Goal: Task Accomplishment & Management: Use online tool/utility

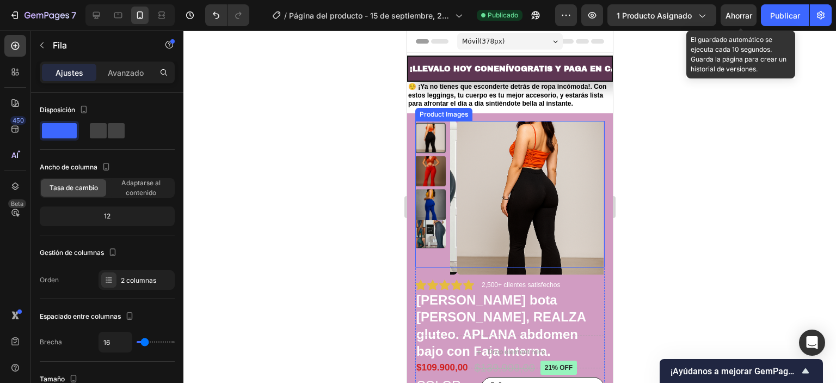
click at [429, 239] on img at bounding box center [430, 232] width 30 height 30
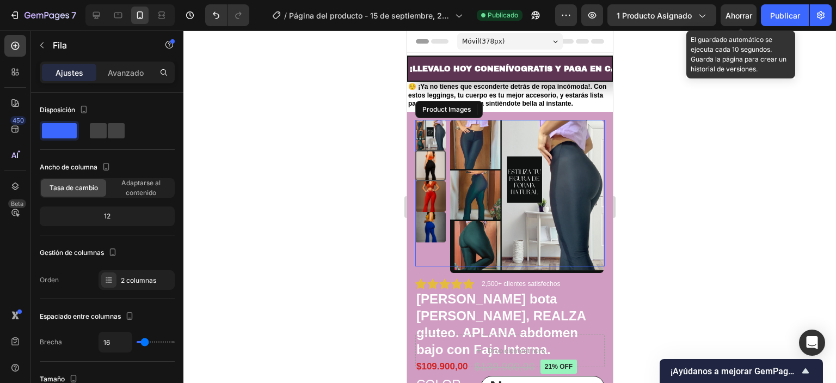
click at [436, 228] on div at bounding box center [430, 193] width 30 height 146
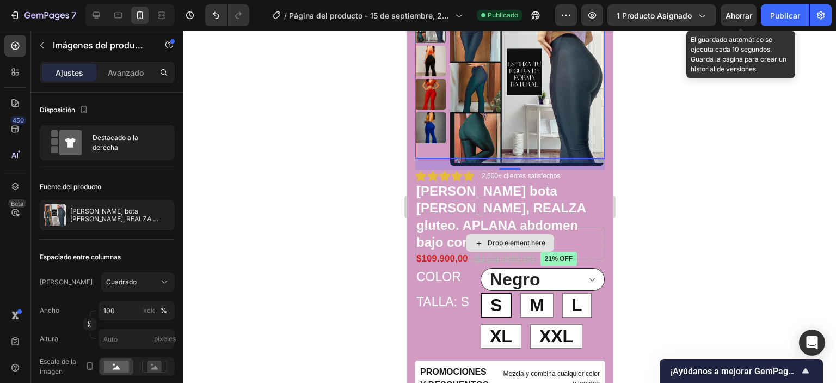
scroll to position [163, 0]
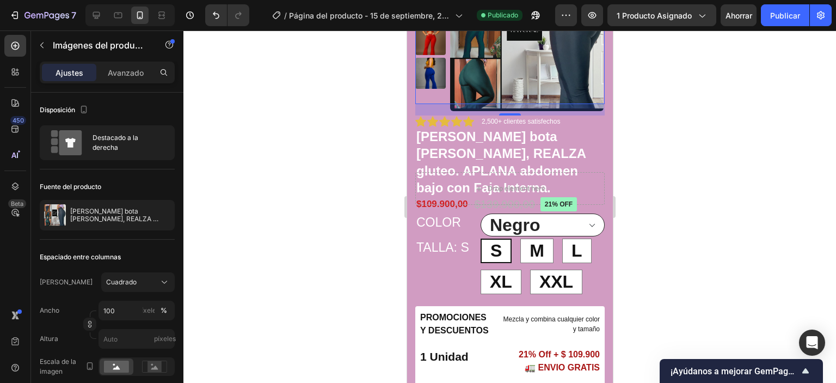
drag, startPoint x: 639, startPoint y: 276, endPoint x: 835, endPoint y: 374, distance: 219.5
click at [353, 155] on div at bounding box center [509, 206] width 652 height 352
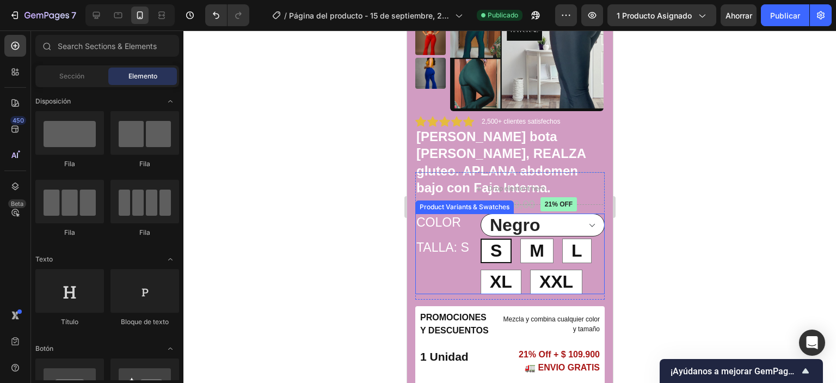
scroll to position [218, 0]
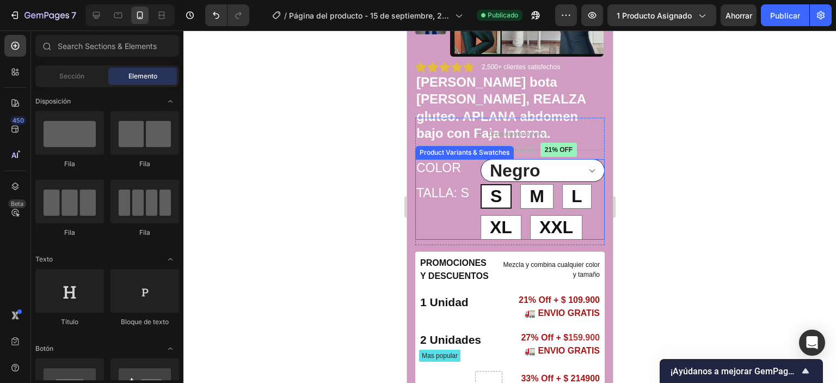
click at [570, 167] on select "Negro Rojo Azul marino" at bounding box center [542, 170] width 124 height 23
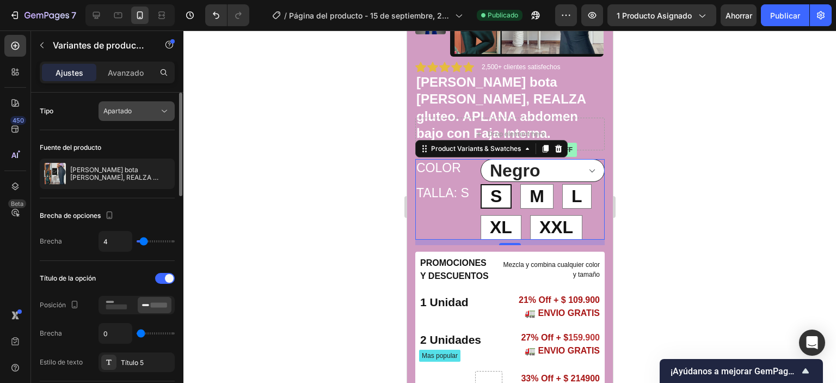
click at [165, 103] on button "Apartado" at bounding box center [136, 111] width 76 height 20
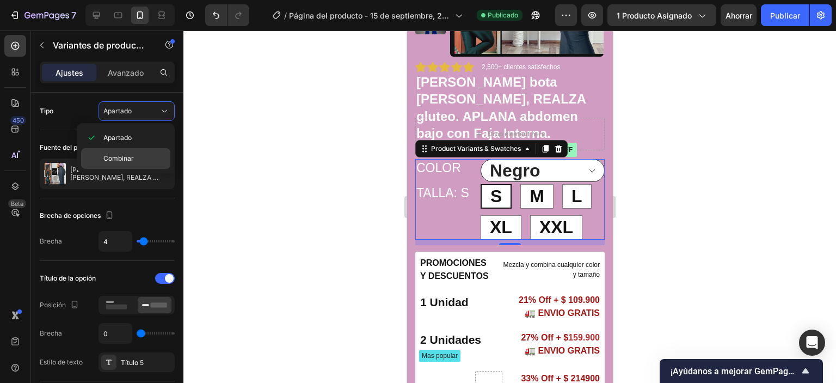
click at [135, 161] on p "Combinar" at bounding box center [134, 158] width 62 height 10
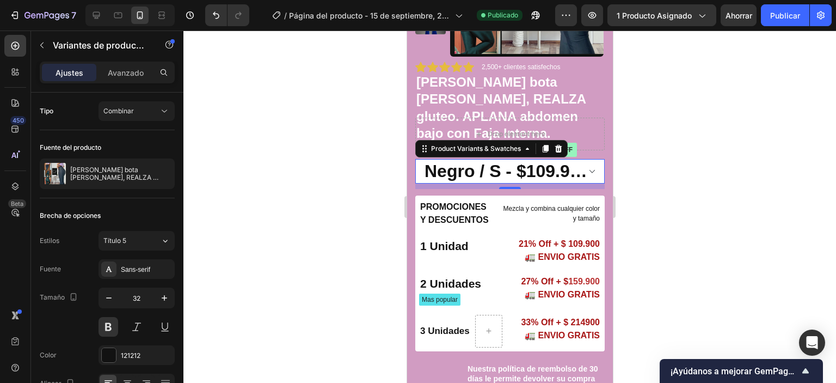
click at [582, 170] on select "Negro / S - $109.900,00 Negro / M - $109.900,00 Negro / L - $109.900,00 Negro /…" at bounding box center [509, 171] width 189 height 24
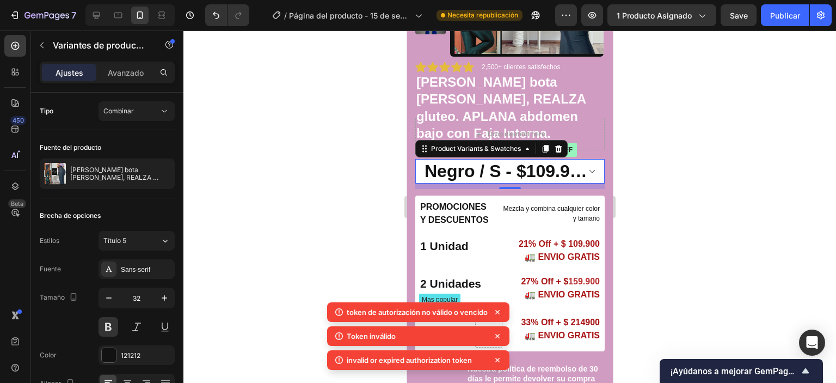
select select "586000324364665375"
click at [415, 159] on select "Negro / S - $109.900,00 Negro / M - $109.900,00 Negro / L - $109.900,00 Negro /…" at bounding box center [509, 171] width 189 height 24
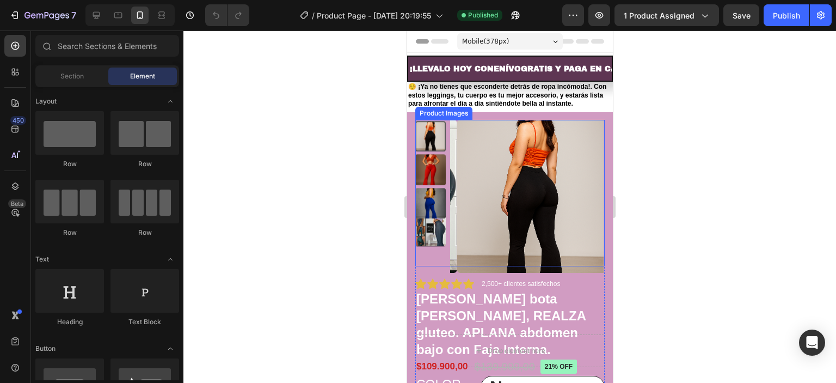
click at [425, 221] on img at bounding box center [430, 230] width 30 height 30
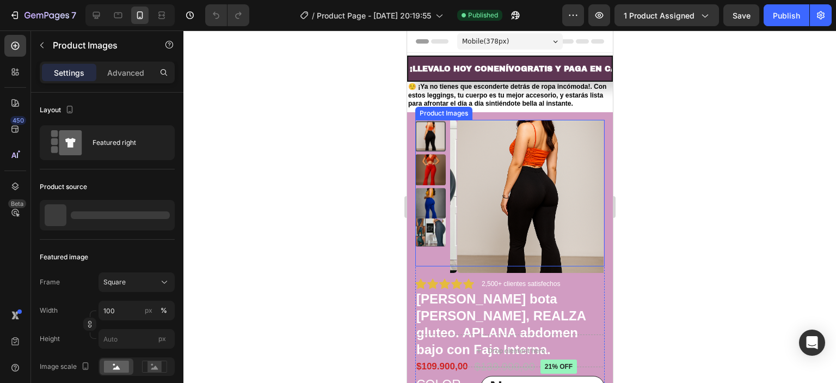
click at [429, 232] on img at bounding box center [430, 230] width 30 height 30
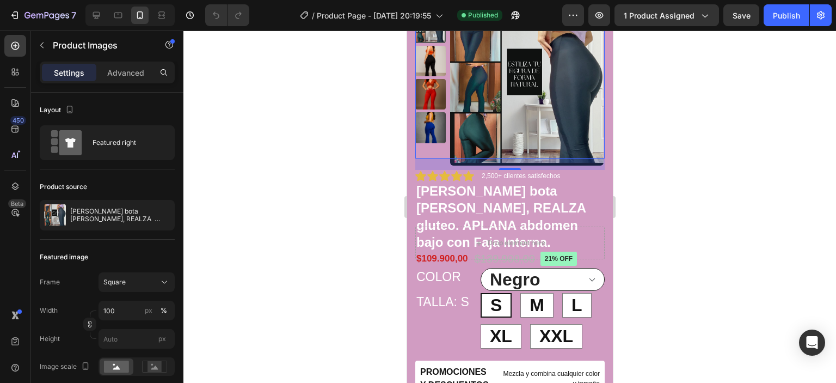
scroll to position [218, 0]
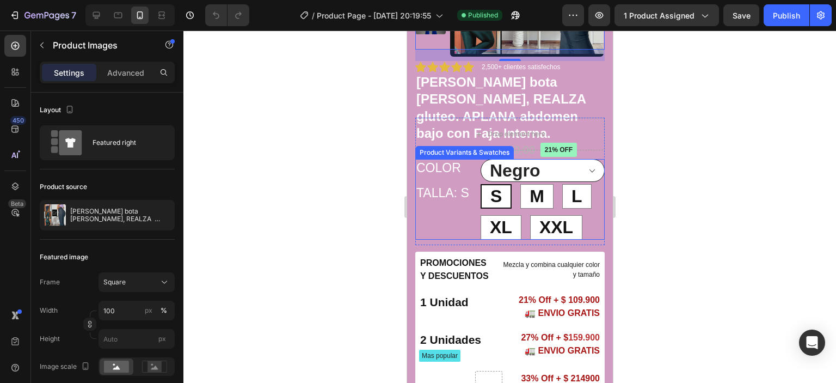
click at [460, 178] on div "Color Negro Rojo Azul marino" at bounding box center [509, 170] width 189 height 23
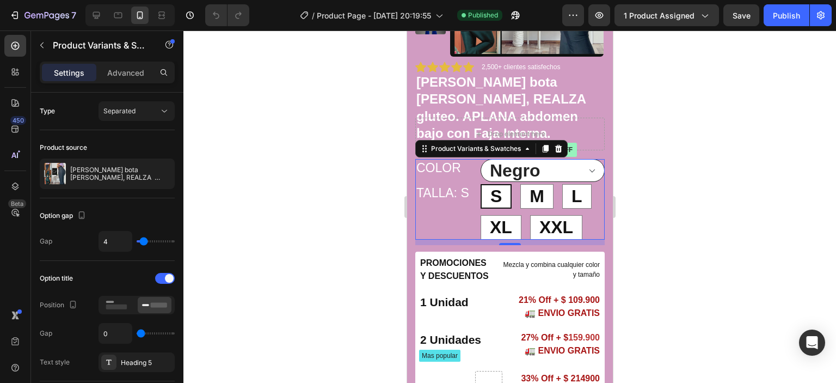
click at [464, 194] on legend "TALLA: S" at bounding box center [447, 193] width 65 height 19
type input "2"
type input "0"
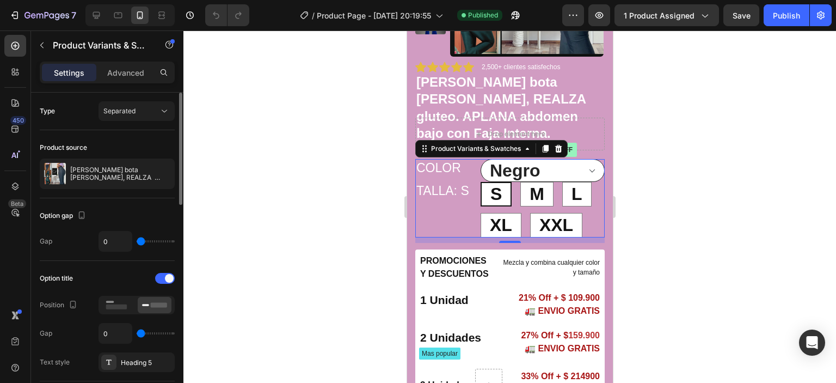
type input "1"
type input "2"
type input "3"
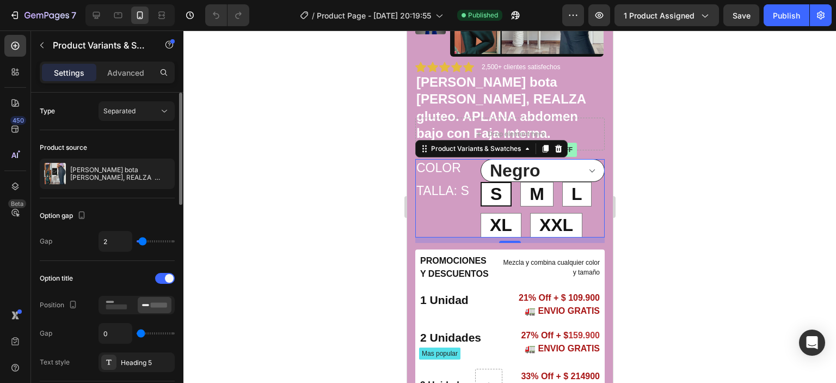
type input "3"
type input "4"
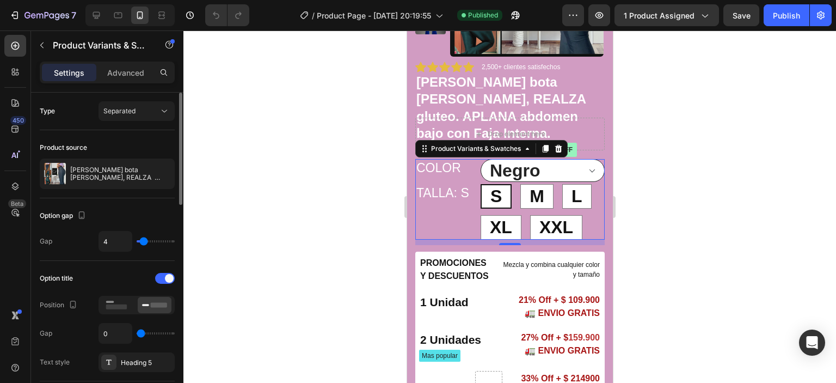
type input "5"
type input "4"
type input "3"
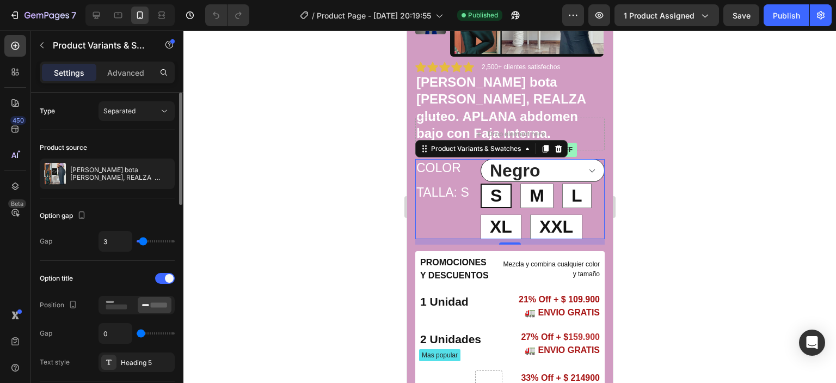
type input "3"
click at [143, 240] on input "range" at bounding box center [156, 241] width 38 height 2
click at [119, 297] on div at bounding box center [117, 305] width 34 height 16
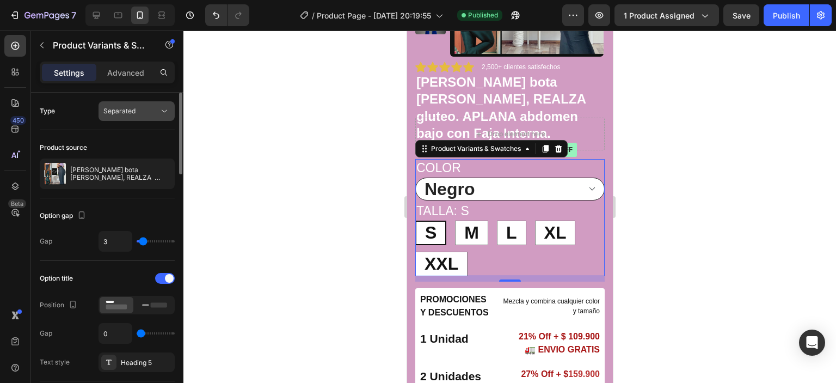
click at [156, 108] on div "Separated" at bounding box center [131, 111] width 56 height 10
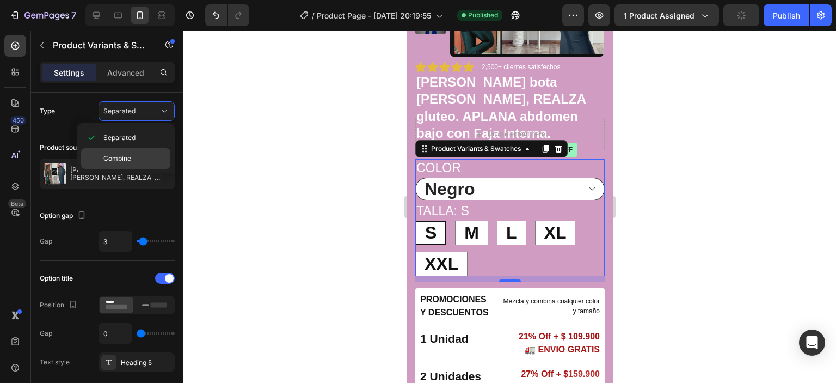
click at [131, 157] on span "Combine" at bounding box center [117, 158] width 28 height 10
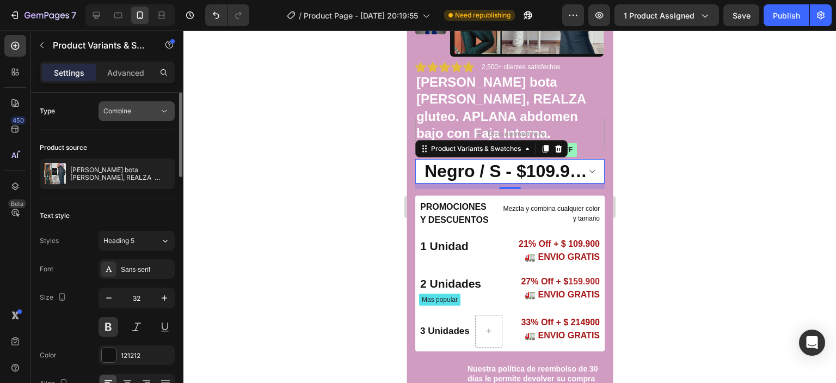
click at [167, 104] on button "Combine" at bounding box center [136, 111] width 76 height 20
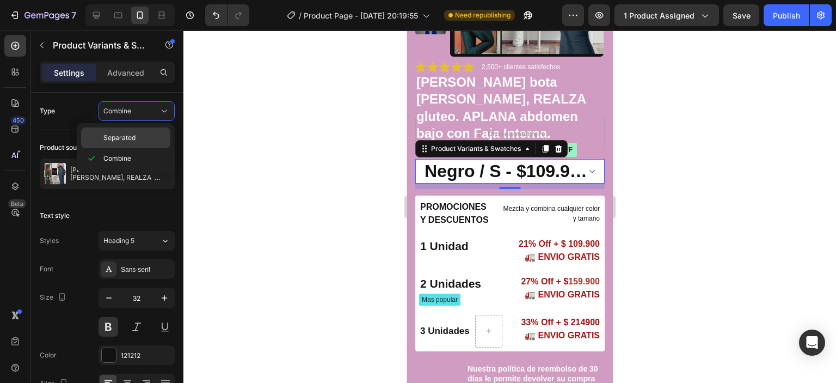
click at [131, 138] on span "Separated" at bounding box center [119, 138] width 32 height 10
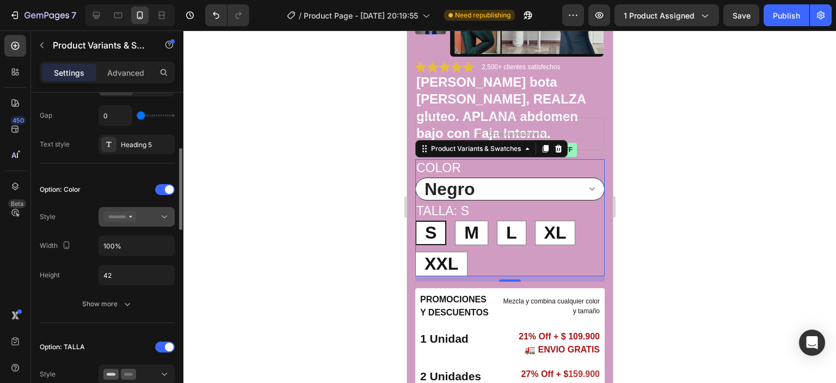
click at [162, 211] on icon at bounding box center [164, 216] width 11 height 11
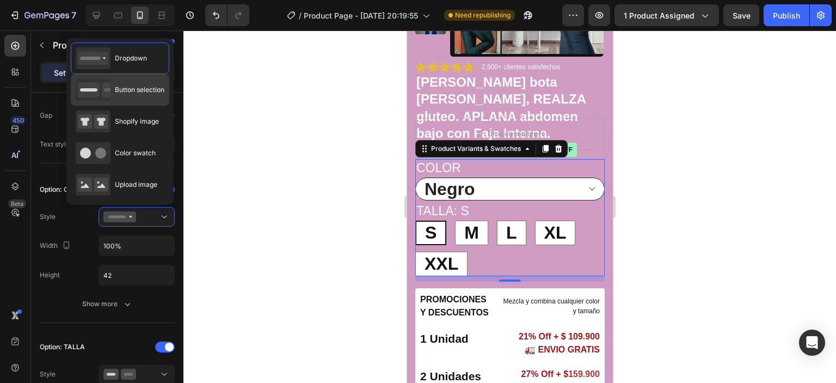
click at [91, 95] on icon at bounding box center [89, 89] width 22 height 15
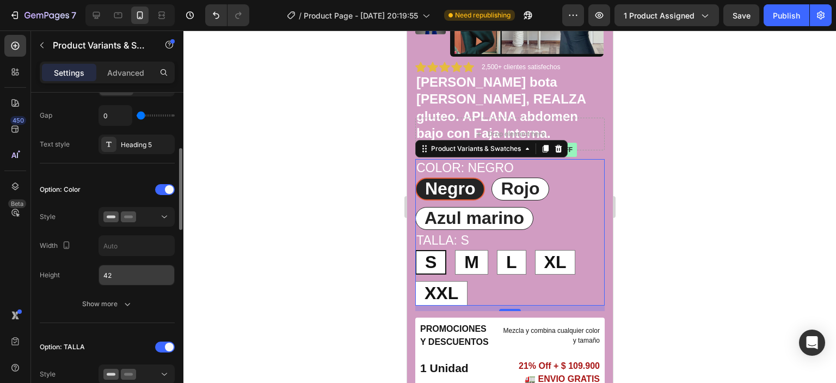
click at [122, 274] on input "42" at bounding box center [136, 275] width 75 height 20
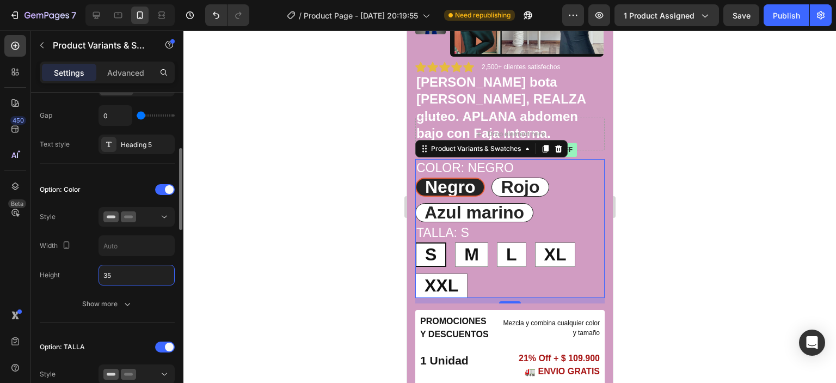
type input "3"
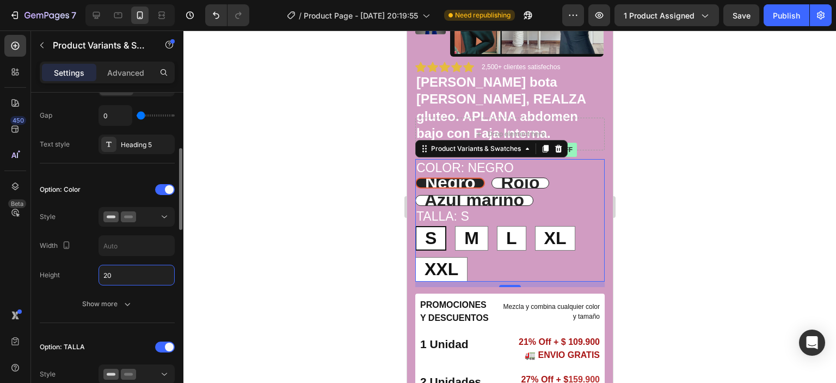
type input "2"
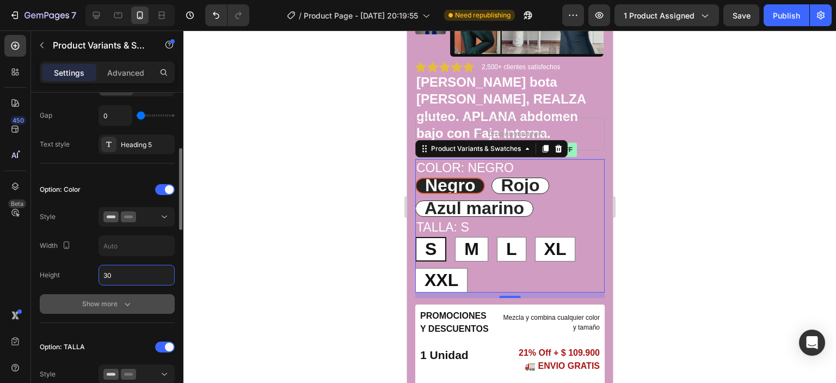
type input "30"
click at [126, 301] on icon "button" at bounding box center [127, 303] width 11 height 11
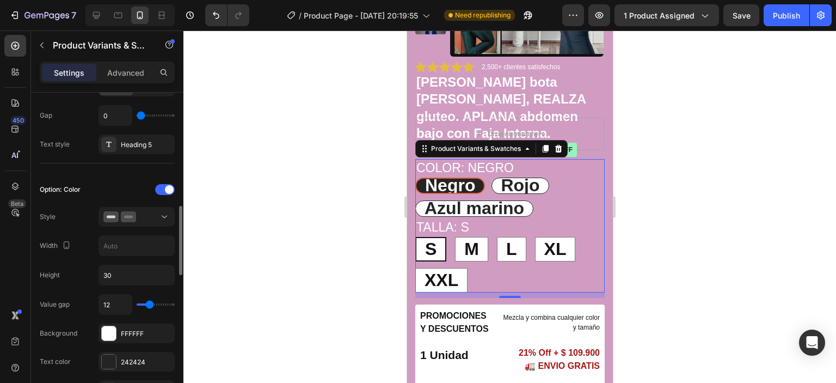
scroll to position [272, 0]
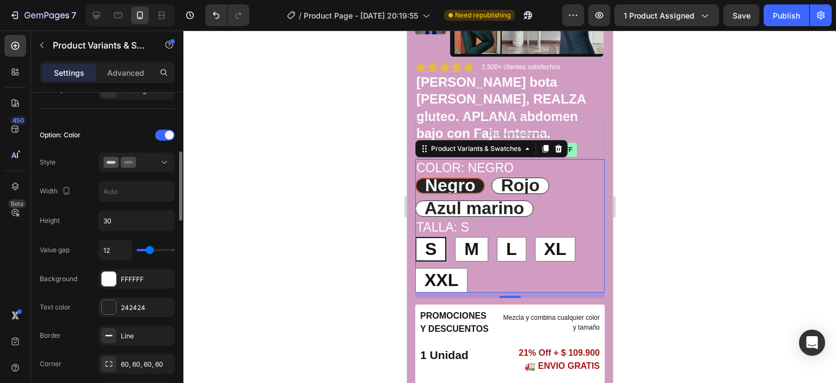
type input "5"
type input "4"
type input "3"
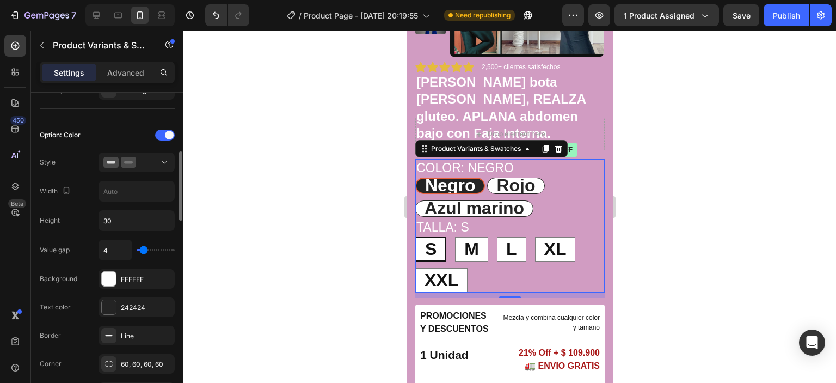
type input "3"
type input "0"
type input "1"
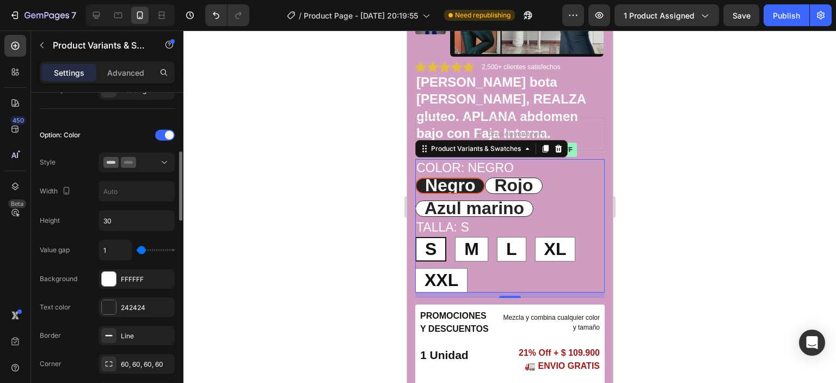
type input "7"
type input "8"
type input "10"
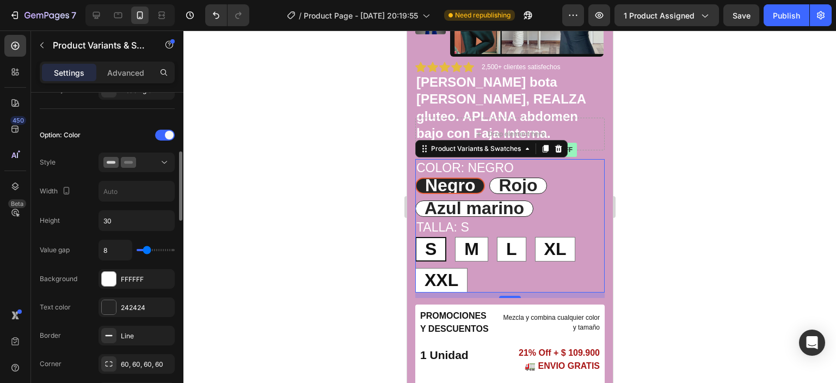
type input "10"
type input "11"
type input "12"
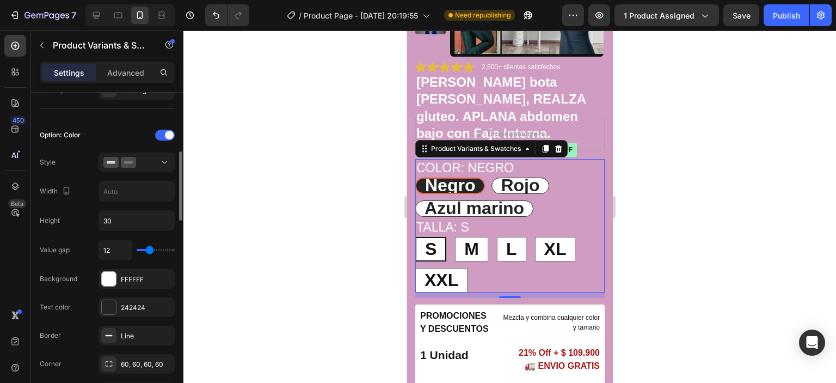
type input "15"
type input "17"
type input "19"
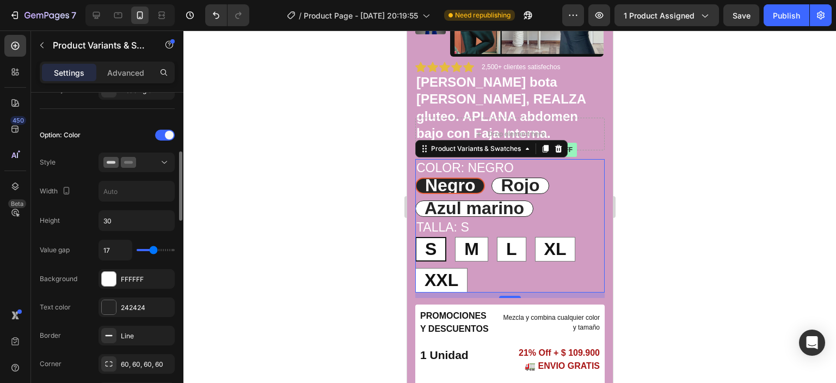
type input "19"
type input "23"
type input "24"
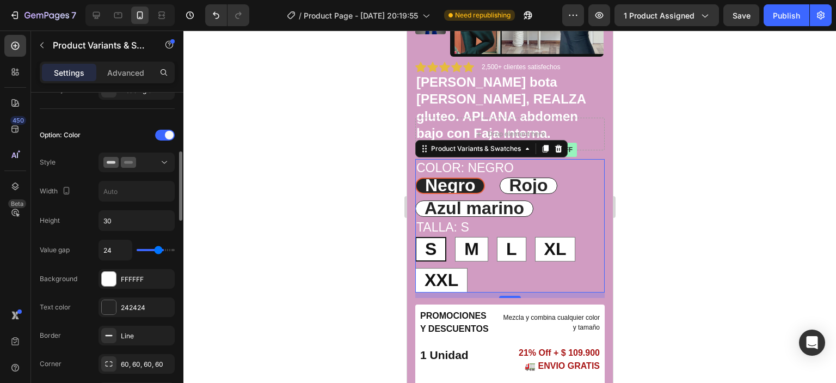
type input "27"
type input "30"
type input "35"
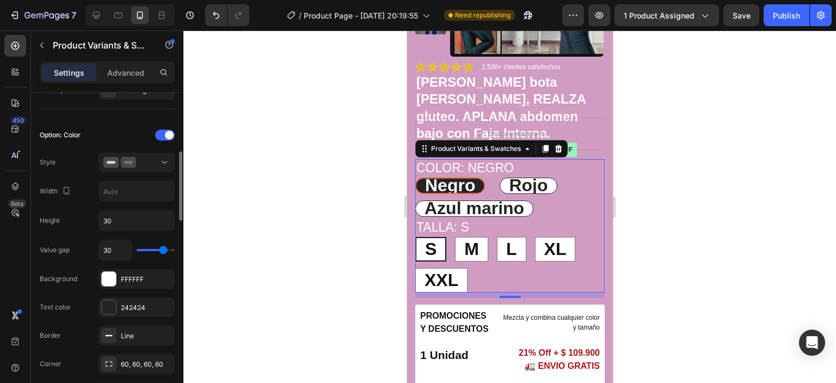
type input "35"
type input "36"
type input "32"
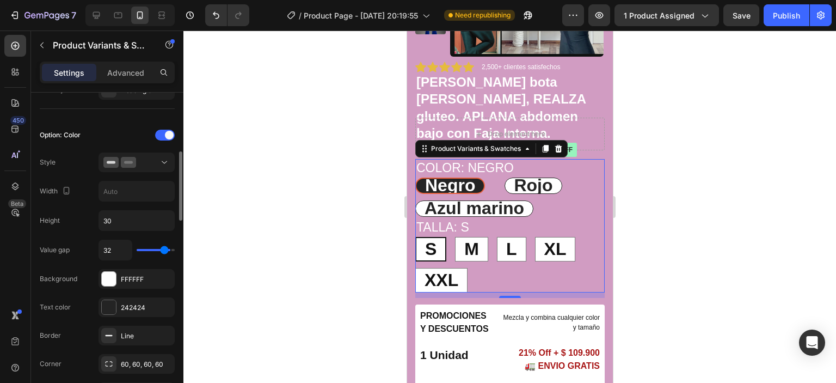
type input "29"
type input "24"
type input "23"
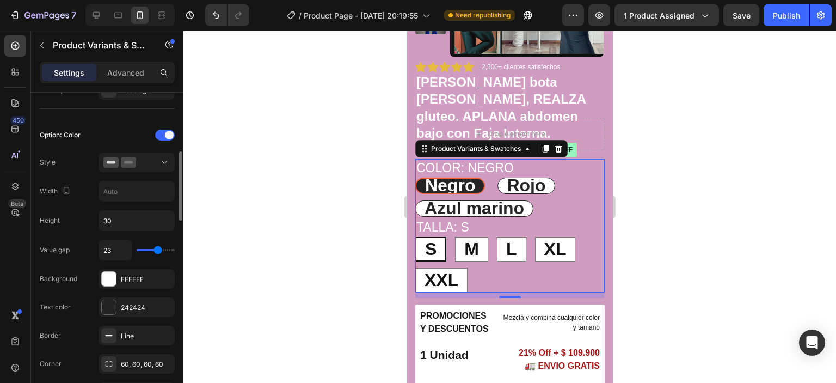
drag, startPoint x: 149, startPoint y: 248, endPoint x: 158, endPoint y: 243, distance: 10.0
type input "23"
click at [158, 249] on input "range" at bounding box center [156, 250] width 38 height 2
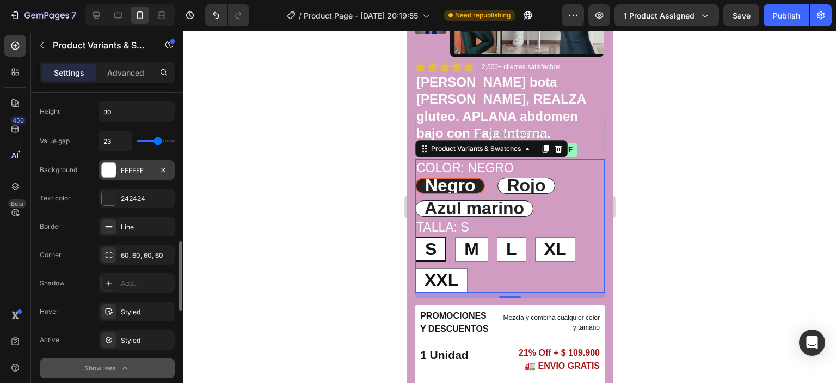
scroll to position [435, 0]
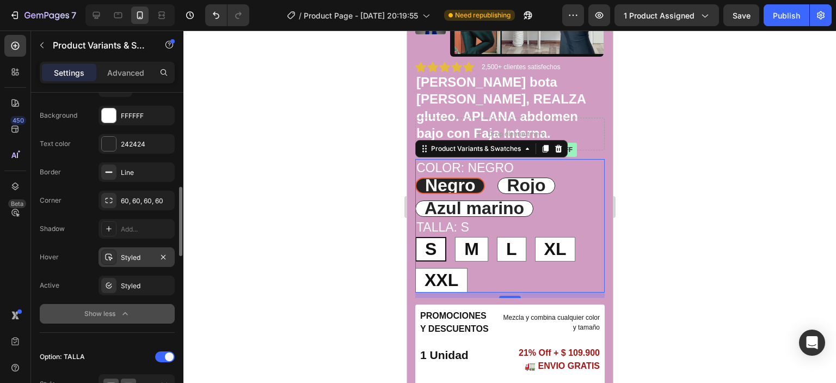
click at [112, 256] on icon at bounding box center [108, 256] width 9 height 9
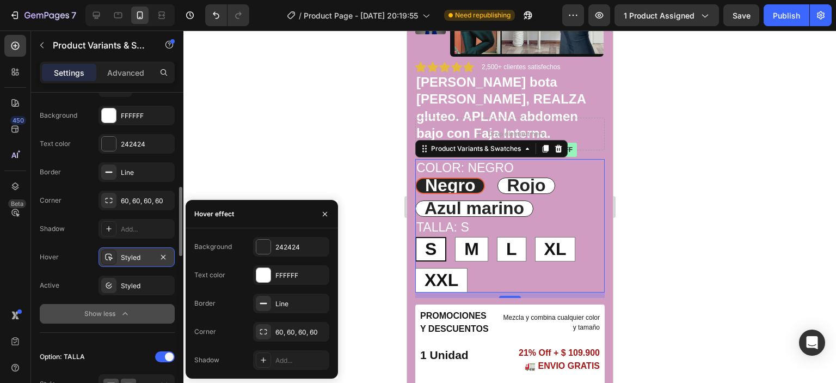
click at [112, 256] on icon at bounding box center [109, 257] width 8 height 7
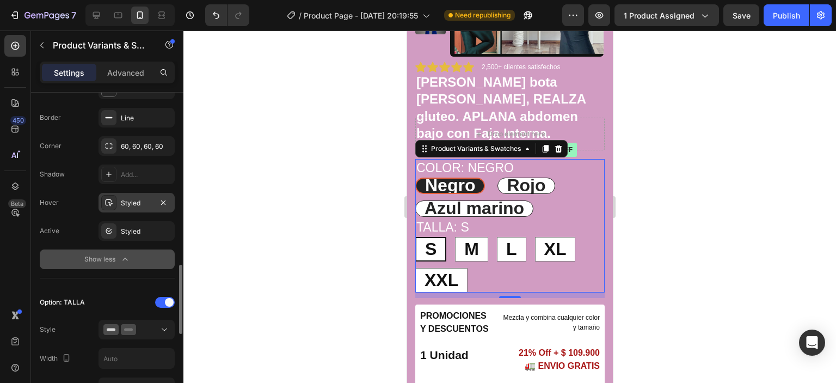
scroll to position [544, 0]
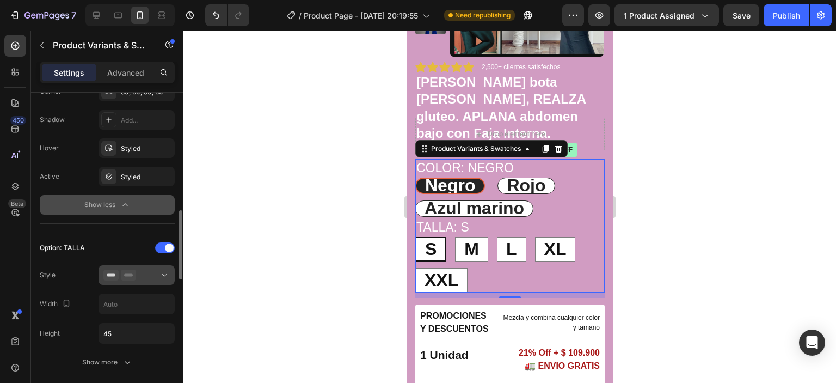
click at [169, 272] on icon at bounding box center [164, 274] width 11 height 11
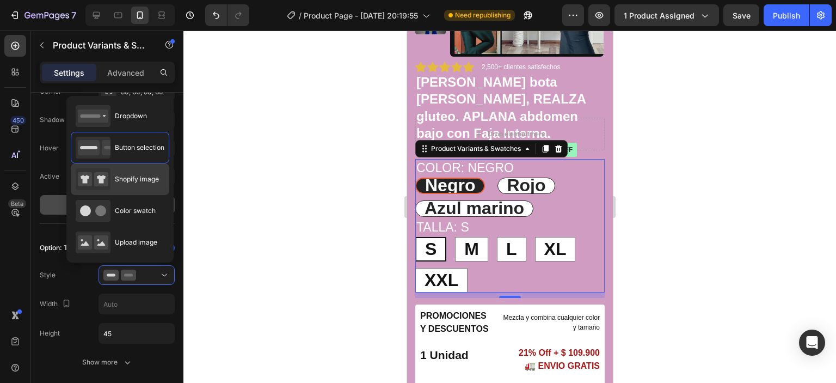
click at [100, 172] on rect at bounding box center [101, 179] width 14 height 14
type input "64"
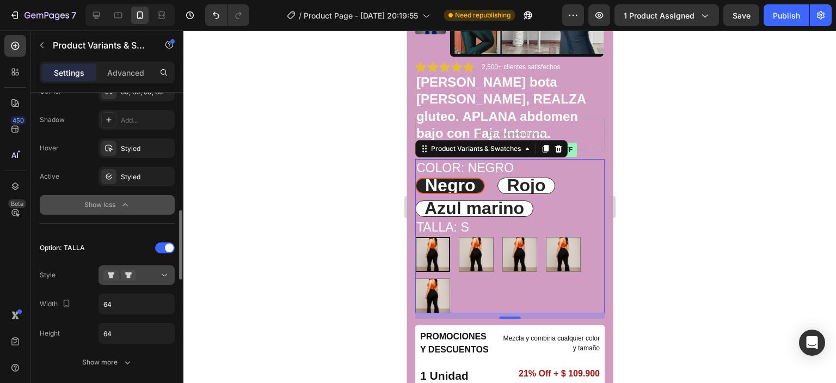
click at [165, 274] on icon at bounding box center [164, 275] width 5 height 3
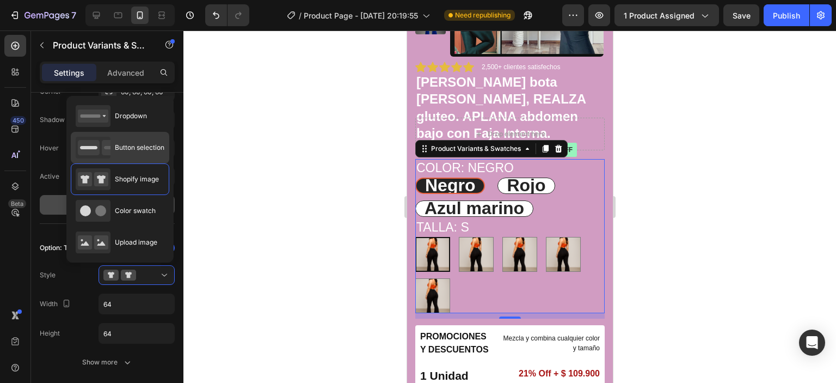
click at [96, 138] on icon at bounding box center [93, 148] width 35 height 22
type input "45"
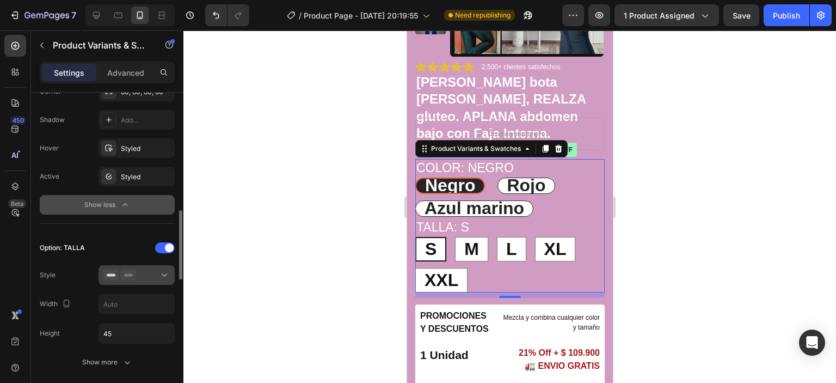
click at [167, 270] on icon at bounding box center [164, 274] width 11 height 11
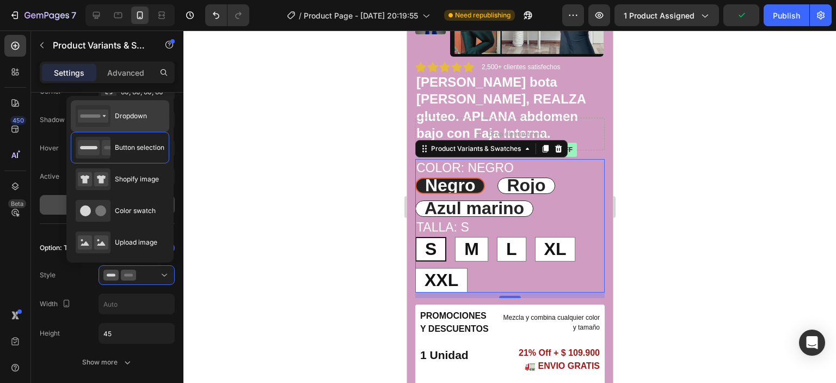
click at [101, 118] on rect at bounding box center [93, 115] width 30 height 13
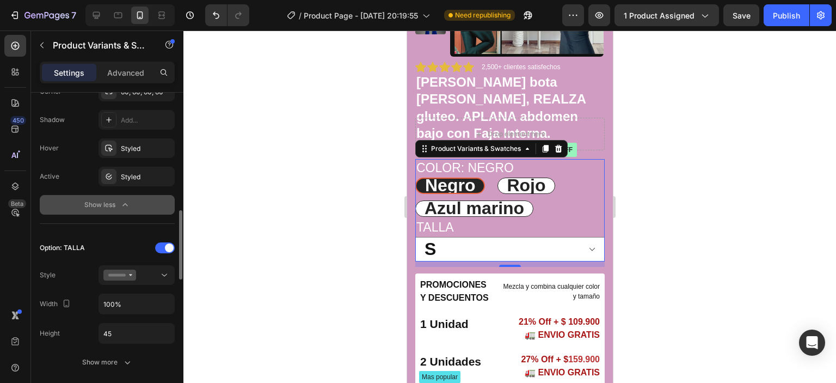
click at [165, 265] on div at bounding box center [136, 275] width 76 height 20
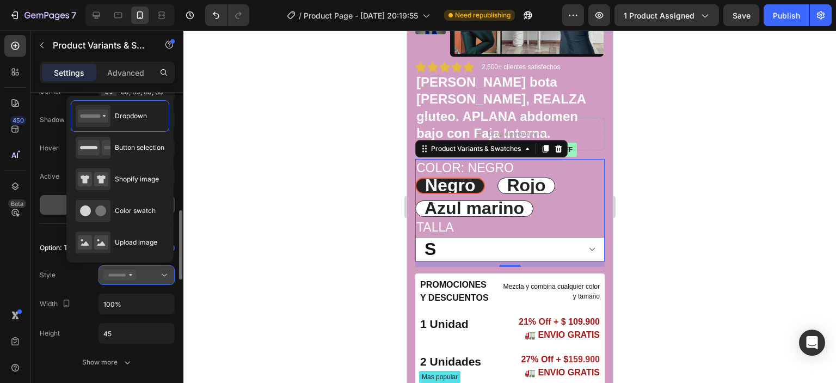
click at [165, 269] on icon at bounding box center [164, 274] width 11 height 11
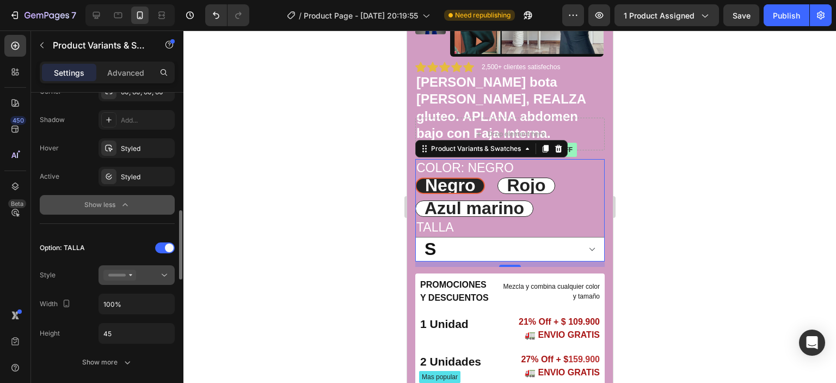
click at [165, 269] on icon at bounding box center [164, 274] width 11 height 11
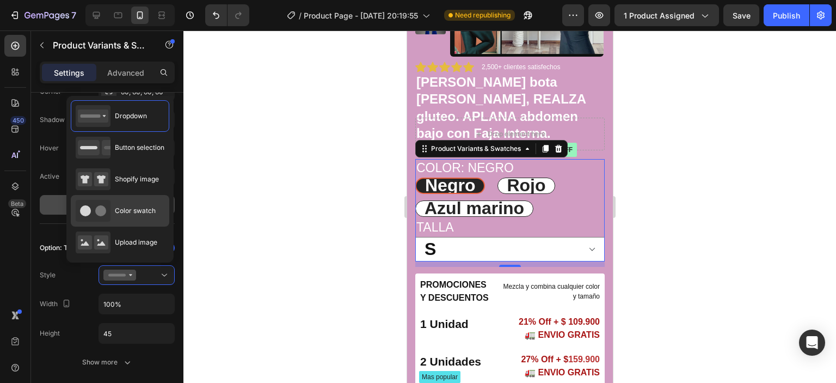
click at [96, 202] on icon at bounding box center [93, 211] width 35 height 22
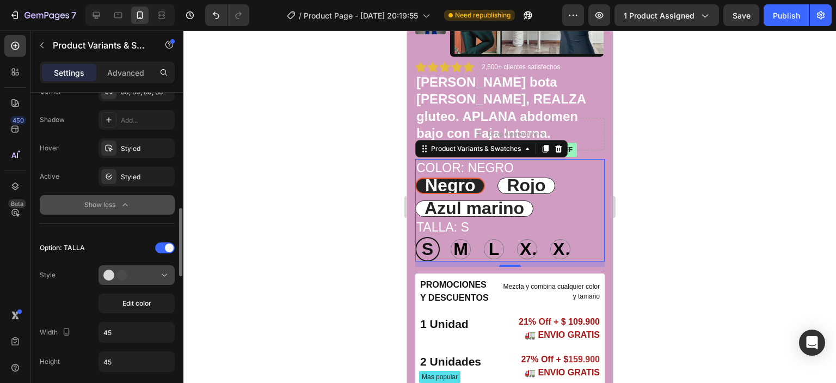
click at [161, 273] on icon at bounding box center [164, 274] width 11 height 11
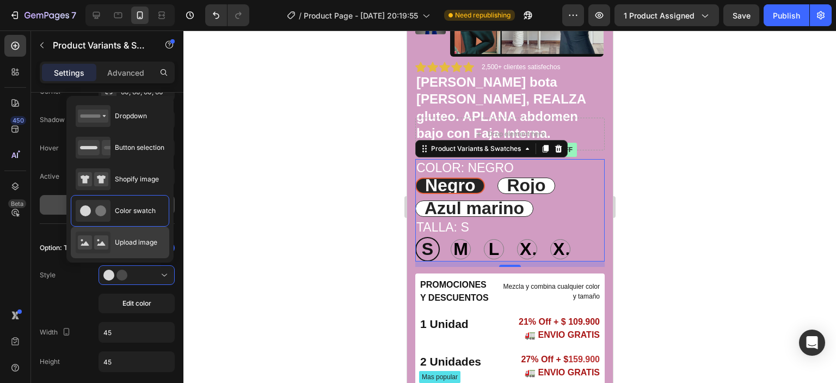
click at [93, 243] on icon at bounding box center [93, 242] width 35 height 22
type input "64"
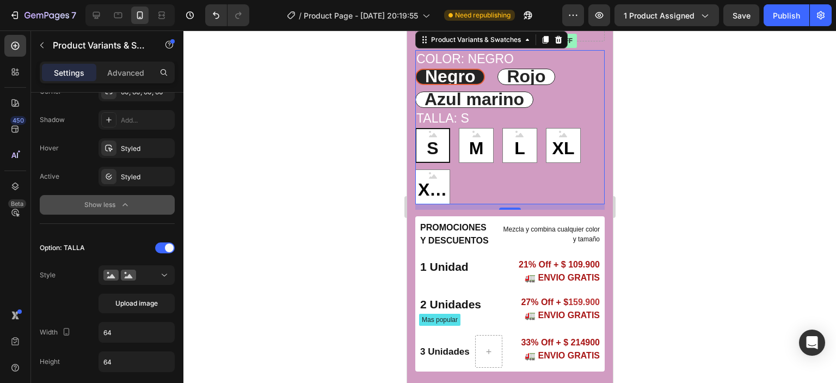
scroll to position [272, 0]
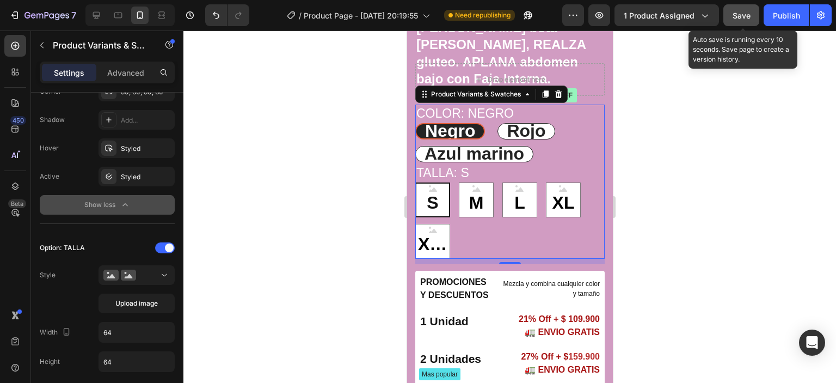
click at [732, 17] on span "Save" at bounding box center [741, 15] width 18 height 9
click at [782, 16] on div "Publish" at bounding box center [786, 15] width 27 height 11
click at [558, 125] on div "Negro Negro Negro Rojo Rojo Rojo Azul marino Azul marino Azul marino" at bounding box center [509, 142] width 189 height 39
click at [131, 67] on p "Advanced" at bounding box center [125, 72] width 37 height 11
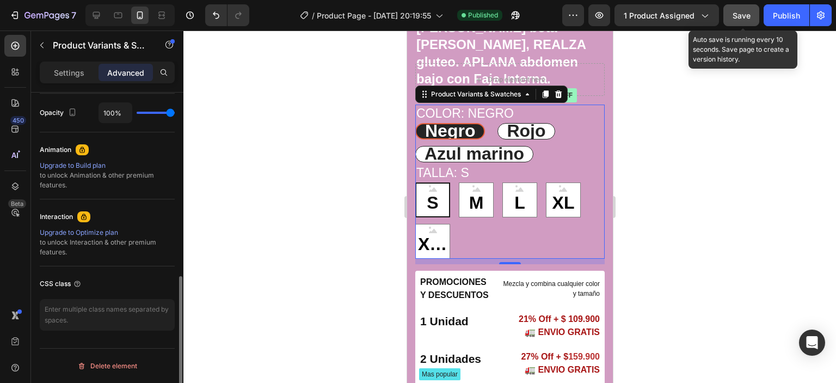
scroll to position [433, 0]
click at [129, 72] on p "Advanced" at bounding box center [125, 72] width 37 height 11
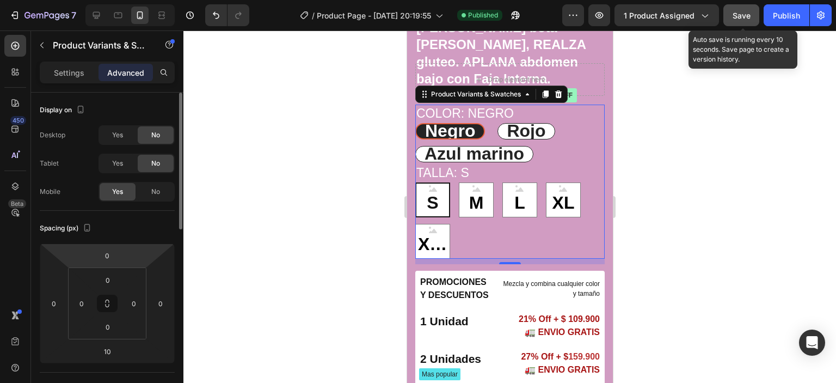
scroll to position [0, 0]
drag, startPoint x: 112, startPoint y: 267, endPoint x: 110, endPoint y: 285, distance: 17.5
click at [110, 0] on html "7 / Product Page - Sep 15, 20:19:55 Published Preview 1 product assigned Save A…" at bounding box center [418, 0] width 836 height 0
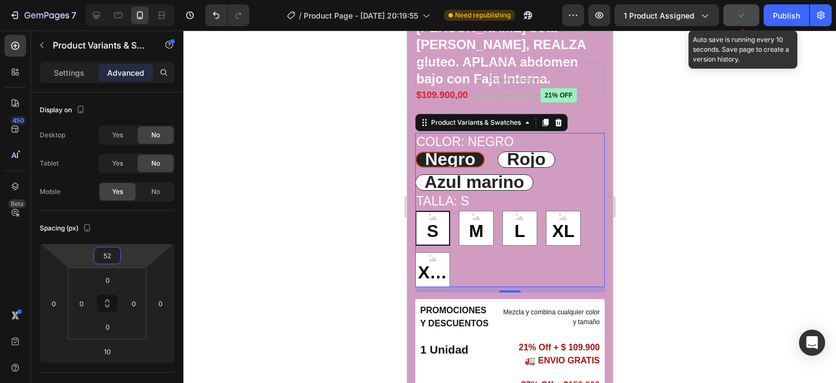
type input "70"
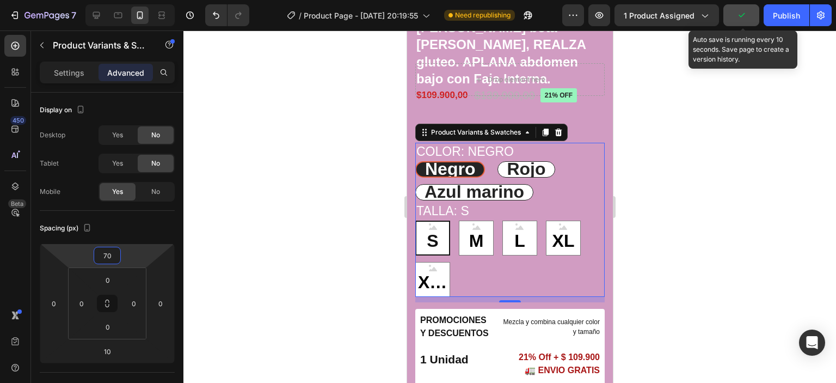
drag, startPoint x: 102, startPoint y: 266, endPoint x: 115, endPoint y: 247, distance: 22.8
click at [115, 0] on html "7 / Product Page - Sep 15, 20:19:55 Need republishing Preview 1 product assigne…" at bounding box center [418, 0] width 836 height 0
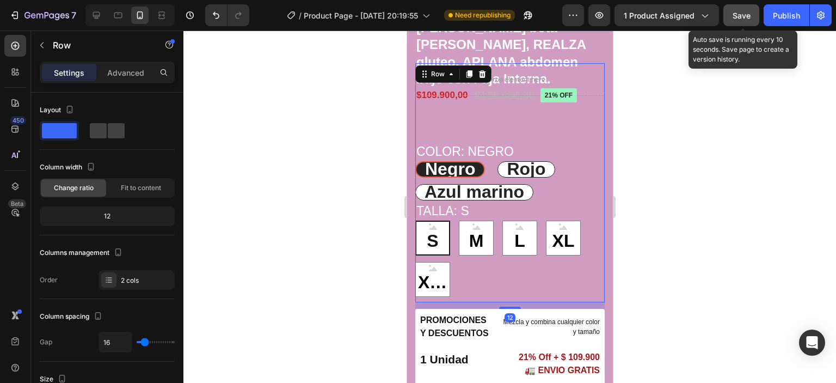
click at [512, 96] on div "Drop element here Color: Negro Negro Negro Negro Rojo Rojo Rojo Azul marino Azu…" at bounding box center [509, 182] width 189 height 239
click at [492, 91] on div "Drop element here" at bounding box center [509, 79] width 189 height 33
click at [588, 96] on div "Drop element here Color: Negro Negro Negro Negro Rojo Rojo Rojo Azul marino Azu…" at bounding box center [509, 182] width 189 height 239
click at [583, 63] on h1 "[PERSON_NAME] bota [PERSON_NAME], REALZA gluteo. APLANA abdomen bajo con Faja I…" at bounding box center [509, 53] width 189 height 70
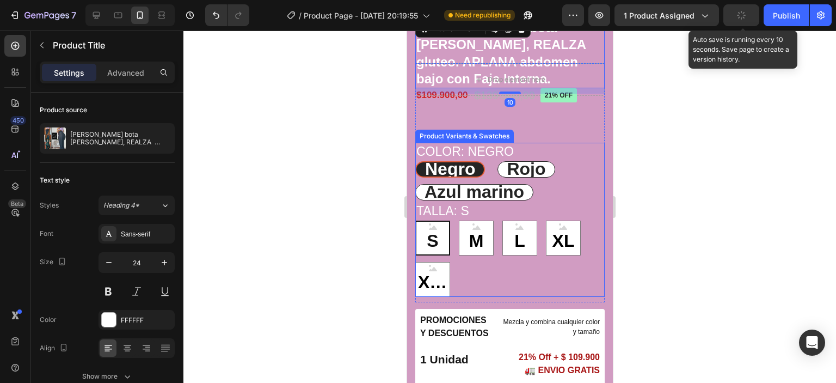
click at [482, 137] on div "Product Variants & Swatches" at bounding box center [464, 136] width 94 height 10
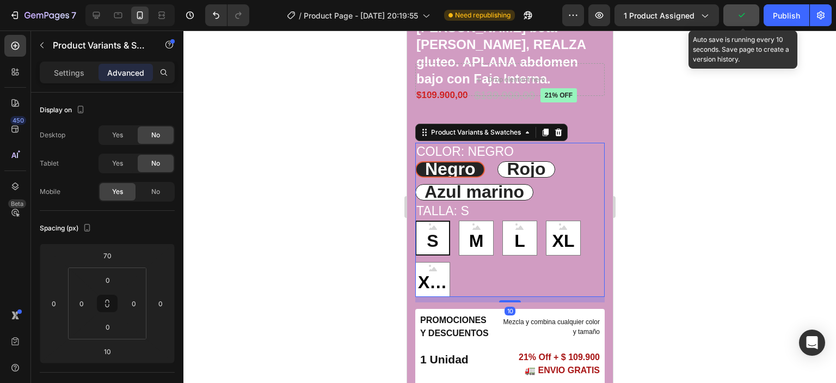
click at [548, 158] on div "Color: Negro Negro Negro Negro Rojo Rojo Rojo Azul marino Azul marino Azul mari…" at bounding box center [509, 172] width 189 height 58
radio input "true"
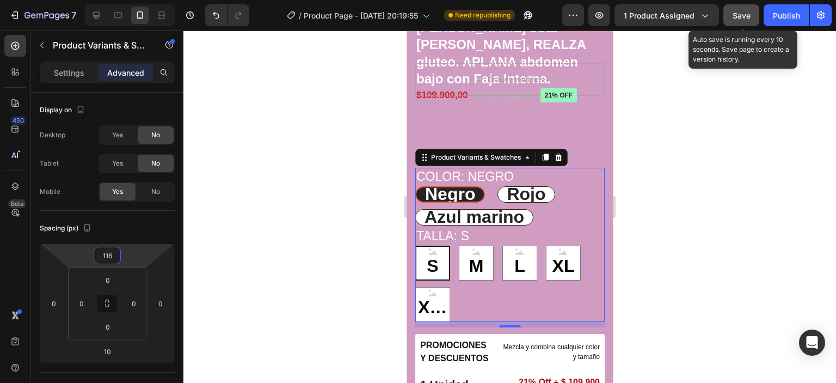
drag, startPoint x: 110, startPoint y: 266, endPoint x: 115, endPoint y: 254, distance: 13.6
click at [115, 0] on html "7 / Product Page - Sep 15, 20:19:55 Need republishing Preview 1 product assigne…" at bounding box center [418, 0] width 836 height 0
click at [109, 0] on html "7 / Product Page - Sep 15, 20:19:55 Need republishing Preview 1 product assigne…" at bounding box center [418, 0] width 836 height 0
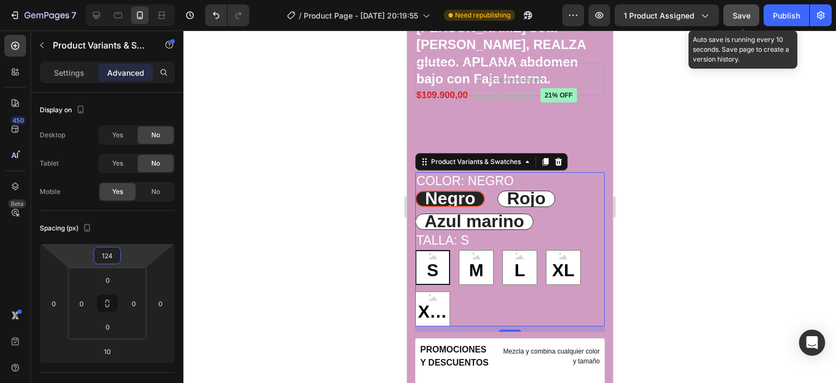
click at [107, 0] on html "7 / Product Page - Sep 15, 20:19:55 Need republishing Preview 1 product assigne…" at bounding box center [418, 0] width 836 height 0
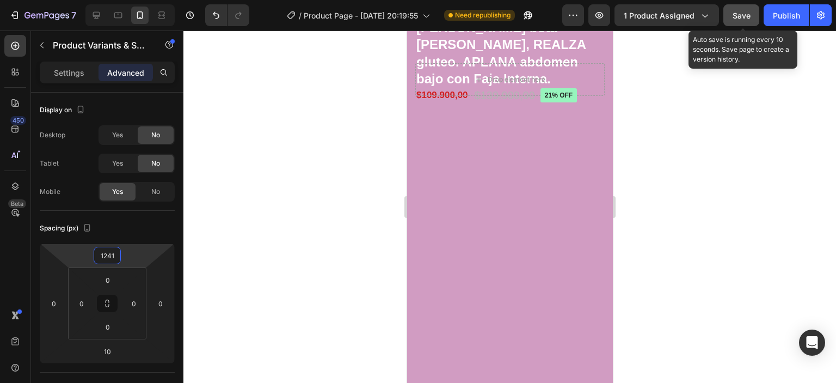
type input "12410"
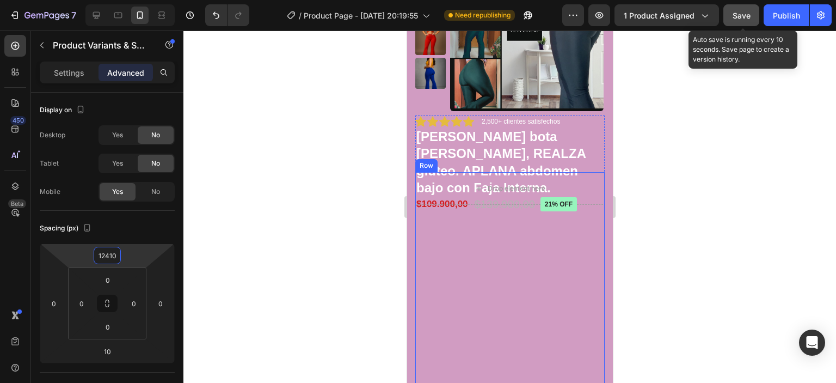
scroll to position [54, 0]
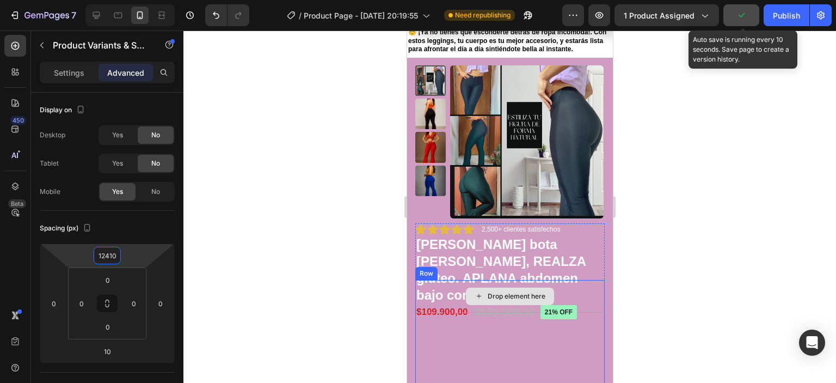
click at [579, 296] on div "Drop element here" at bounding box center [509, 296] width 189 height 33
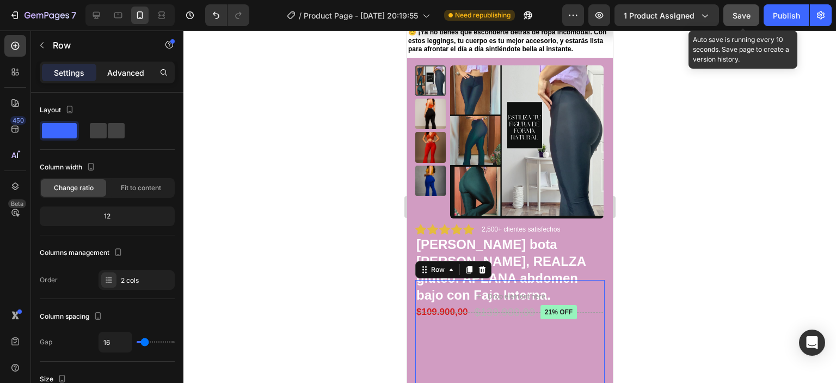
click at [140, 73] on p "Advanced" at bounding box center [125, 72] width 37 height 11
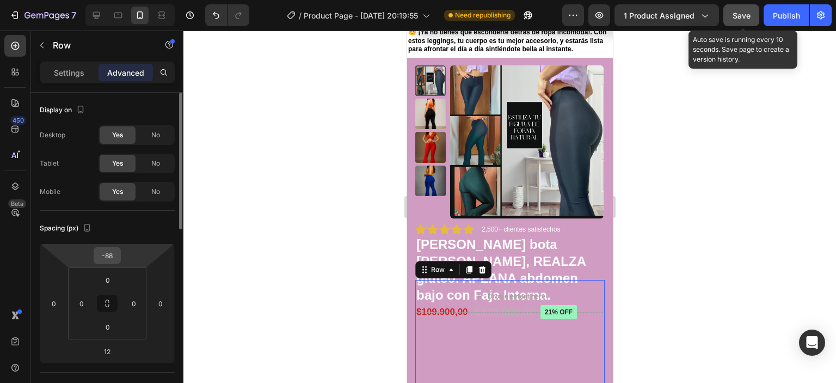
click at [114, 256] on input "-88" at bounding box center [107, 255] width 22 height 16
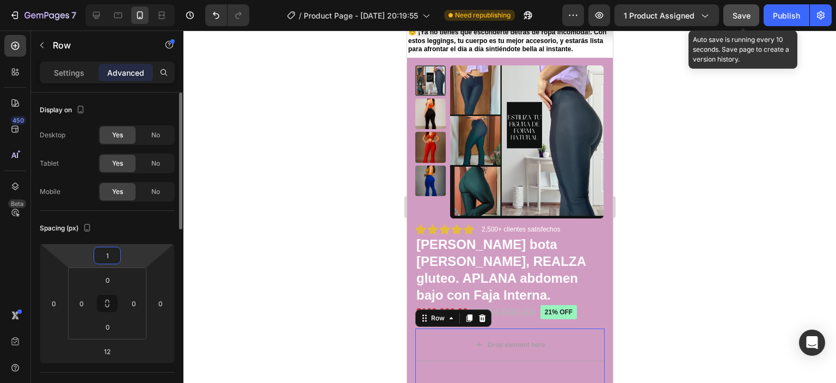
type input "10"
click at [662, 261] on div at bounding box center [509, 206] width 652 height 352
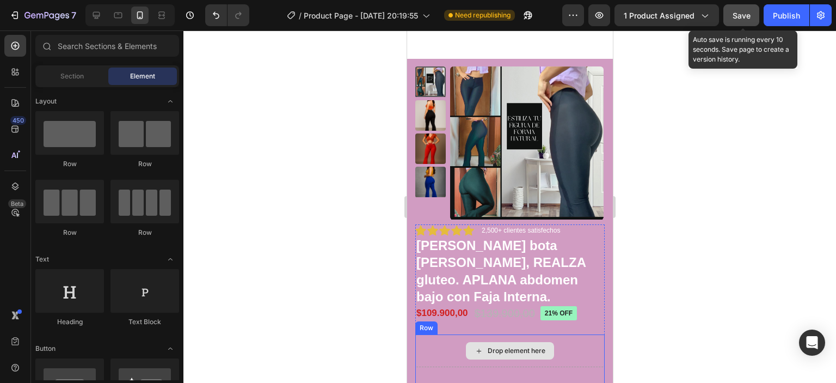
scroll to position [163, 0]
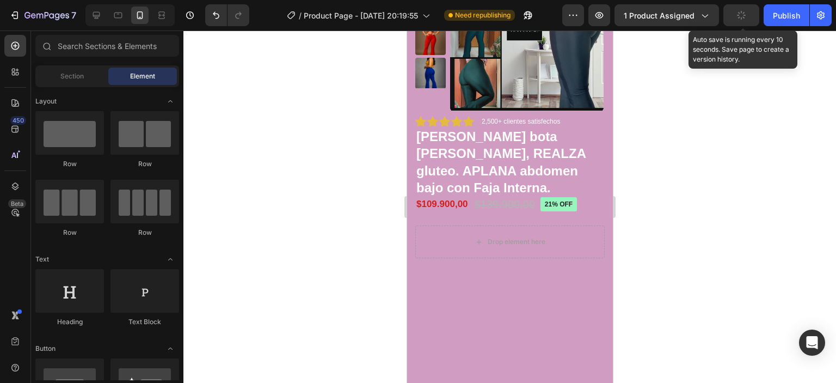
click at [311, 231] on div at bounding box center [509, 206] width 652 height 352
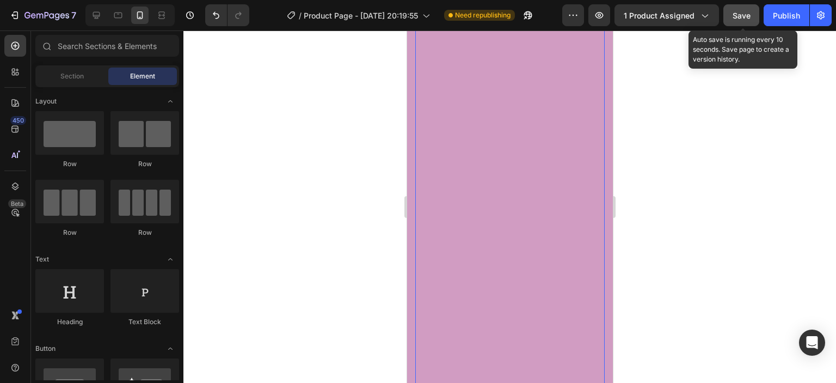
scroll to position [653, 0]
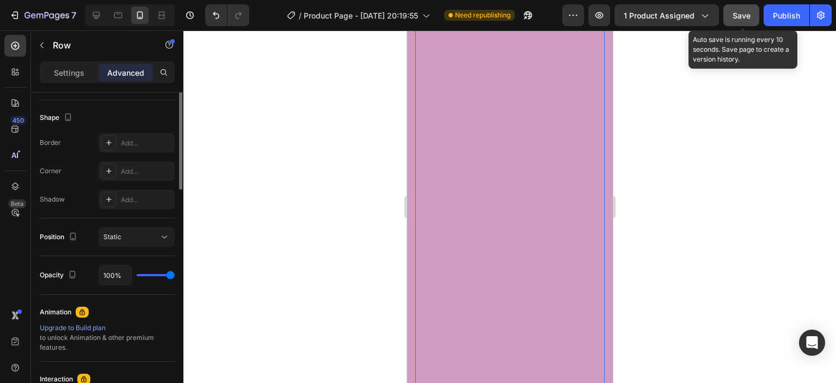
scroll to position [163, 0]
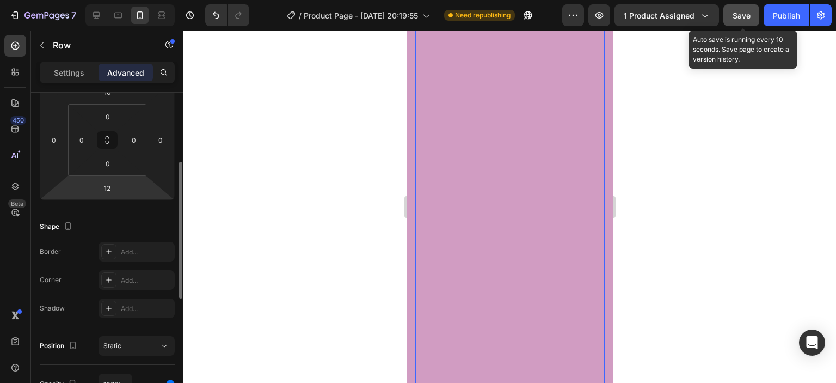
click at [760, 186] on div at bounding box center [509, 206] width 652 height 352
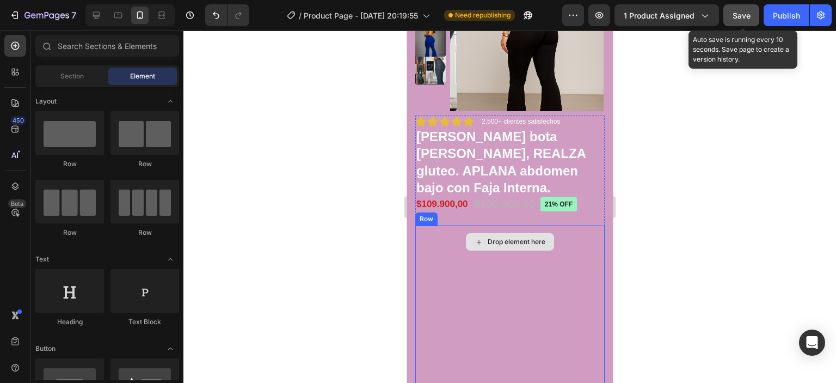
click at [564, 238] on div "Drop element here" at bounding box center [509, 241] width 189 height 33
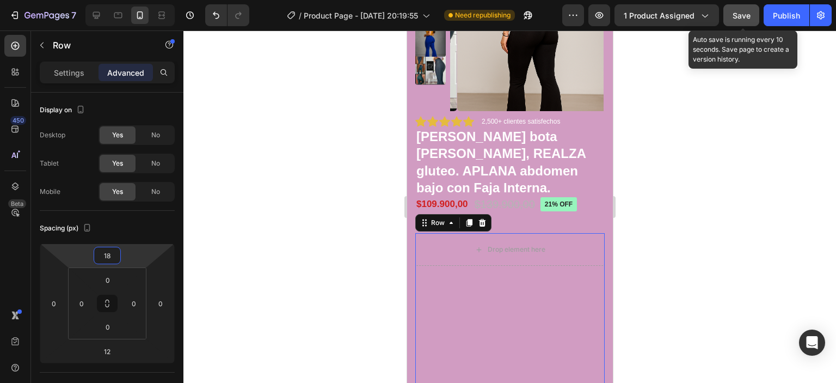
type input "14"
click at [115, 0] on html "7 / Product Page - Sep 15, 20:19:55 Need republishing Preview 1 product assigne…" at bounding box center [418, 0] width 836 height 0
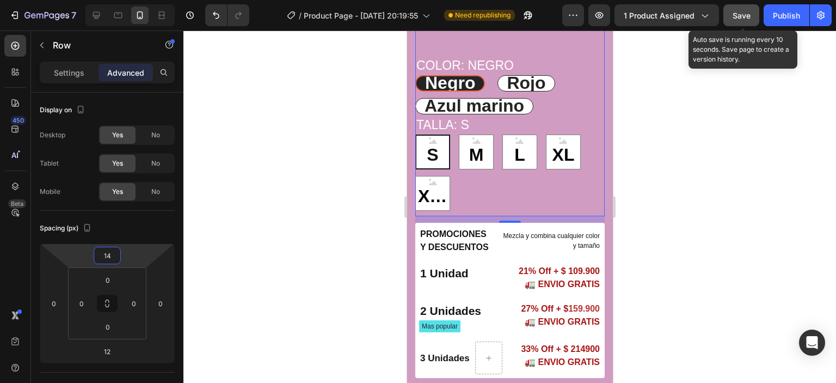
scroll to position [6911, 0]
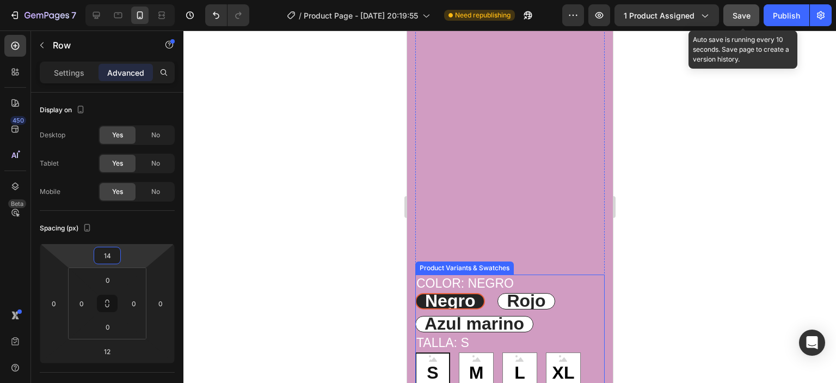
click at [569, 286] on div "Color: Negro Negro Negro Negro Rojo Rojo Rojo Azul marino Azul marino Azul mari…" at bounding box center [509, 303] width 189 height 58
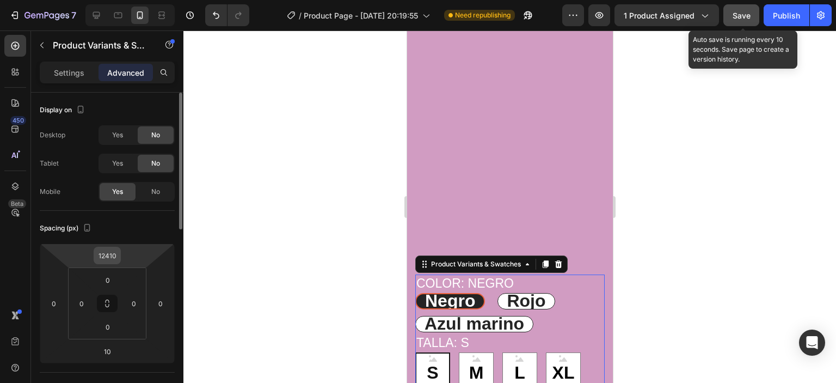
click at [118, 255] on input "12410" at bounding box center [107, 255] width 22 height 16
type input "5"
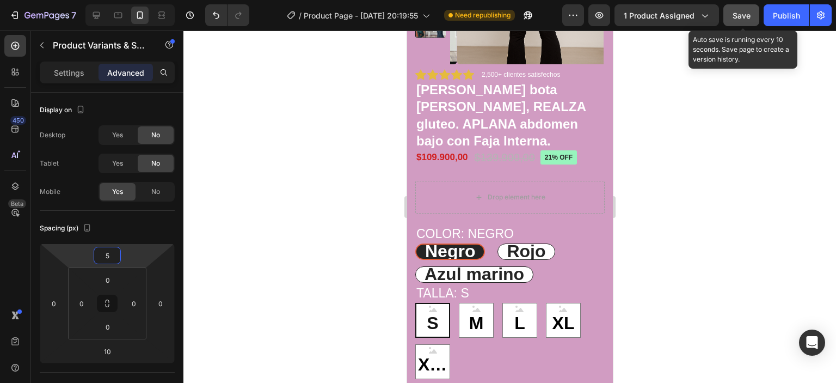
scroll to position [319, 0]
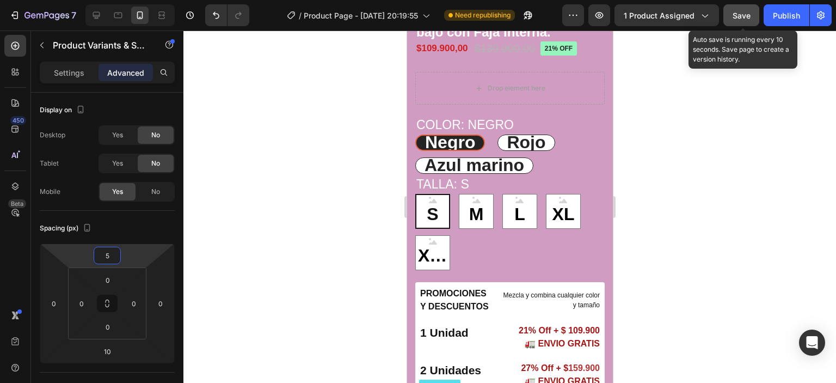
type input "5"
click at [546, 154] on div "Negro Negro Negro Rojo Rojo Rojo Azul marino Azul marino Azul marino" at bounding box center [509, 153] width 189 height 39
radio input "true"
click at [568, 161] on div "Negro Negro Negro Rojo Rojo Rojo Azul marino Azul marino Azul marino" at bounding box center [509, 153] width 189 height 39
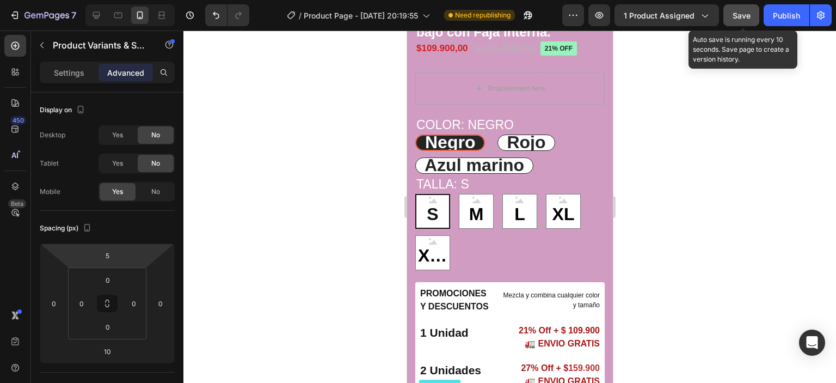
click at [320, 83] on div at bounding box center [509, 206] width 652 height 352
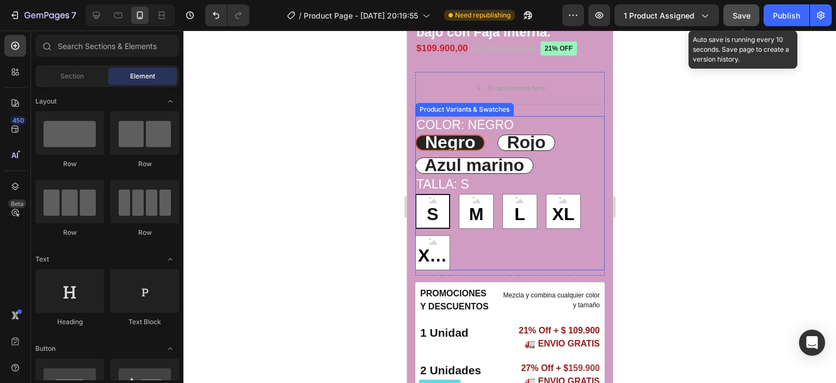
click at [559, 126] on div "Color: Negro Negro Negro Negro Rojo Rojo Rojo Azul marino Azul marino Azul mari…" at bounding box center [509, 145] width 189 height 58
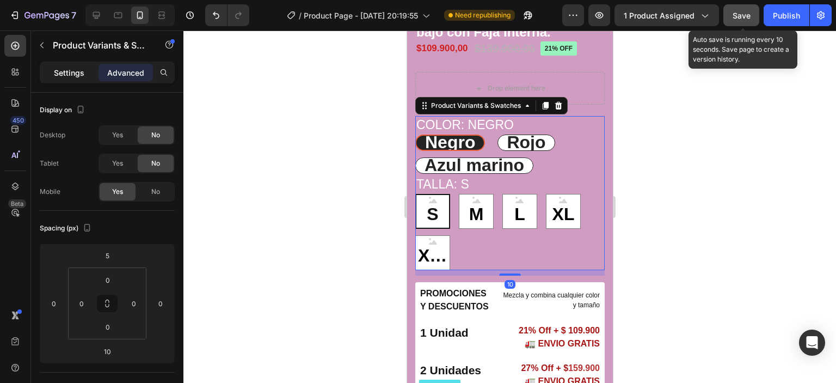
click at [68, 67] on p "Settings" at bounding box center [69, 72] width 30 height 11
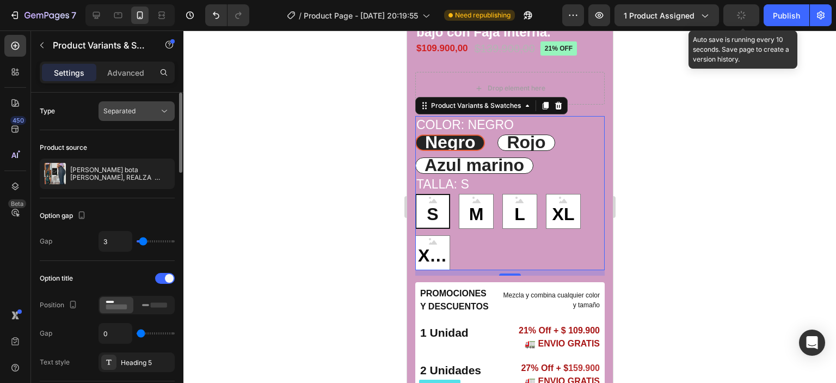
click at [161, 107] on icon at bounding box center [164, 111] width 11 height 11
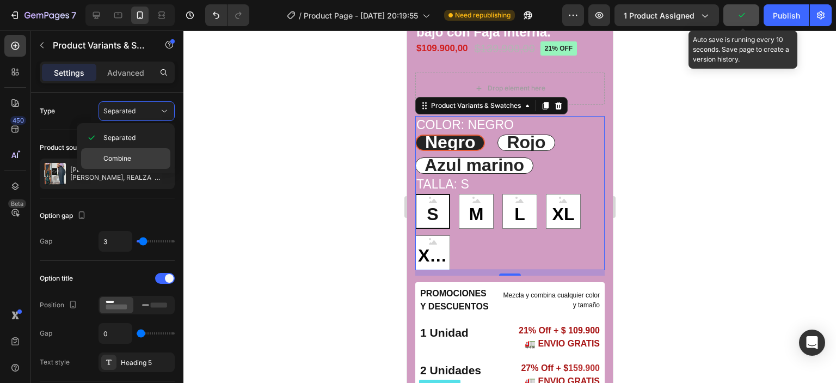
click at [123, 159] on span "Combine" at bounding box center [117, 158] width 28 height 10
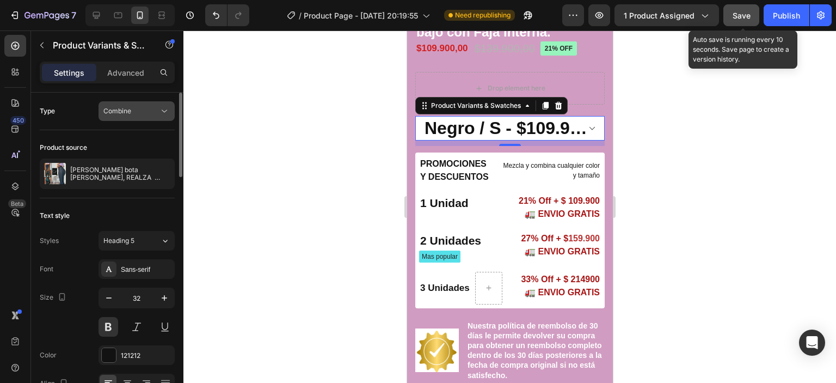
click at [153, 110] on div "Combine" at bounding box center [131, 111] width 56 height 10
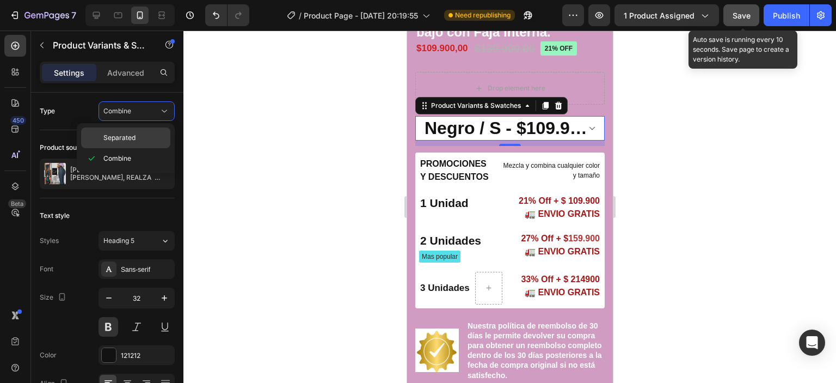
click at [136, 133] on div "Separated" at bounding box center [125, 137] width 89 height 21
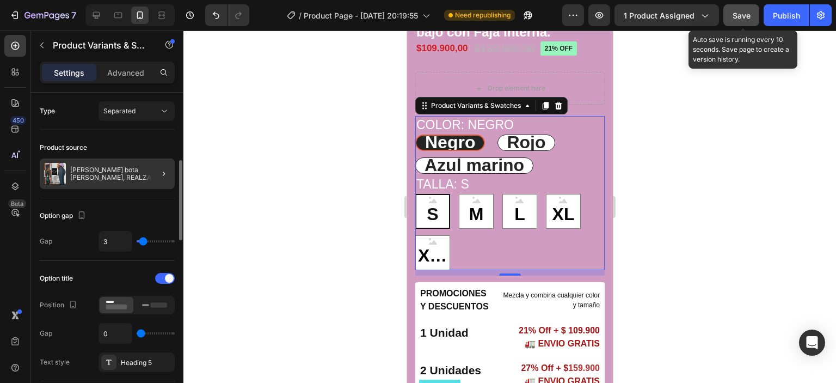
scroll to position [54, 0]
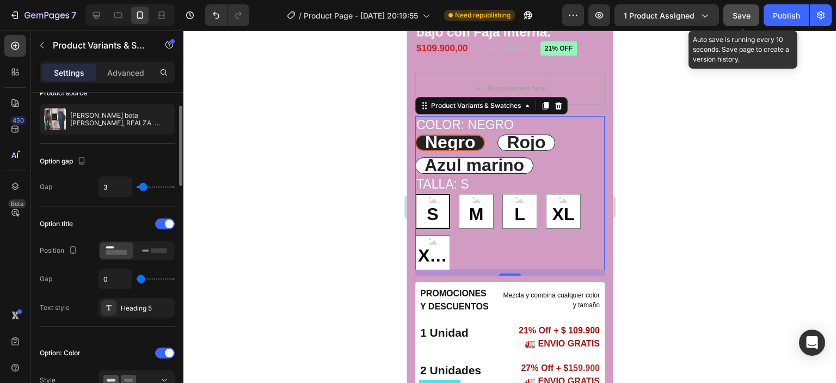
type input "2"
type input "5"
type input "6"
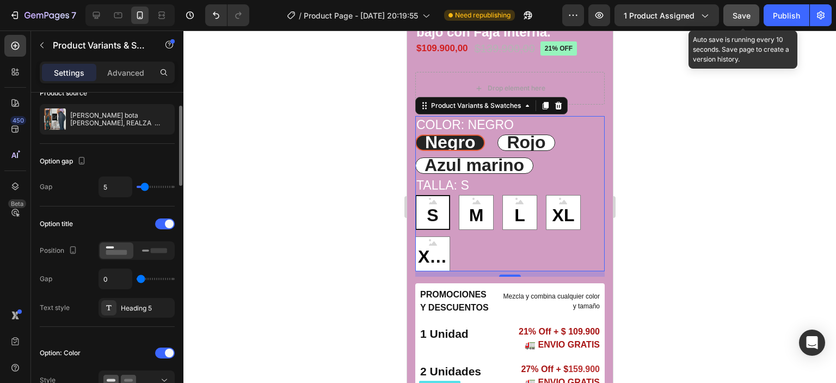
type input "6"
type input "7"
type input "8"
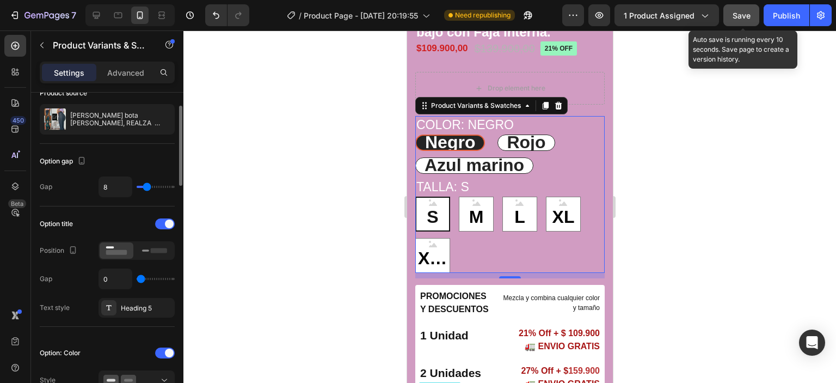
type input "9"
type input "8"
type input "7"
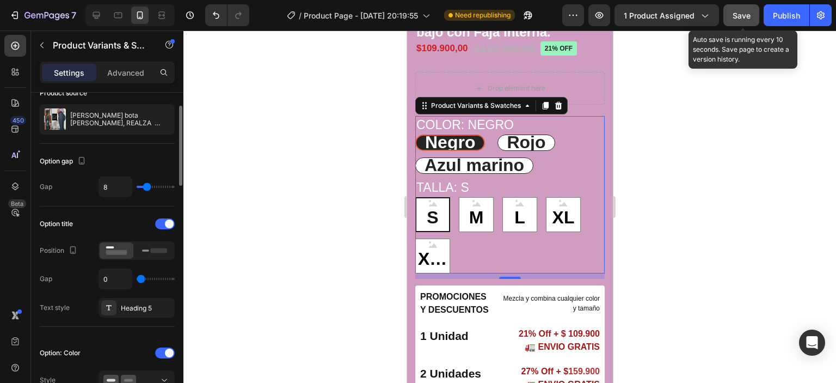
type input "7"
type input "6"
type input "5"
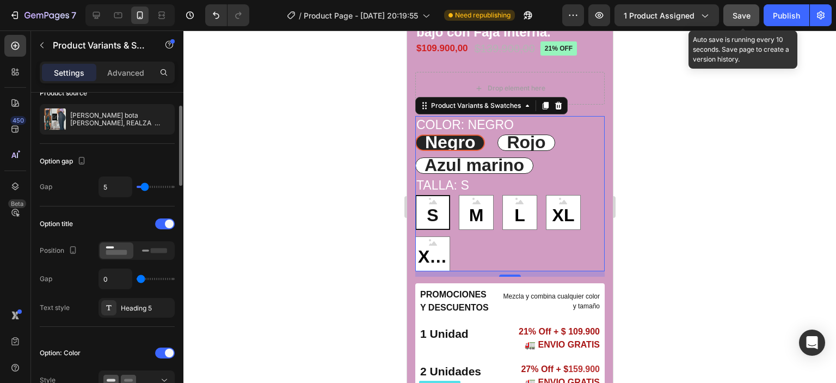
type input "6"
type input "9"
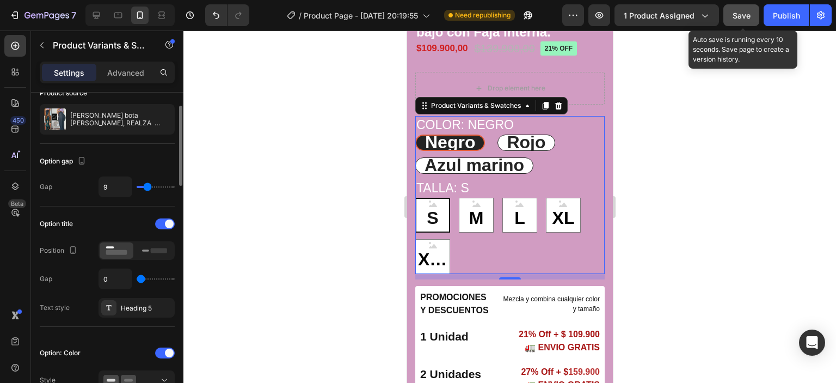
type input "10"
type input "11"
type input "10"
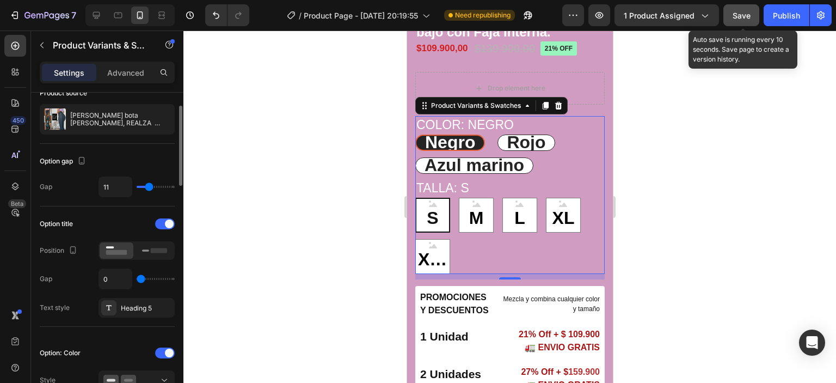
type input "10"
type input "8"
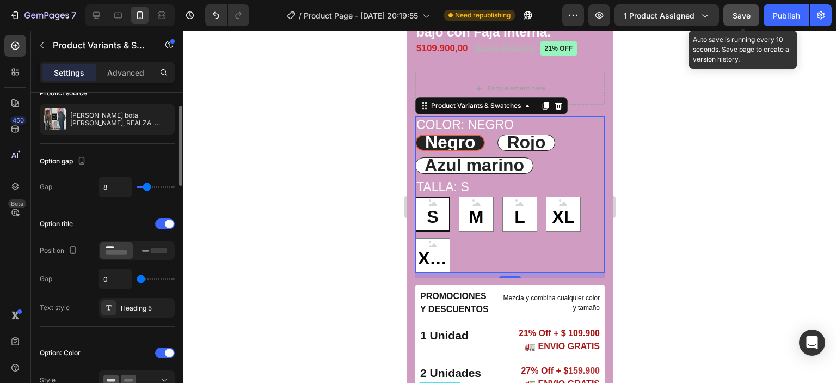
drag, startPoint x: 141, startPoint y: 188, endPoint x: 147, endPoint y: 187, distance: 5.5
type input "8"
click at [147, 187] on input "range" at bounding box center [156, 187] width 38 height 2
type input "4"
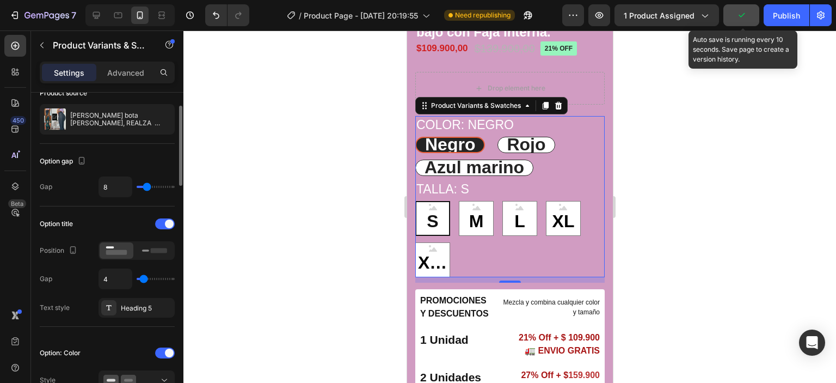
type input "5"
type input "8"
type input "10"
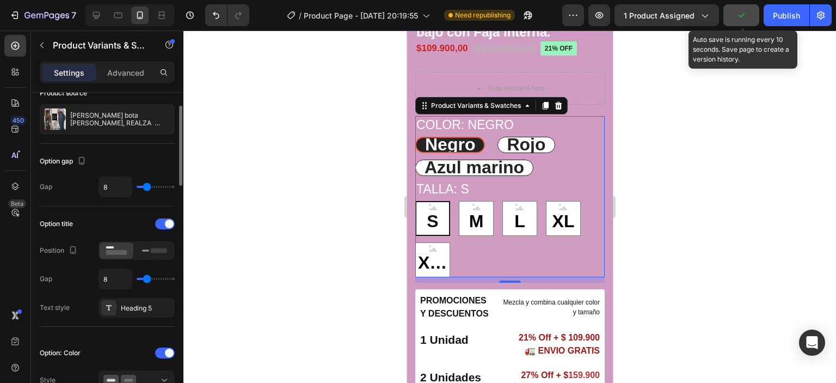
type input "10"
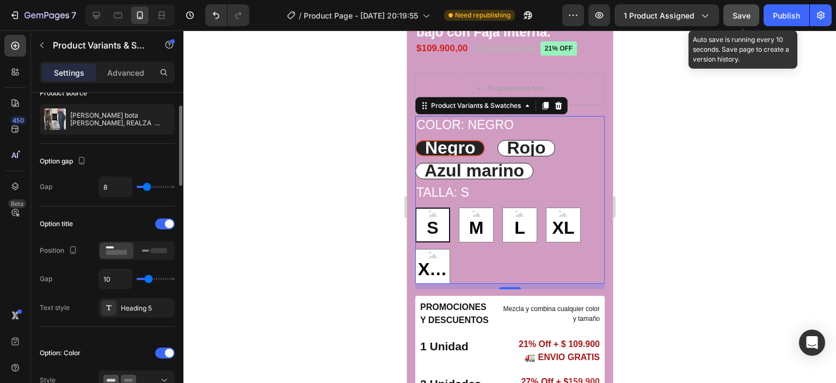
type input "7"
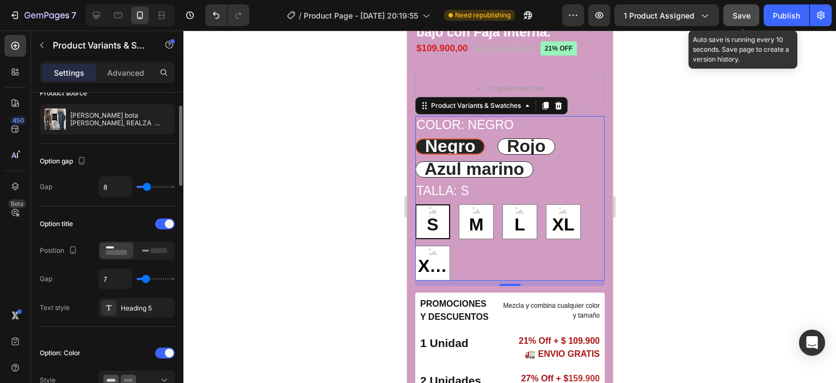
type input "6"
type input "5"
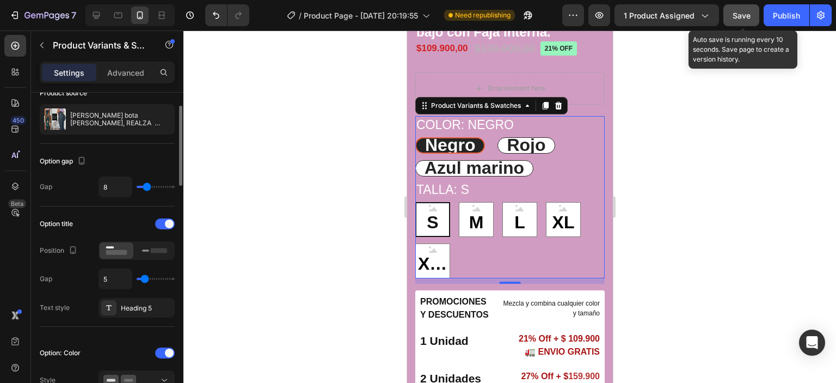
type input "5"
click at [144, 280] on input "range" at bounding box center [156, 279] width 38 height 2
click at [146, 249] on rect at bounding box center [145, 250] width 7 height 2
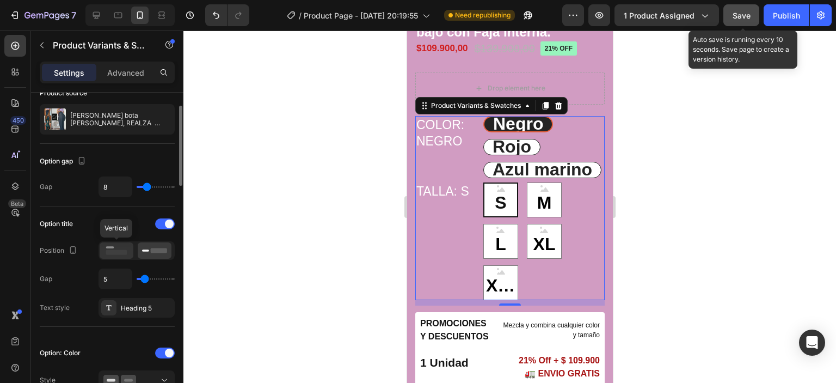
click at [123, 250] on rect at bounding box center [116, 252] width 21 height 5
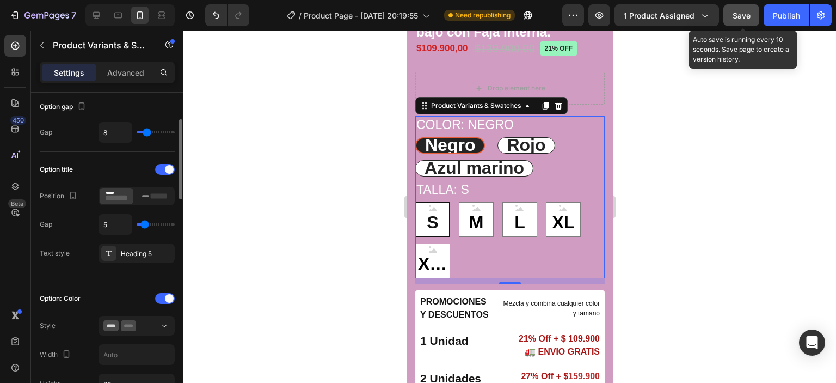
scroll to position [163, 0]
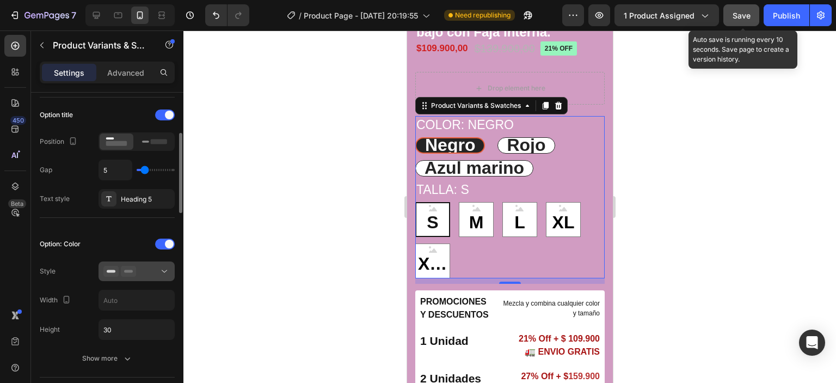
click at [161, 271] on icon at bounding box center [164, 271] width 11 height 11
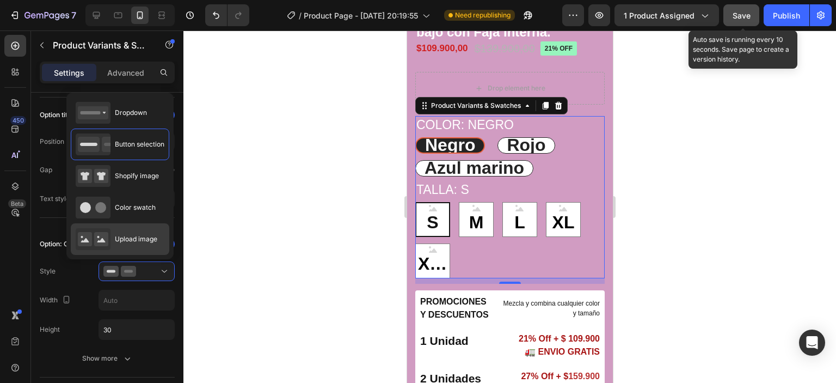
click at [98, 233] on rect at bounding box center [101, 239] width 14 height 14
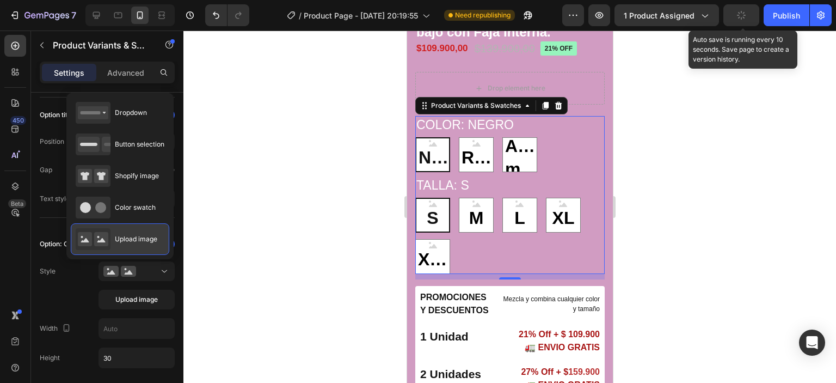
type input "64"
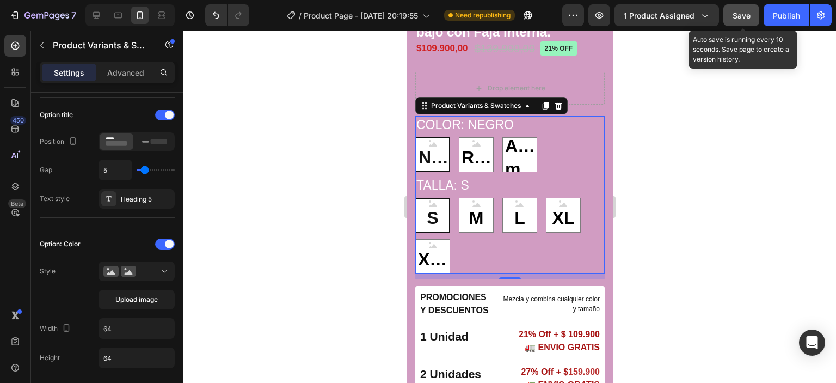
click at [432, 141] on icon at bounding box center [432, 143] width 8 height 7
click at [415, 137] on input "Negro Negro Negro" at bounding box center [414, 137] width 1 height 1
click at [432, 147] on span "Negro" at bounding box center [432, 157] width 33 height 23
click at [415, 137] on input "Negro Negro Negro" at bounding box center [414, 137] width 1 height 1
click at [435, 149] on span "Negro" at bounding box center [432, 157] width 33 height 23
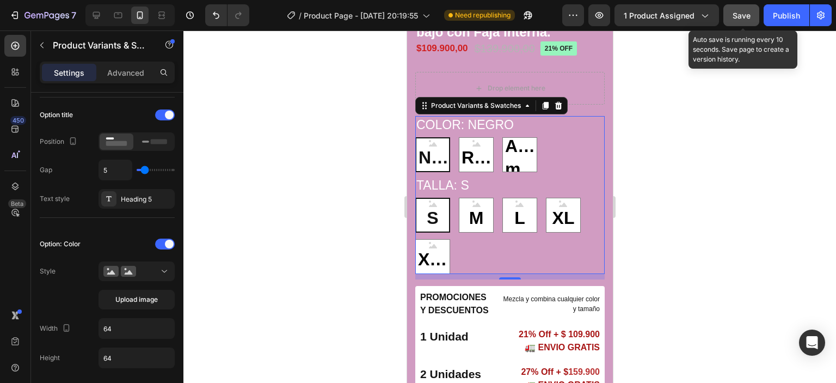
click at [415, 137] on input "Negro Negro Negro" at bounding box center [414, 137] width 1 height 1
click at [432, 141] on icon at bounding box center [432, 143] width 8 height 7
click at [415, 137] on input "Negro Negro Negro" at bounding box center [414, 137] width 1 height 1
click at [113, 270] on icon at bounding box center [111, 272] width 8 height 4
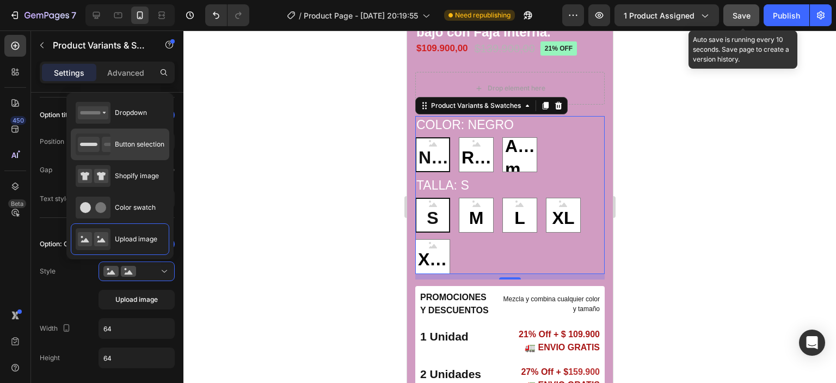
click at [98, 141] on icon at bounding box center [89, 144] width 22 height 15
type input "30"
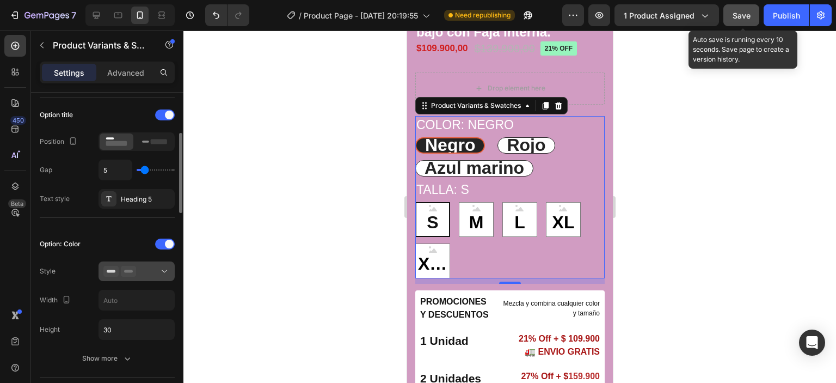
click at [168, 263] on button at bounding box center [136, 271] width 76 height 20
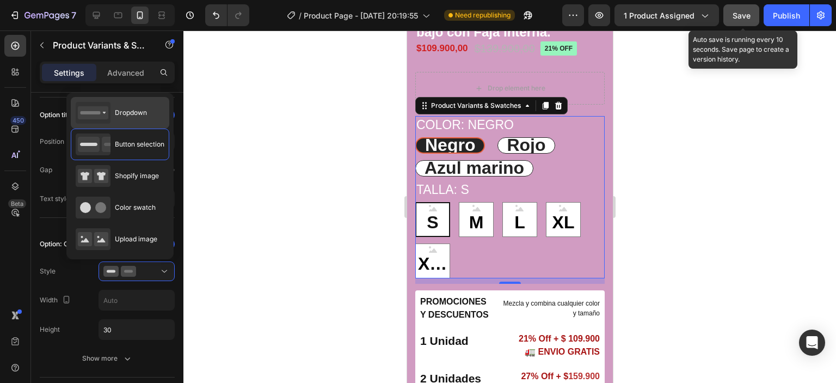
click at [93, 113] on rect at bounding box center [90, 112] width 20 height 3
type input "100%"
type input "42"
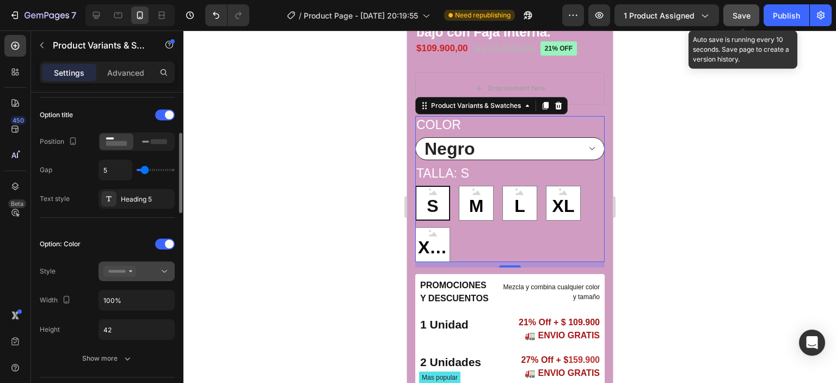
click at [167, 273] on icon at bounding box center [164, 271] width 11 height 11
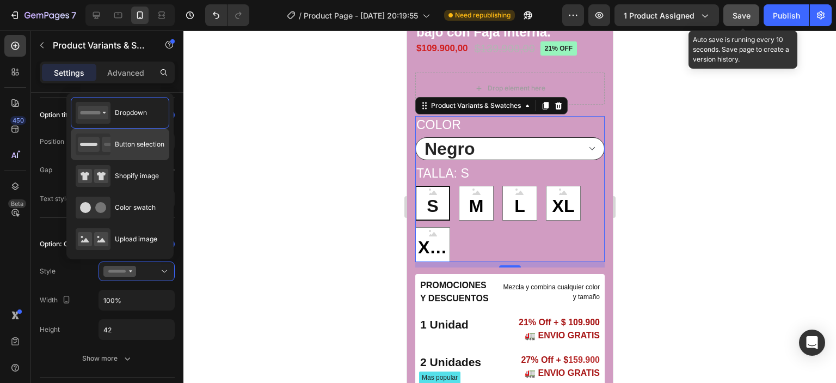
click at [93, 147] on icon at bounding box center [89, 144] width 22 height 15
type input "30"
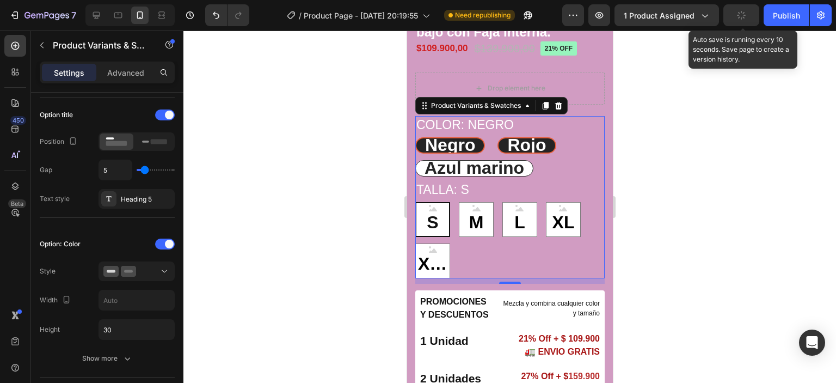
click at [516, 143] on span "Rojo" at bounding box center [526, 145] width 39 height 20
click at [497, 137] on input "Rojo Rojo Rojo" at bounding box center [496, 137] width 1 height 1
radio input "false"
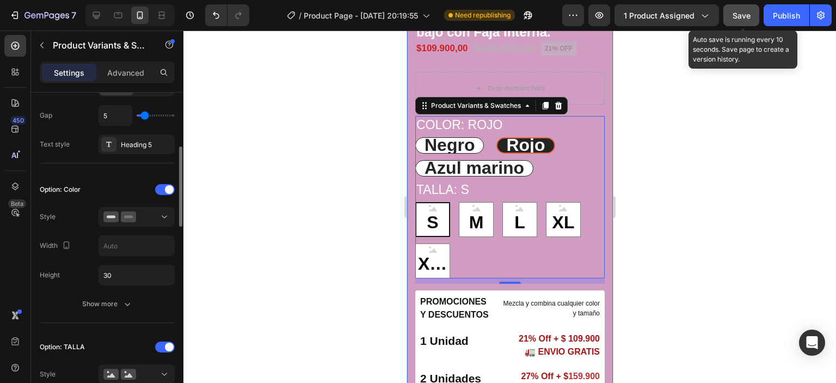
scroll to position [272, 0]
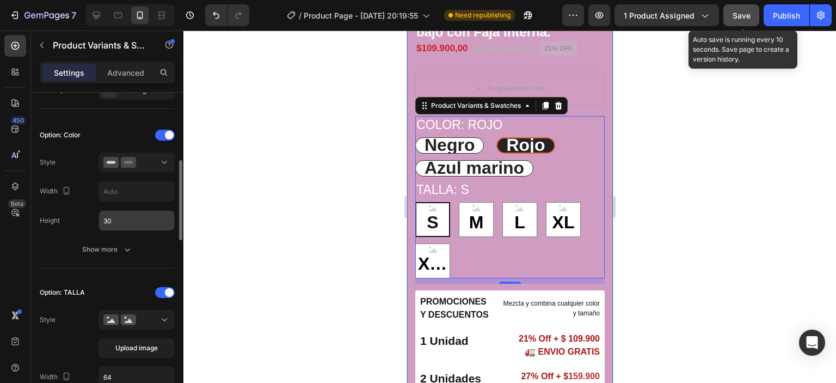
click at [123, 217] on input "30" at bounding box center [136, 221] width 75 height 20
radio input "true"
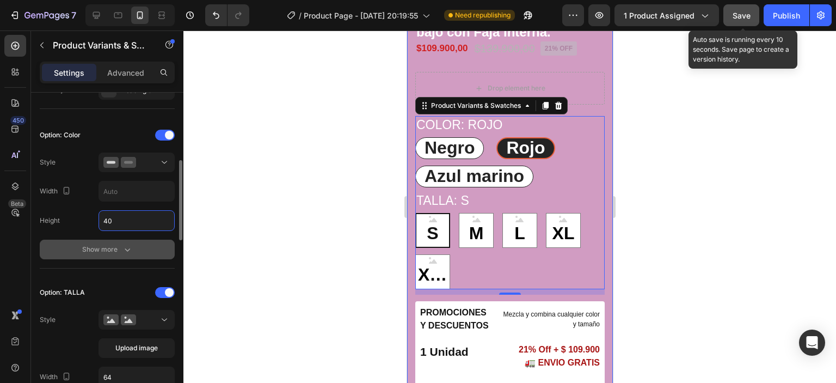
type input "40"
click at [128, 248] on icon "button" at bounding box center [127, 249] width 5 height 3
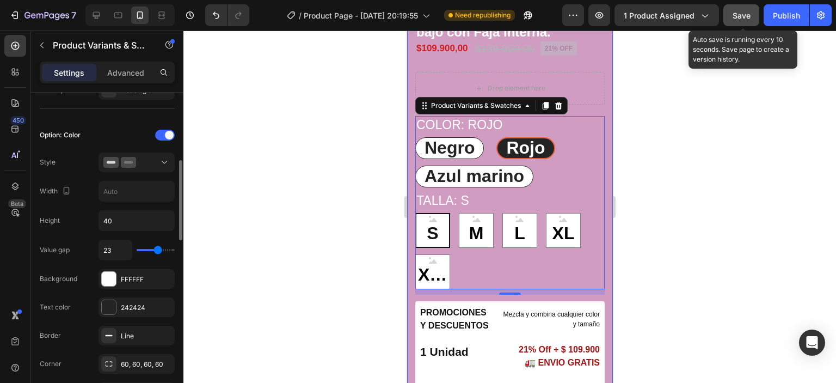
type input "21"
type input "16"
type input "15"
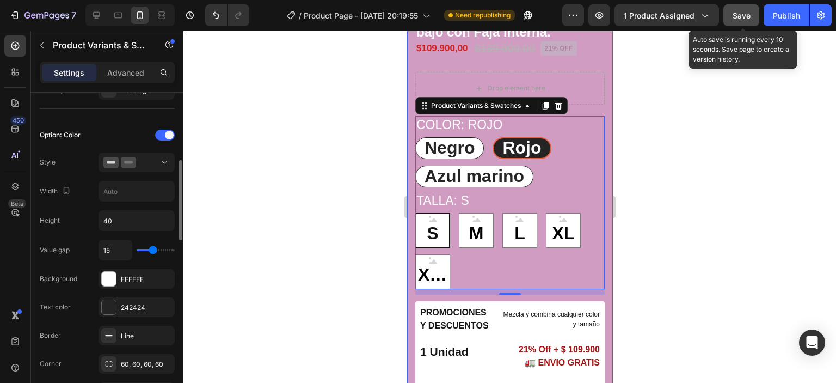
type input "15"
type input "14"
type input "15"
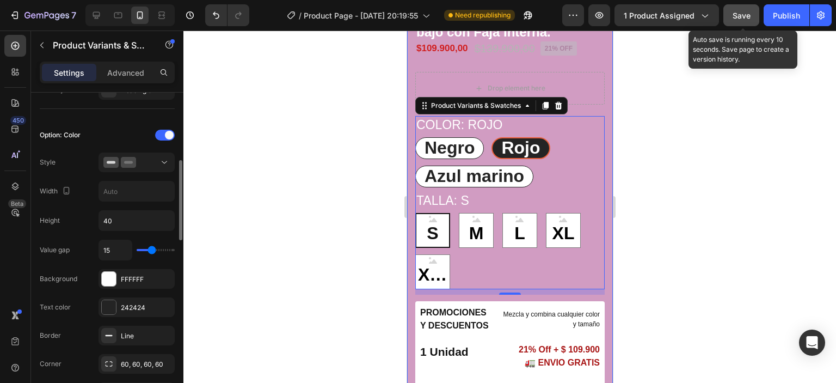
type input "18"
click at [154, 249] on input "range" at bounding box center [156, 250] width 38 height 2
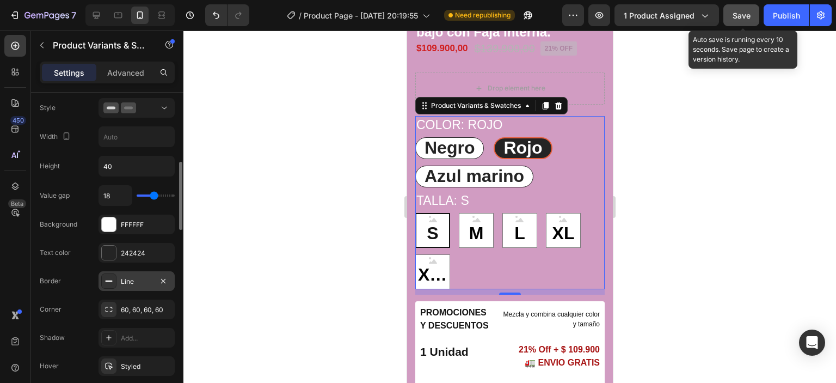
click at [106, 278] on icon at bounding box center [108, 280] width 9 height 9
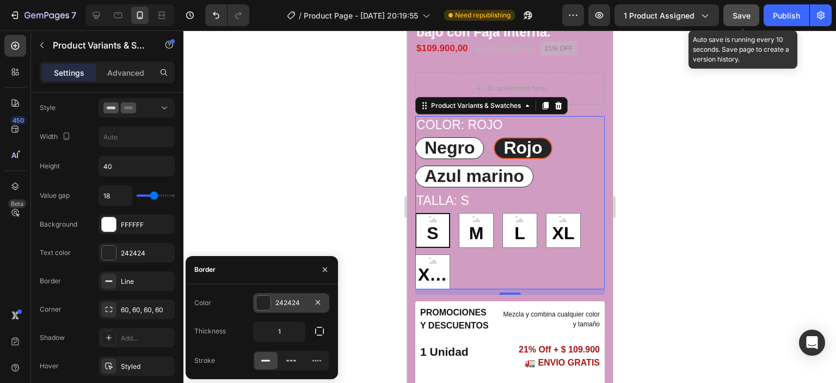
click at [260, 298] on div at bounding box center [263, 302] width 14 height 14
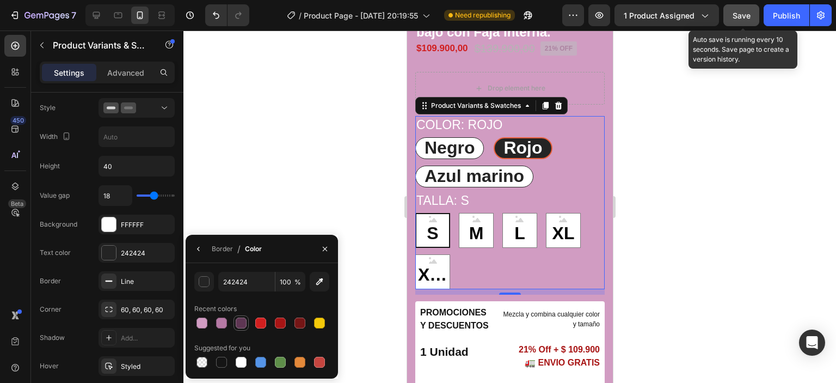
click at [237, 325] on div at bounding box center [241, 322] width 11 height 11
type input "5E3653"
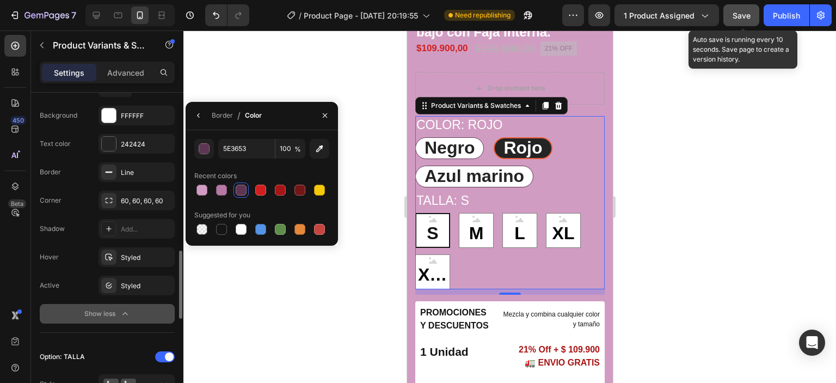
scroll to position [544, 0]
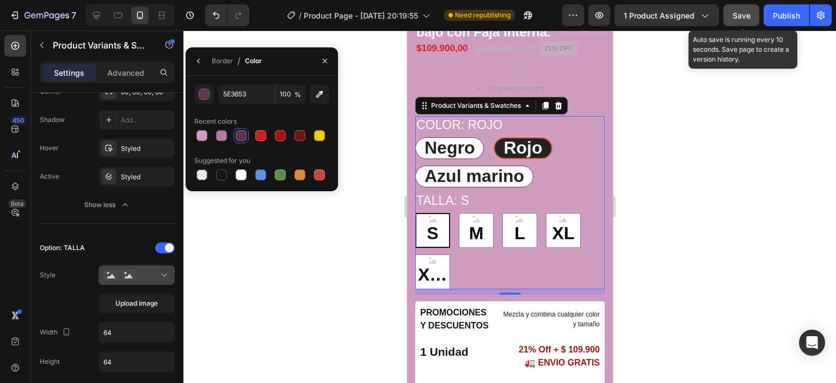
click at [164, 269] on icon at bounding box center [164, 274] width 11 height 11
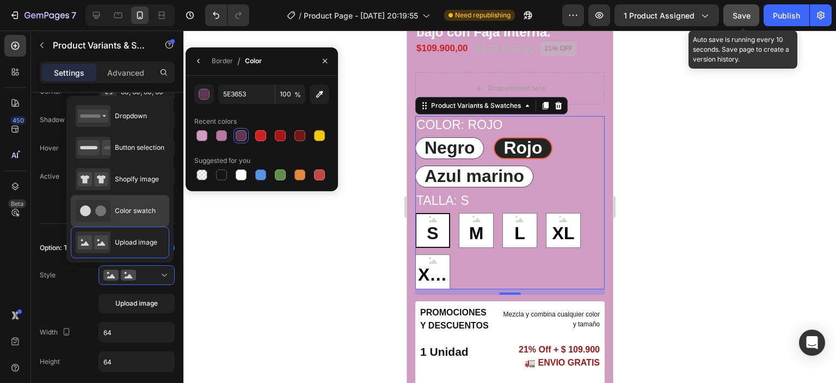
click at [100, 202] on icon at bounding box center [93, 211] width 35 height 22
type input "45"
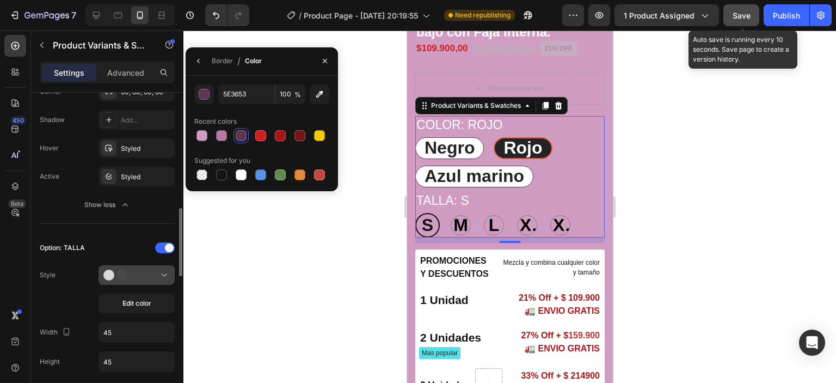
click at [157, 277] on div at bounding box center [136, 274] width 66 height 11
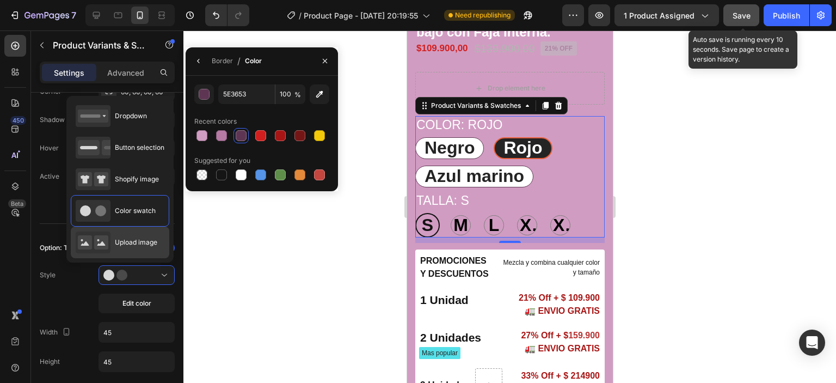
click at [91, 235] on rect at bounding box center [85, 242] width 14 height 14
type input "64"
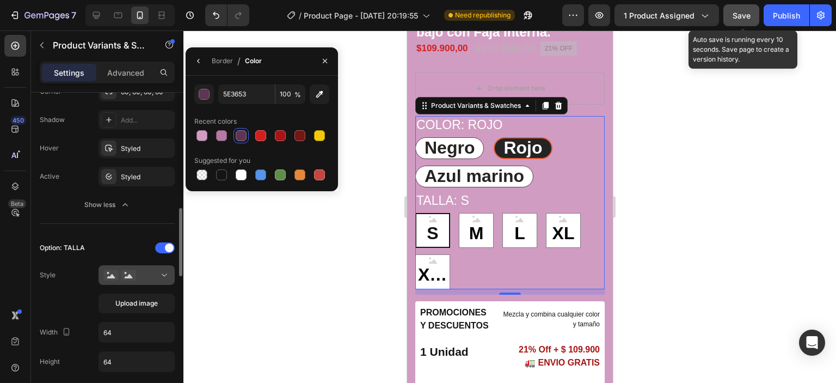
click at [158, 273] on div at bounding box center [136, 274] width 66 height 11
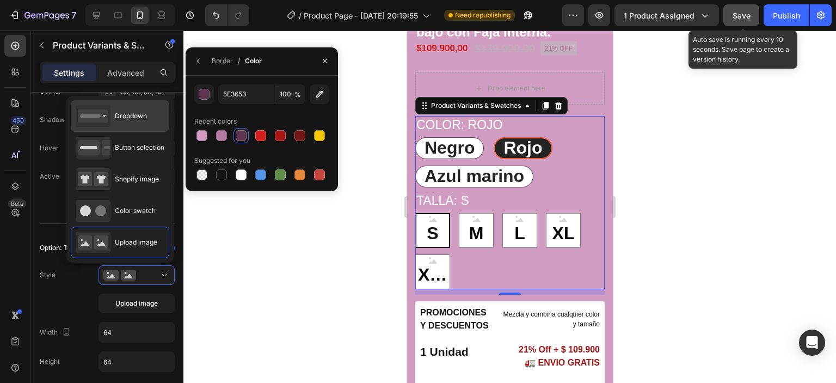
click at [85, 110] on rect at bounding box center [93, 115] width 30 height 13
type input "100%"
type input "45"
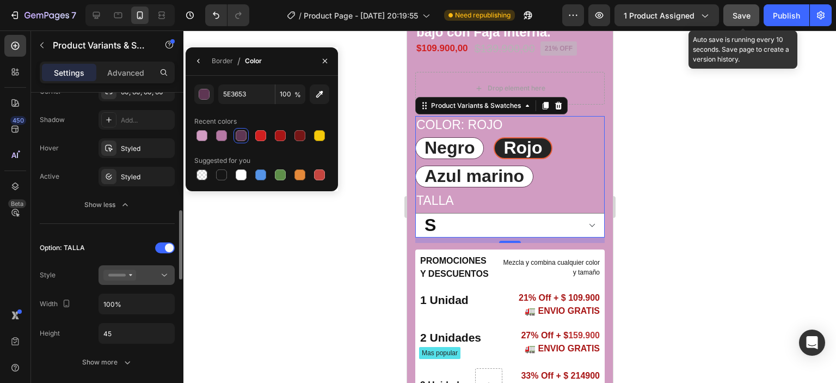
click at [161, 273] on icon at bounding box center [164, 274] width 11 height 11
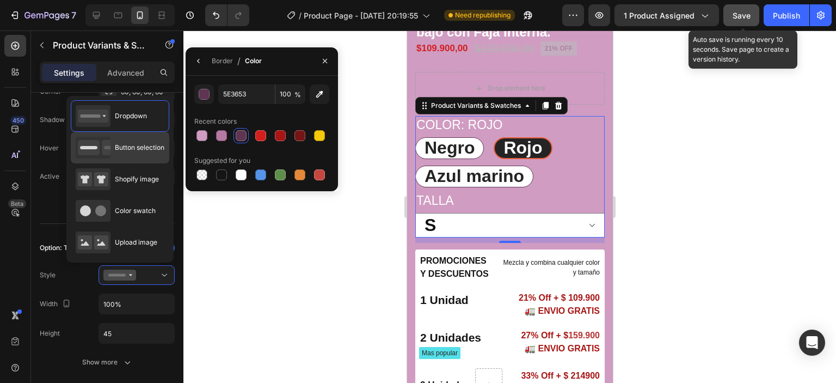
click at [82, 149] on icon at bounding box center [89, 147] width 22 height 15
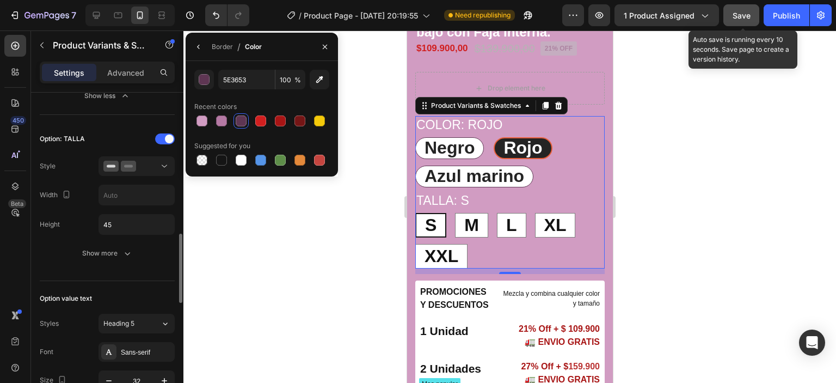
scroll to position [707, 0]
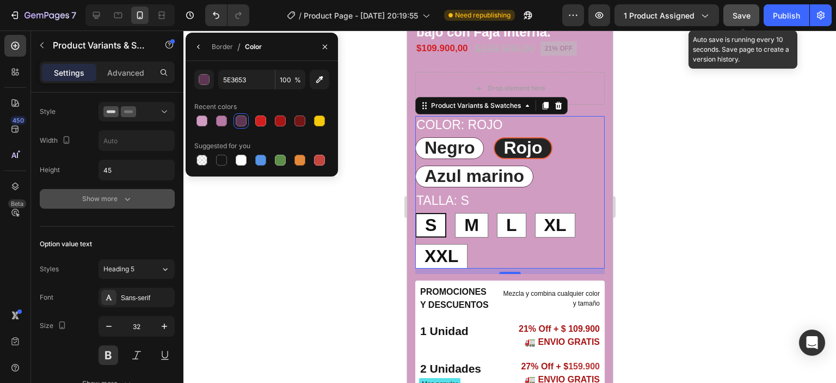
click at [127, 198] on icon "button" at bounding box center [127, 199] width 5 height 3
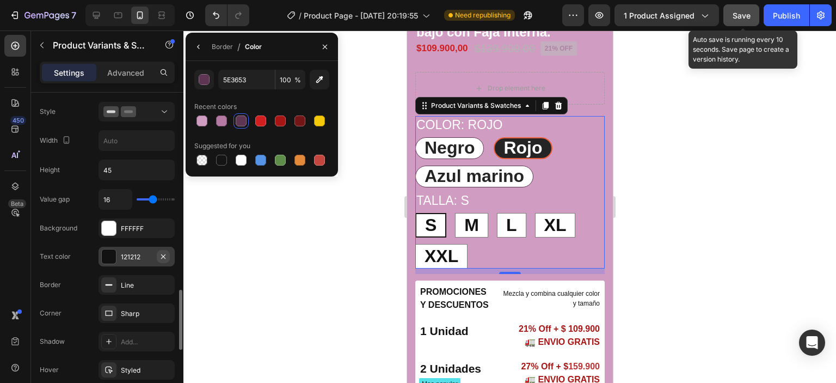
scroll to position [762, 0]
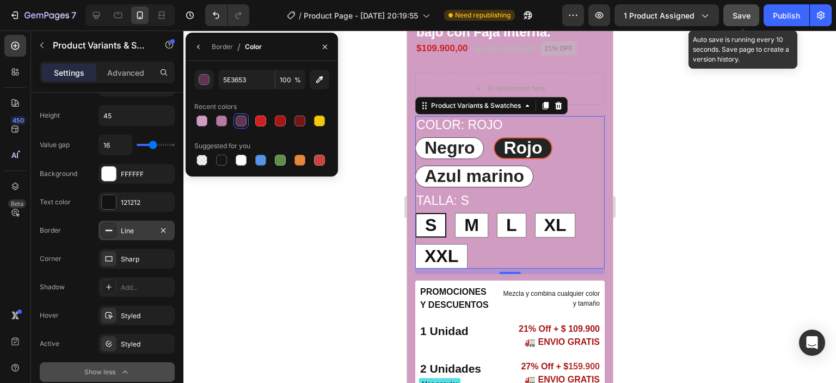
click at [113, 230] on icon at bounding box center [108, 230] width 9 height 9
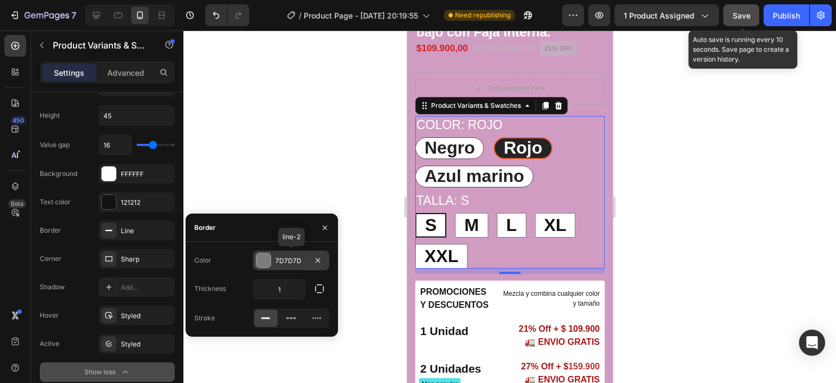
click at [257, 261] on div at bounding box center [263, 260] width 14 height 14
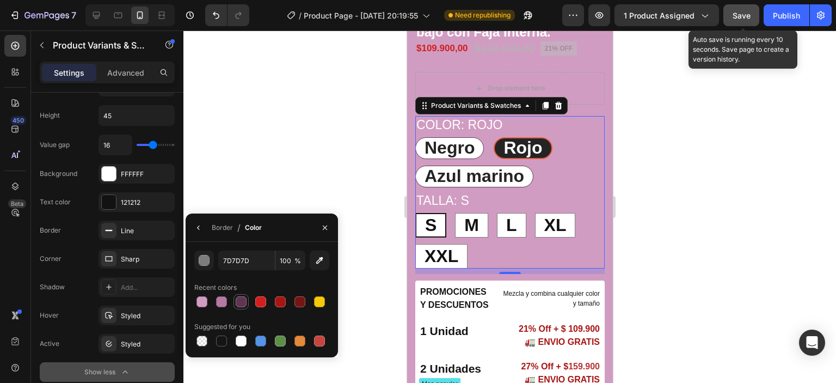
click at [236, 304] on div at bounding box center [241, 301] width 11 height 11
type input "5E3653"
click at [252, 164] on div at bounding box center [509, 206] width 652 height 352
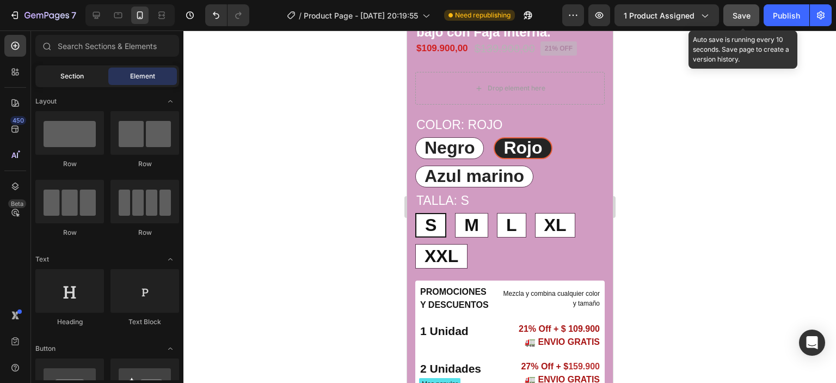
click at [85, 73] on div "Section" at bounding box center [72, 75] width 69 height 17
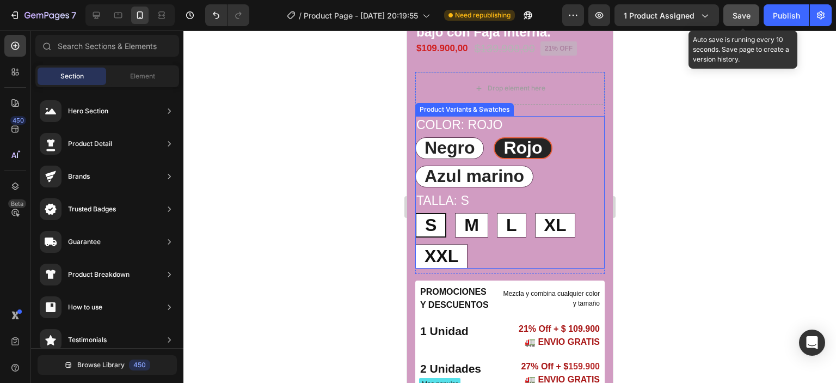
click at [560, 182] on div "Negro Negro Negro Rojo Rojo Rojo Azul marino Azul marino Azul marino" at bounding box center [509, 162] width 189 height 50
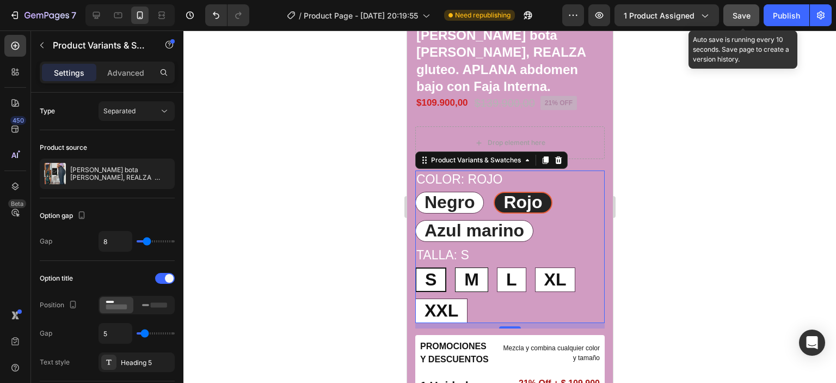
scroll to position [156, 0]
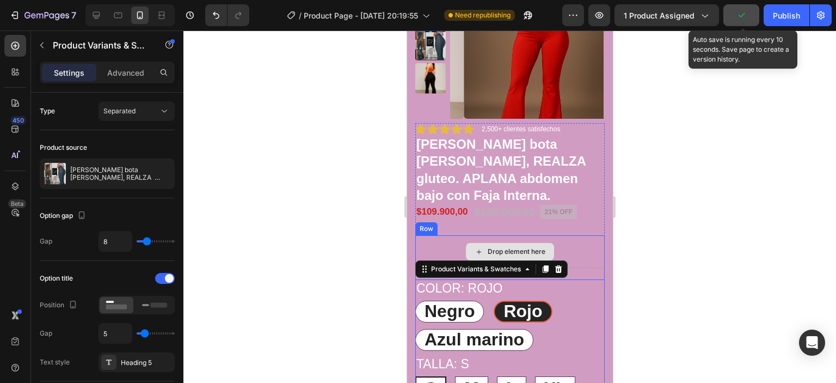
click at [570, 251] on div "Drop element here" at bounding box center [509, 251] width 189 height 33
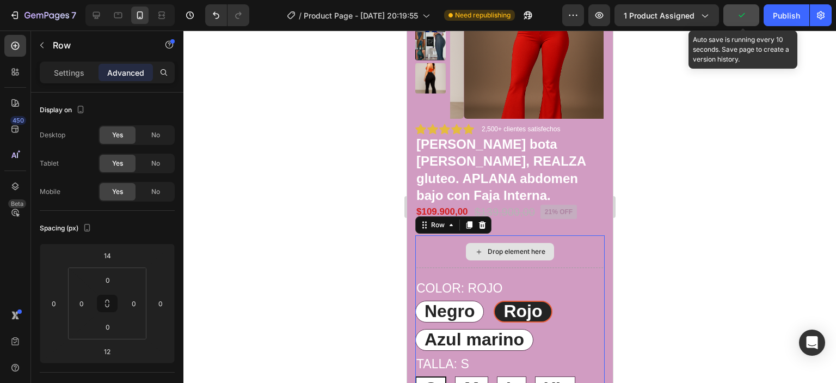
click at [570, 251] on div "Drop element here" at bounding box center [509, 251] width 189 height 33
click at [429, 257] on div "Drop element here" at bounding box center [509, 251] width 189 height 33
click at [564, 253] on div "Drop element here" at bounding box center [509, 251] width 189 height 33
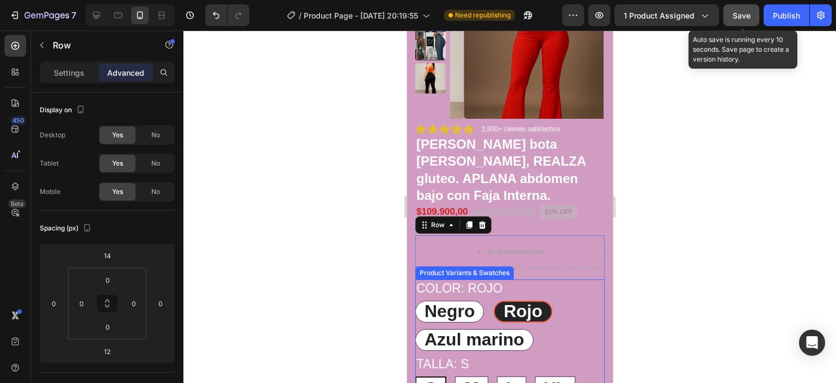
click at [574, 285] on div "Color: Rojo Negro Negro Negro Rojo Rojo Rojo Azul marino Azul marino Azul marino" at bounding box center [509, 314] width 189 height 71
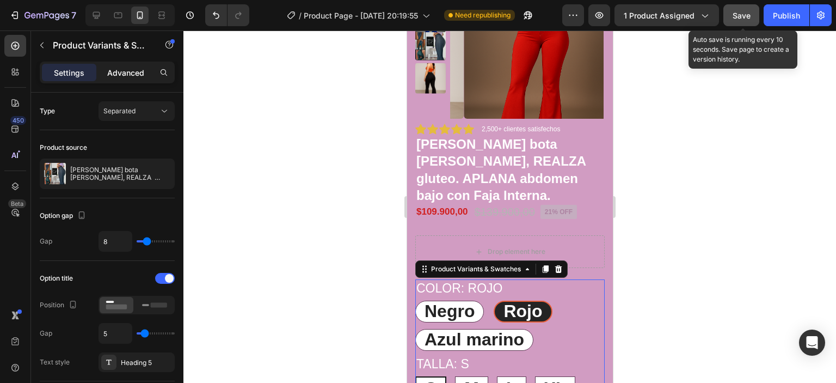
click at [141, 71] on p "Advanced" at bounding box center [125, 72] width 37 height 11
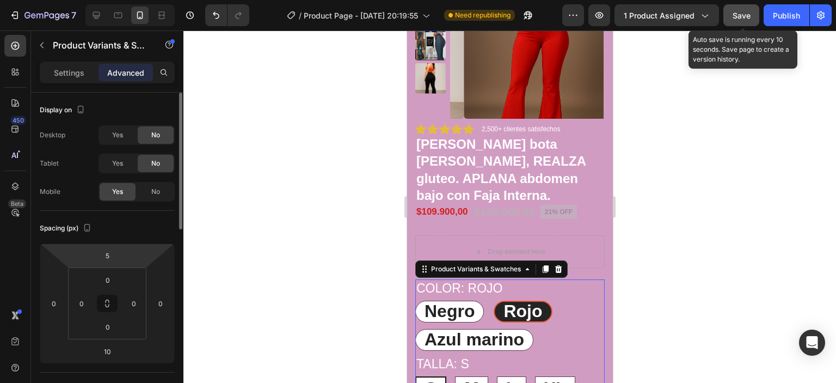
radio input "true"
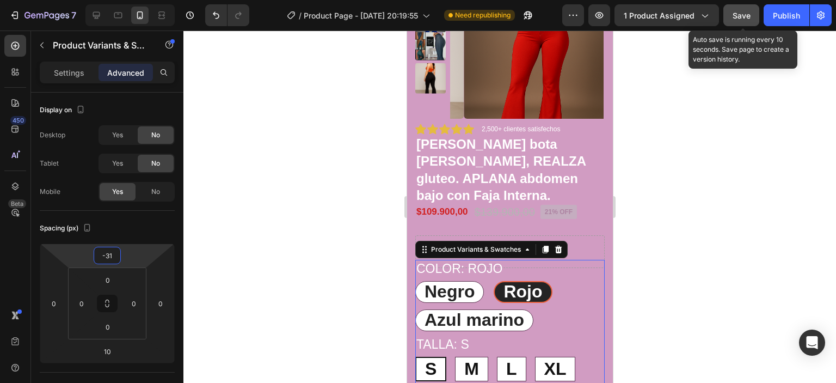
type input "-63"
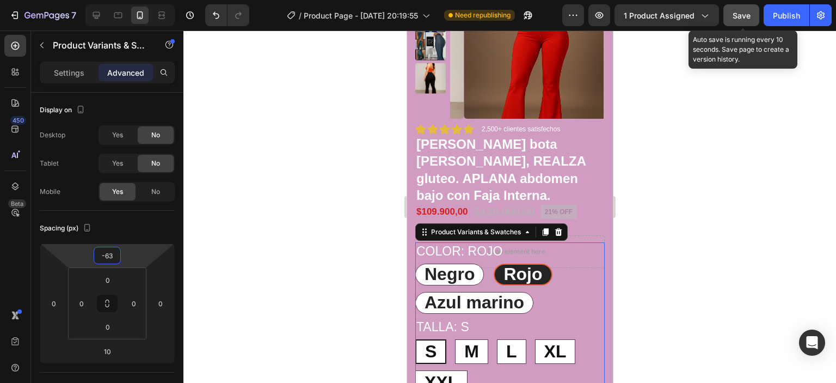
drag, startPoint x: 108, startPoint y: 264, endPoint x: 110, endPoint y: 282, distance: 18.6
click at [110, 0] on html "7 / Product Page - Sep 15, 20:19:55 Need republishing Preview 1 product assigne…" at bounding box center [418, 0] width 836 height 0
click at [688, 239] on div at bounding box center [509, 206] width 652 height 352
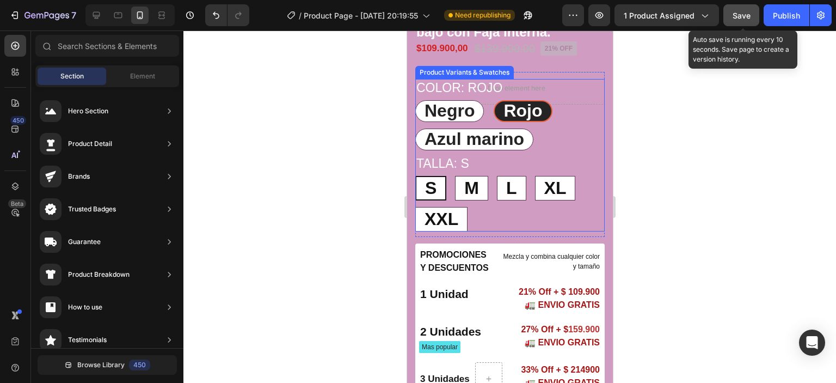
scroll to position [373, 0]
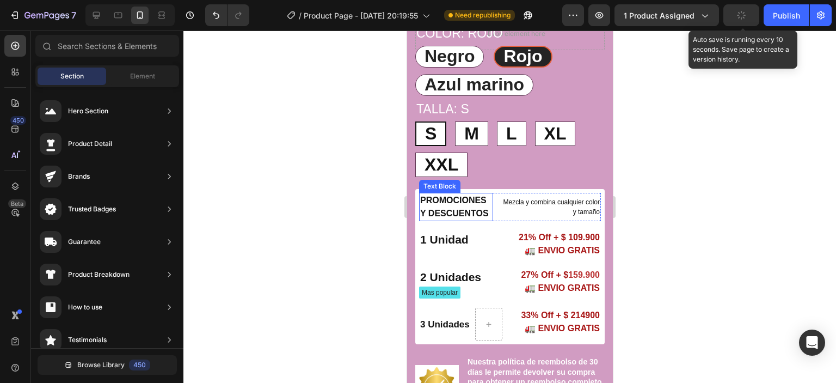
click at [454, 203] on p "PROMOCIONES Y DESCUENTOS" at bounding box center [456, 207] width 72 height 26
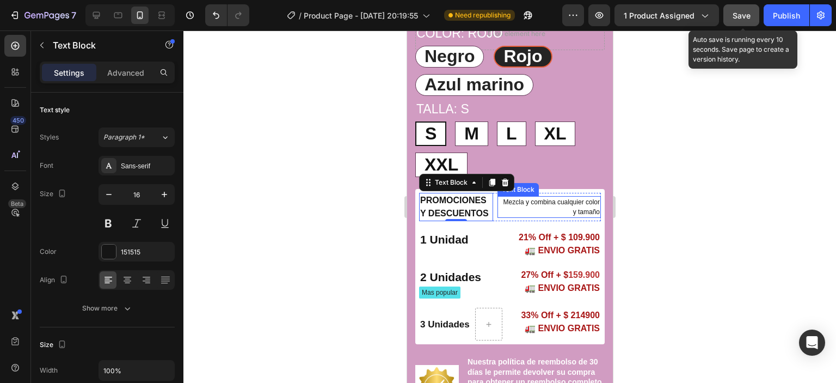
click at [569, 201] on p "Mezcla y combina cualquier color y tamaño" at bounding box center [548, 207] width 101 height 20
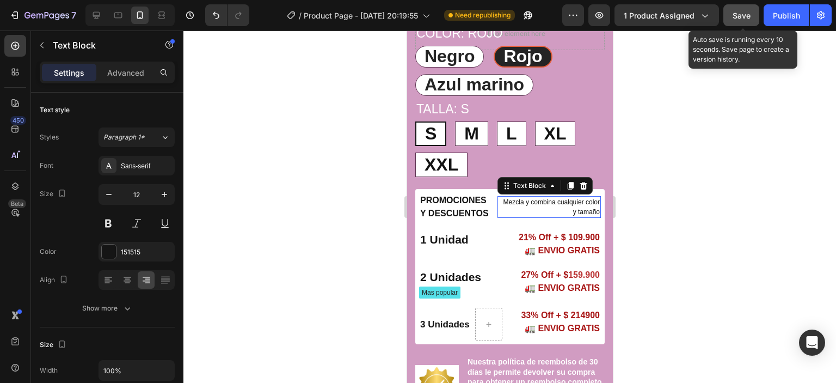
scroll to position [322, 0]
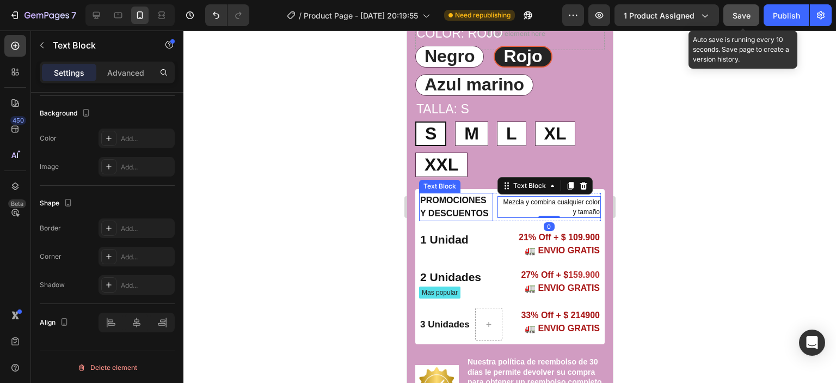
click at [433, 202] on p "PROMOCIONES Y DESCUENTOS" at bounding box center [456, 207] width 72 height 26
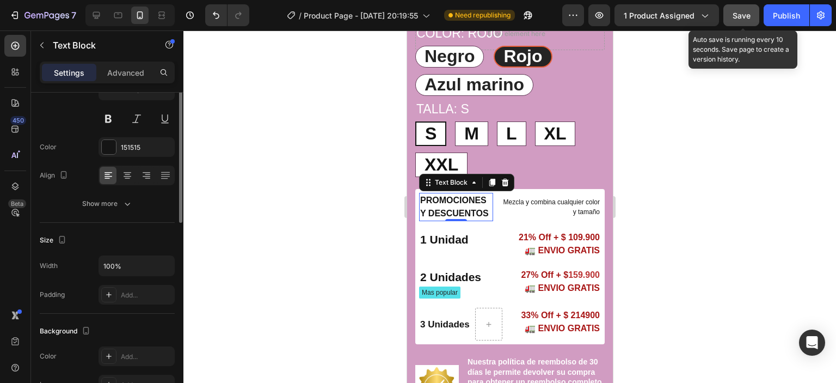
scroll to position [50, 0]
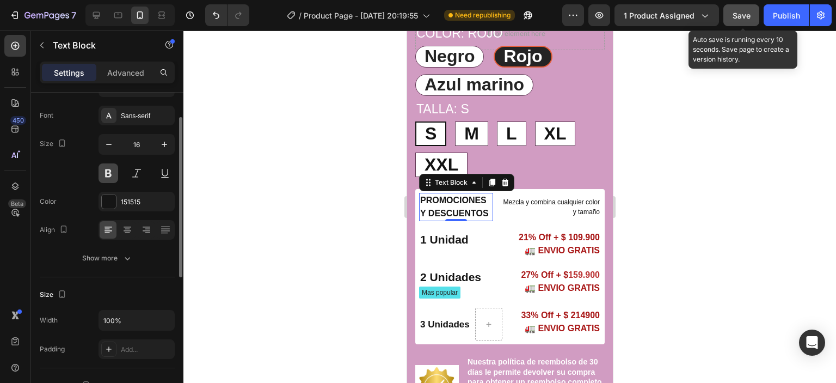
click at [109, 174] on button at bounding box center [108, 173] width 20 height 20
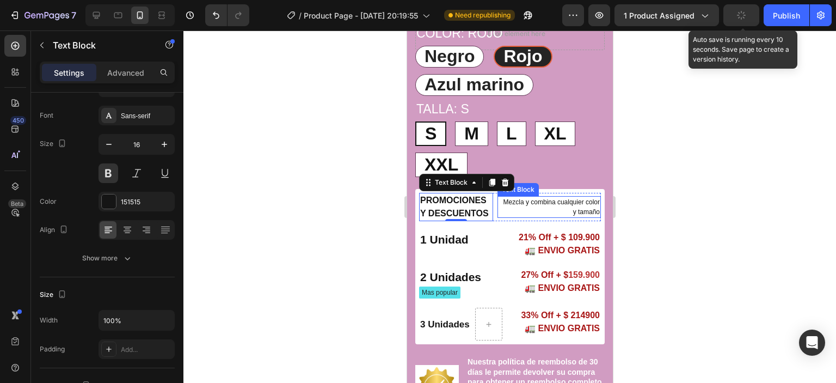
click at [571, 207] on p "Mezcla y combina cualquier color y tamaño" at bounding box center [548, 207] width 101 height 20
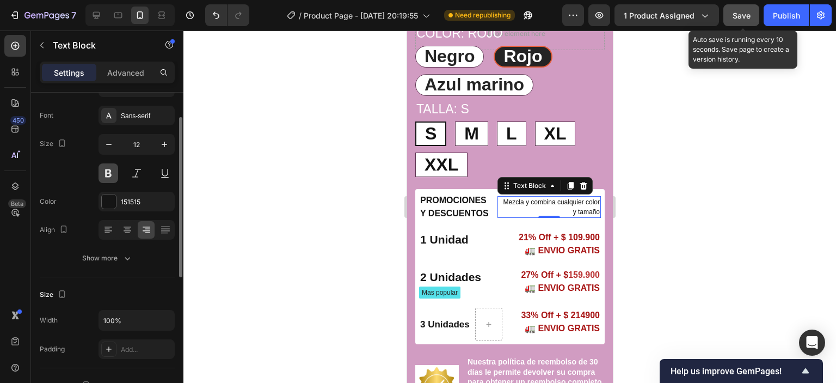
click at [108, 172] on button at bounding box center [108, 173] width 20 height 20
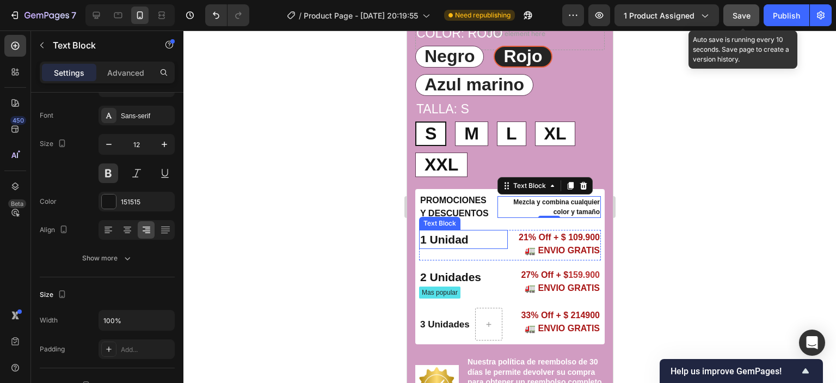
click at [443, 235] on strong "1 Unidad" at bounding box center [444, 239] width 48 height 13
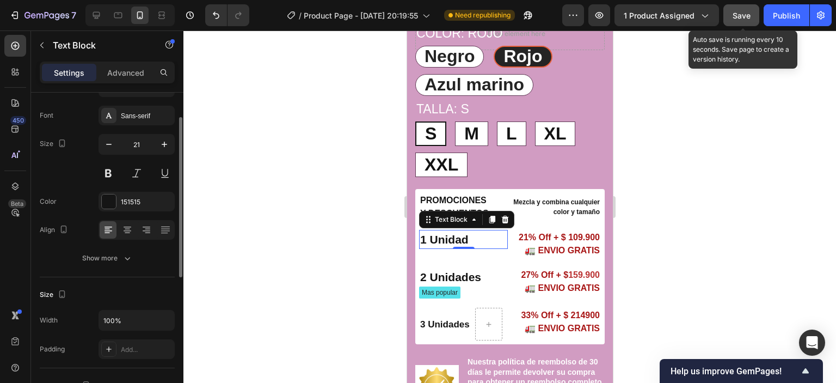
scroll to position [0, 0]
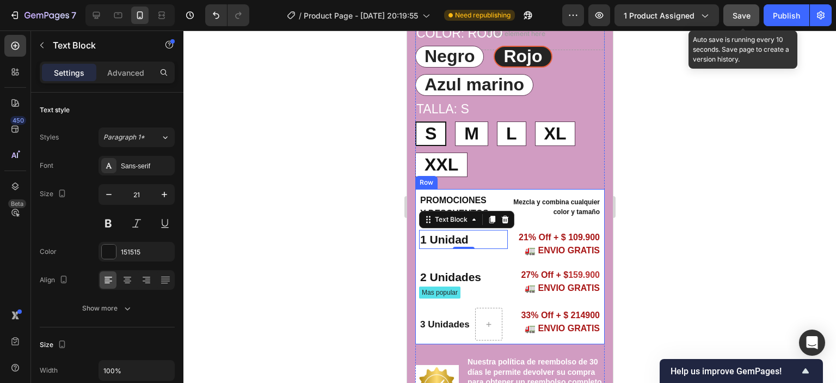
click at [417, 266] on div "PROMOCIONES Y DESCUENTOS Text Block Mezcla y combina cualquier color y tamaño T…" at bounding box center [509, 267] width 189 height 156
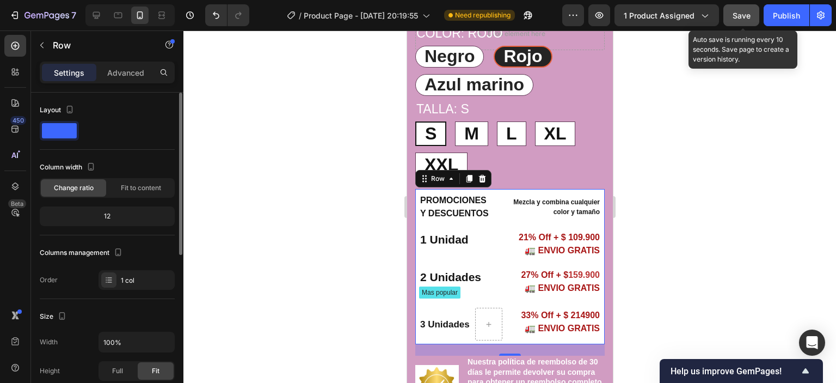
click at [50, 131] on span at bounding box center [59, 130] width 35 height 15
click at [90, 165] on icon "button" at bounding box center [90, 166] width 11 height 11
click at [144, 183] on span "Fit to content" at bounding box center [141, 188] width 40 height 10
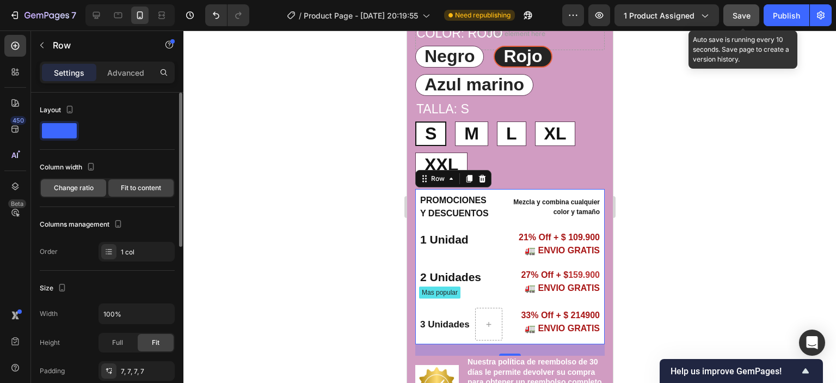
click at [60, 190] on span "Change ratio" at bounding box center [74, 188] width 40 height 10
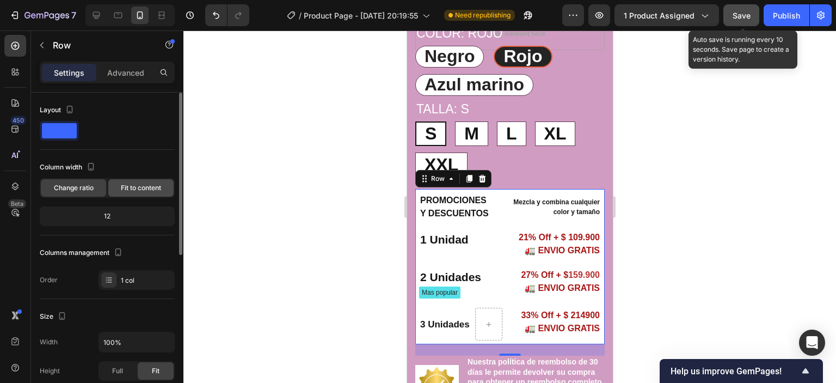
click at [150, 190] on span "Fit to content" at bounding box center [141, 188] width 40 height 10
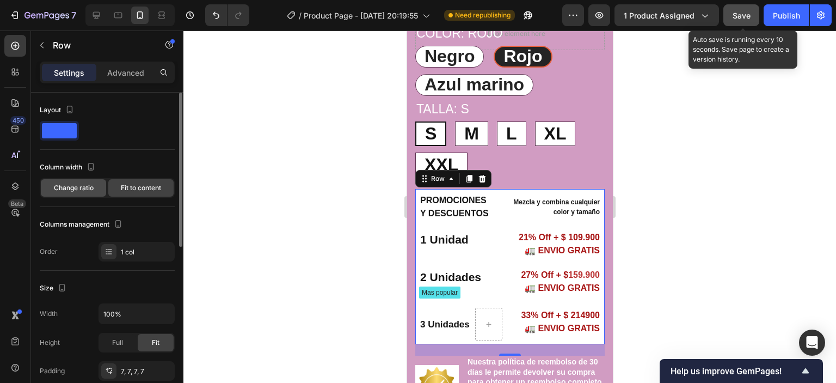
click at [76, 189] on span "Change ratio" at bounding box center [74, 188] width 40 height 10
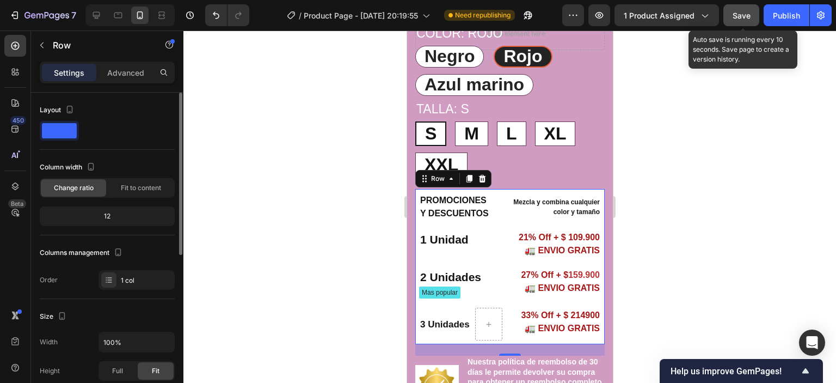
click at [109, 215] on div "12" at bounding box center [107, 215] width 131 height 15
click at [115, 215] on div "12" at bounding box center [107, 215] width 131 height 15
drag, startPoint x: 110, startPoint y: 213, endPoint x: 101, endPoint y: 214, distance: 9.9
click at [107, 213] on div "12" at bounding box center [107, 215] width 131 height 15
click at [101, 214] on div "12" at bounding box center [107, 215] width 131 height 15
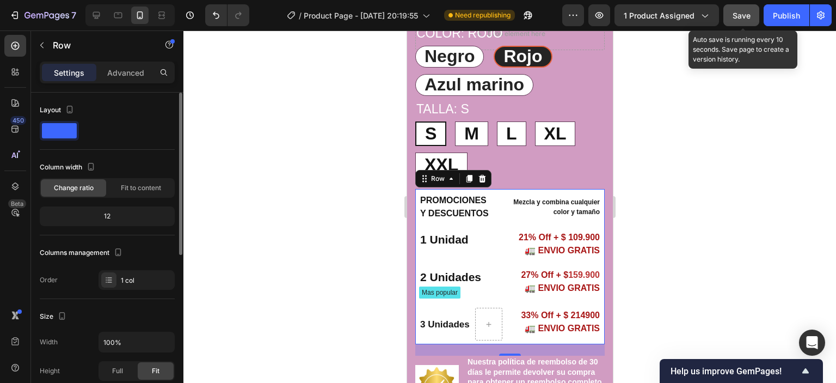
click at [101, 214] on div "12" at bounding box center [107, 215] width 131 height 15
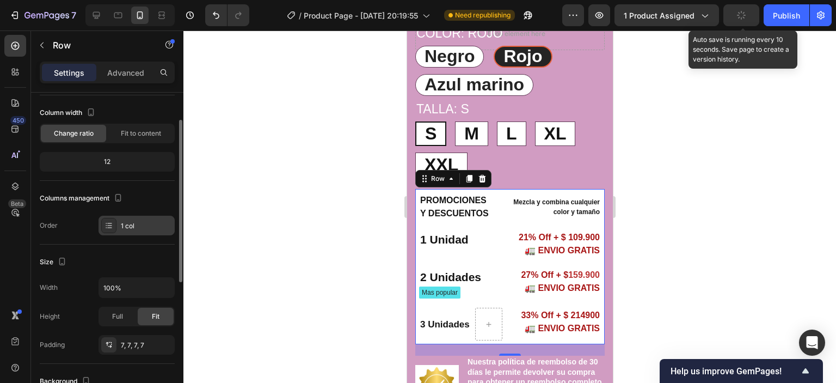
click at [111, 224] on icon at bounding box center [108, 225] width 9 height 9
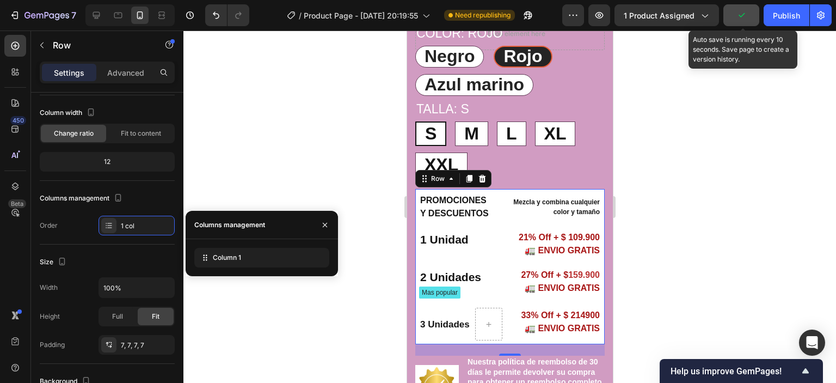
click at [248, 226] on div "Columns management" at bounding box center [229, 225] width 71 height 10
click at [246, 260] on div "Column 1" at bounding box center [261, 258] width 135 height 20
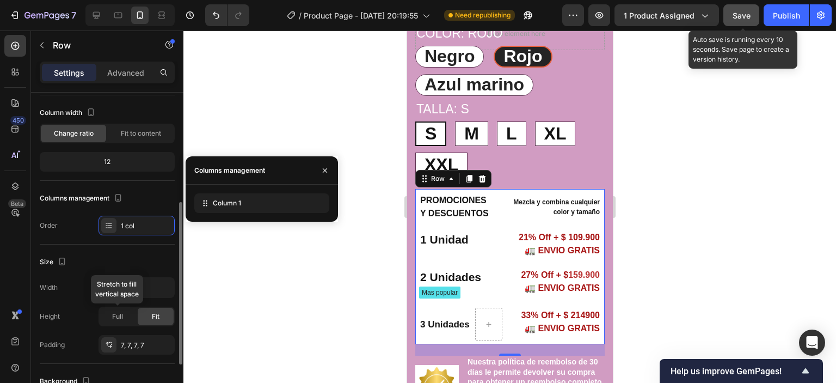
scroll to position [109, 0]
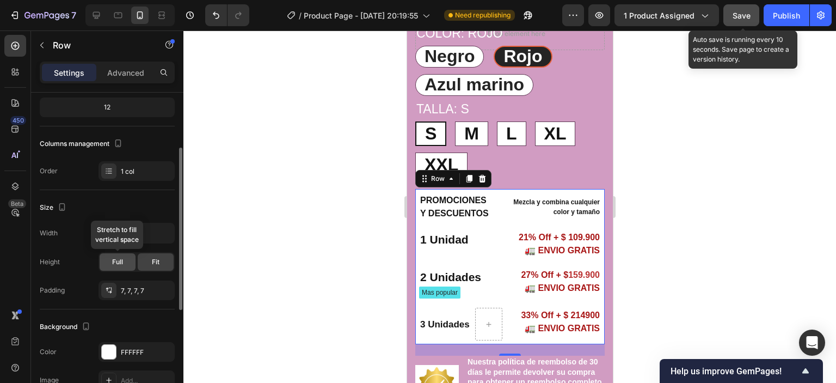
click at [111, 260] on div "Full" at bounding box center [118, 261] width 36 height 17
click at [148, 260] on div "Fit" at bounding box center [156, 261] width 36 height 17
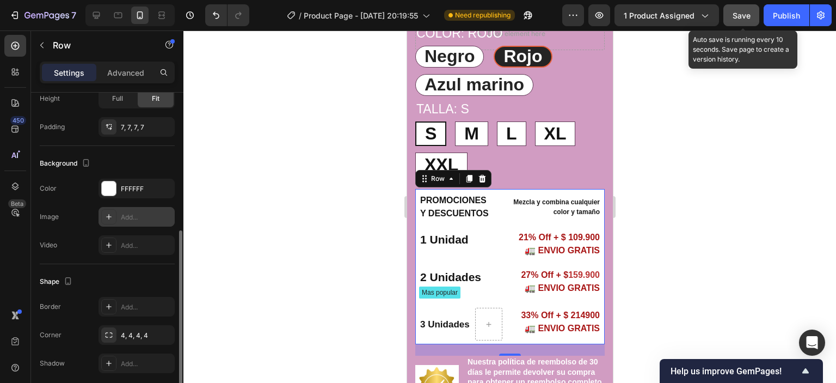
scroll to position [313, 0]
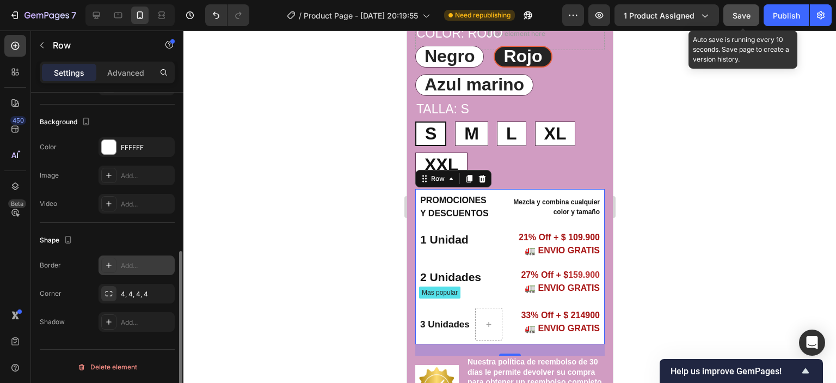
click at [112, 263] on icon at bounding box center [108, 265] width 9 height 9
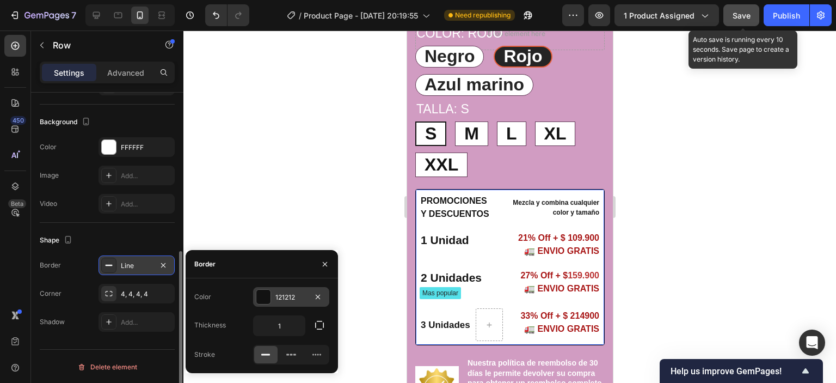
click at [260, 298] on div at bounding box center [263, 296] width 14 height 14
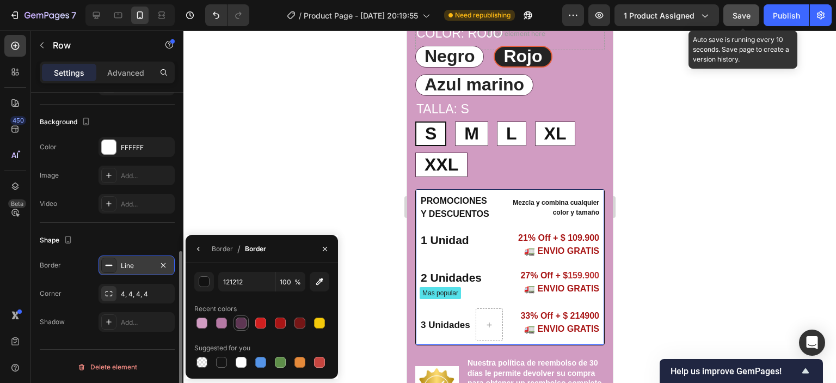
click at [243, 325] on div at bounding box center [241, 322] width 11 height 11
type input "5E3653"
click at [169, 235] on div "Shape" at bounding box center [107, 239] width 135 height 17
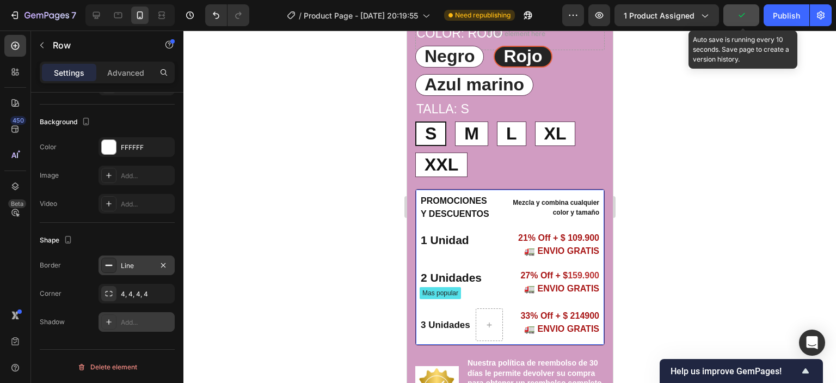
click at [112, 323] on icon at bounding box center [108, 321] width 9 height 9
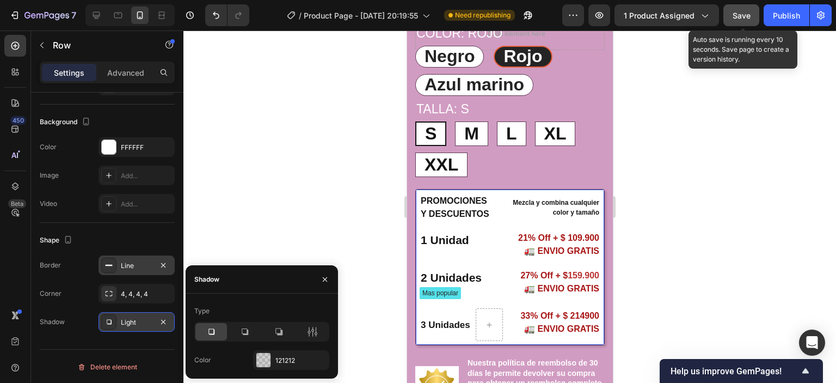
click at [112, 323] on icon at bounding box center [108, 321] width 9 height 9
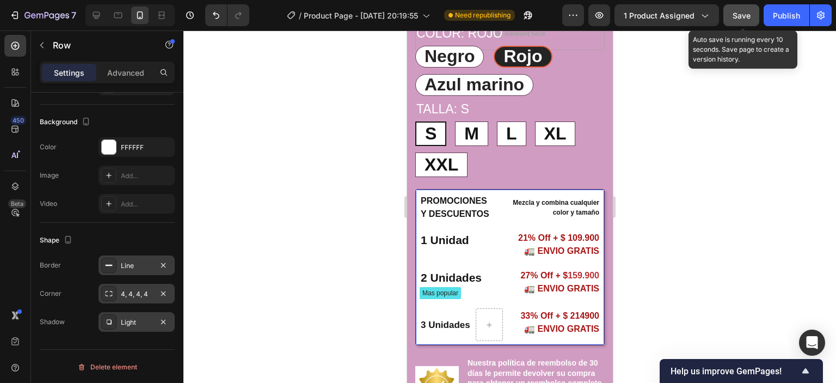
click at [107, 291] on icon at bounding box center [108, 293] width 9 height 9
click at [337, 192] on div at bounding box center [509, 206] width 652 height 352
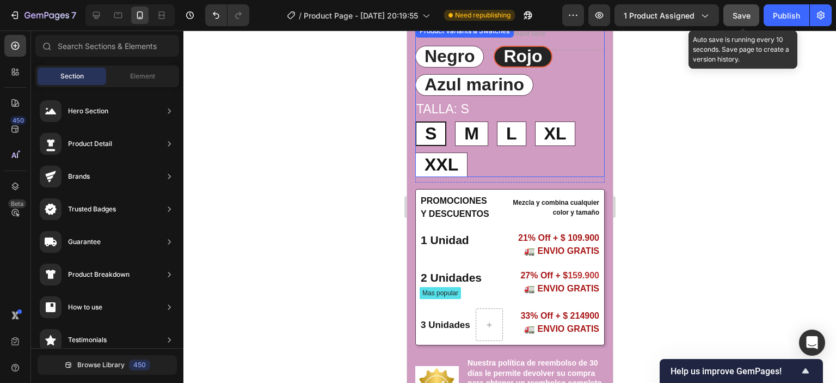
click at [574, 157] on div "S S S M M M L L L XL XL XL XXL XXL XXL" at bounding box center [509, 149] width 189 height 56
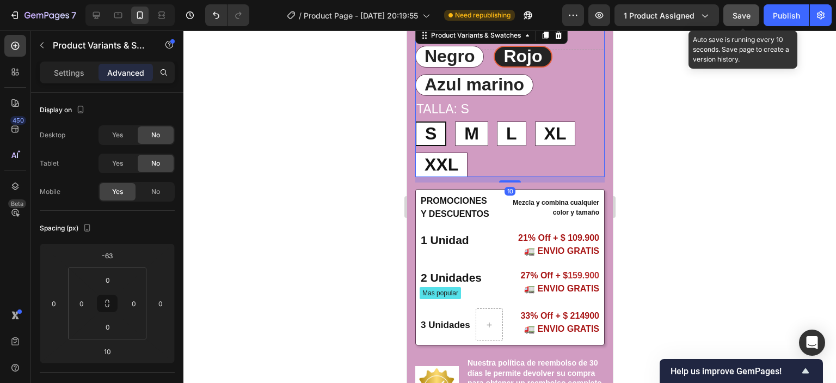
click at [704, 193] on div at bounding box center [509, 206] width 652 height 352
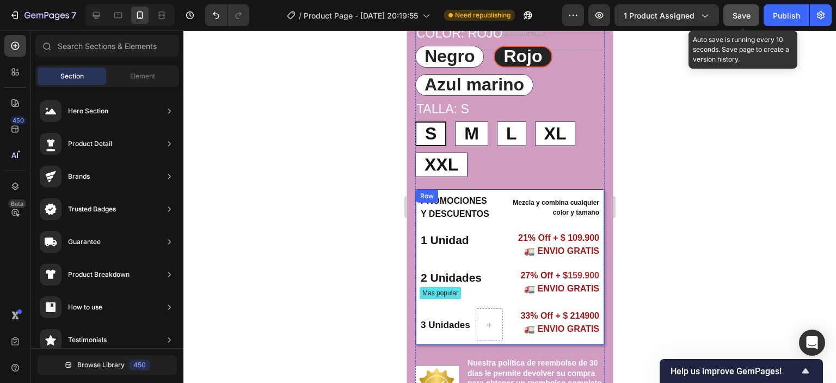
click at [418, 342] on div "PROMOCIONES Y DESCUENTOS Text Block Mezcla y combina cualquier color y tamaño T…" at bounding box center [509, 267] width 189 height 157
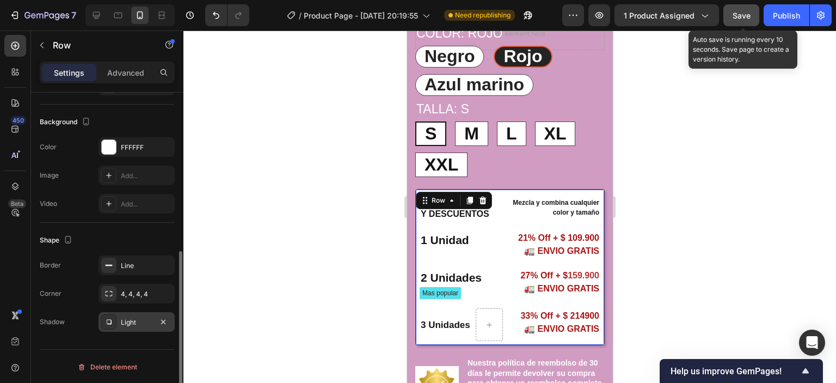
click at [108, 321] on icon at bounding box center [108, 321] width 9 height 9
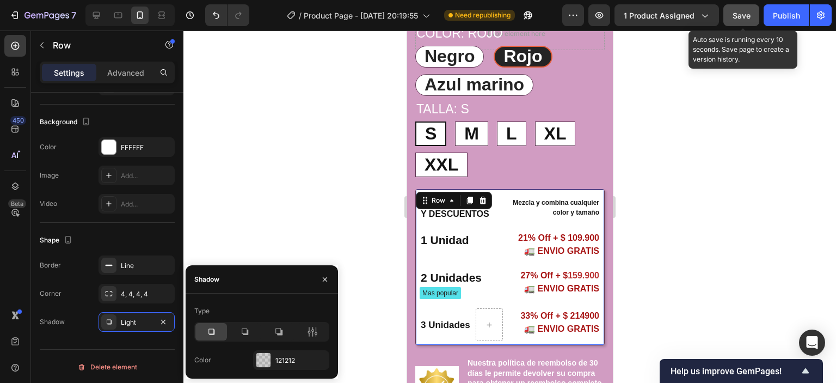
click at [209, 330] on icon at bounding box center [211, 331] width 11 height 11
click at [262, 358] on div at bounding box center [263, 360] width 14 height 14
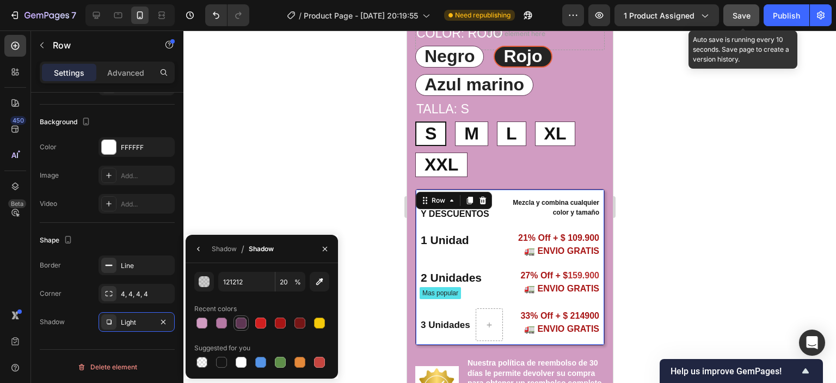
click at [238, 324] on div at bounding box center [241, 322] width 11 height 11
type input "5E3653"
type input "100"
click at [242, 156] on div at bounding box center [509, 206] width 652 height 352
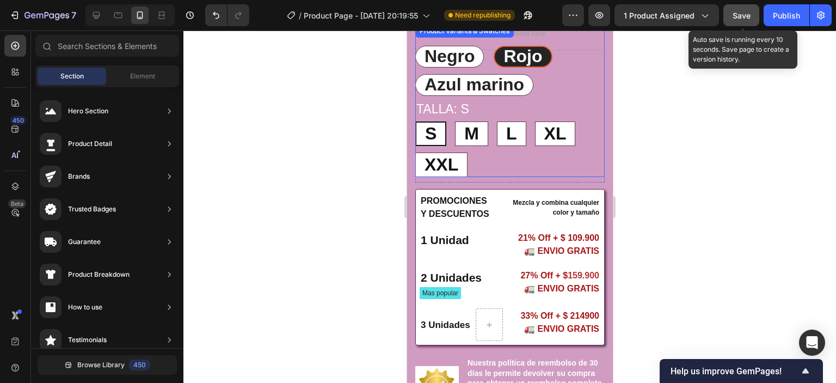
scroll to position [264, 0]
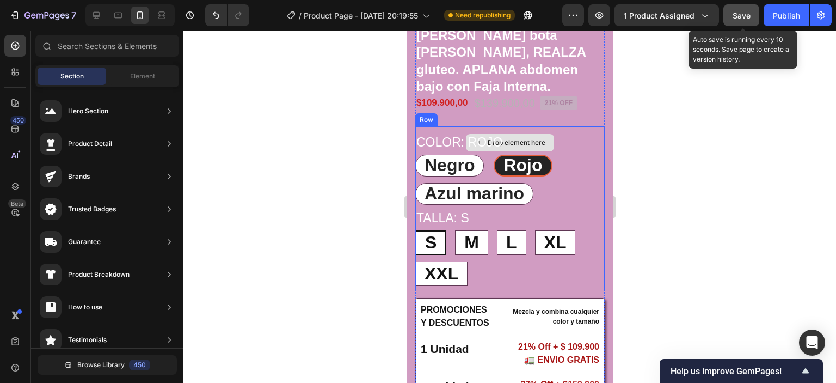
click at [582, 132] on div "Drop element here" at bounding box center [509, 142] width 189 height 33
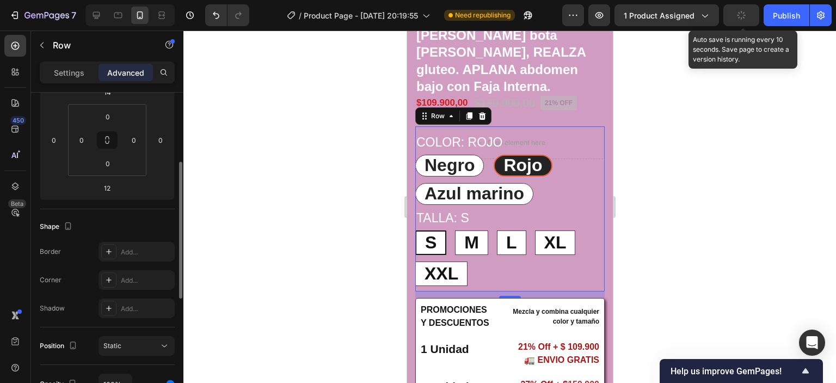
scroll to position [272, 0]
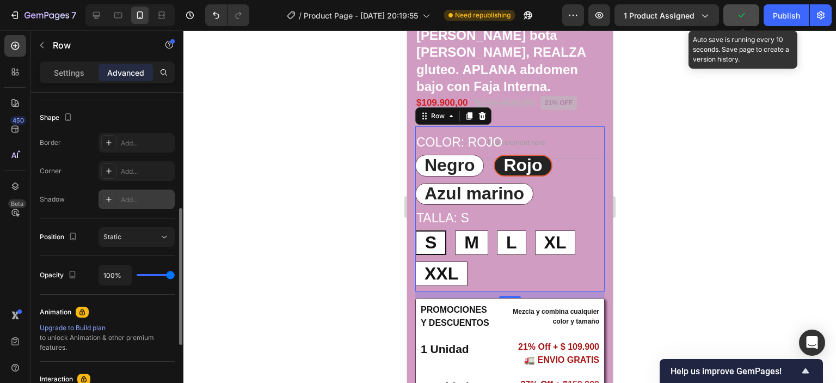
click at [102, 200] on div at bounding box center [108, 199] width 15 height 15
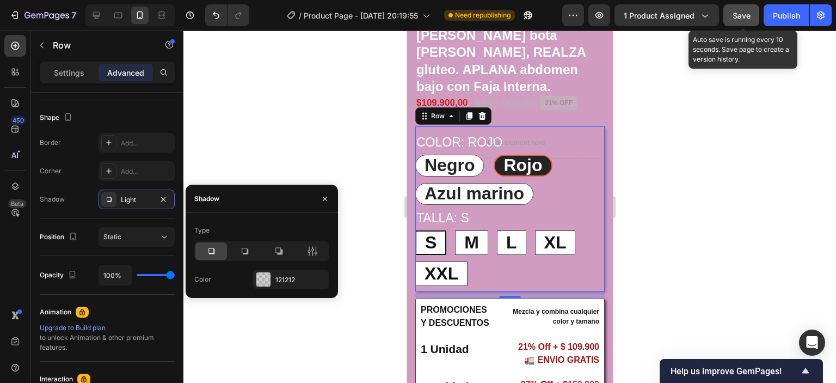
click at [211, 254] on icon at bounding box center [211, 250] width 11 height 11
click at [264, 280] on div at bounding box center [263, 279] width 14 height 14
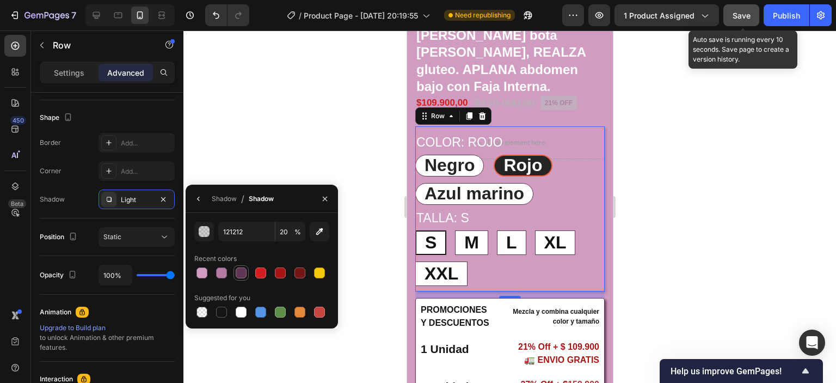
click at [242, 273] on div at bounding box center [241, 272] width 11 height 11
type input "5E3653"
type input "100"
click at [725, 183] on div at bounding box center [509, 206] width 652 height 352
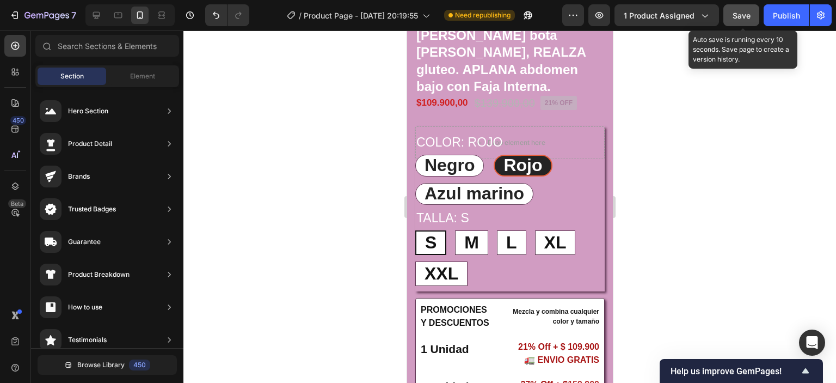
click at [682, 192] on div at bounding box center [509, 206] width 652 height 352
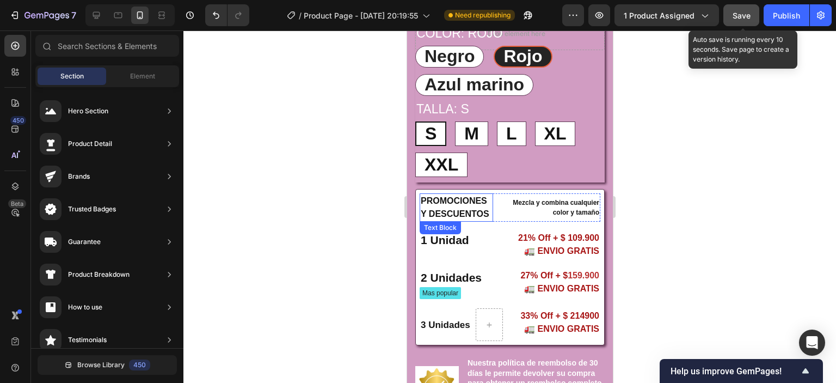
scroll to position [428, 0]
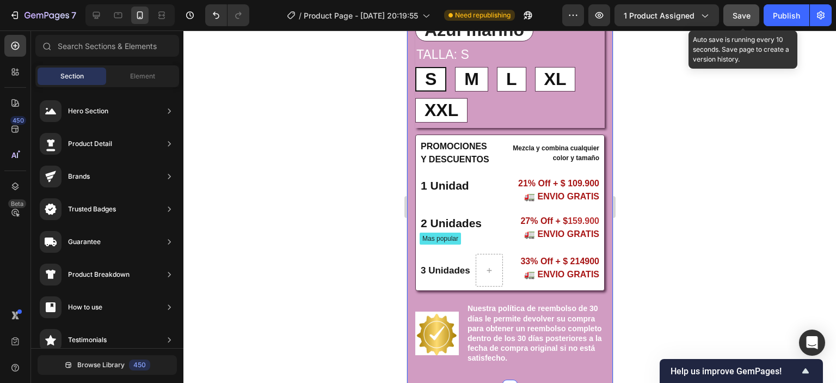
click at [732, 15] on span "Save" at bounding box center [741, 15] width 18 height 9
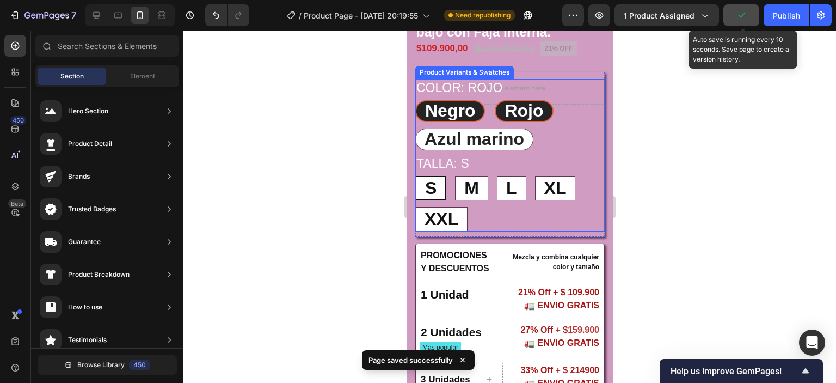
click at [459, 110] on span "Negro" at bounding box center [449, 111] width 50 height 20
click at [415, 100] on input "Negro Negro Negro" at bounding box center [414, 100] width 1 height 1
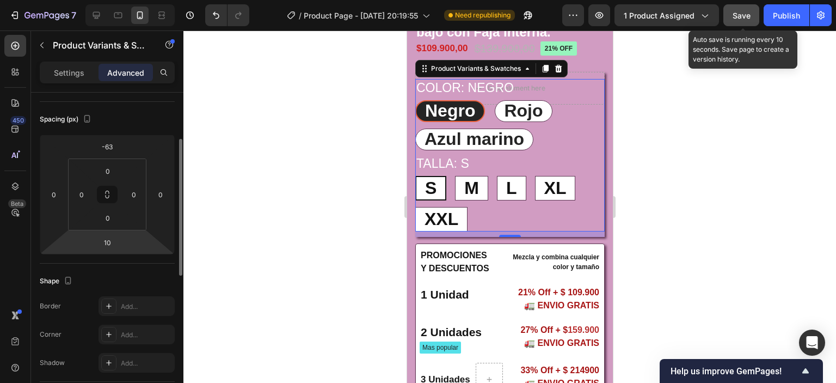
scroll to position [218, 0]
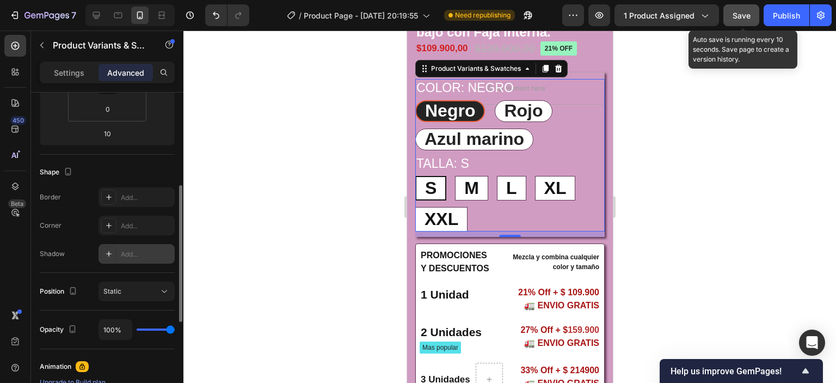
click at [109, 252] on icon at bounding box center [108, 253] width 5 height 5
radio input "true"
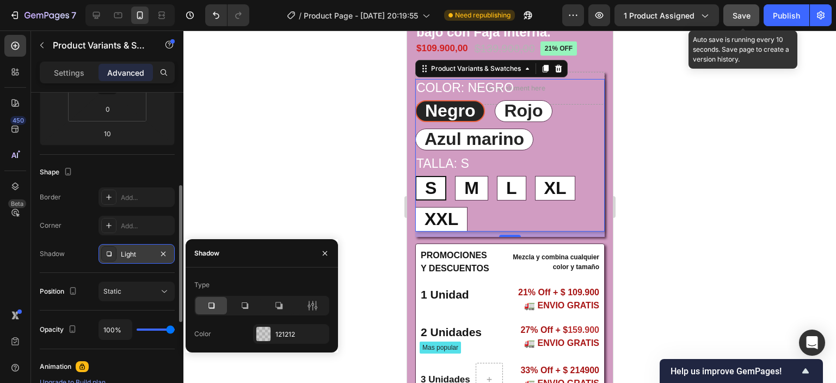
click at [211, 306] on icon at bounding box center [211, 305] width 11 height 11
click at [262, 336] on div at bounding box center [263, 333] width 14 height 14
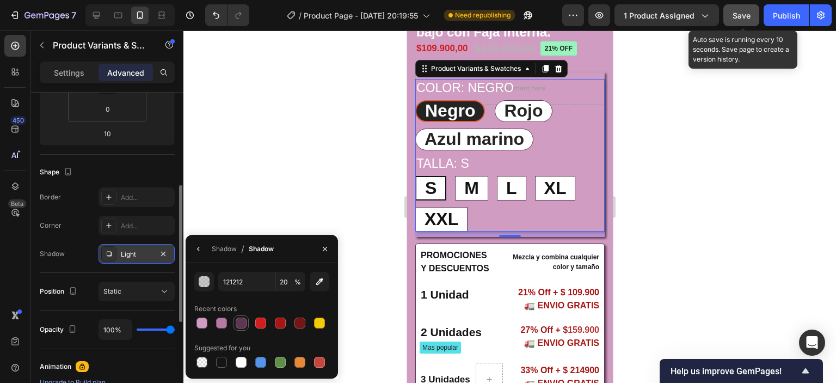
click at [241, 323] on div at bounding box center [241, 322] width 11 height 11
type input "5E3653"
type input "100"
click at [666, 228] on div at bounding box center [509, 206] width 652 height 352
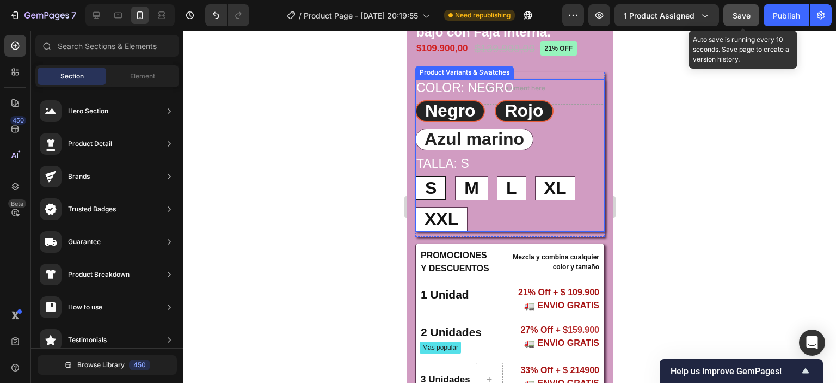
click at [537, 109] on span "Rojo" at bounding box center [523, 111] width 39 height 20
click at [494, 100] on input "Rojo Rojo Rojo" at bounding box center [494, 100] width 1 height 1
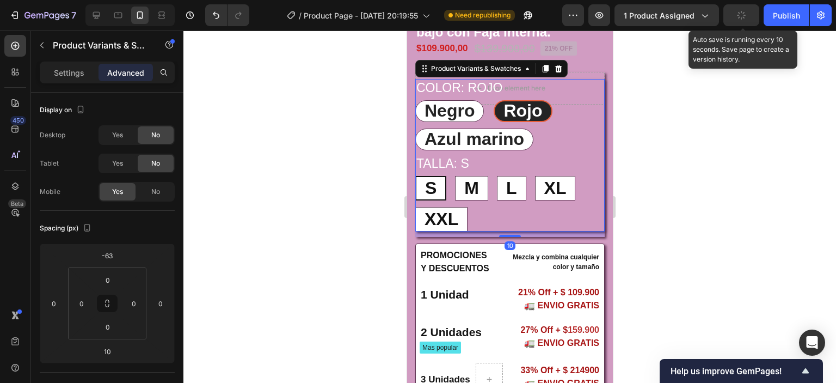
click at [781, 182] on div at bounding box center [509, 206] width 652 height 352
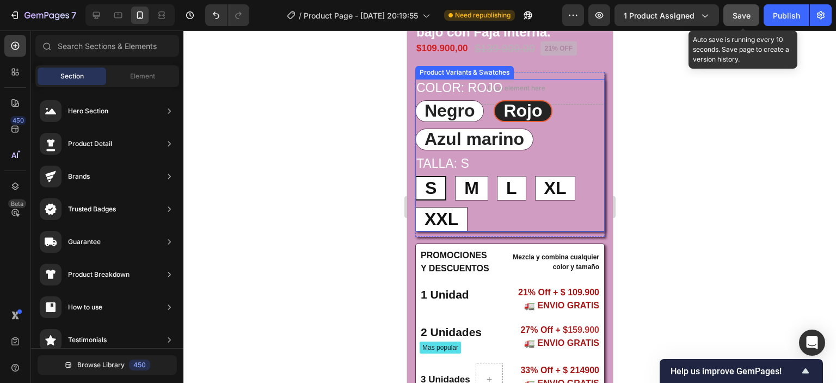
click at [568, 213] on div "S S S M M M L L L XL XL XL XXL XXL XXL" at bounding box center [509, 204] width 189 height 56
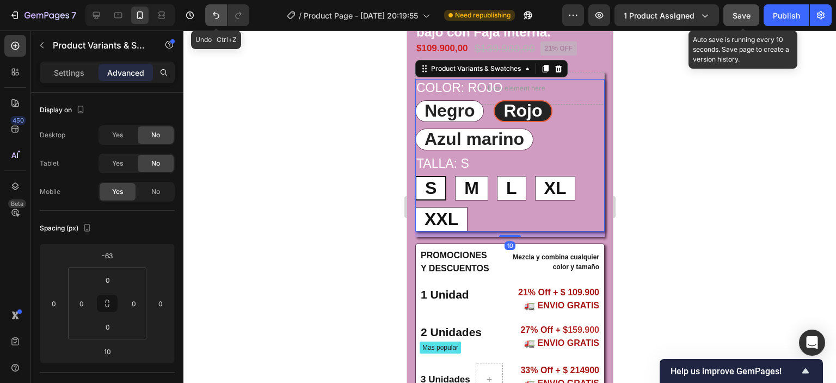
click at [213, 21] on button "Undo/Redo" at bounding box center [216, 15] width 22 height 22
radio input "true"
click at [762, 215] on div at bounding box center [509, 206] width 652 height 352
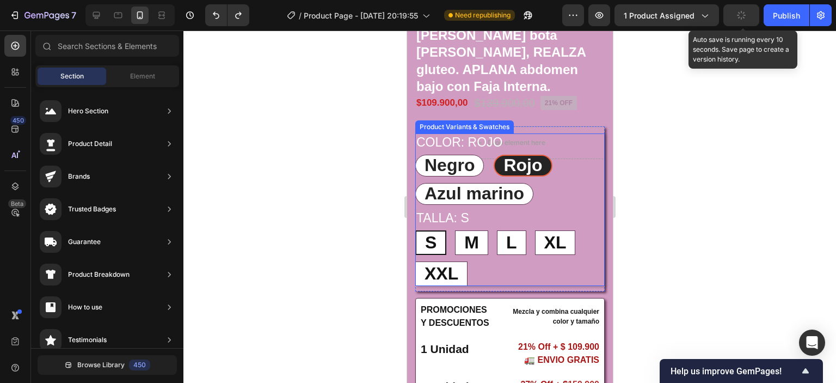
scroll to position [210, 0]
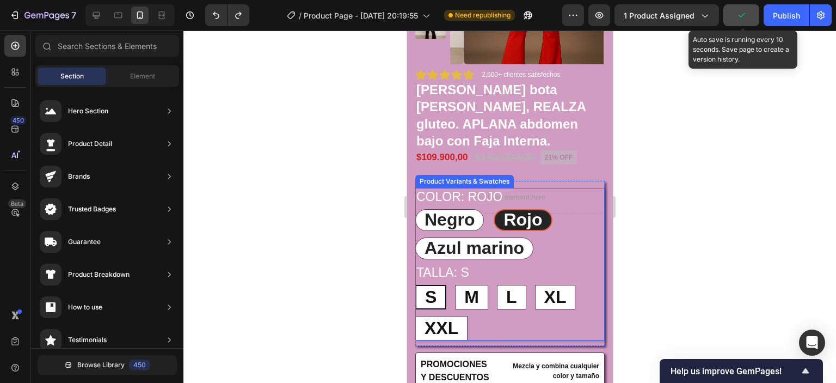
click at [453, 197] on legend "Color: Rojo" at bounding box center [459, 197] width 88 height 19
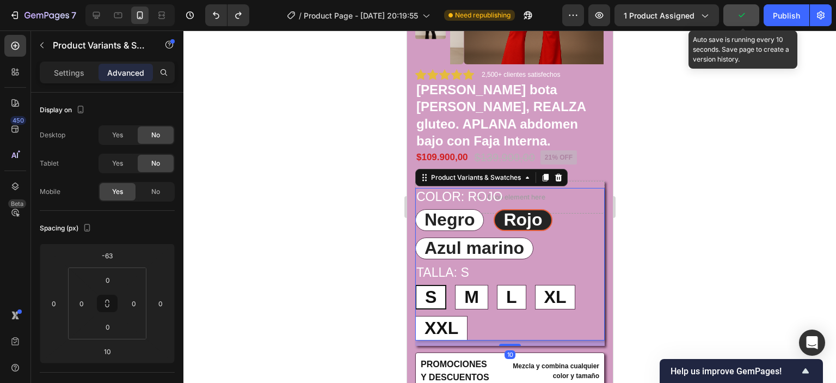
click at [477, 195] on legend "Color: Rojo" at bounding box center [459, 197] width 88 height 19
click at [496, 197] on legend "Color: Rojo" at bounding box center [459, 197] width 88 height 19
click at [446, 196] on legend "Color: Rojo" at bounding box center [459, 197] width 88 height 19
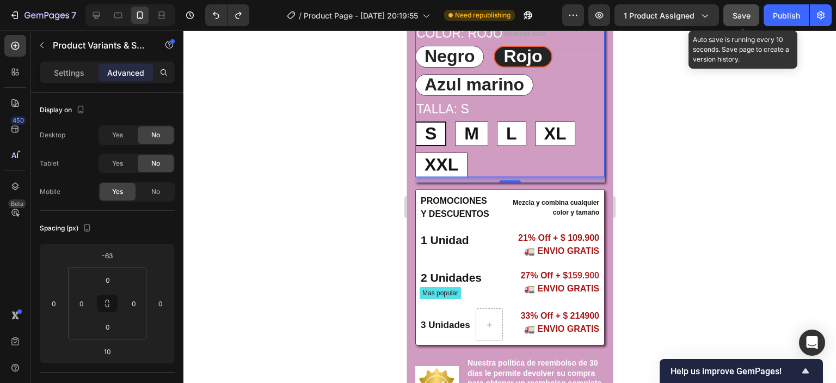
scroll to position [428, 0]
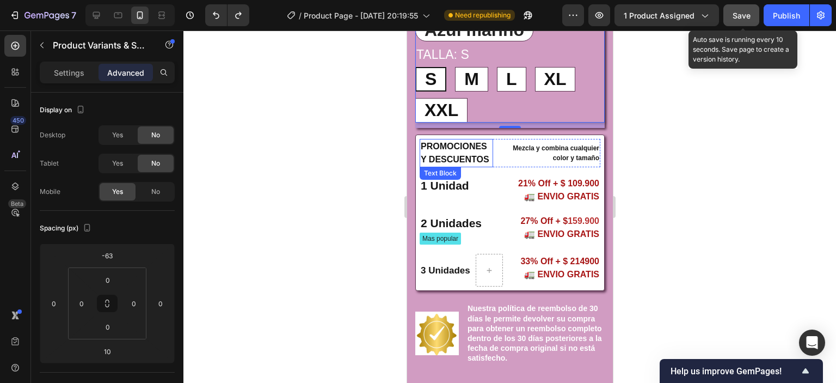
click at [451, 149] on p "PROMOCIONES Y DESCUENTOS" at bounding box center [455, 153] width 71 height 26
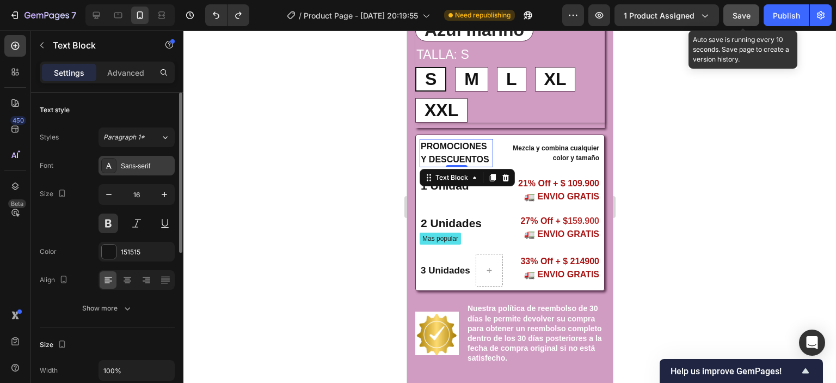
click at [138, 163] on div "Sans-serif" at bounding box center [146, 166] width 51 height 10
click at [139, 140] on span "Paragraph 1*" at bounding box center [123, 137] width 41 height 10
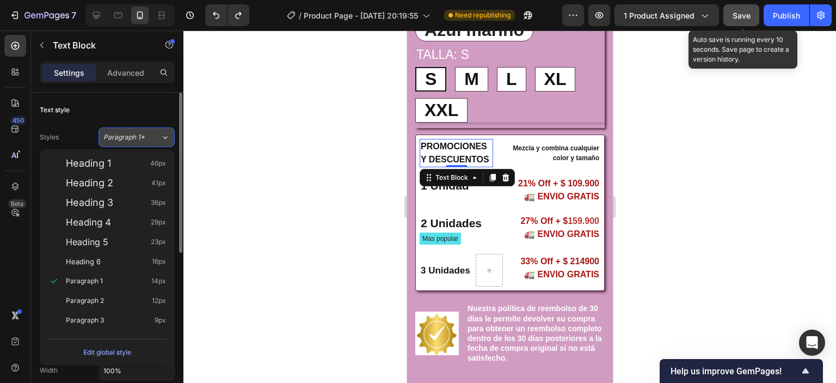
click at [141, 139] on span "Paragraph 1*" at bounding box center [123, 137] width 41 height 10
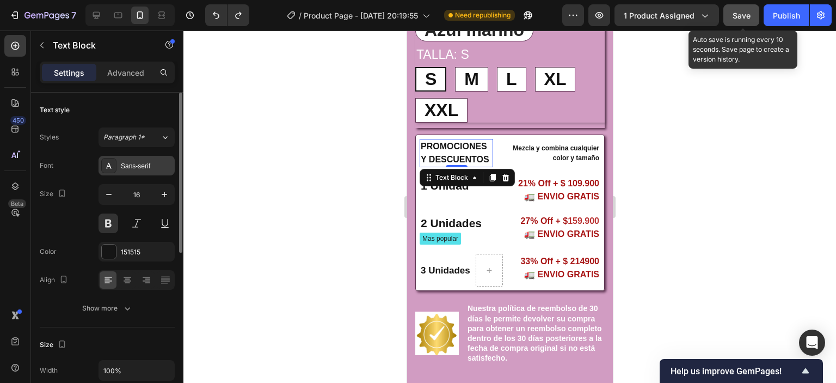
click at [137, 166] on div "Sans-serif" at bounding box center [146, 166] width 51 height 10
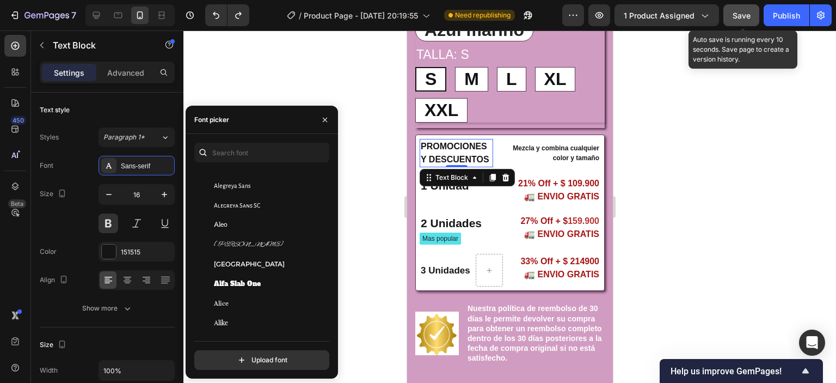
scroll to position [871, 0]
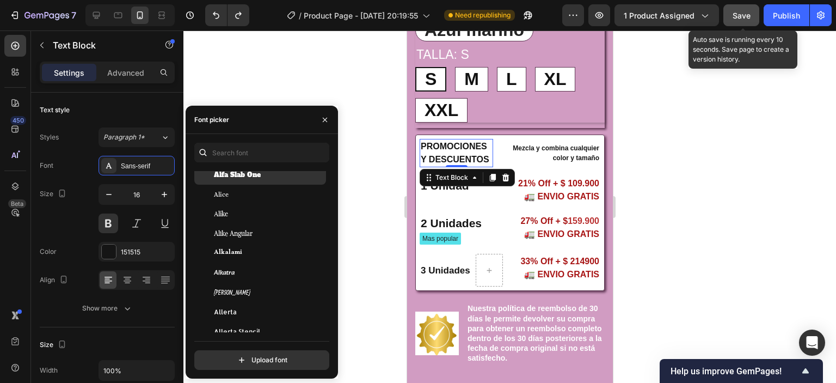
click at [249, 174] on span "Alfa Slab One" at bounding box center [237, 175] width 47 height 10
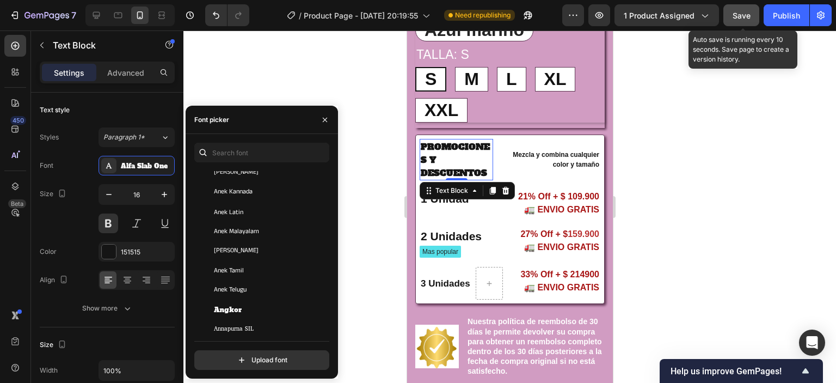
scroll to position [1687, 0]
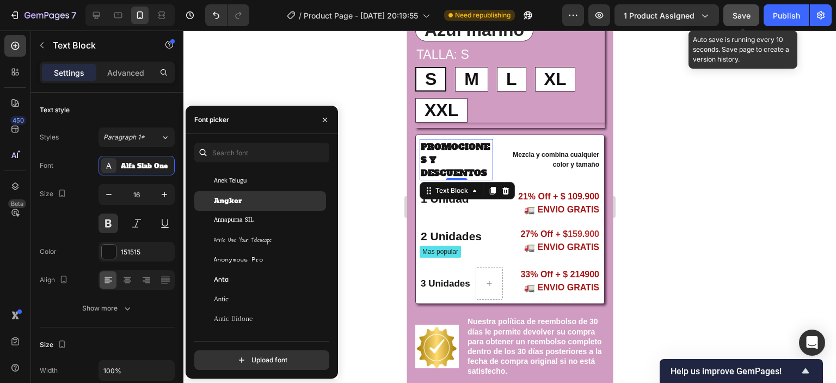
click at [243, 195] on div "Angkor" at bounding box center [260, 201] width 132 height 20
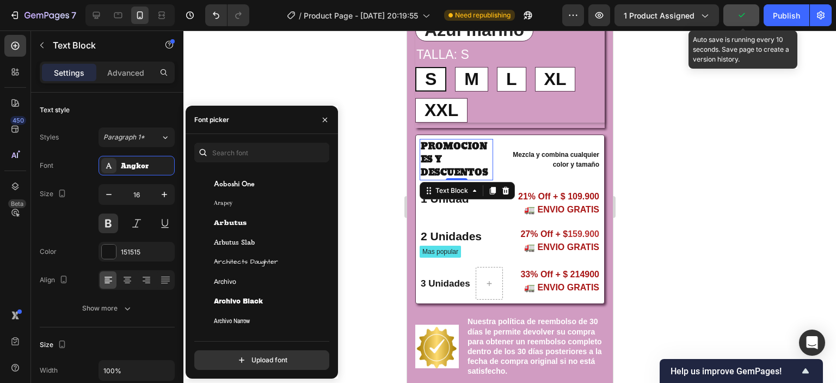
scroll to position [2013, 0]
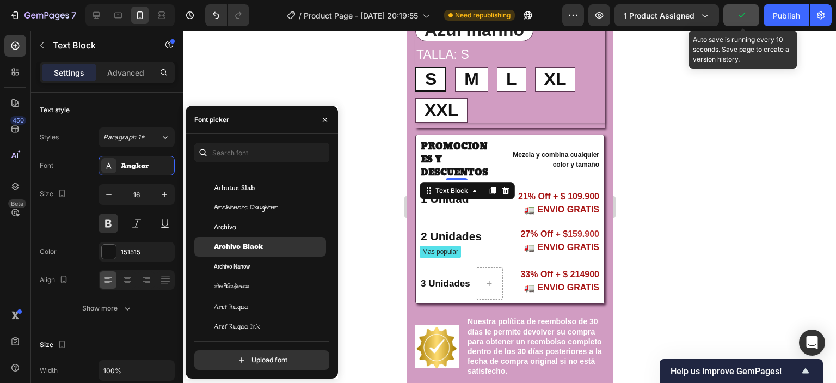
click at [250, 246] on span "Archivo Black" at bounding box center [238, 247] width 49 height 10
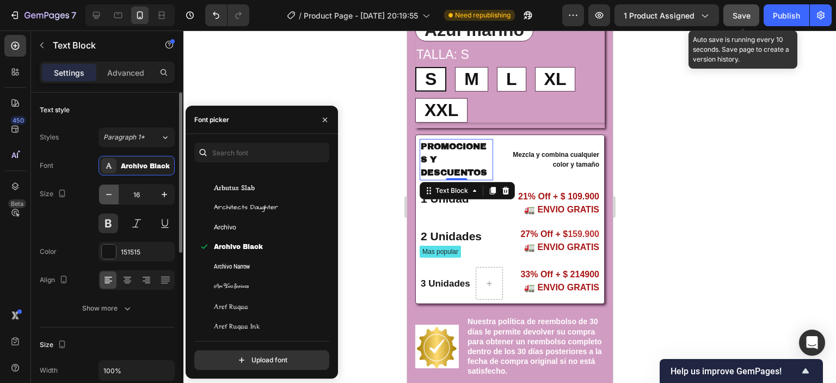
click at [109, 195] on icon "button" at bounding box center [108, 194] width 11 height 11
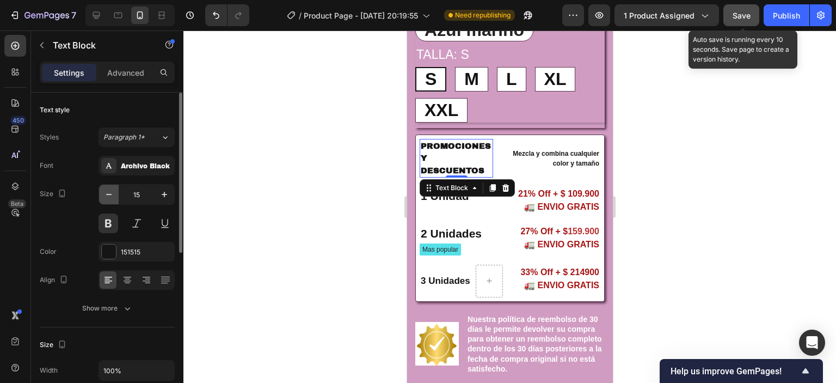
click at [109, 195] on icon "button" at bounding box center [108, 194] width 11 height 11
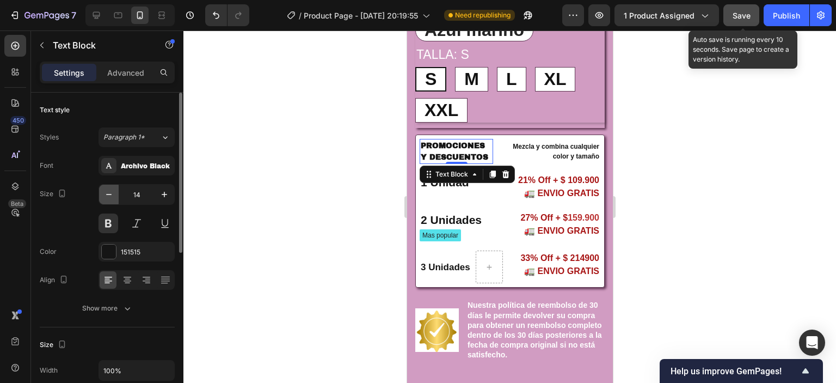
click at [109, 195] on icon "button" at bounding box center [108, 194] width 11 height 11
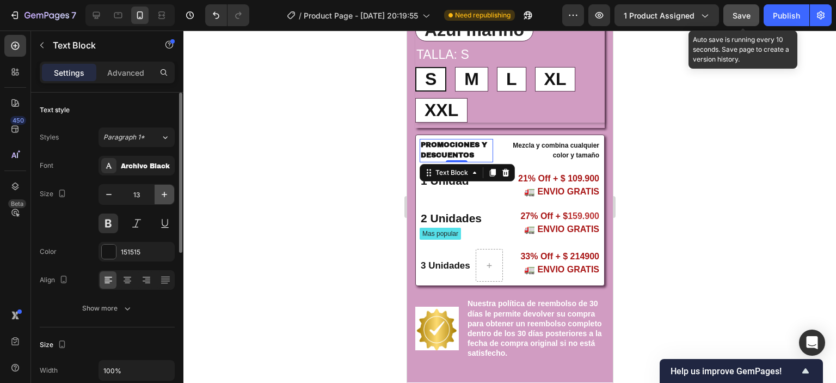
click at [162, 191] on icon "button" at bounding box center [164, 194] width 11 height 11
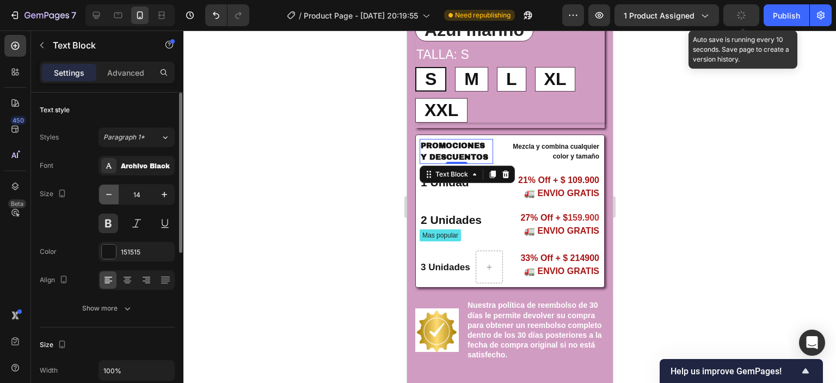
click at [112, 193] on icon "button" at bounding box center [108, 194] width 11 height 11
type input "13"
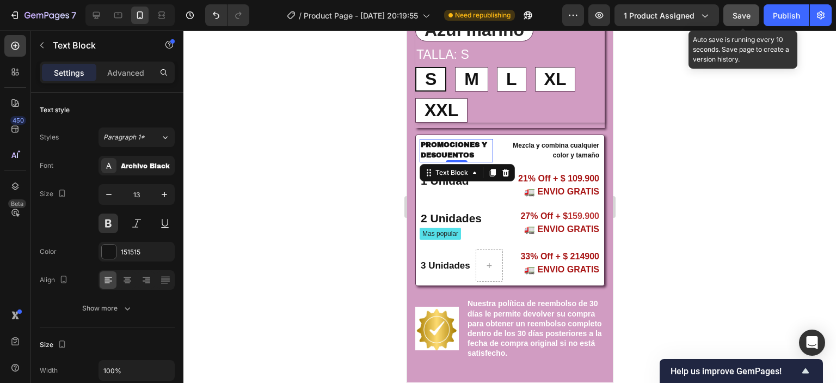
click at [739, 176] on div at bounding box center [509, 206] width 652 height 352
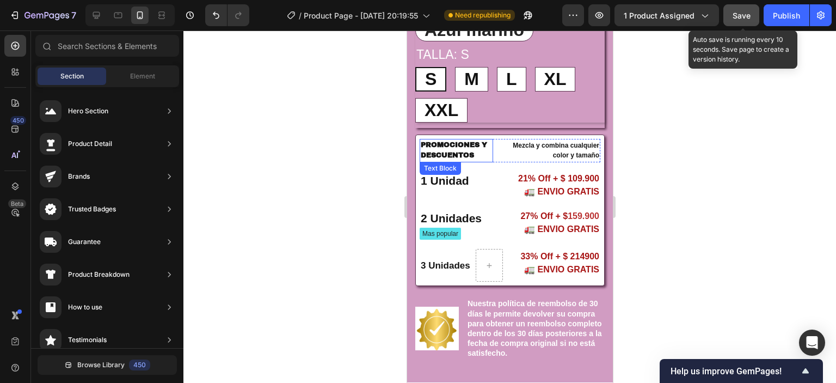
click at [461, 151] on p "PROMOCIONES Y DESCUENTOS" at bounding box center [455, 150] width 71 height 21
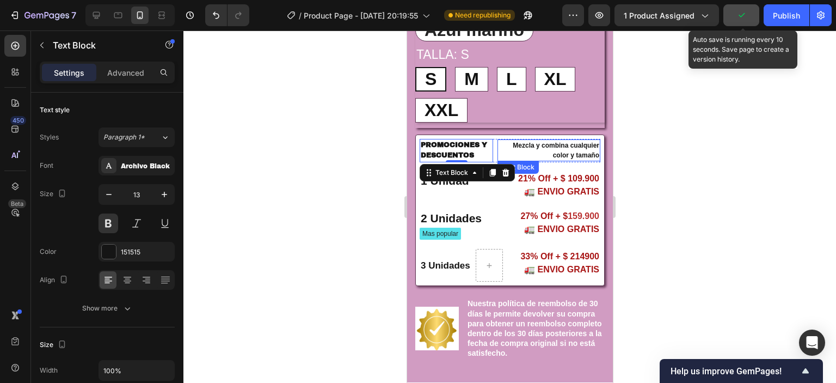
click at [542, 155] on p "Mezcla y combina cualquier color y tamaño" at bounding box center [548, 150] width 101 height 20
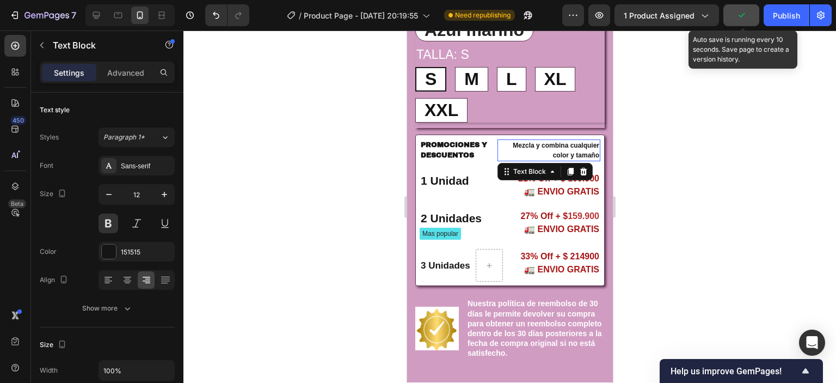
scroll to position [218, 0]
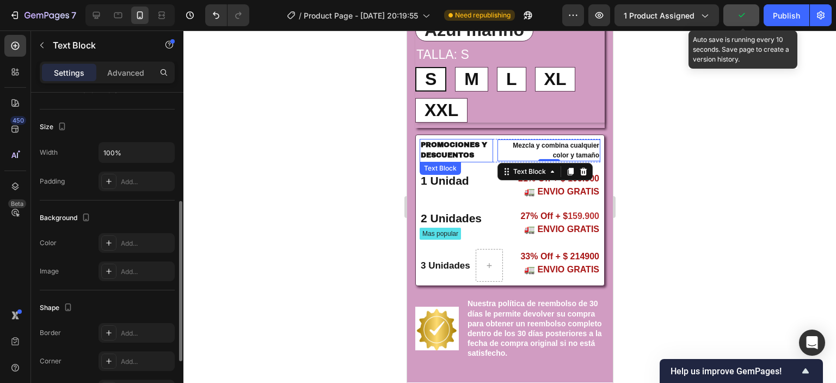
click at [446, 152] on p "PROMOCIONES Y DESCUENTOS" at bounding box center [455, 150] width 71 height 21
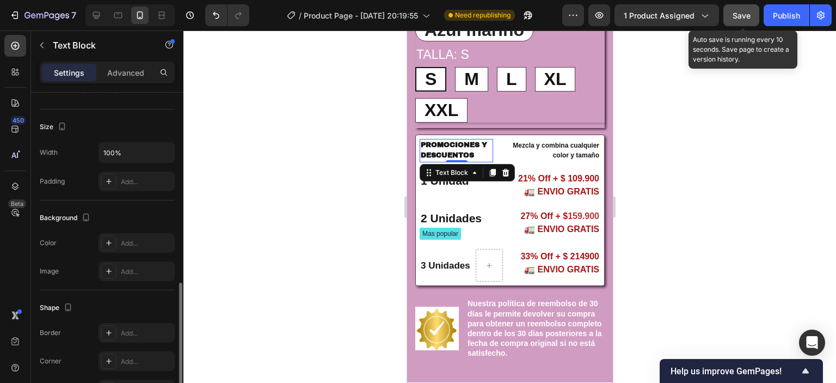
scroll to position [322, 0]
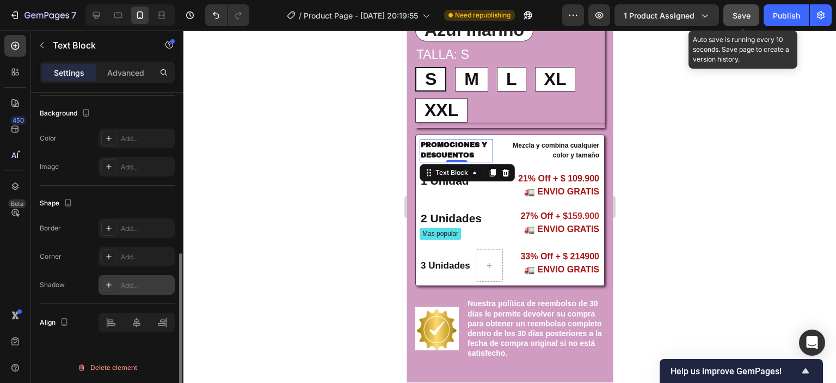
click at [113, 279] on div at bounding box center [108, 284] width 15 height 15
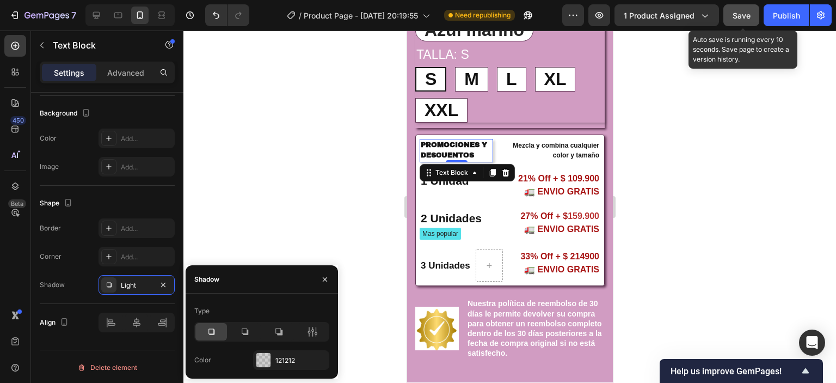
click at [209, 333] on icon at bounding box center [211, 331] width 11 height 11
click at [263, 361] on div at bounding box center [263, 360] width 14 height 14
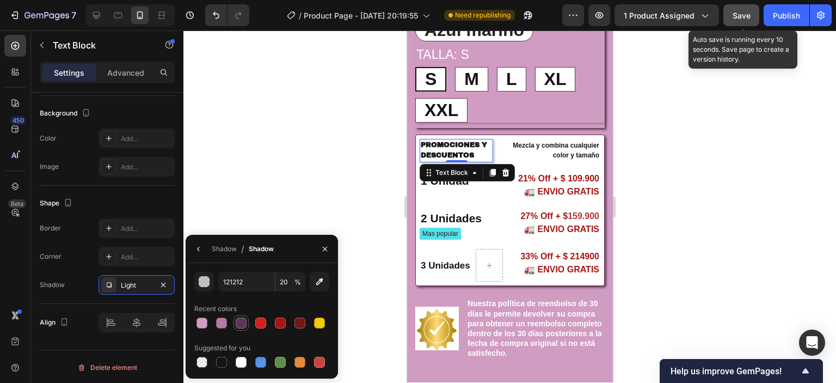
click at [237, 322] on div at bounding box center [241, 322] width 11 height 11
type input "5E3653"
type input "100"
click at [757, 203] on div at bounding box center [509, 206] width 652 height 352
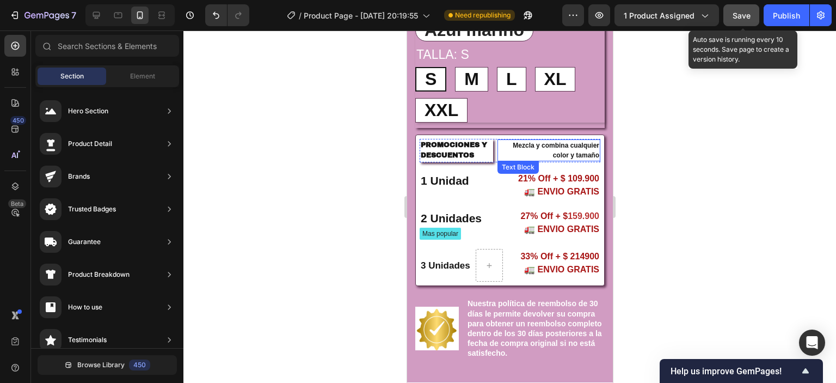
click at [528, 148] on p "Mezcla y combina cualquier color y tamaño" at bounding box center [548, 150] width 101 height 20
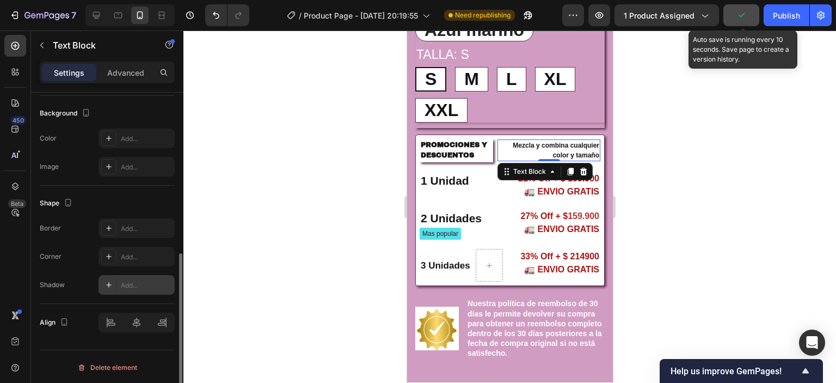
click at [111, 282] on icon at bounding box center [108, 284] width 9 height 9
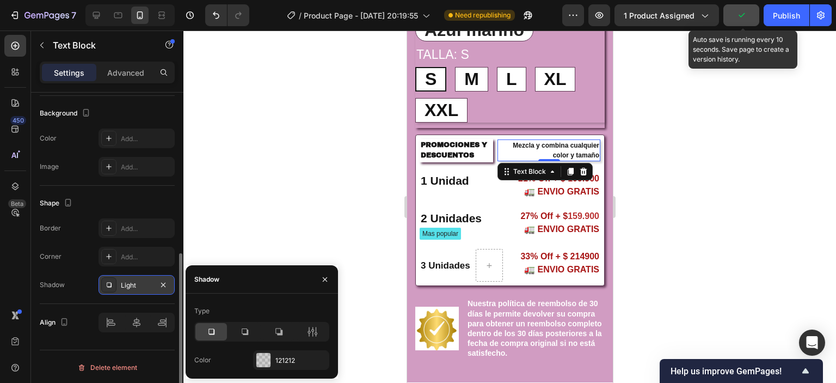
click at [218, 335] on div at bounding box center [211, 331] width 32 height 17
click at [267, 361] on div at bounding box center [263, 360] width 14 height 14
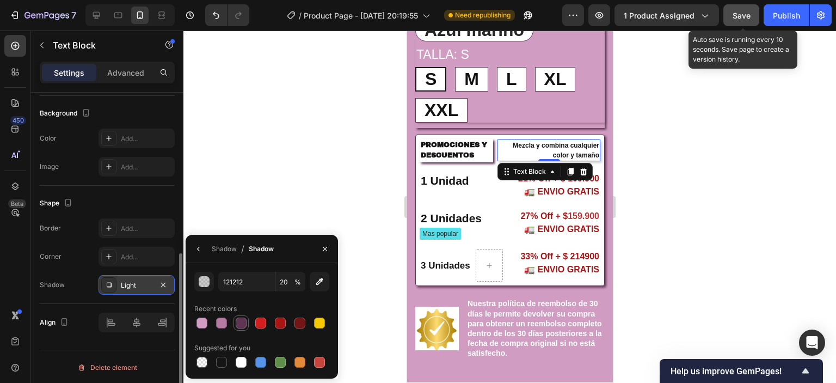
click at [240, 323] on div at bounding box center [241, 322] width 11 height 11
type input "5E3653"
type input "100"
click at [673, 206] on div at bounding box center [509, 206] width 652 height 352
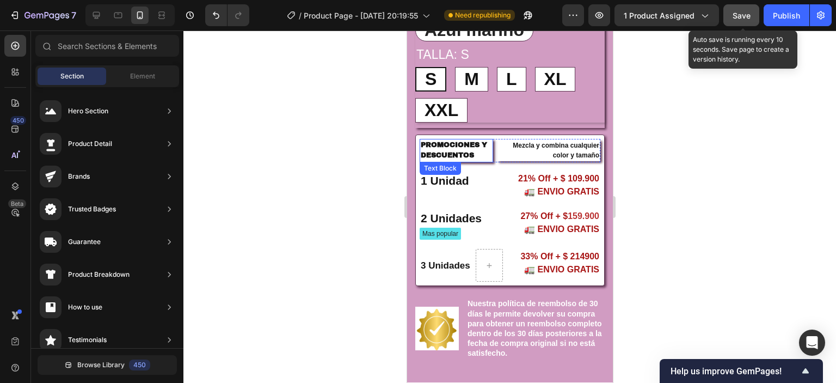
click at [454, 152] on p "PROMOCIONES Y DESCUENTOS" at bounding box center [455, 150] width 71 height 21
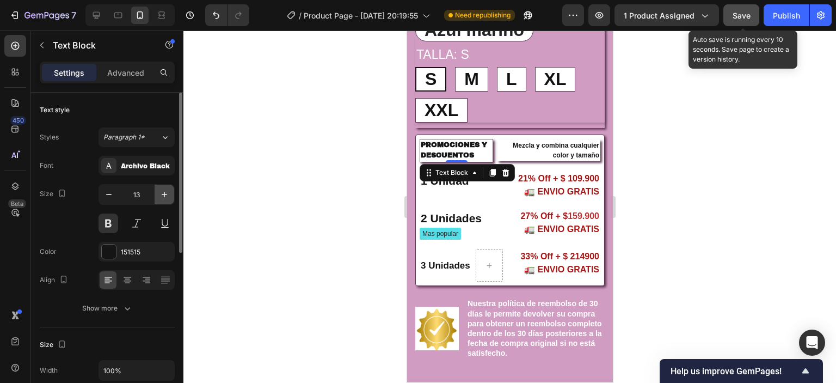
click at [161, 193] on icon "button" at bounding box center [164, 194] width 11 height 11
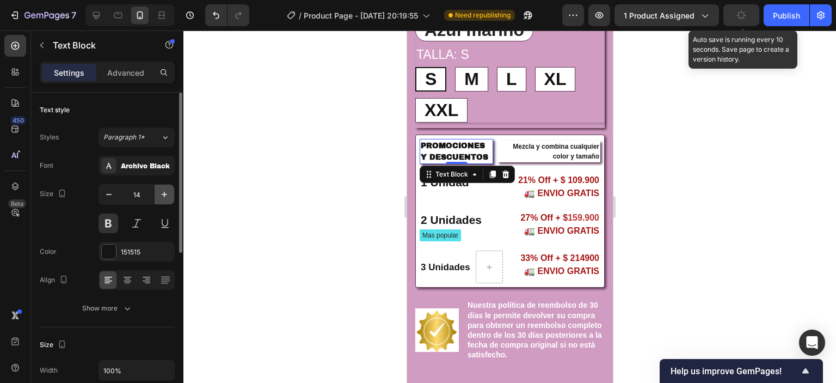
click at [161, 193] on icon "button" at bounding box center [164, 194] width 11 height 11
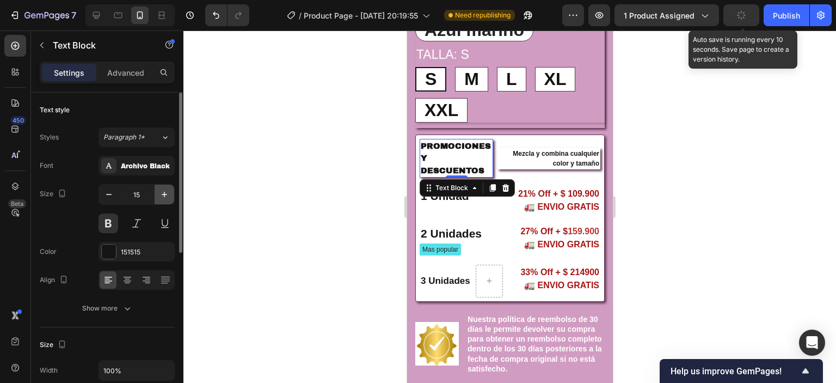
click at [161, 193] on icon "button" at bounding box center [164, 194] width 11 height 11
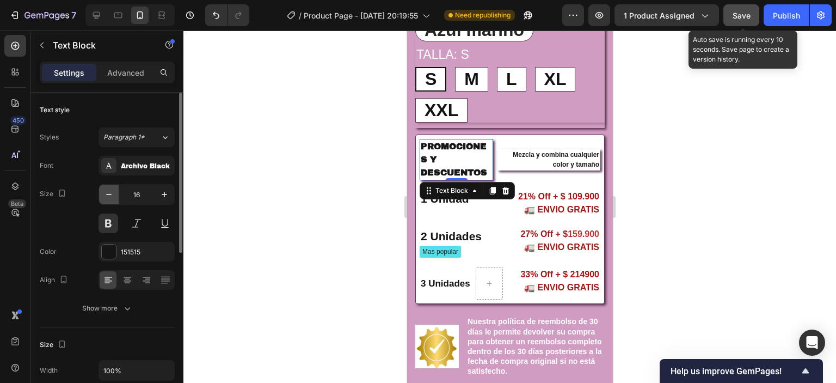
click at [111, 192] on icon "button" at bounding box center [108, 194] width 11 height 11
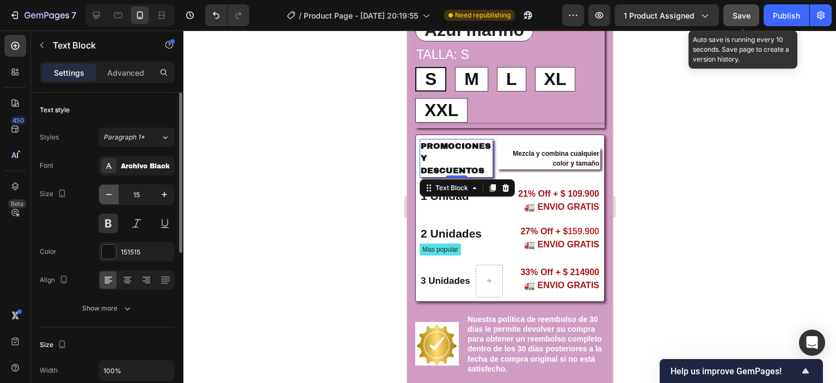
click at [111, 192] on icon "button" at bounding box center [108, 194] width 11 height 11
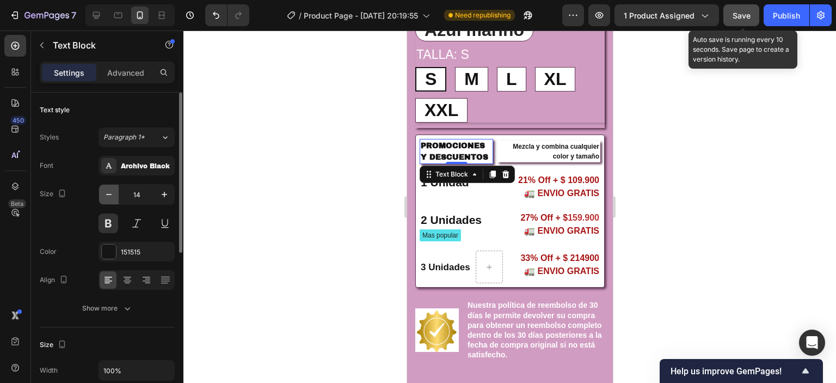
click at [111, 192] on icon "button" at bounding box center [108, 194] width 11 height 11
type input "13"
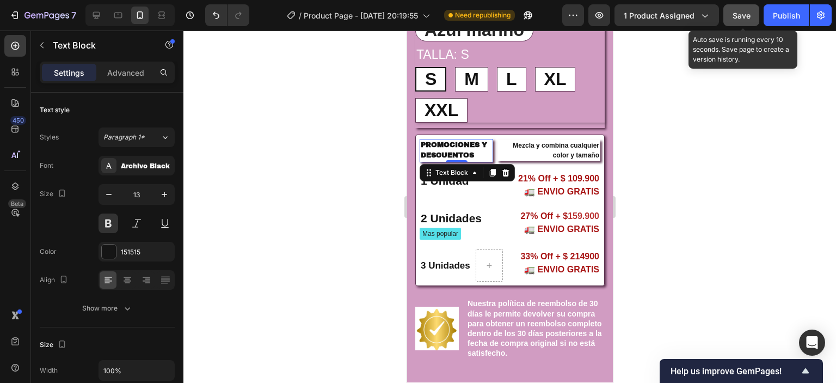
click at [689, 171] on div at bounding box center [509, 206] width 652 height 352
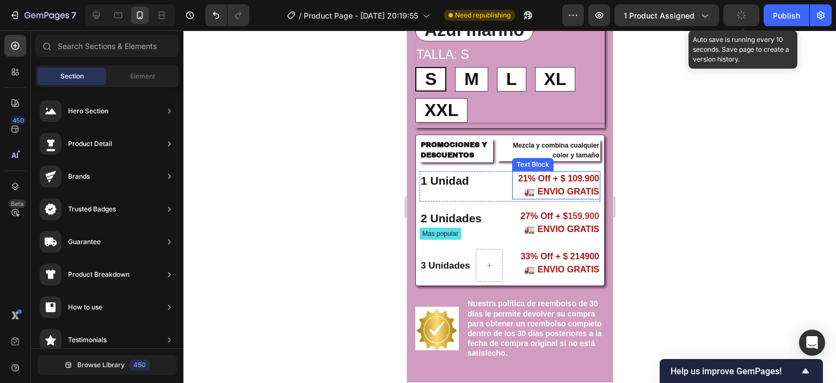
click at [557, 186] on p "21% Off + $ 109.900 🚛 ENVIO GRATIS" at bounding box center [556, 185] width 86 height 26
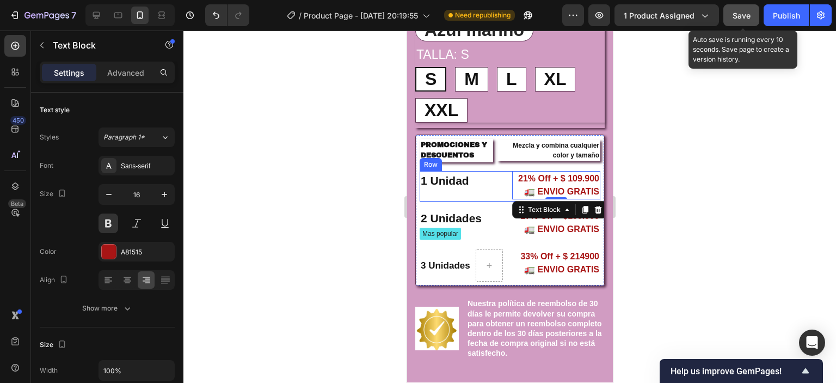
click at [429, 195] on div "1 Unidad Text Block" at bounding box center [463, 185] width 88 height 28
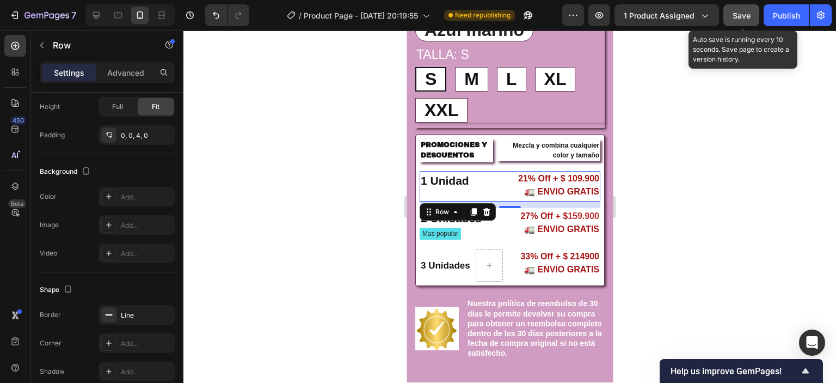
scroll to position [437, 0]
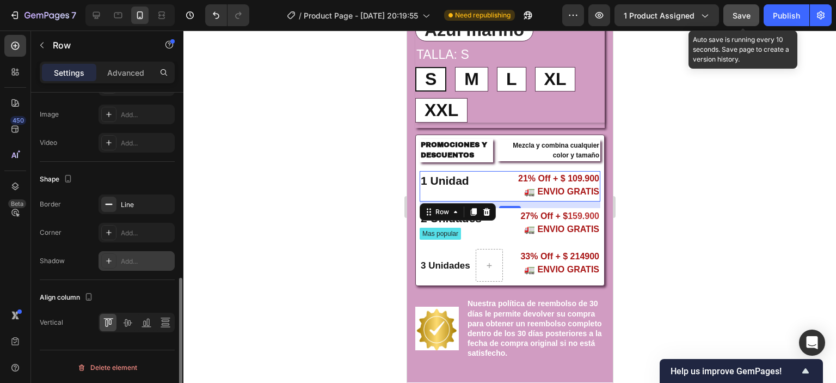
click at [106, 257] on icon at bounding box center [108, 260] width 9 height 9
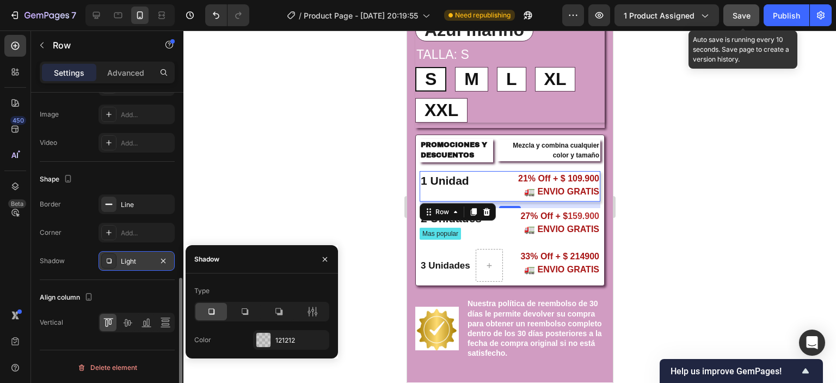
click at [208, 310] on icon at bounding box center [211, 311] width 11 height 11
click at [279, 346] on div "121212" at bounding box center [291, 340] width 76 height 20
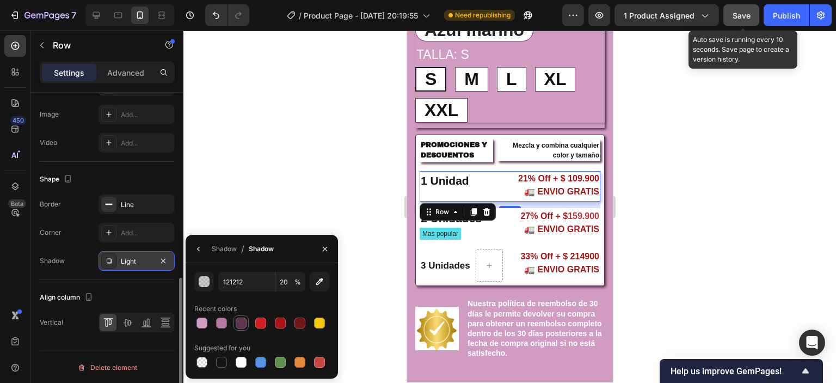
click at [241, 322] on div at bounding box center [241, 322] width 11 height 11
type input "5E3653"
type input "100"
click at [702, 216] on div at bounding box center [509, 206] width 652 height 352
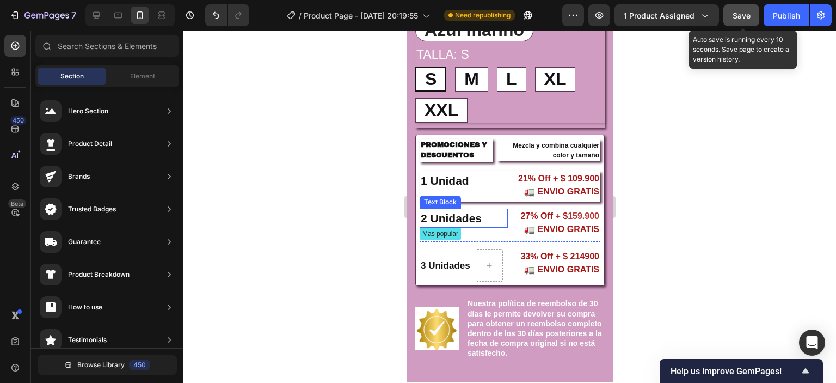
click at [424, 209] on p "2 Unidades" at bounding box center [463, 217] width 86 height 17
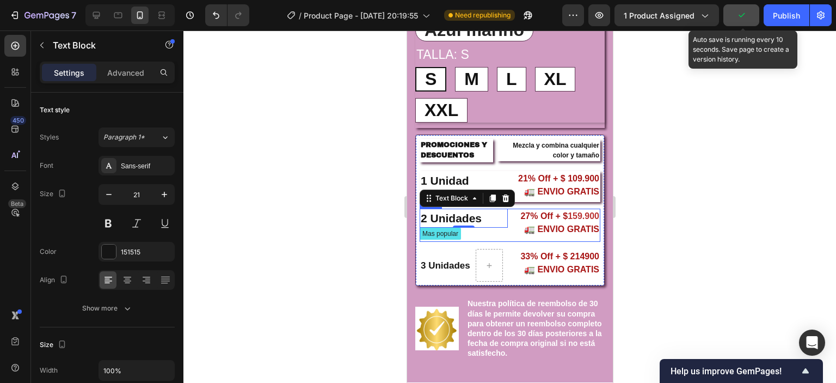
click at [518, 238] on div "27% Off + $ 159.900 🚛 ENVIO GRATIS Text Block" at bounding box center [556, 224] width 88 height 32
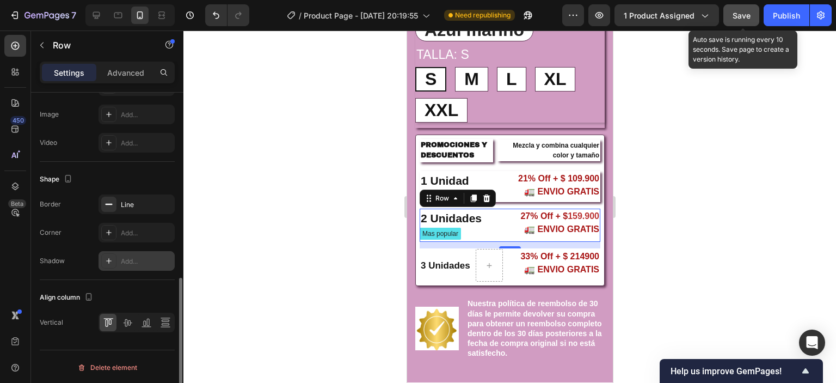
click at [107, 265] on div at bounding box center [108, 260] width 15 height 15
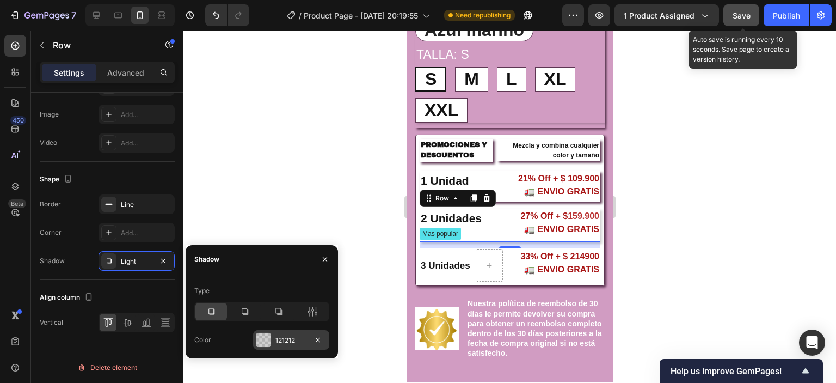
click at [263, 339] on div at bounding box center [263, 339] width 14 height 14
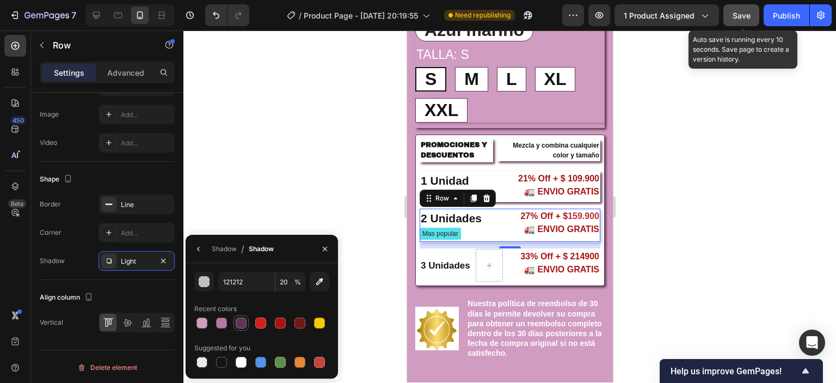
click at [242, 323] on div at bounding box center [241, 322] width 11 height 11
type input "5E3653"
type input "100"
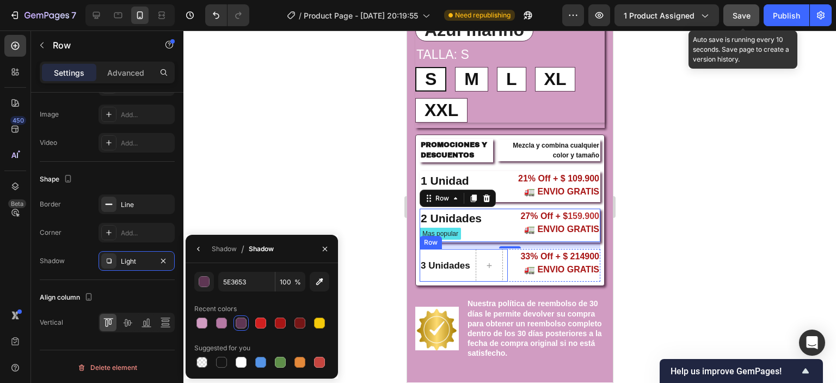
click at [440, 278] on div "3 Unidades Text Block" at bounding box center [446, 265] width 54 height 33
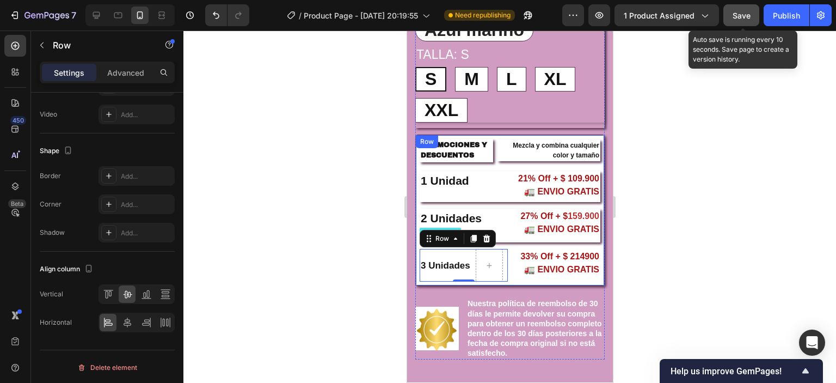
click at [424, 283] on div "PROMOCIONES Y DESCUENTOS Text Block Mezcla y combina cualquier color y tamaño T…" at bounding box center [509, 210] width 189 height 152
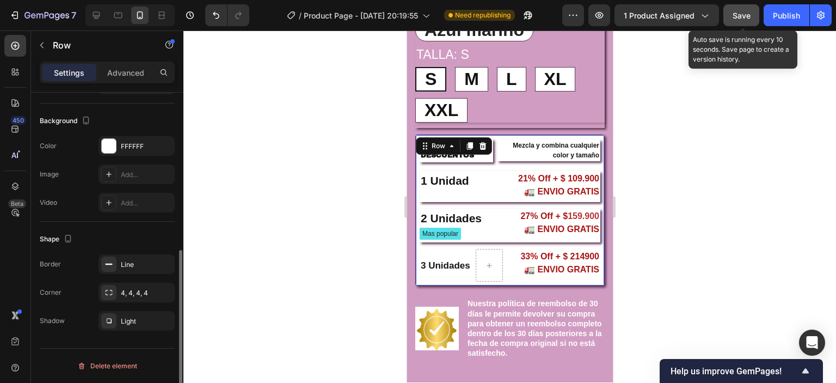
scroll to position [313, 0]
click at [516, 279] on div "33% Off + $ 214900 🚛 ENVIO GRATIS Text Block" at bounding box center [556, 265] width 88 height 33
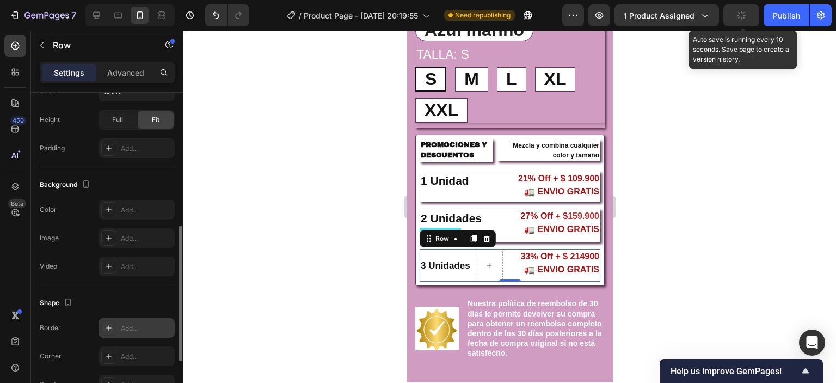
scroll to position [437, 0]
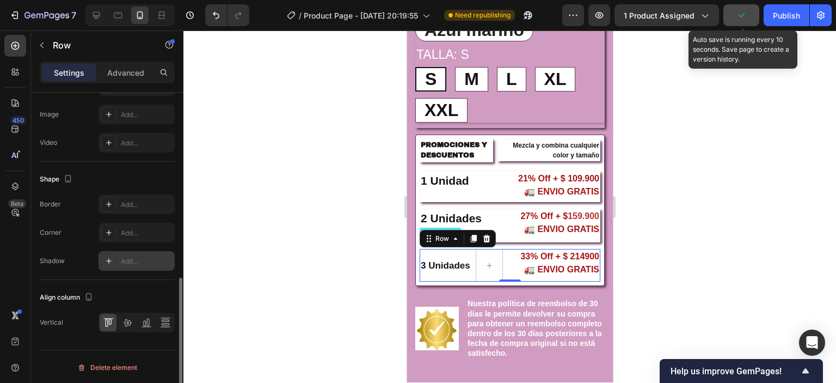
click at [113, 263] on icon at bounding box center [108, 260] width 9 height 9
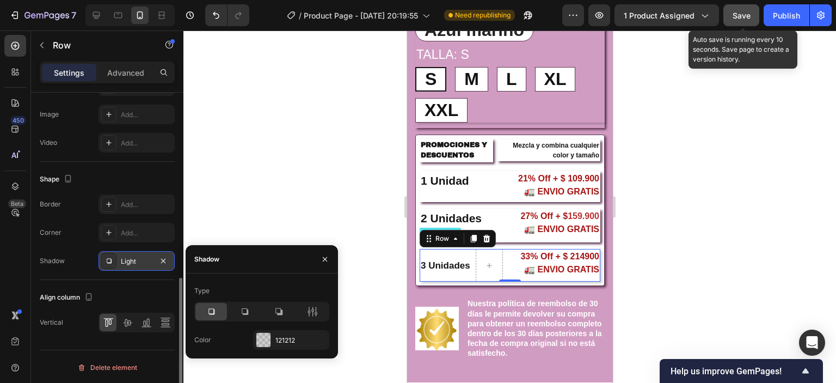
click at [212, 312] on icon at bounding box center [211, 311] width 11 height 11
click at [258, 339] on div at bounding box center [263, 339] width 14 height 14
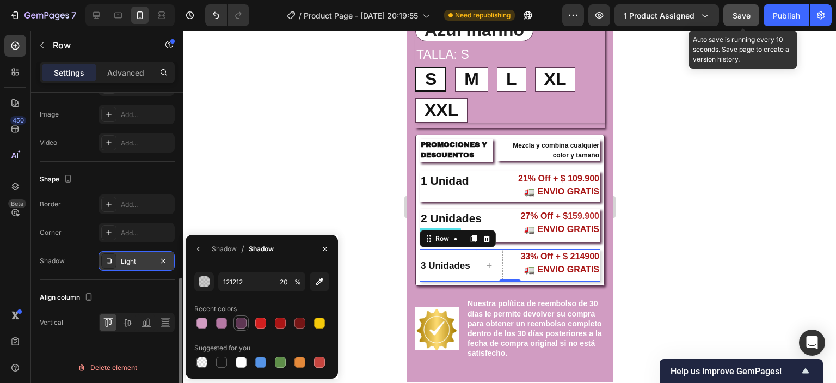
click at [239, 323] on div at bounding box center [241, 322] width 11 height 11
type input "5E3653"
type input "100"
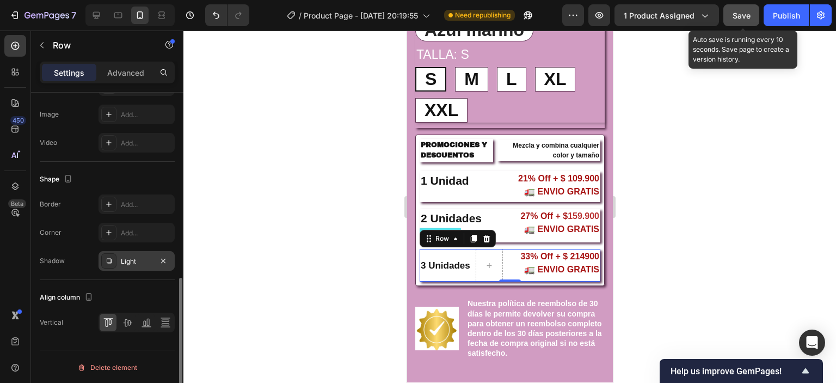
click at [792, 233] on div at bounding box center [509, 206] width 652 height 352
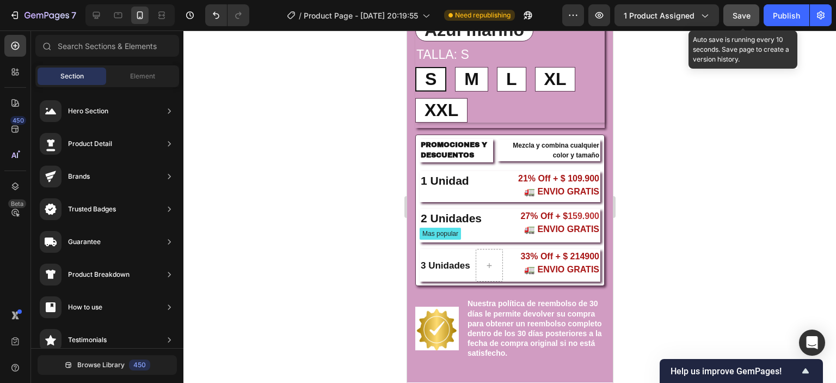
click at [744, 19] on span "Save" at bounding box center [741, 15] width 18 height 9
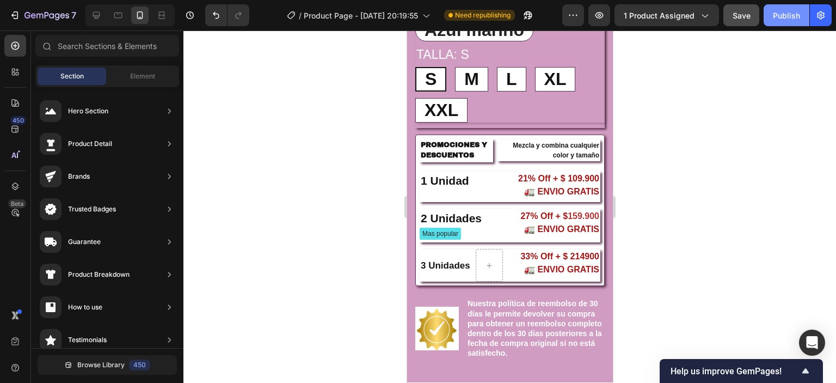
click at [782, 12] on div "Publish" at bounding box center [786, 15] width 27 height 11
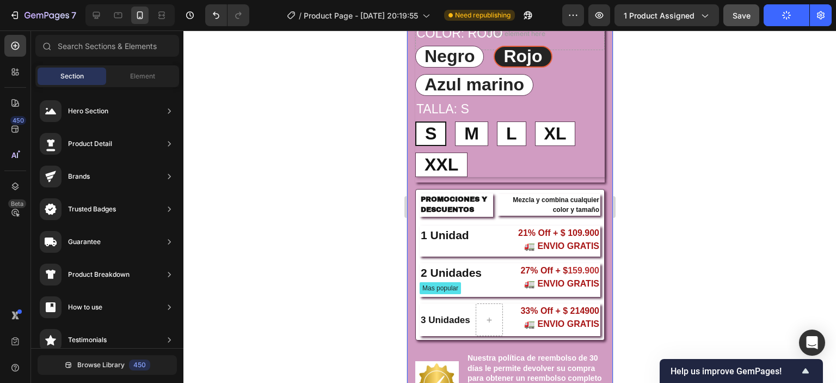
scroll to position [319, 0]
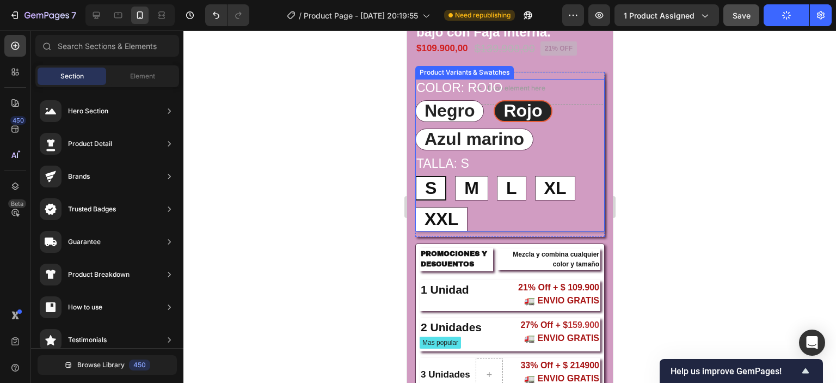
click at [578, 89] on div "Color: Rojo Negro Negro Negro Rojo Rojo Rojo Azul marino Azul marino Azul marino" at bounding box center [509, 114] width 189 height 71
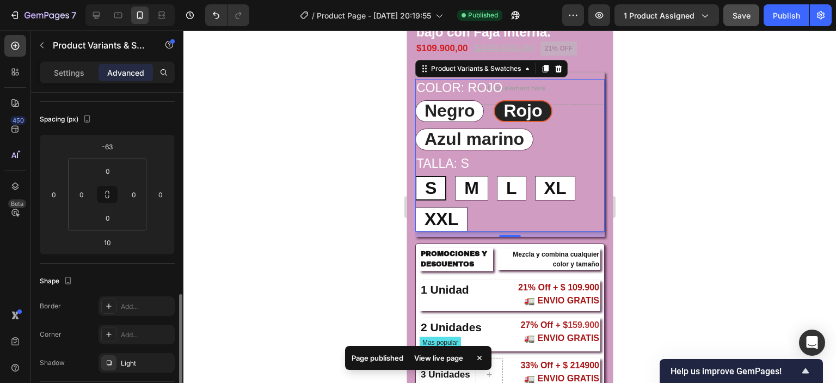
scroll to position [272, 0]
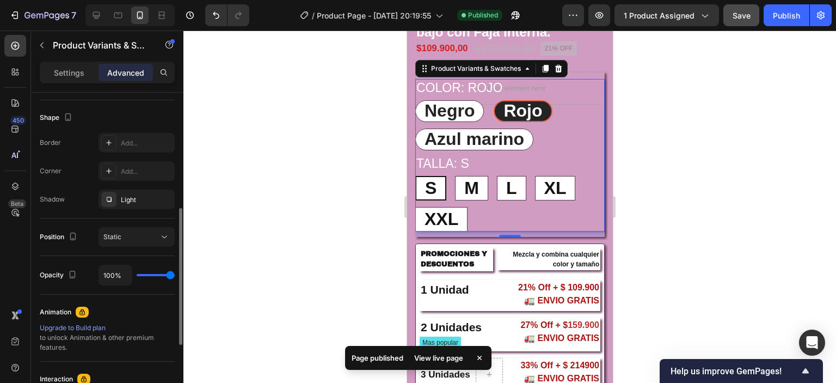
type input "89%"
type input "89"
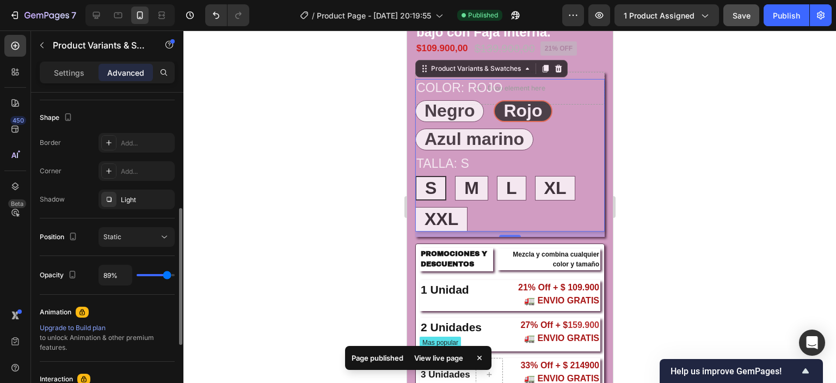
type input "76%"
type input "76"
type input "63%"
type input "63"
type input "58%"
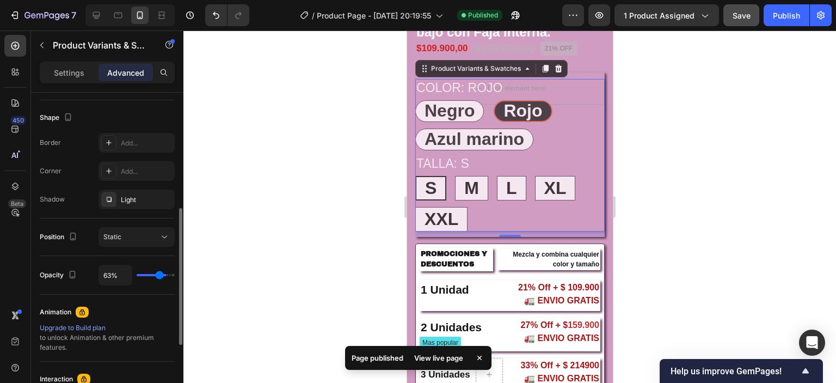
type input "58"
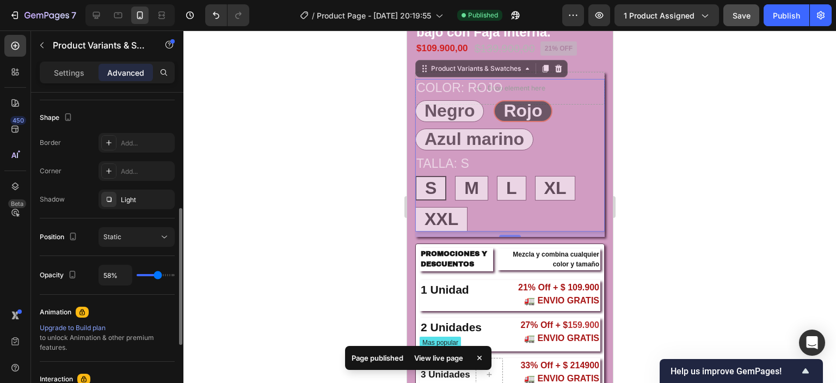
type input "54%"
type input "54"
type input "45%"
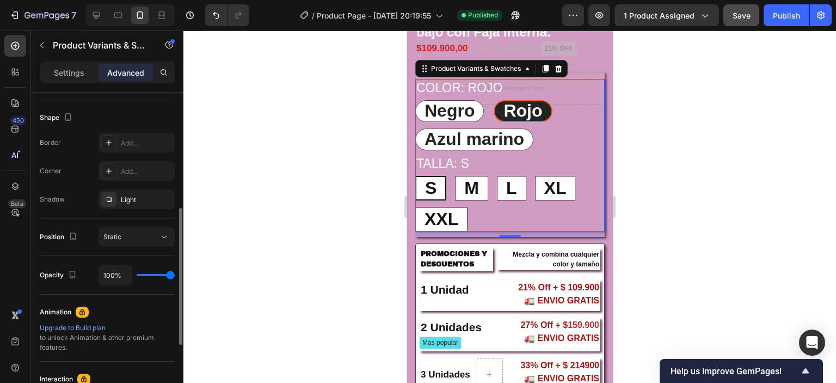
click at [172, 274] on input "range" at bounding box center [156, 275] width 38 height 2
click at [68, 70] on p "Settings" at bounding box center [69, 72] width 30 height 11
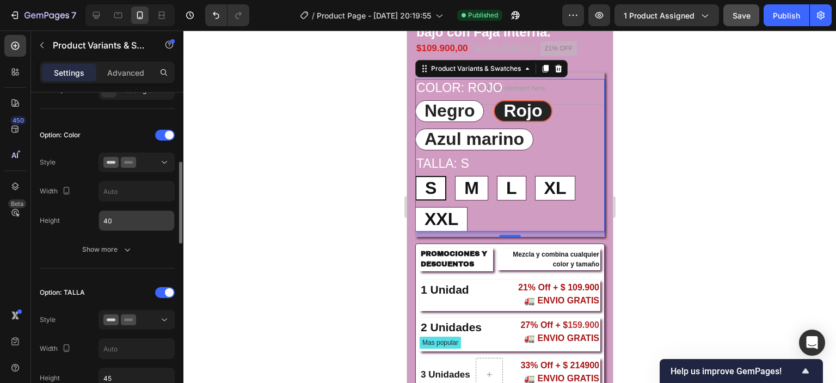
click at [122, 220] on input "40" at bounding box center [136, 221] width 75 height 20
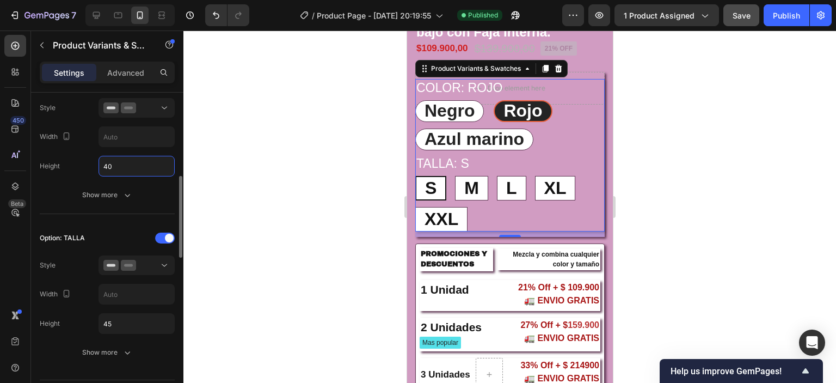
scroll to position [381, 0]
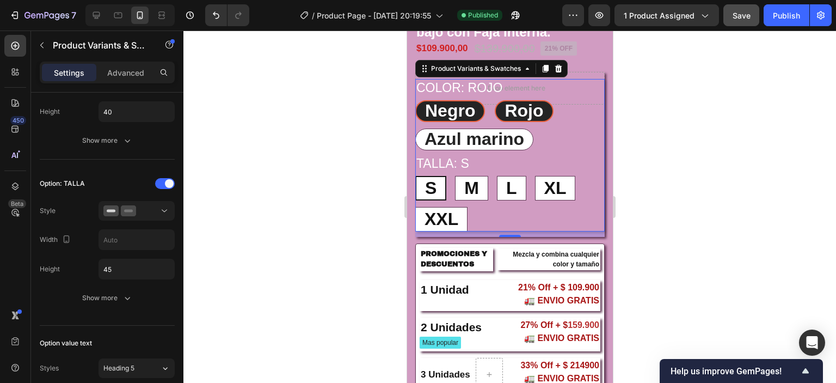
click at [469, 109] on span "Negro" at bounding box center [449, 111] width 50 height 20
click at [415, 100] on input "Negro Negro Negro" at bounding box center [414, 100] width 1 height 1
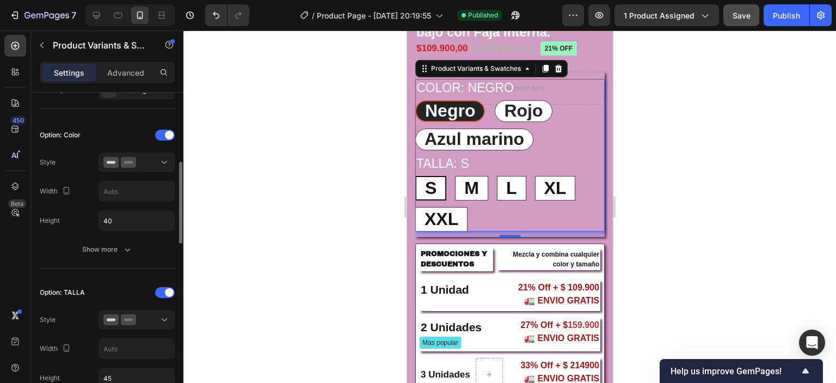
scroll to position [163, 0]
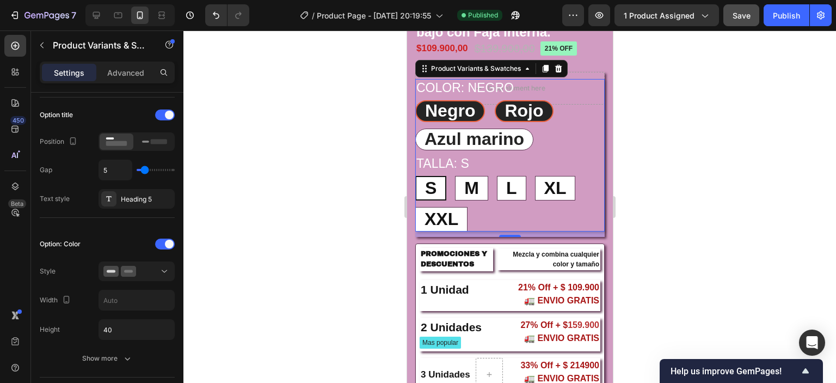
click at [527, 111] on span "Rojo" at bounding box center [523, 111] width 39 height 20
click at [494, 100] on input "Rojo Rojo Rojo" at bounding box center [494, 100] width 1 height 1
click at [458, 114] on span "Negro" at bounding box center [449, 111] width 50 height 20
click at [415, 100] on input "Negro Negro Negro" at bounding box center [414, 100] width 1 height 1
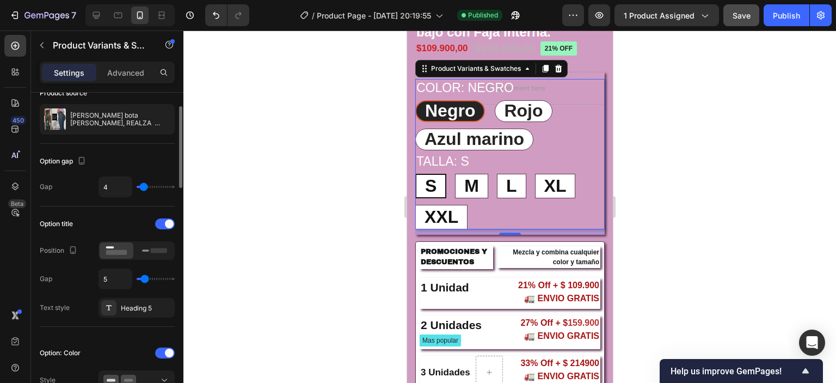
click at [144, 186] on input "range" at bounding box center [156, 187] width 38 height 2
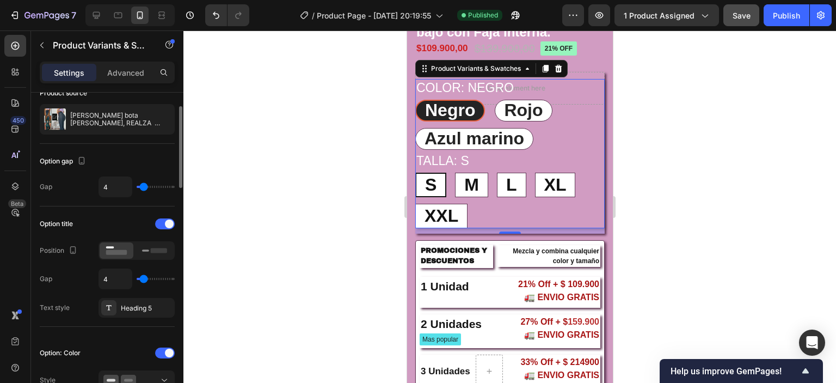
drag, startPoint x: 146, startPoint y: 281, endPoint x: 144, endPoint y: 275, distance: 6.4
click at [144, 278] on input "range" at bounding box center [156, 279] width 38 height 2
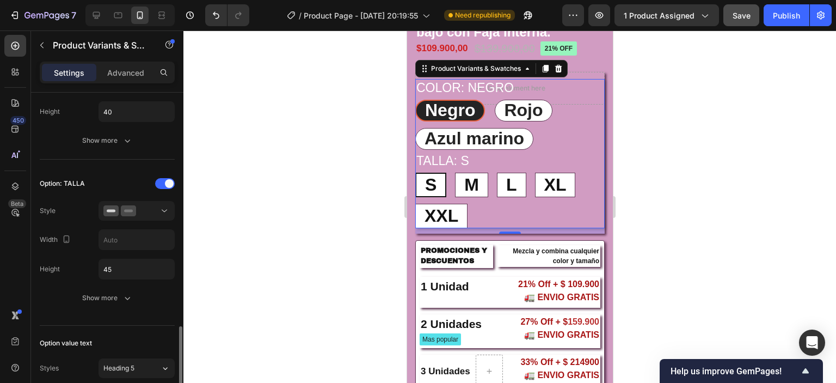
scroll to position [544, 0]
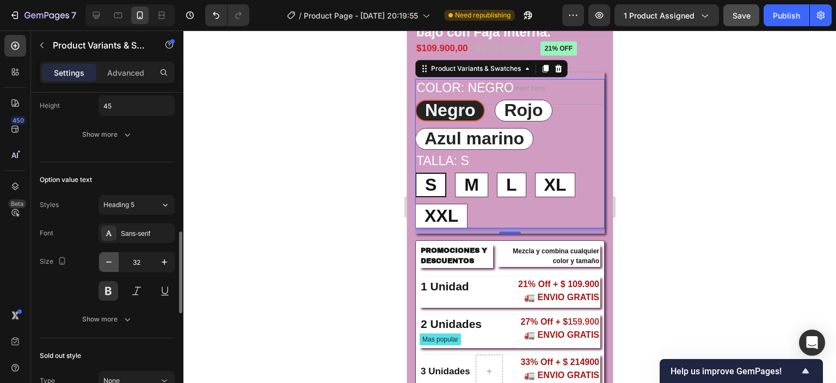
click at [103, 261] on icon "button" at bounding box center [108, 261] width 11 height 11
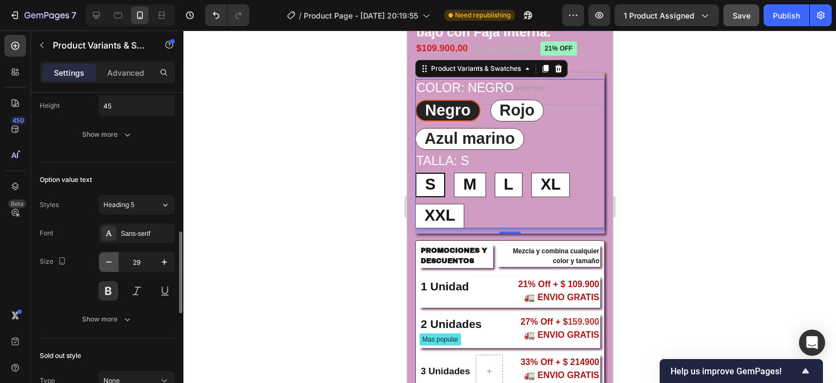
click at [103, 261] on icon "button" at bounding box center [108, 261] width 11 height 11
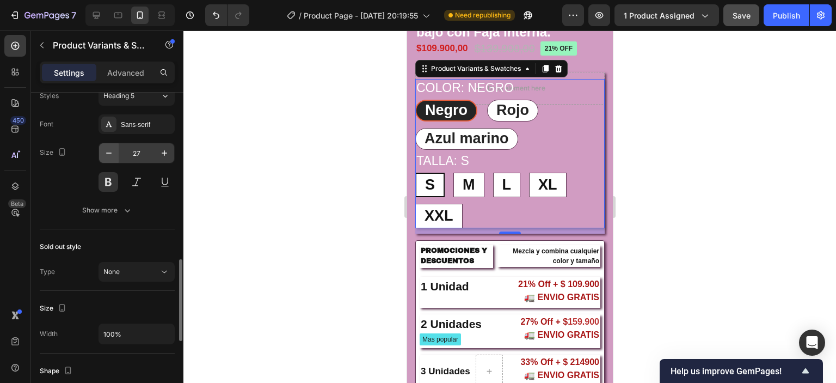
scroll to position [599, 0]
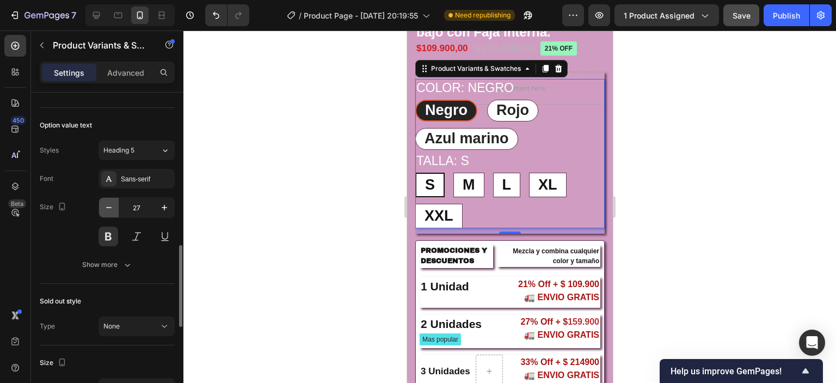
click at [106, 204] on icon "button" at bounding box center [108, 207] width 11 height 11
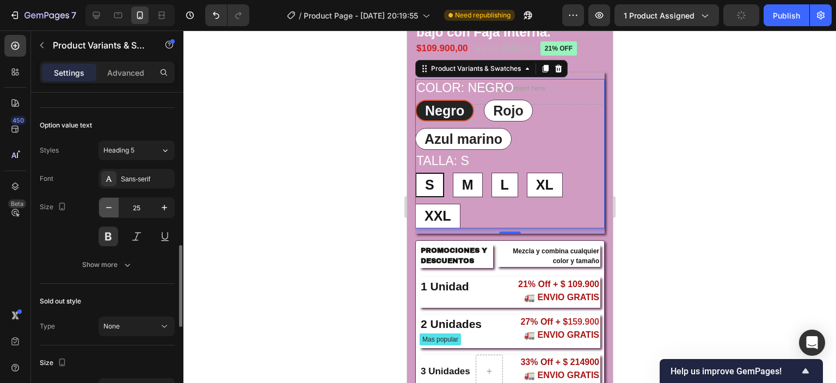
click at [106, 204] on icon "button" at bounding box center [108, 207] width 11 height 11
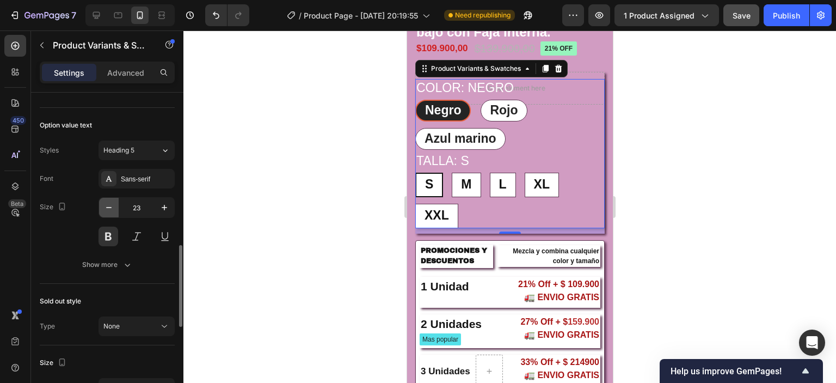
click at [106, 204] on icon "button" at bounding box center [108, 207] width 11 height 11
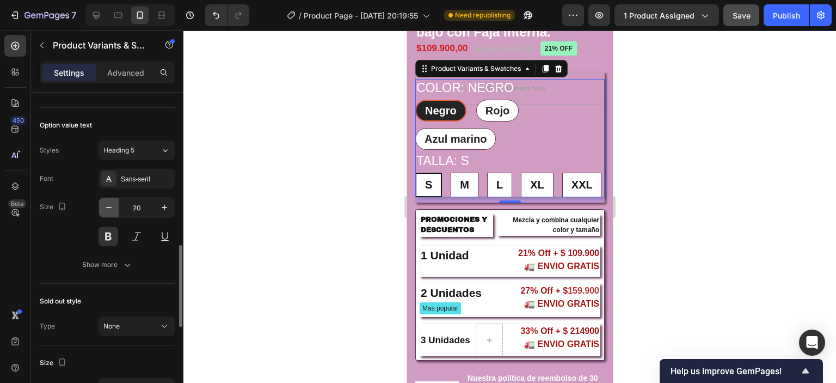
click at [106, 204] on icon "button" at bounding box center [108, 207] width 11 height 11
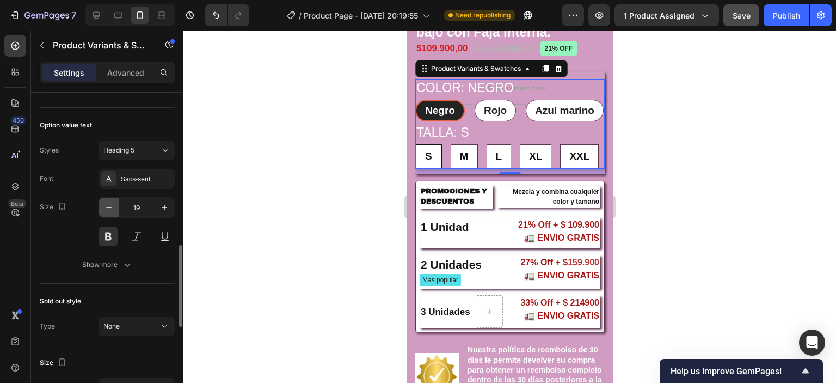
click at [106, 204] on icon "button" at bounding box center [108, 207] width 11 height 11
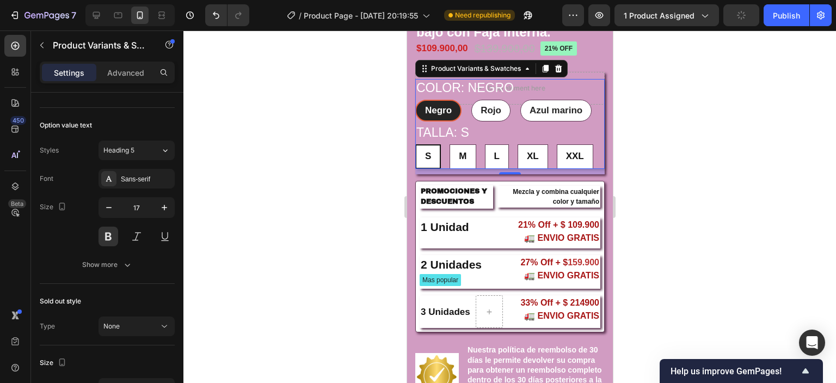
click at [748, 185] on div at bounding box center [509, 206] width 652 height 352
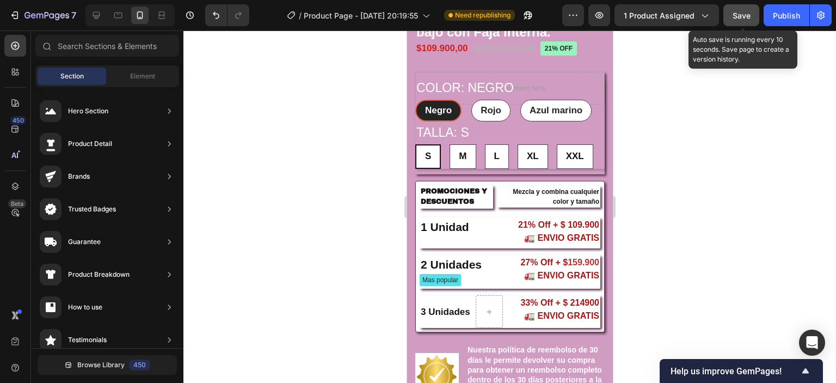
click at [736, 16] on span "Save" at bounding box center [741, 15] width 18 height 9
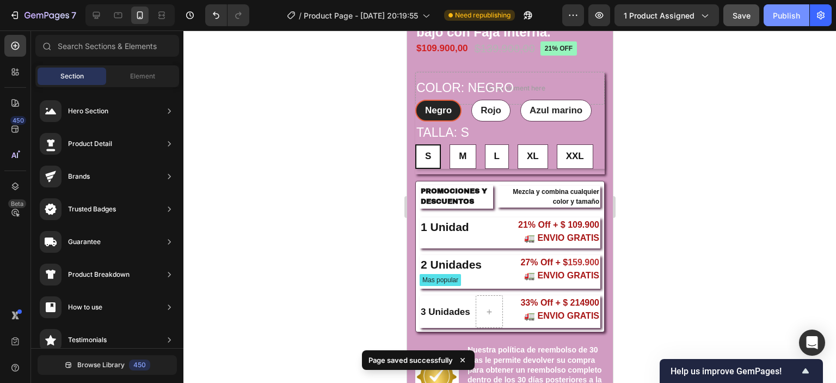
click at [780, 19] on div "Publish" at bounding box center [786, 15] width 27 height 11
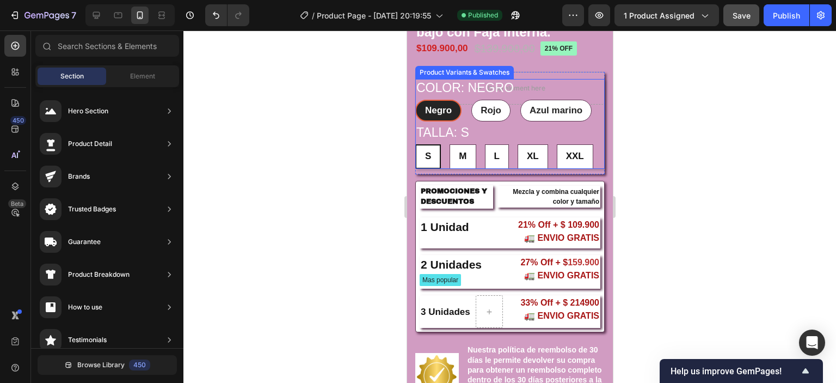
scroll to position [264, 0]
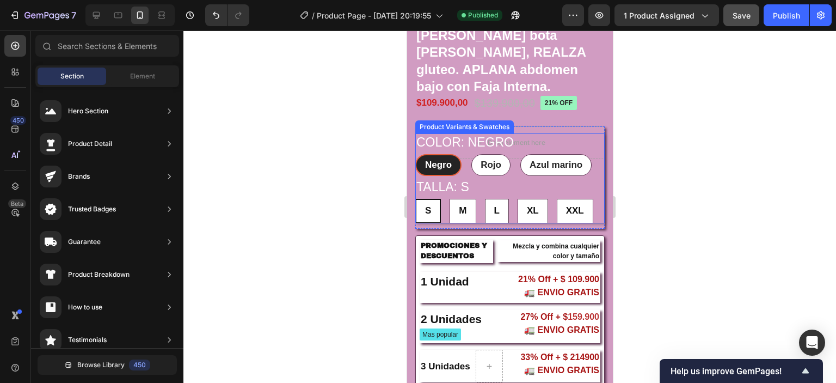
click at [568, 136] on div "Color: Negro Negro Negro Negro Rojo Rojo Rojo Azul marino Azul marino Azul mari…" at bounding box center [509, 154] width 189 height 42
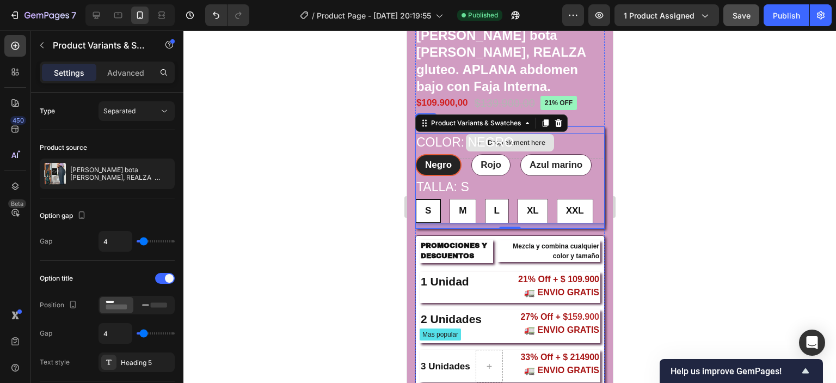
click at [575, 129] on div "Drop element here" at bounding box center [509, 142] width 189 height 33
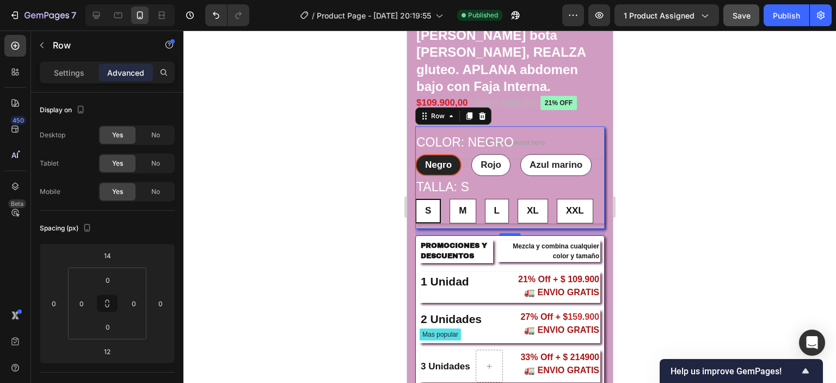
click at [114, 74] on p "Advanced" at bounding box center [125, 72] width 37 height 11
click at [551, 138] on div "Color: Negro Negro Negro Negro Rojo Rojo Rojo Azul marino Azul marino Azul mari…" at bounding box center [509, 154] width 189 height 42
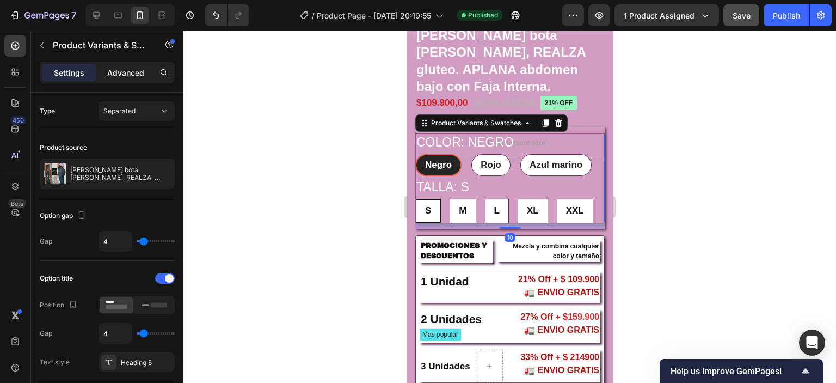
click at [124, 72] on p "Advanced" at bounding box center [125, 72] width 37 height 11
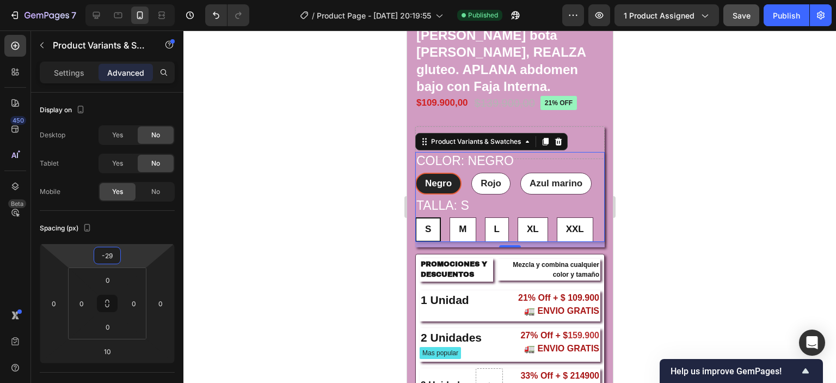
drag, startPoint x: 110, startPoint y: 266, endPoint x: 114, endPoint y: 256, distance: 9.8
click at [114, 0] on html "7 / Product Page - Sep 15, 20:19:55 Published Preview 1 product assigned Save P…" at bounding box center [418, 0] width 836 height 0
click at [289, 158] on div at bounding box center [509, 206] width 652 height 352
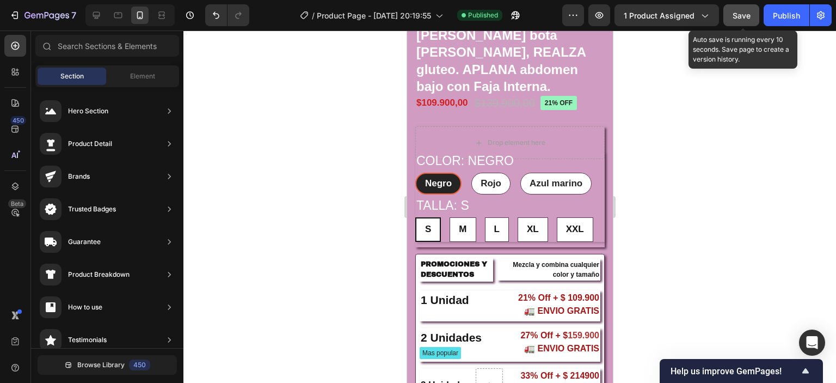
click at [754, 16] on button "Save" at bounding box center [741, 15] width 36 height 22
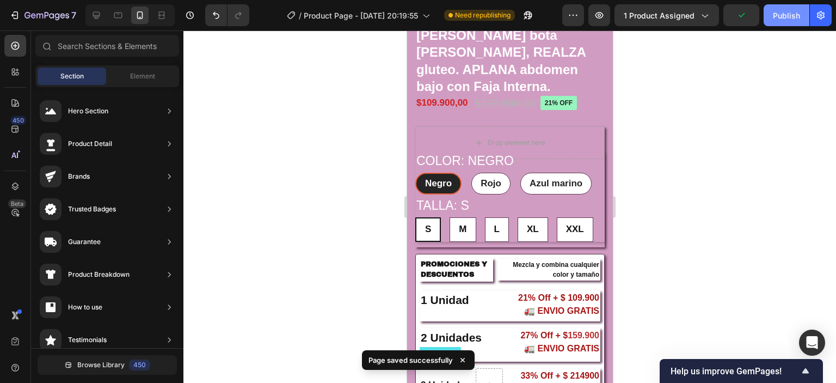
click at [773, 17] on div "Publish" at bounding box center [786, 15] width 27 height 11
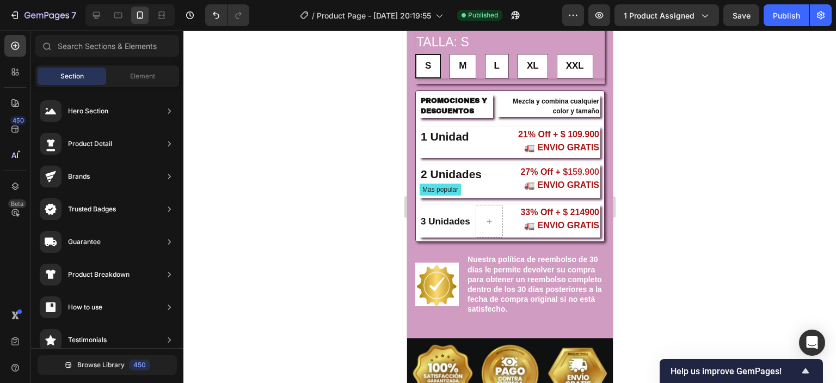
scroll to position [482, 0]
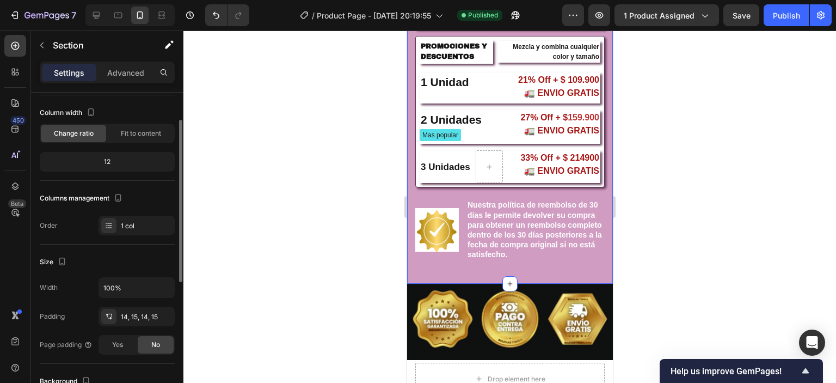
scroll to position [109, 0]
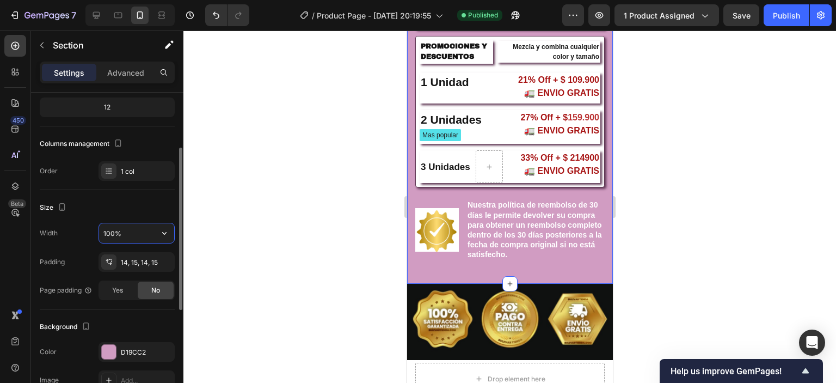
click at [128, 232] on input "100%" at bounding box center [136, 233] width 75 height 20
click at [159, 233] on icon "button" at bounding box center [164, 232] width 11 height 11
click at [122, 229] on input "100%" at bounding box center [136, 233] width 75 height 20
drag, startPoint x: 122, startPoint y: 229, endPoint x: 95, endPoint y: 237, distance: 28.8
click at [95, 237] on div "Width 100%" at bounding box center [107, 233] width 135 height 21
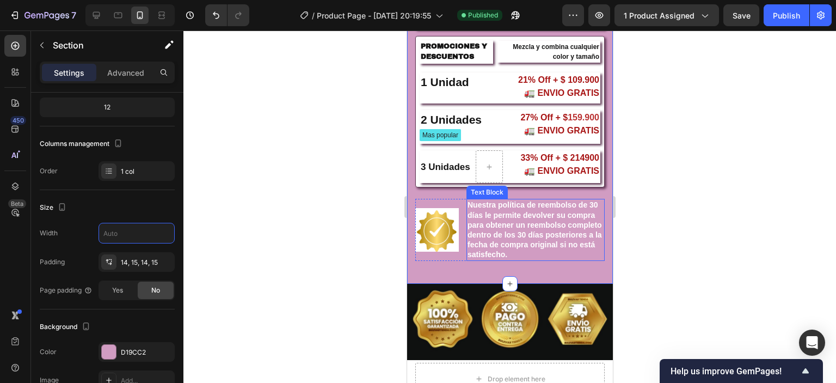
click at [558, 260] on div "Nuestra política de reembolso de 30 días le permite devolver su compra para obt…" at bounding box center [535, 229] width 138 height 61
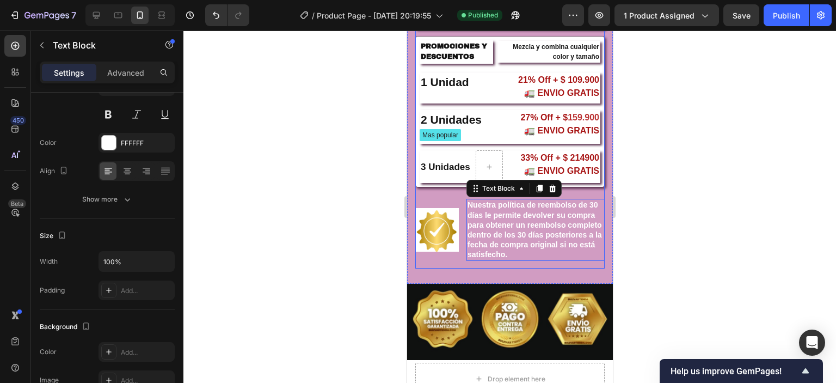
click at [566, 268] on div "Icon Icon Icon Icon Icon Icon List 2,500+ clientes satisfechos Text Block Row 2…" at bounding box center [509, 31] width 189 height 471
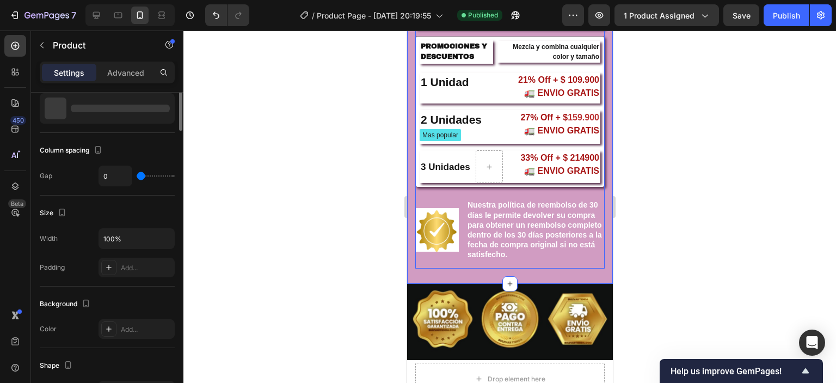
scroll to position [0, 0]
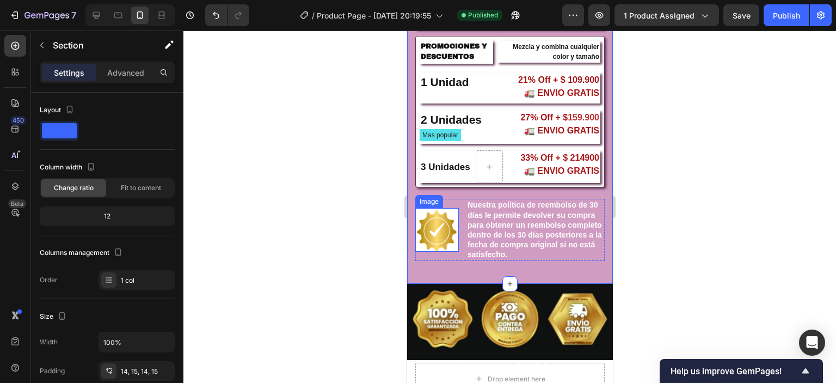
click at [445, 229] on img at bounding box center [437, 230] width 44 height 44
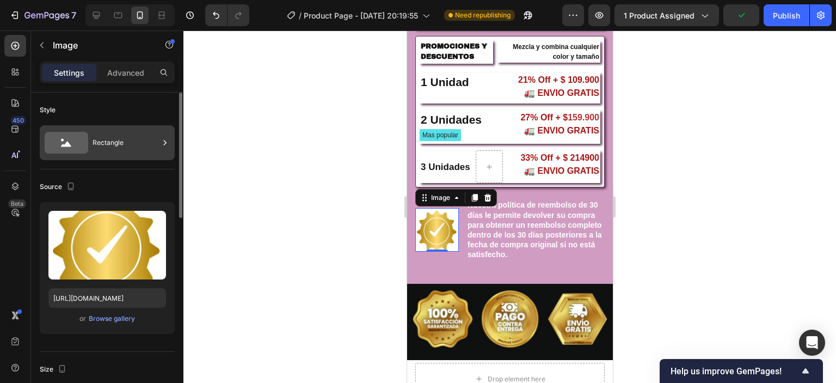
click at [67, 138] on icon at bounding box center [67, 143] width 44 height 22
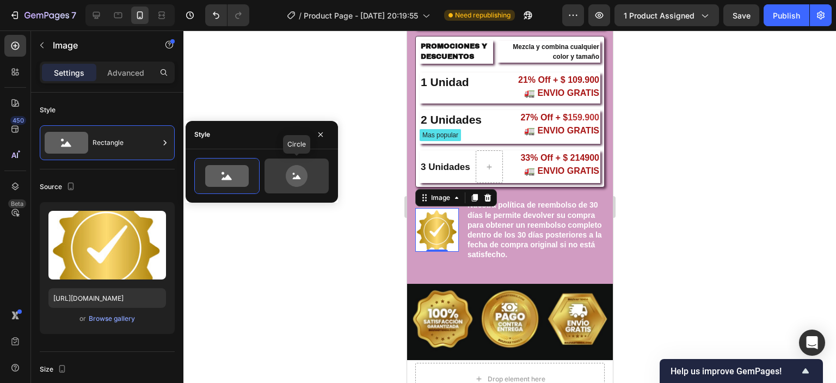
click at [292, 176] on icon at bounding box center [297, 176] width 22 height 22
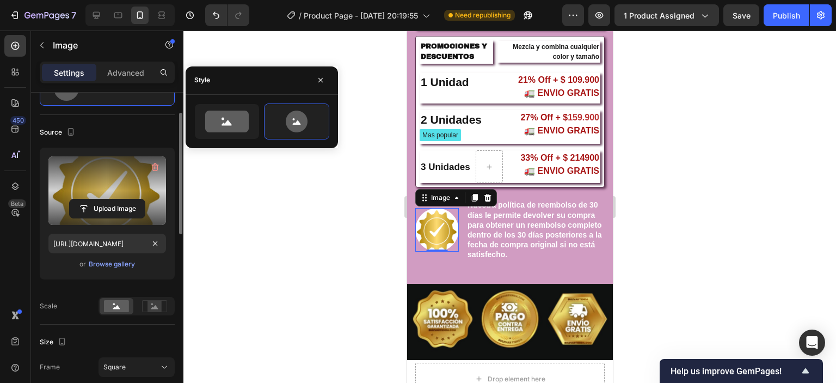
scroll to position [163, 0]
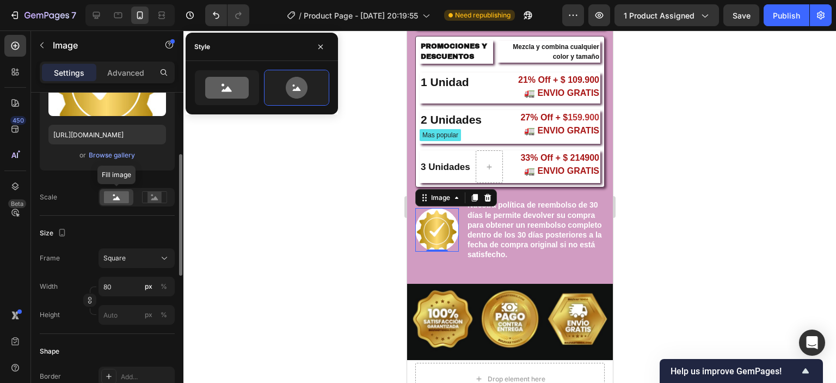
click at [115, 198] on rect at bounding box center [116, 197] width 25 height 12
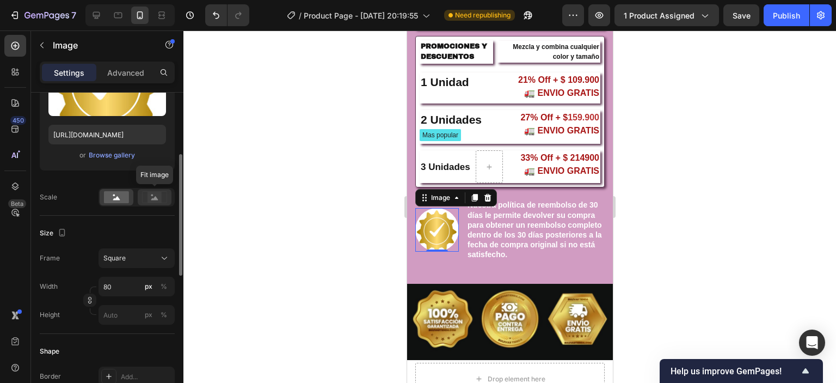
click at [152, 199] on icon at bounding box center [154, 198] width 7 height 4
click at [118, 198] on icon at bounding box center [116, 198] width 7 height 4
click at [552, 259] on p "Nuestra política de reembolso de 30 días le permite devolver su compra para obt…" at bounding box center [535, 229] width 136 height 59
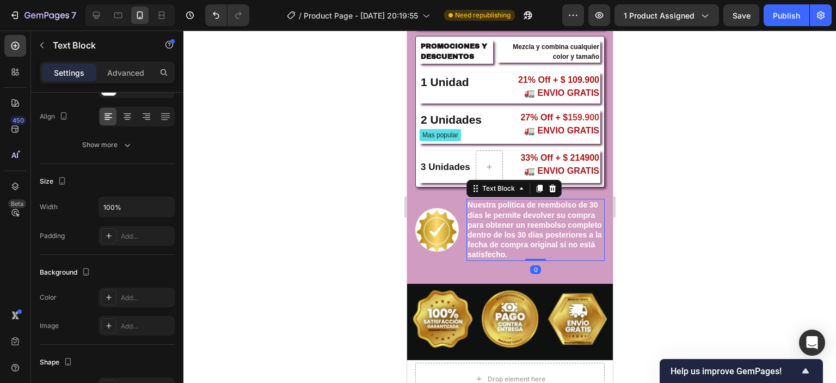
scroll to position [0, 0]
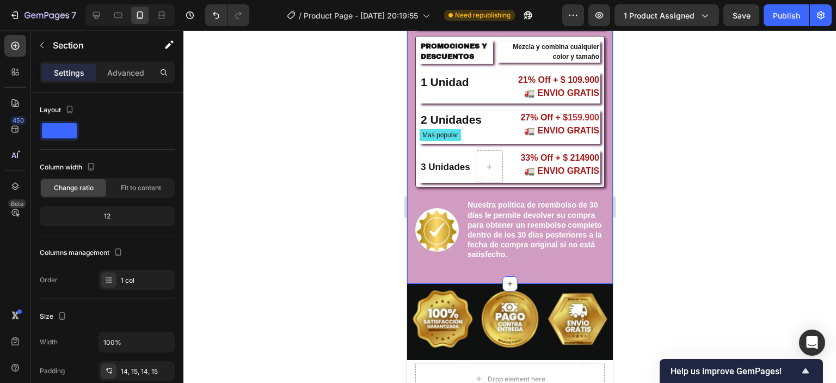
click at [447, 204] on div "Image" at bounding box center [437, 229] width 44 height 61
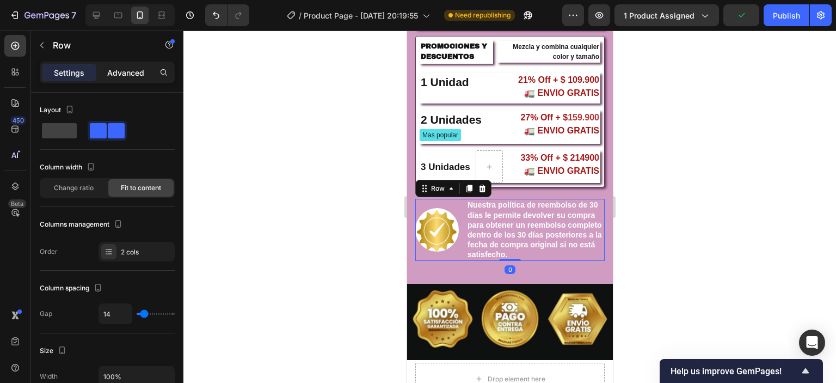
click at [126, 67] on p "Advanced" at bounding box center [125, 72] width 37 height 11
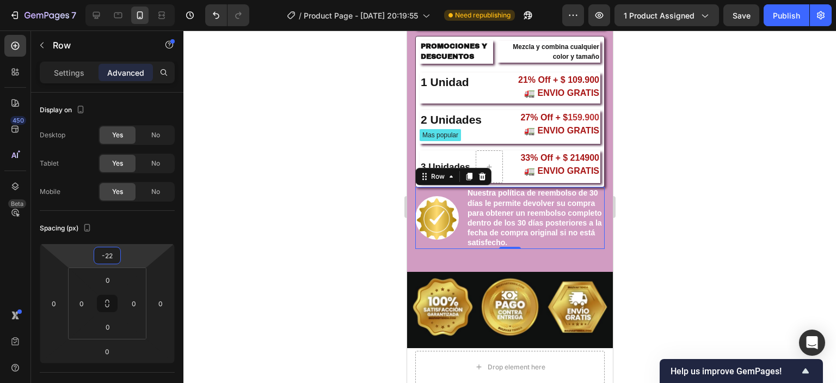
drag, startPoint x: 113, startPoint y: 265, endPoint x: 119, endPoint y: 271, distance: 8.5
click at [119, 0] on html "7 / Product Page - Sep 15, 20:19:55 Need republishing Preview 1 product assigne…" at bounding box center [418, 0] width 836 height 0
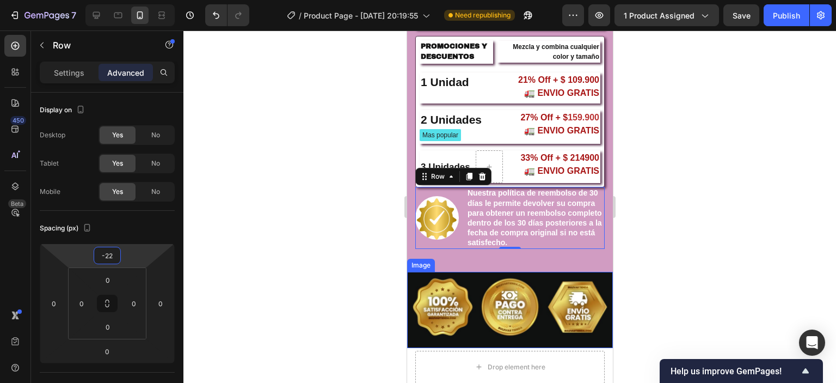
click at [482, 293] on img at bounding box center [509, 310] width 206 height 76
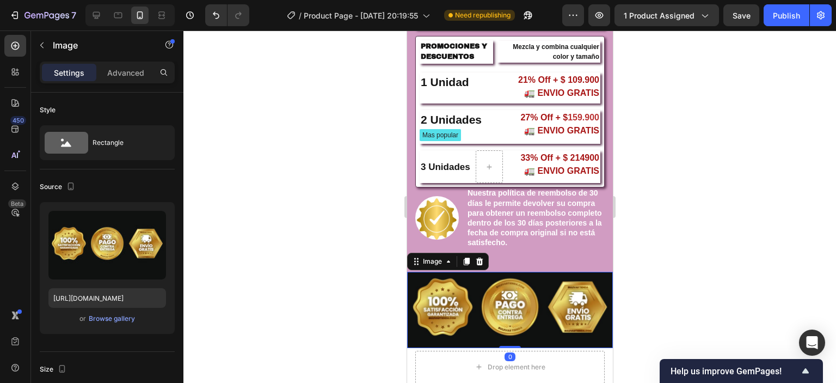
drag, startPoint x: 127, startPoint y: 61, endPoint x: 126, endPoint y: 81, distance: 19.1
click at [127, 62] on div "Settings Advanced" at bounding box center [107, 72] width 135 height 22
click at [127, 79] on div "Advanced" at bounding box center [125, 72] width 54 height 17
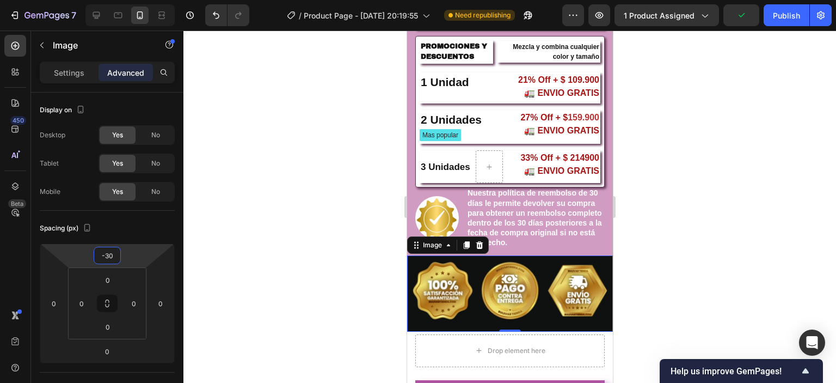
drag, startPoint x: 107, startPoint y: 264, endPoint x: 108, endPoint y: 273, distance: 8.2
click at [108, 0] on html "7 / Product Page - Sep 15, 20:19:55 Need republishing Preview 1 product assigne…" at bounding box center [418, 0] width 836 height 0
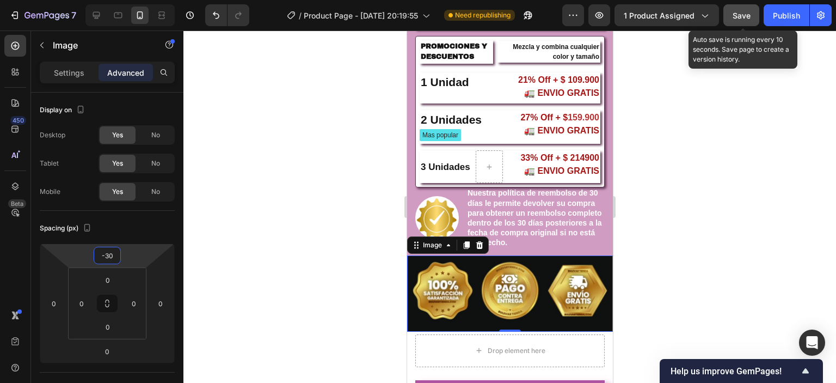
click at [734, 22] on button "Save" at bounding box center [741, 15] width 36 height 22
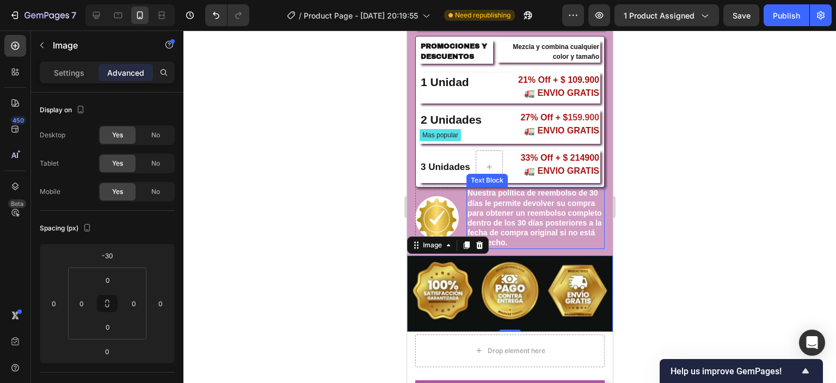
click at [527, 217] on p "Nuestra política de reembolso de 30 días le permite devolver su compra para obt…" at bounding box center [535, 217] width 136 height 59
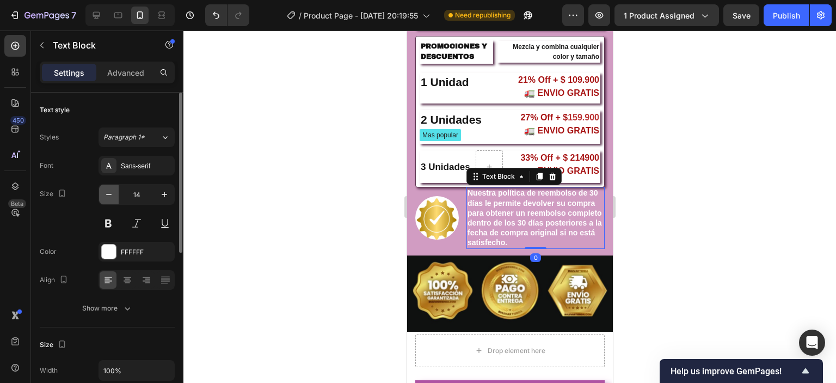
click at [101, 195] on button "button" at bounding box center [109, 194] width 20 height 20
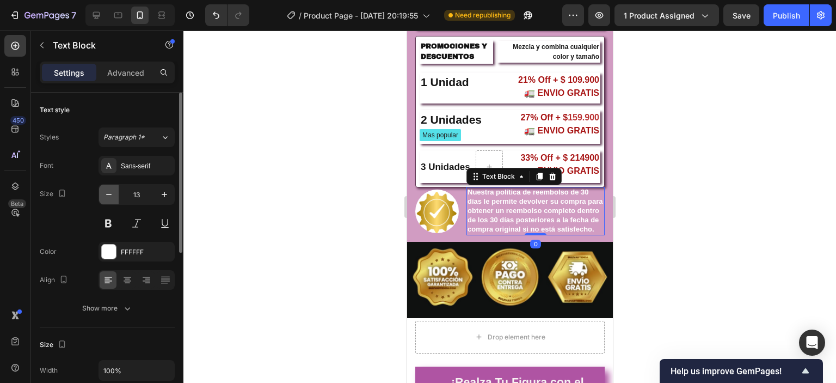
click at [101, 195] on button "button" at bounding box center [109, 194] width 20 height 20
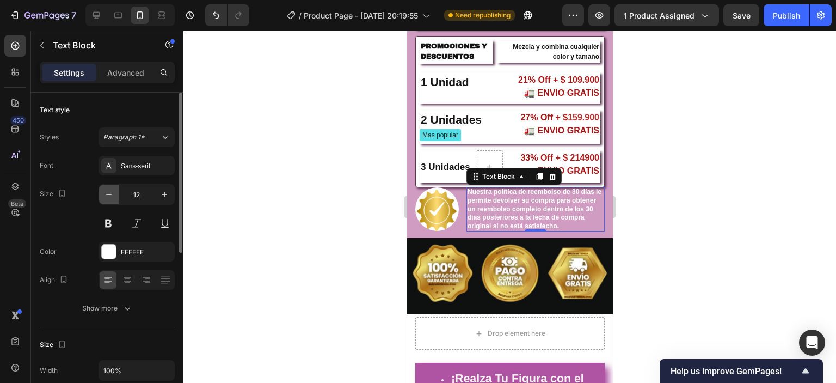
click at [103, 196] on icon "button" at bounding box center [108, 194] width 11 height 11
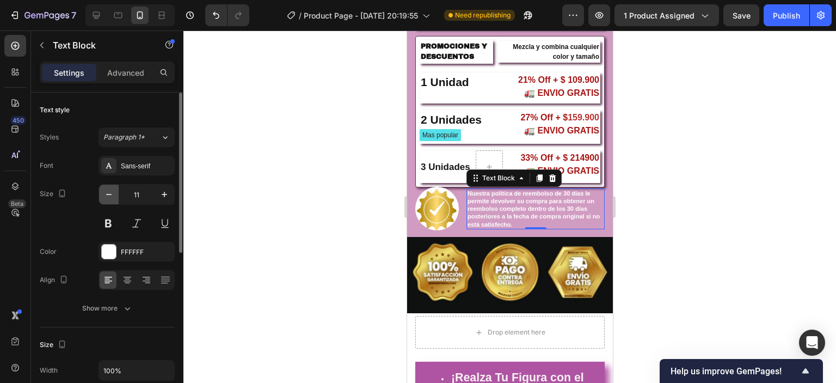
click at [103, 196] on icon "button" at bounding box center [108, 194] width 11 height 11
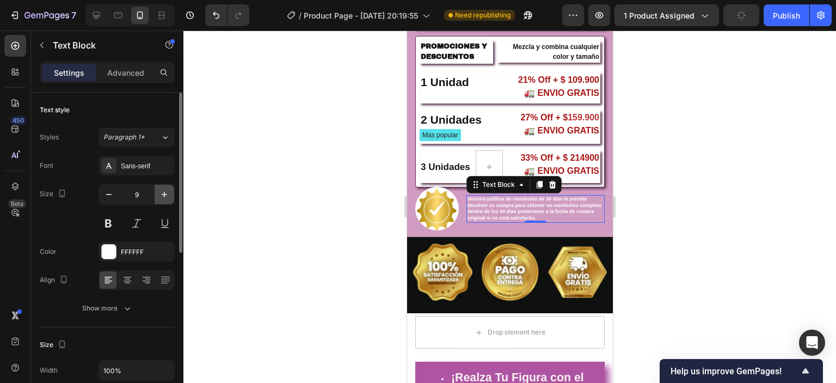
click at [169, 190] on icon "button" at bounding box center [164, 194] width 11 height 11
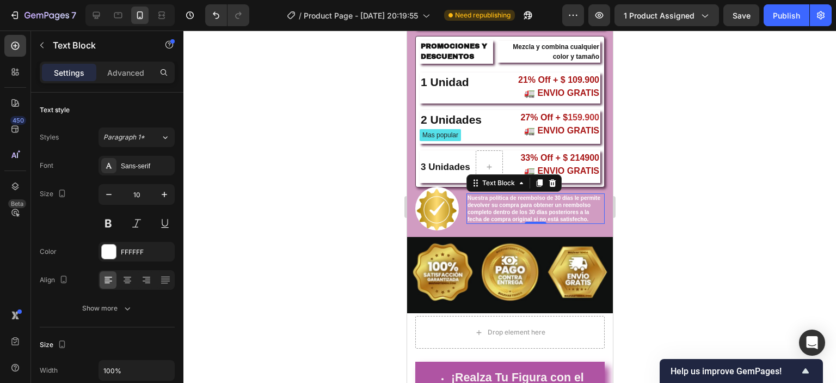
drag, startPoint x: 698, startPoint y: 146, endPoint x: 713, endPoint y: 59, distance: 87.9
click at [697, 145] on div at bounding box center [509, 206] width 652 height 352
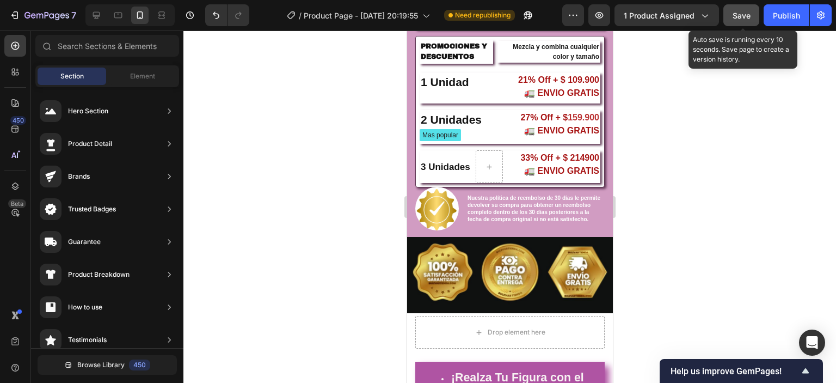
click at [730, 11] on button "Save" at bounding box center [741, 15] width 36 height 22
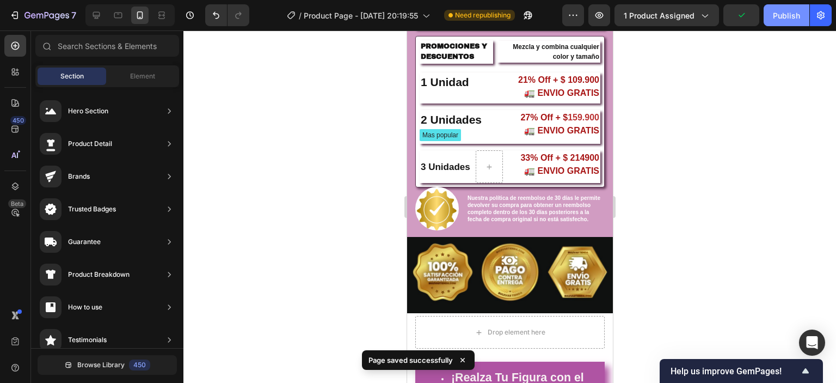
click at [790, 17] on div "Publish" at bounding box center [786, 15] width 27 height 11
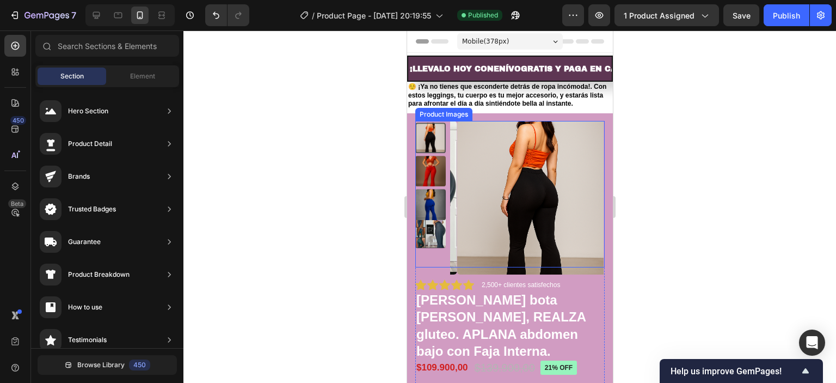
click at [432, 229] on img at bounding box center [430, 232] width 30 height 30
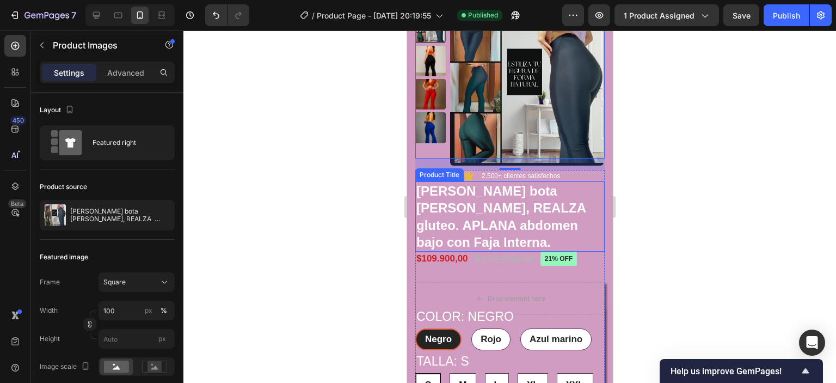
scroll to position [163, 0]
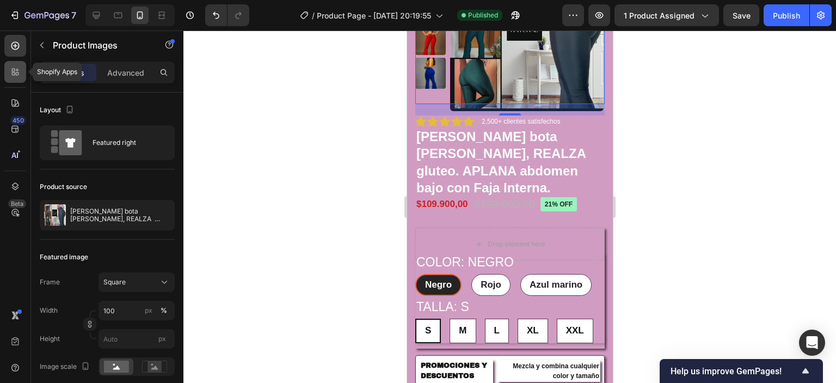
click at [13, 69] on icon at bounding box center [15, 71] width 11 height 11
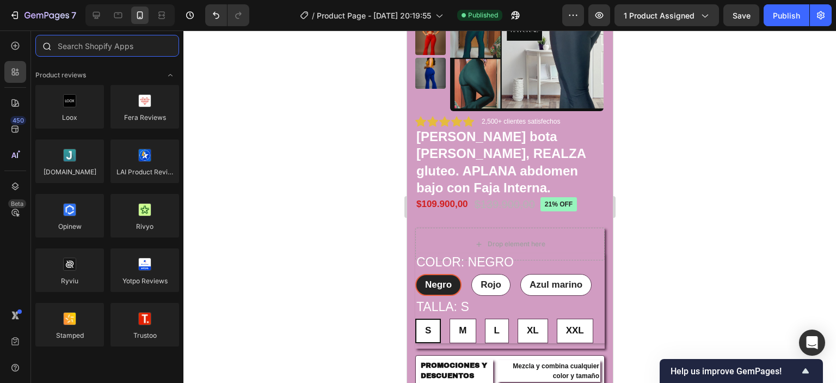
click at [98, 52] on input "text" at bounding box center [107, 46] width 144 height 22
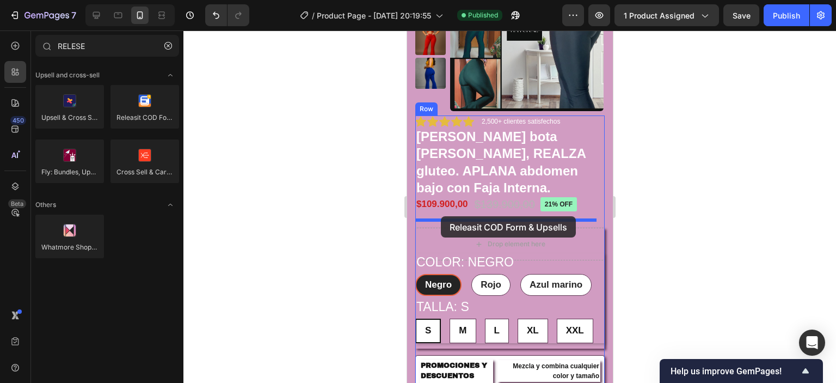
drag, startPoint x: 547, startPoint y: 140, endPoint x: 440, endPoint y: 216, distance: 131.5
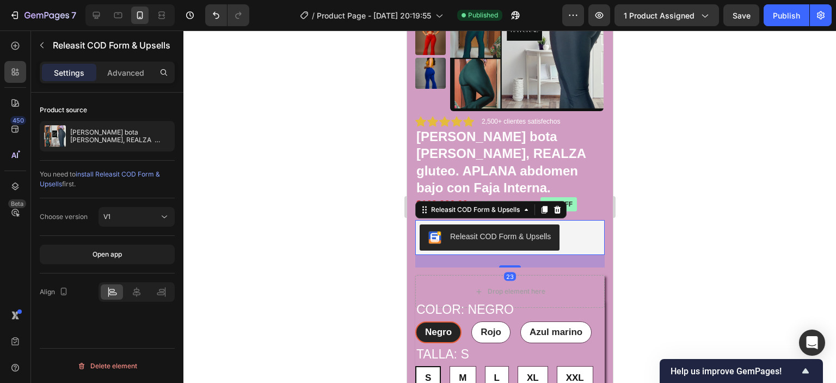
click at [312, 214] on div at bounding box center [509, 206] width 652 height 352
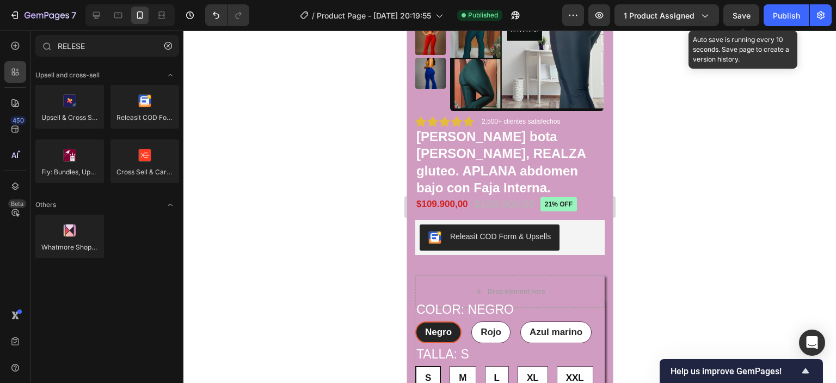
click at [734, 18] on span "Save" at bounding box center [741, 15] width 18 height 9
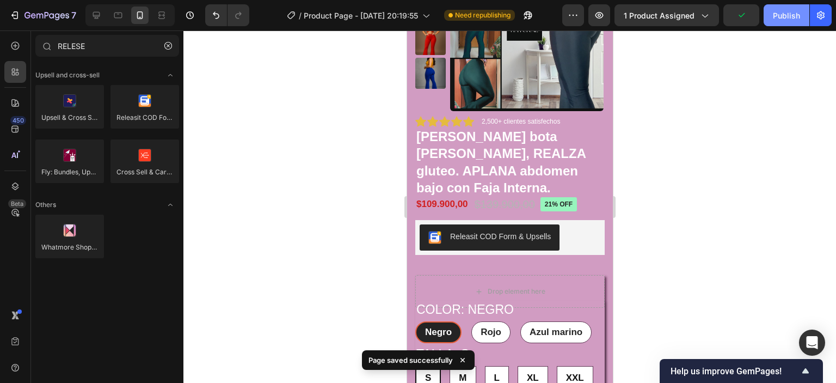
click at [793, 10] on div "Publish" at bounding box center [786, 15] width 27 height 11
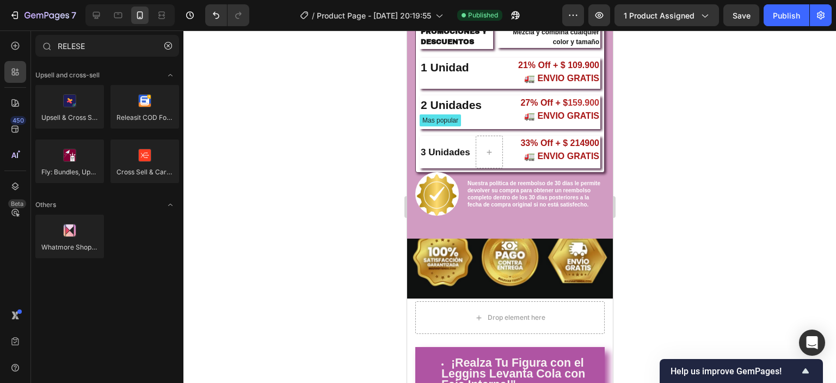
scroll to position [653, 0]
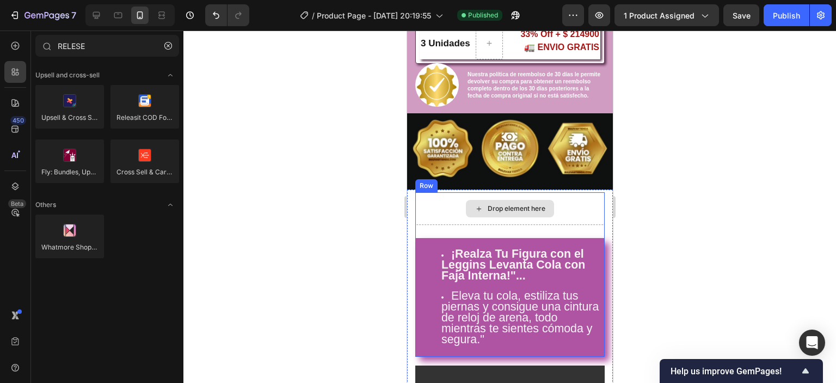
drag, startPoint x: 578, startPoint y: 211, endPoint x: 580, endPoint y: 221, distance: 10.4
click at [579, 211] on div "Drop element here" at bounding box center [509, 208] width 189 height 33
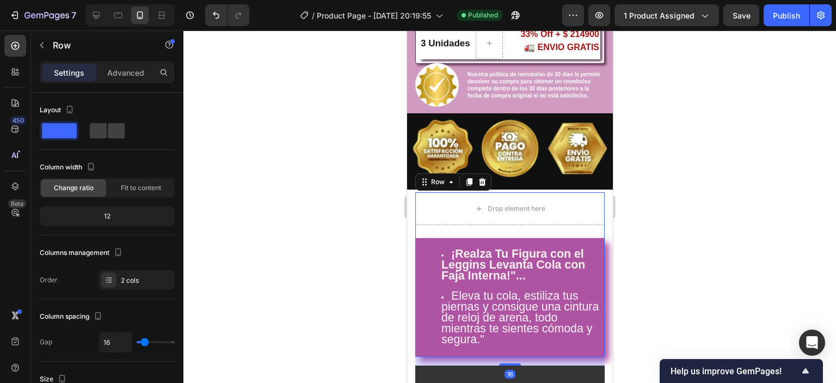
scroll to position [707, 0]
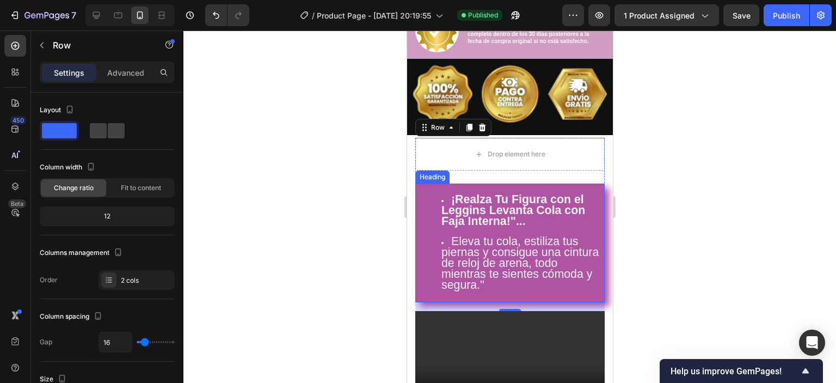
click at [424, 196] on ul "¡Realza Tu Figura con el Leggins Levanta Cola con Faja Interna!"... Eleva tu co…" at bounding box center [509, 243] width 181 height 96
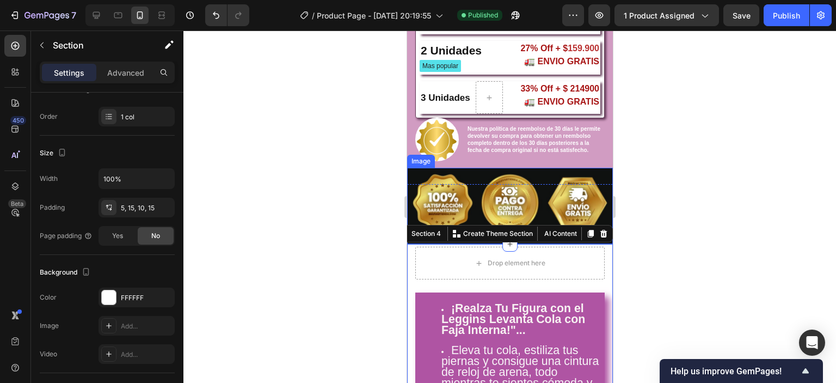
scroll to position [490, 0]
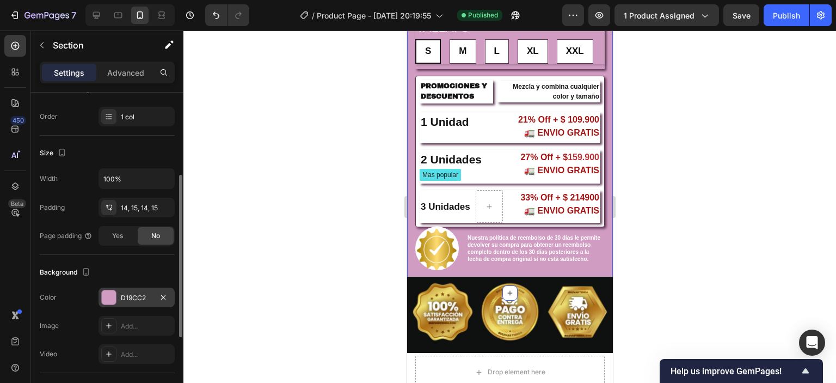
click at [106, 297] on div at bounding box center [109, 297] width 14 height 14
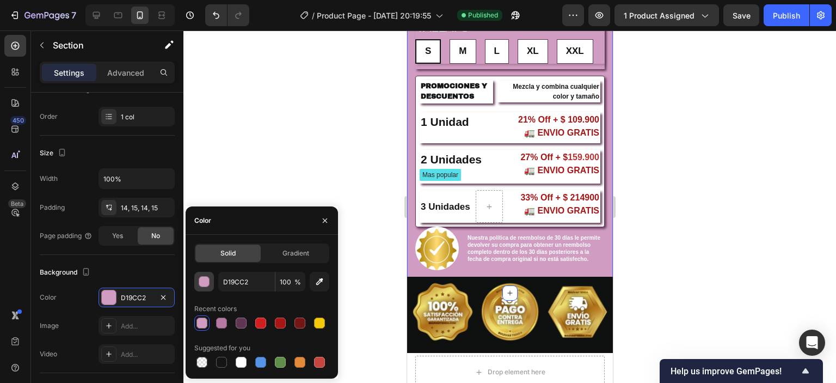
click at [199, 280] on div "button" at bounding box center [204, 281] width 11 height 11
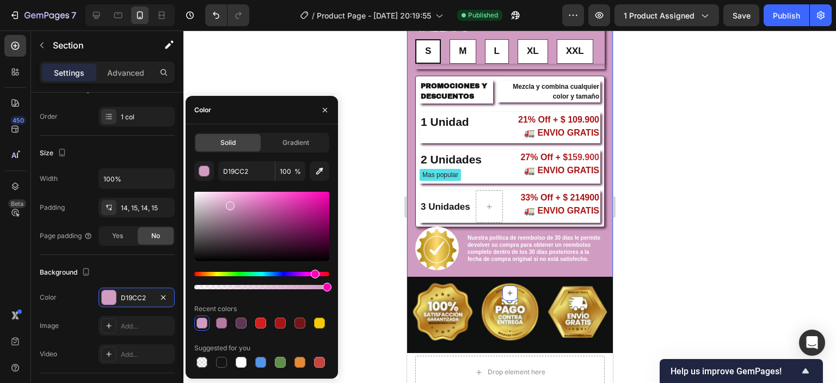
click at [202, 204] on div at bounding box center [261, 226] width 135 height 69
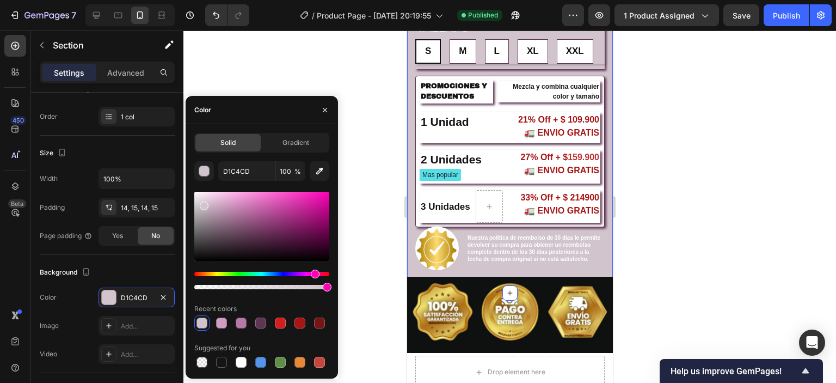
click at [213, 204] on div at bounding box center [261, 226] width 135 height 69
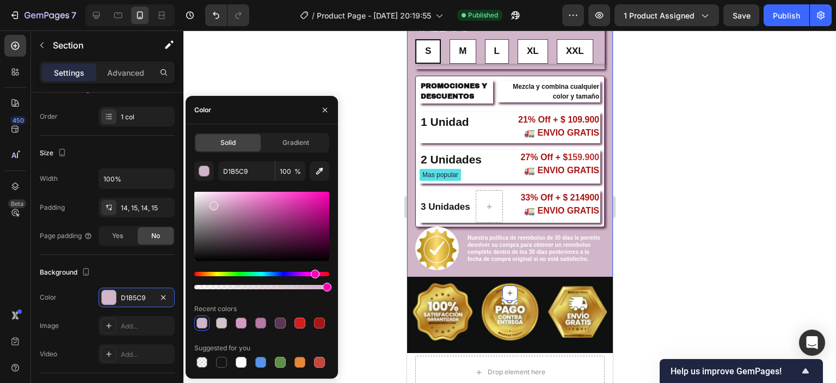
click at [226, 200] on div at bounding box center [261, 226] width 135 height 69
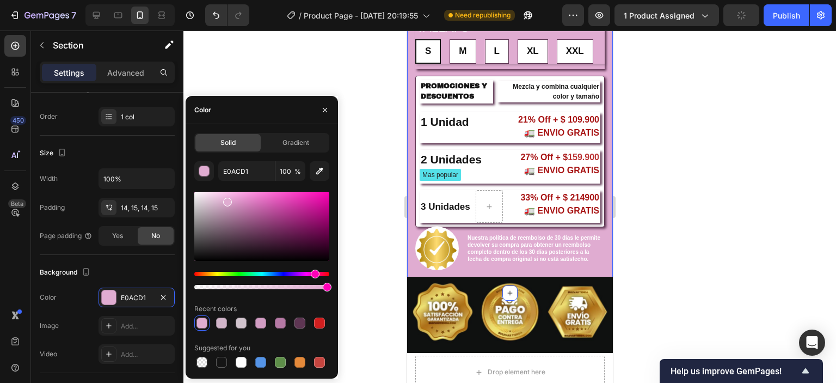
click at [218, 204] on div at bounding box center [261, 226] width 135 height 69
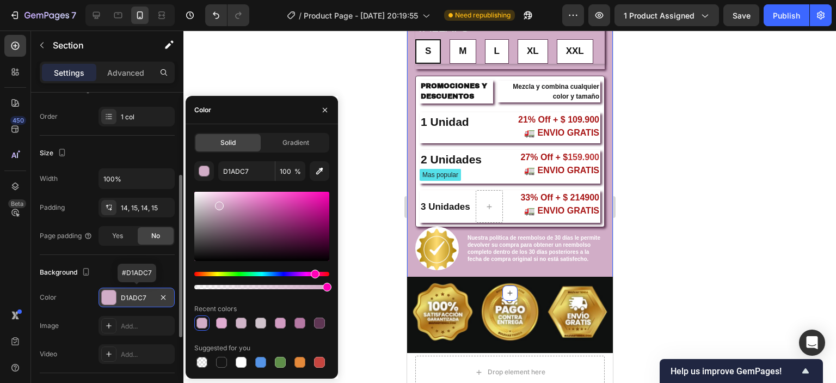
drag, startPoint x: 120, startPoint y: 295, endPoint x: 139, endPoint y: 296, distance: 19.1
click at [139, 296] on div "D1ADC7" at bounding box center [136, 297] width 76 height 20
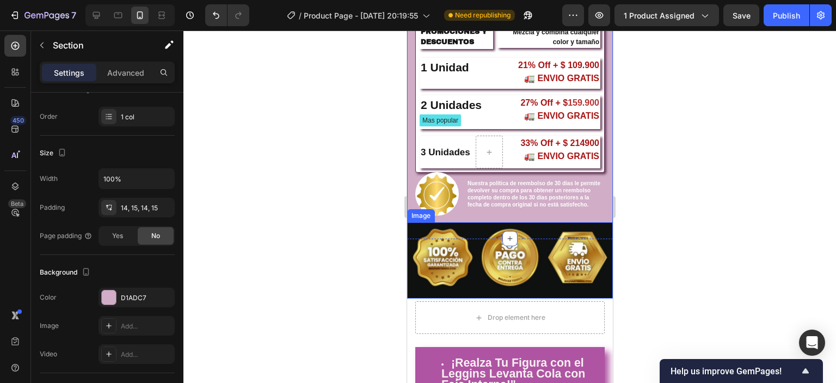
scroll to position [599, 0]
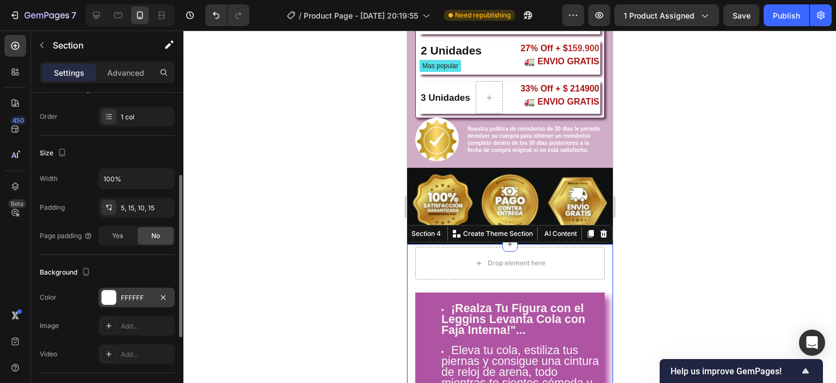
click at [111, 298] on div at bounding box center [109, 297] width 14 height 14
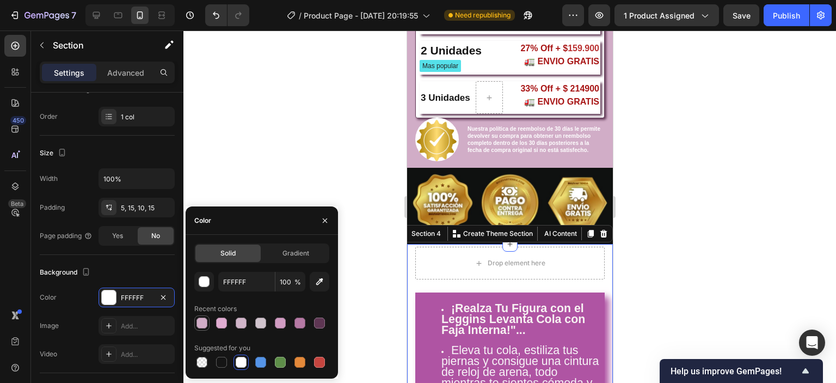
click at [200, 321] on div at bounding box center [201, 322] width 11 height 11
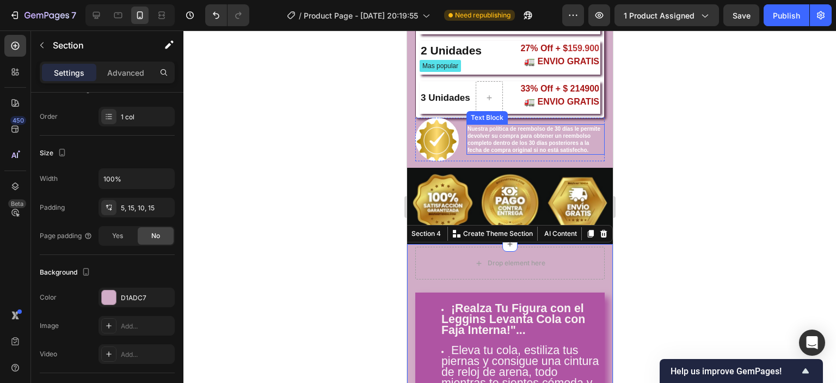
click at [716, 175] on div at bounding box center [509, 206] width 652 height 352
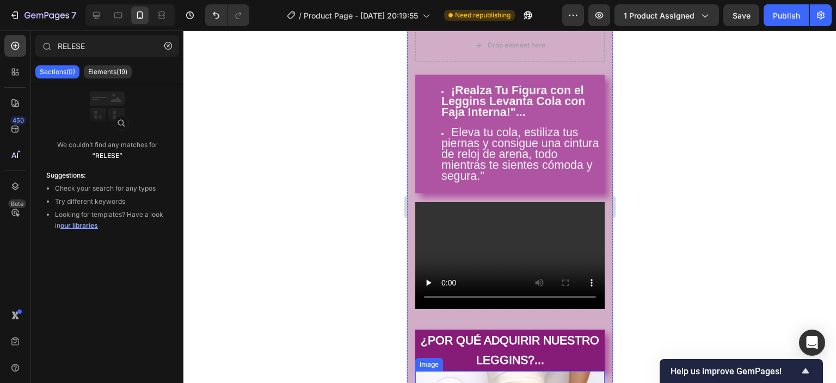
scroll to position [472, 0]
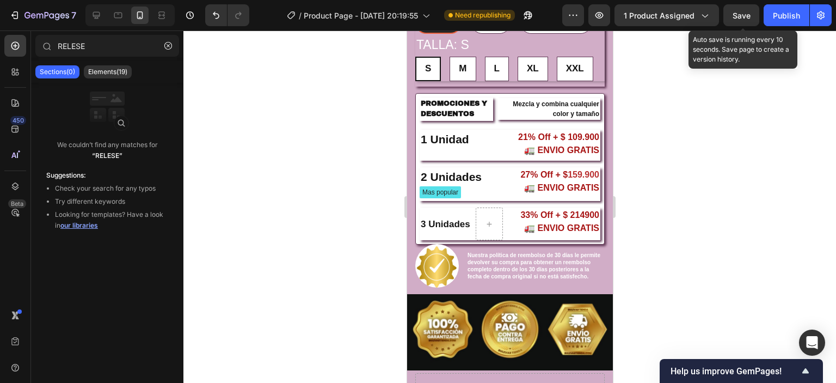
click at [743, 15] on span "Save" at bounding box center [741, 15] width 18 height 9
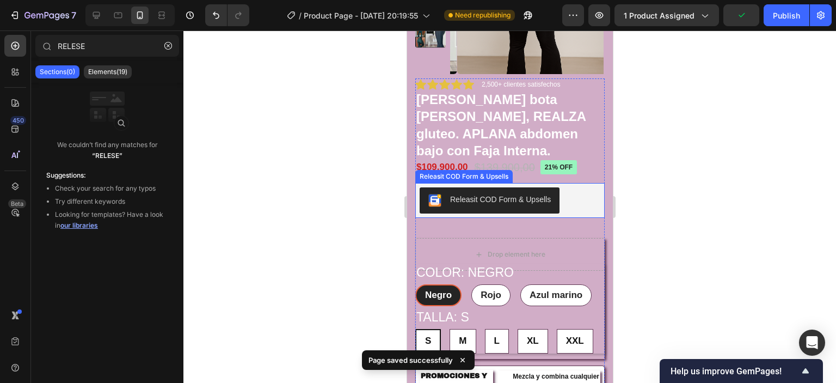
scroll to position [0, 0]
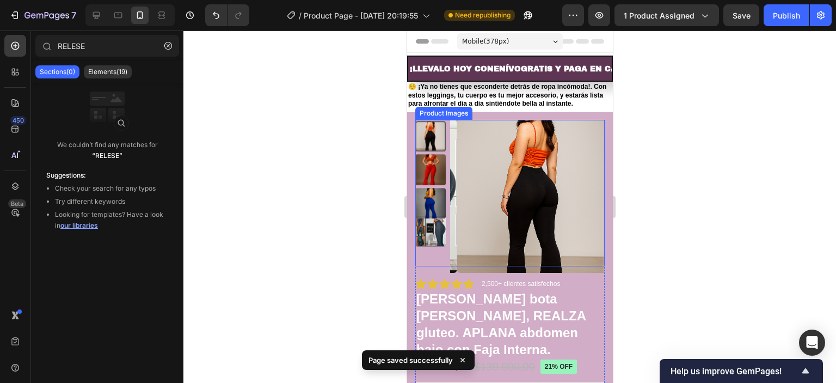
click at [425, 226] on img at bounding box center [430, 230] width 30 height 30
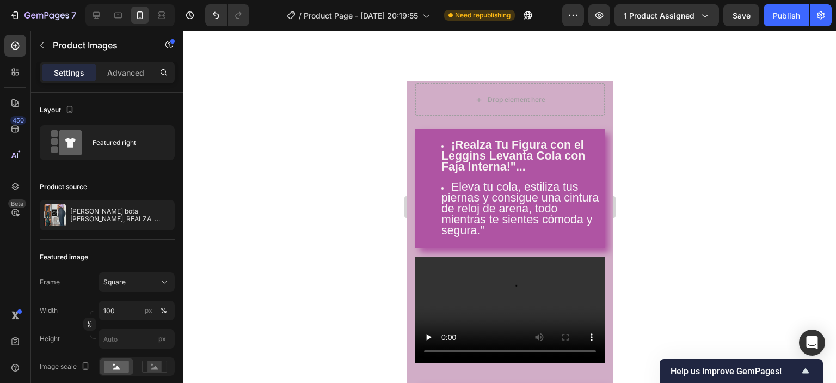
scroll to position [816, 0]
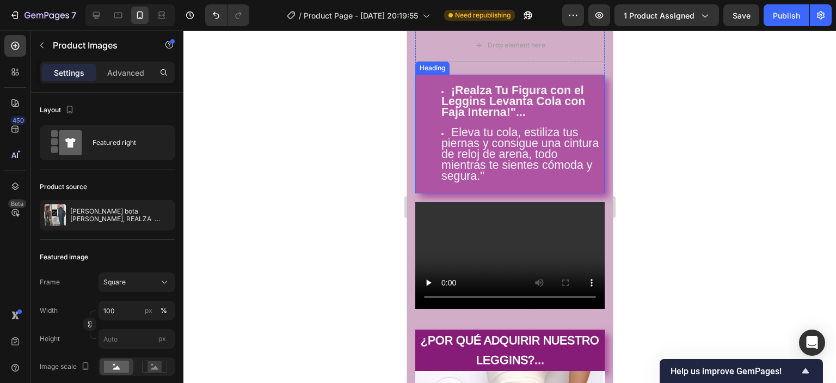
click at [575, 176] on li "Eleva tu cola, estiliza tus piernas y consigue una cintura de reloj de arena, t…" at bounding box center [520, 155] width 159 height 54
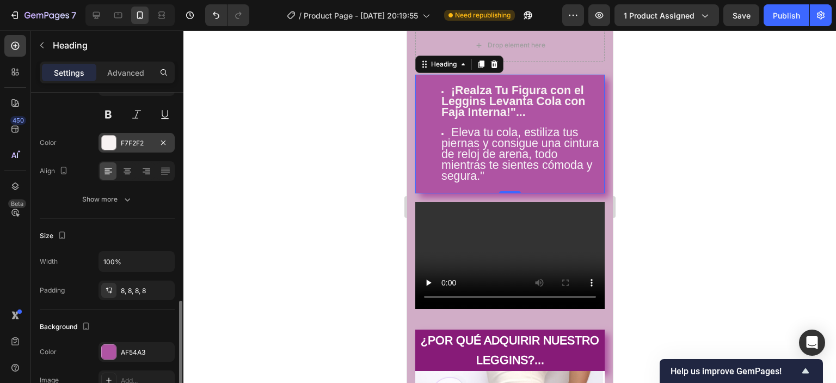
scroll to position [218, 0]
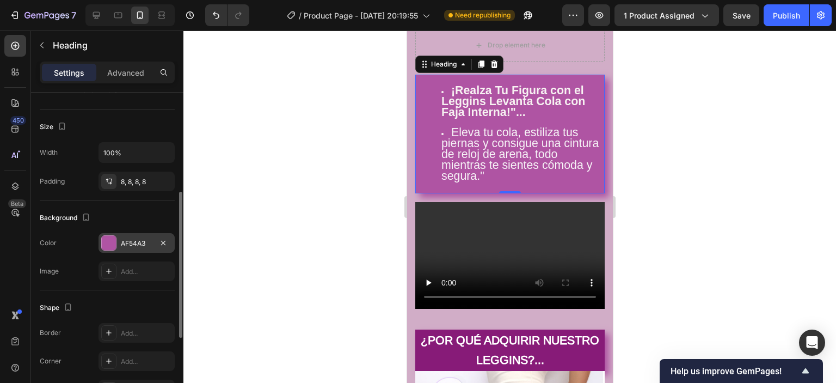
click at [112, 238] on div at bounding box center [109, 243] width 14 height 14
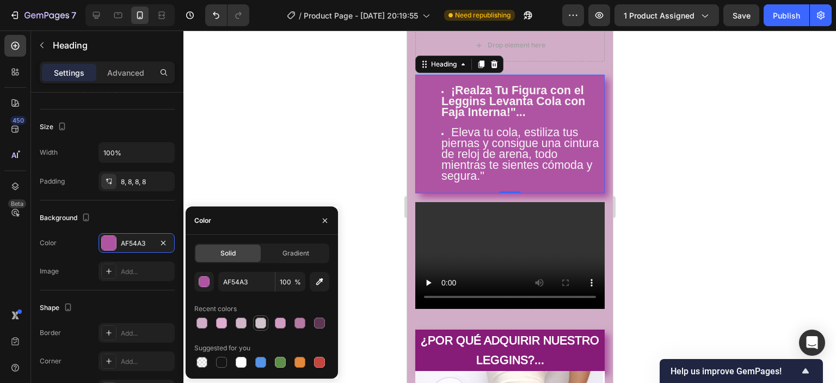
click at [263, 322] on div at bounding box center [260, 322] width 11 height 11
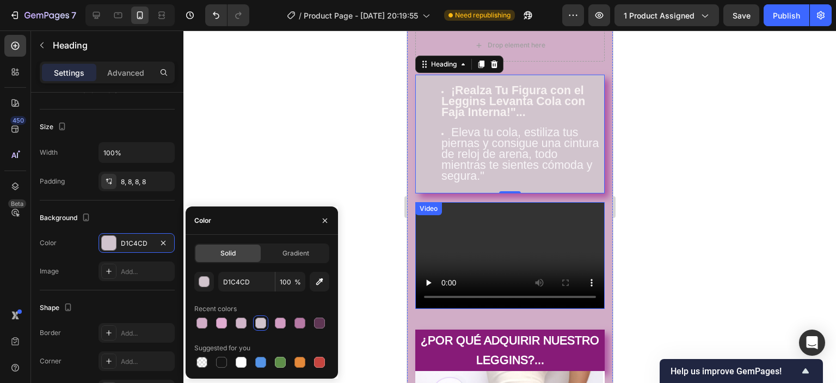
scroll to position [762, 0]
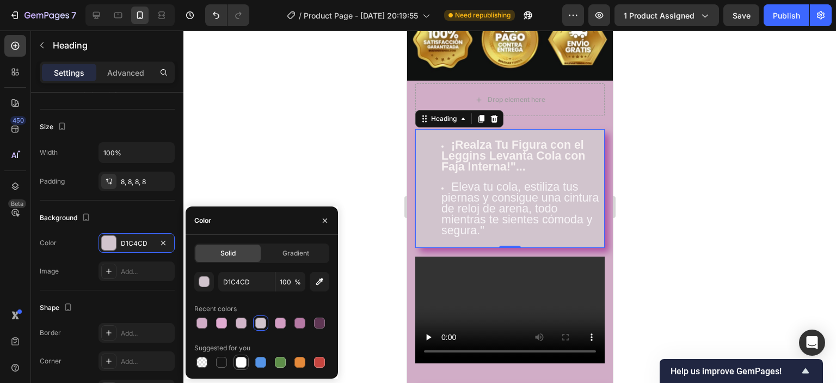
click at [238, 359] on div at bounding box center [241, 361] width 11 height 11
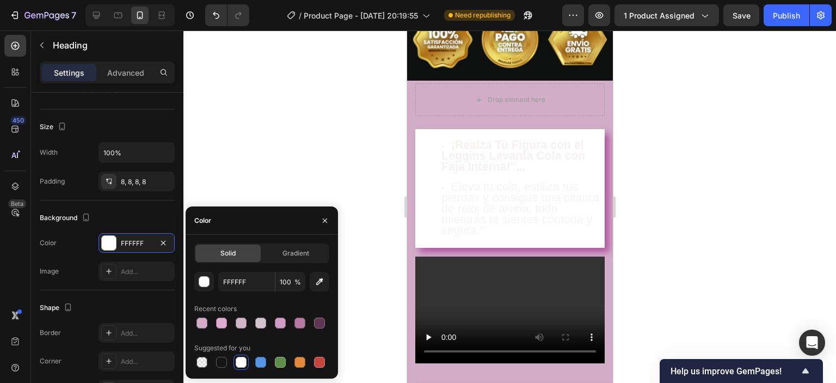
click at [519, 158] on strong "¡Realza Tu Figura con el Leggins Levanta Cola con Faja Interna!"..." at bounding box center [513, 155] width 144 height 35
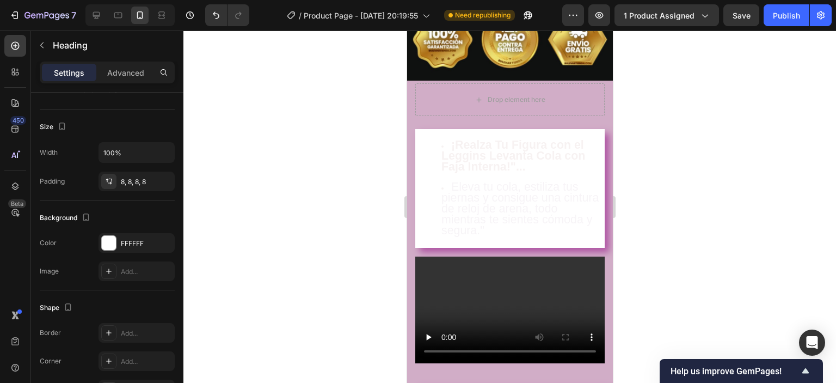
click at [452, 163] on strong "¡Realza Tu Figura con el Leggins Levanta Cola con Faja Interna!"..." at bounding box center [513, 155] width 144 height 35
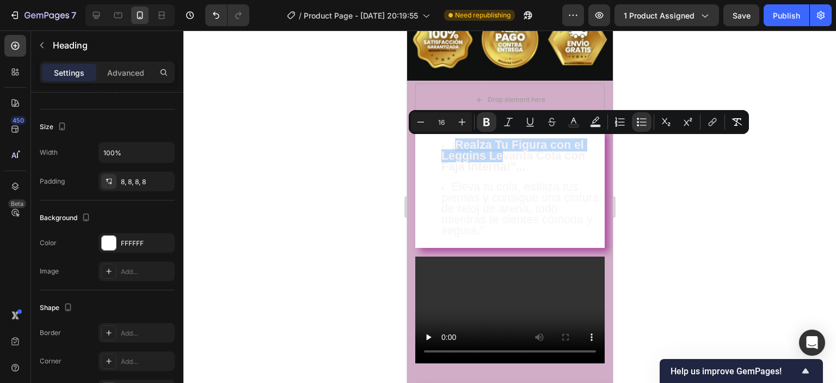
drag, startPoint x: 455, startPoint y: 143, endPoint x: 503, endPoint y: 157, distance: 49.8
click at [503, 157] on strong "¡Realza Tu Figura con el Leggins Levanta Cola con Faja Interna!"..." at bounding box center [513, 155] width 144 height 35
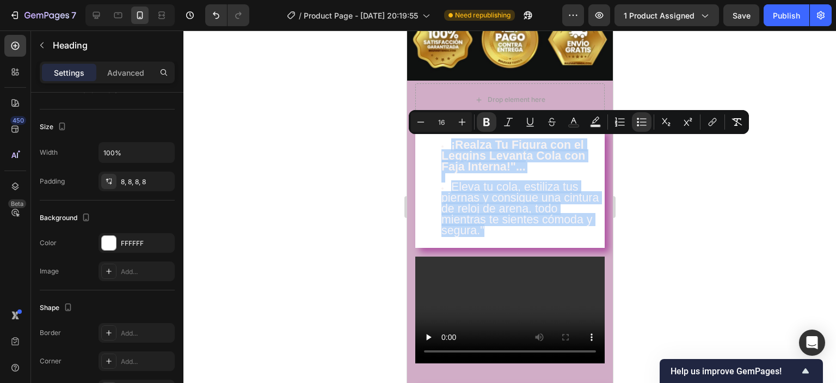
drag, startPoint x: 447, startPoint y: 140, endPoint x: 539, endPoint y: 239, distance: 134.8
click at [539, 239] on h5 "¡Realza Tu Figura con el Leggins Levanta Cola con Faja Interna!"... Eleva tu co…" at bounding box center [509, 188] width 189 height 119
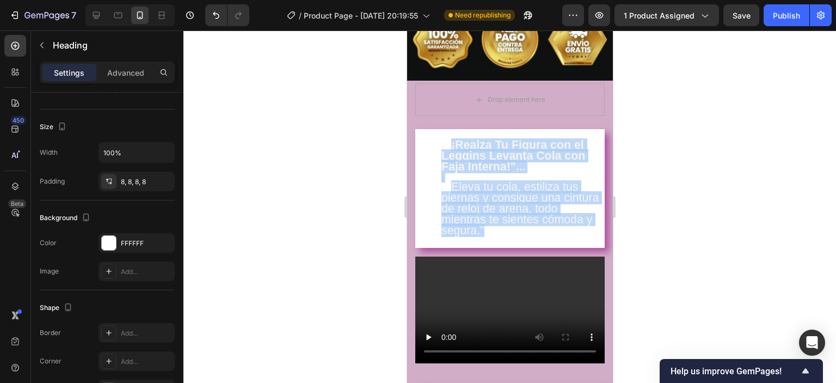
scroll to position [326, 0]
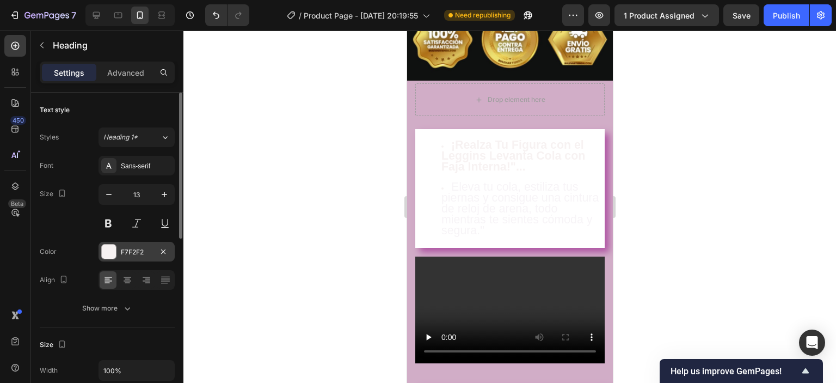
click at [104, 250] on div at bounding box center [109, 251] width 14 height 14
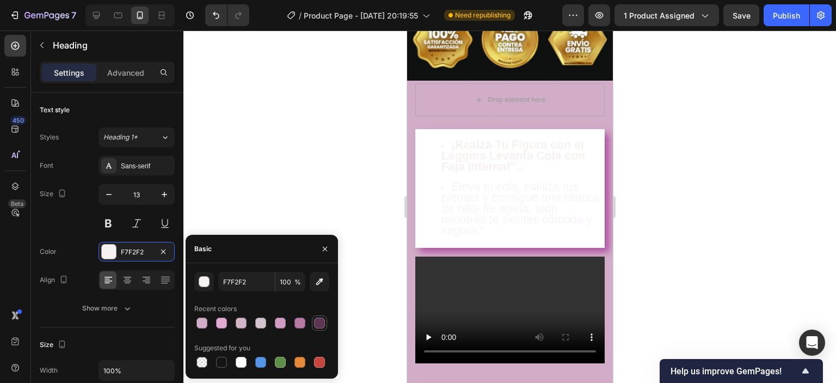
click at [322, 325] on div at bounding box center [319, 322] width 11 height 11
type input "5E3653"
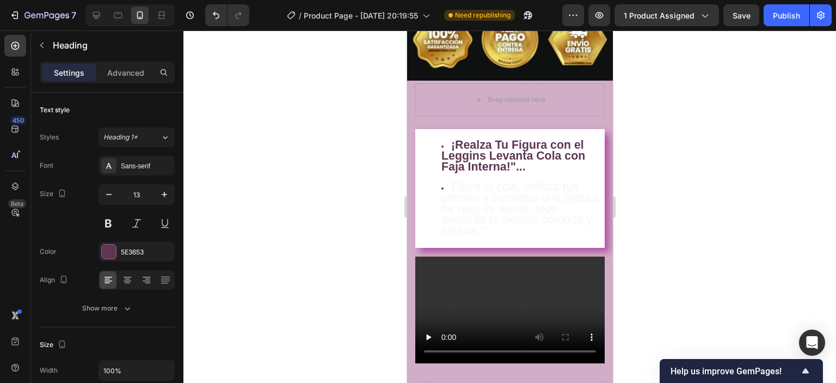
click at [455, 189] on span "Eleva tu cola, estiliza tus piernas y consigue una cintura de reloj de arena, t…" at bounding box center [519, 208] width 157 height 57
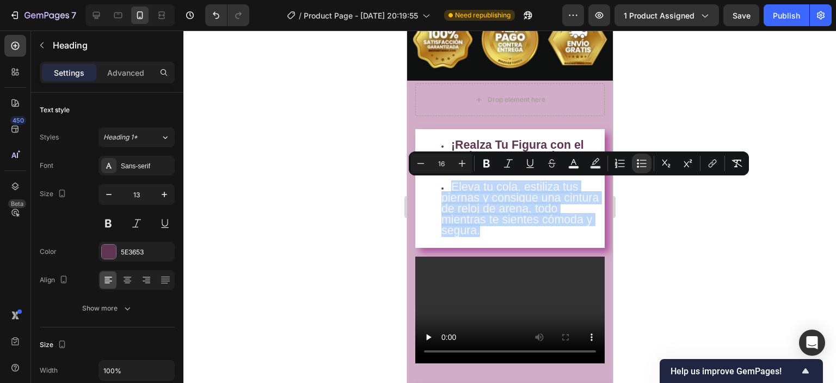
drag, startPoint x: 448, startPoint y: 187, endPoint x: 537, endPoint y: 233, distance: 100.0
click at [537, 233] on li "Eleva tu cola, estiliza tus piernas y consigue una cintura de reloj de arena, t…" at bounding box center [520, 209] width 159 height 54
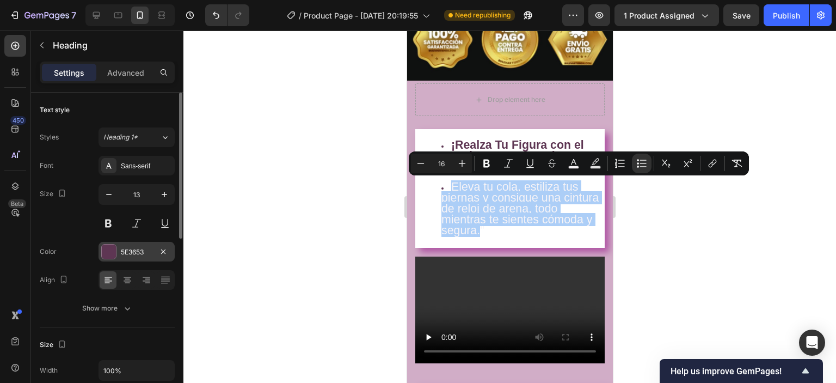
click at [113, 252] on div at bounding box center [109, 251] width 14 height 14
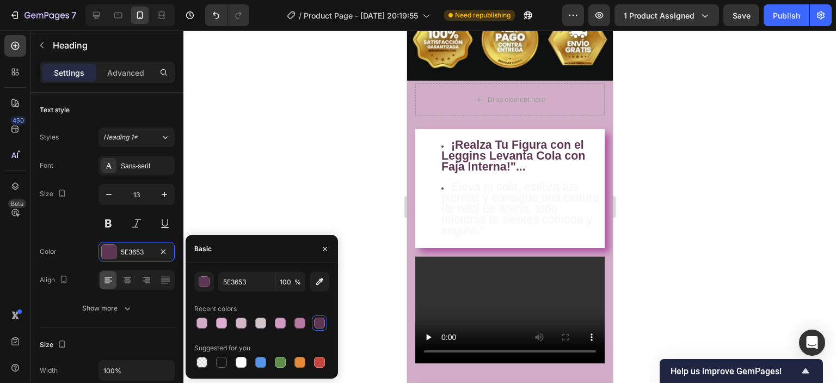
click at [317, 324] on div at bounding box center [319, 322] width 11 height 11
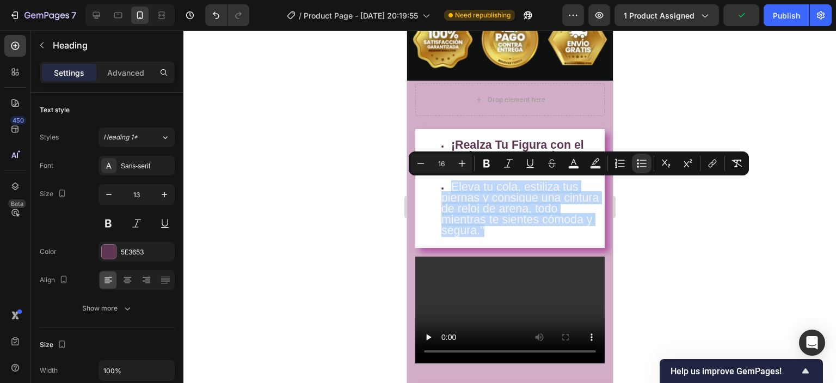
drag, startPoint x: 453, startPoint y: 187, endPoint x: 545, endPoint y: 235, distance: 103.4
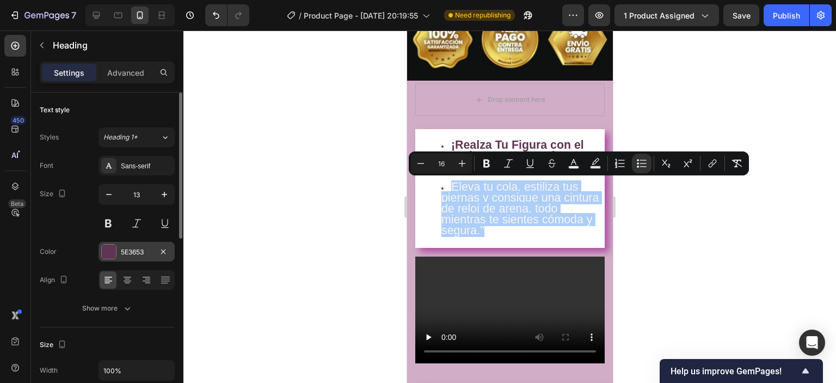
click at [113, 254] on div at bounding box center [109, 251] width 14 height 14
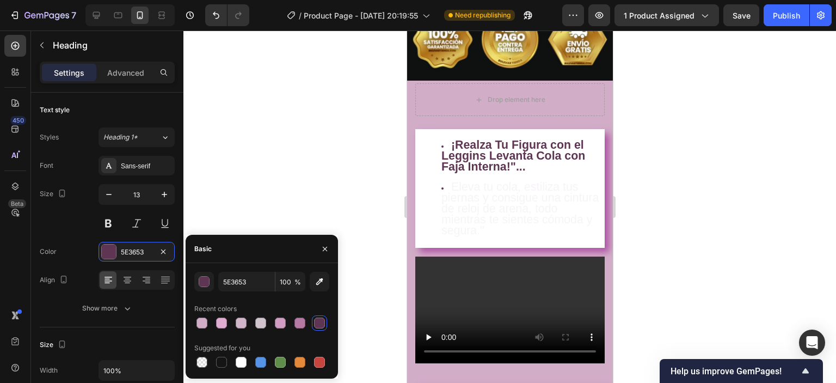
click at [322, 319] on div at bounding box center [319, 322] width 11 height 11
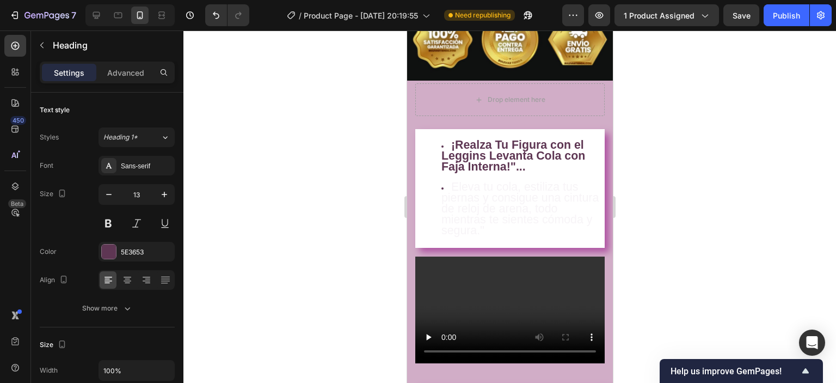
click at [467, 189] on span "Eleva tu cola, estiliza tus piernas y consigue una cintura de reloj de arena, t…" at bounding box center [519, 208] width 157 height 57
click at [490, 219] on span "Eleva tu cola, estiliza tus piernas y consigue una cintura de reloj de arena, t…" at bounding box center [519, 208] width 157 height 57
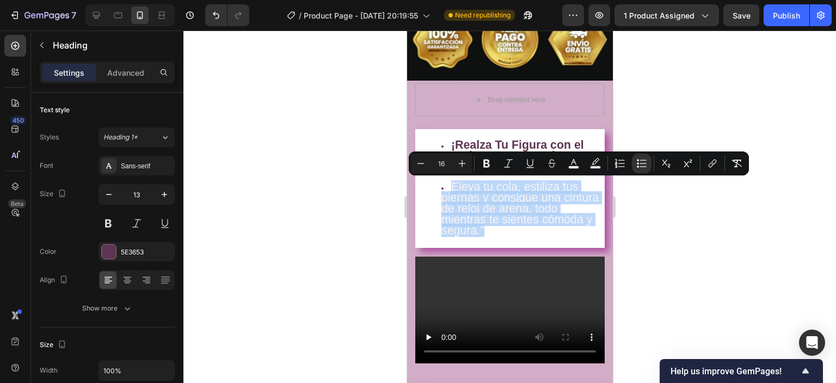
drag, startPoint x: 451, startPoint y: 184, endPoint x: 547, endPoint y: 235, distance: 108.3
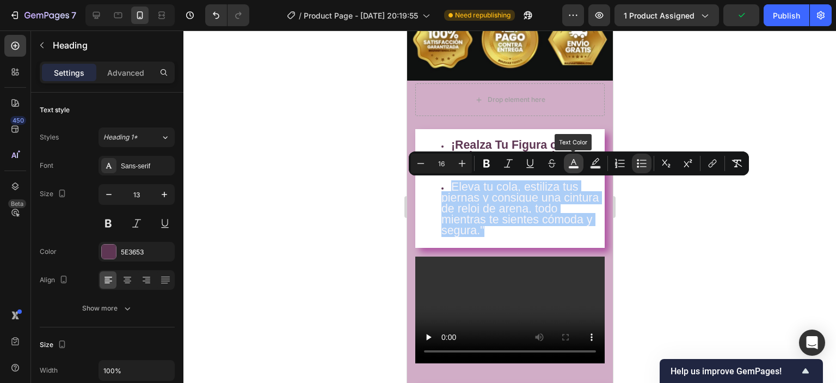
click at [575, 165] on icon "Editor contextual toolbar" at bounding box center [573, 163] width 11 height 11
type input "F7F4F7"
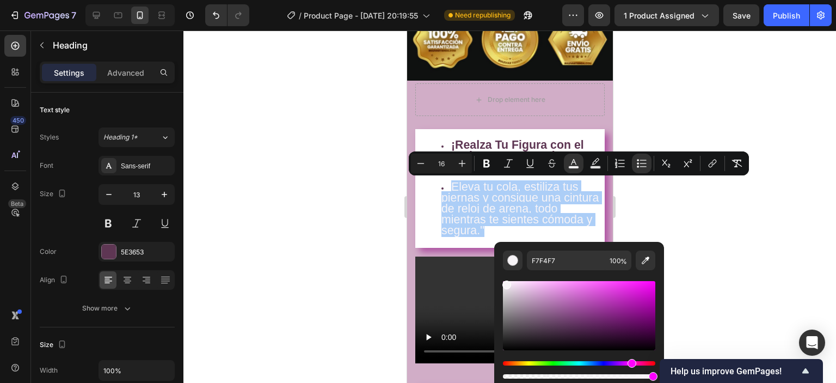
click at [590, 303] on div "Editor contextual toolbar" at bounding box center [579, 315] width 152 height 69
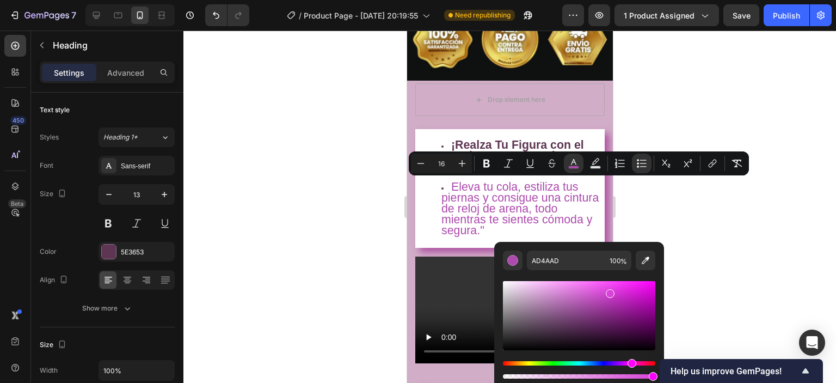
click at [608, 291] on div "Editor contextual toolbar" at bounding box center [579, 315] width 152 height 69
click at [615, 326] on div "Editor contextual toolbar" at bounding box center [579, 315] width 152 height 69
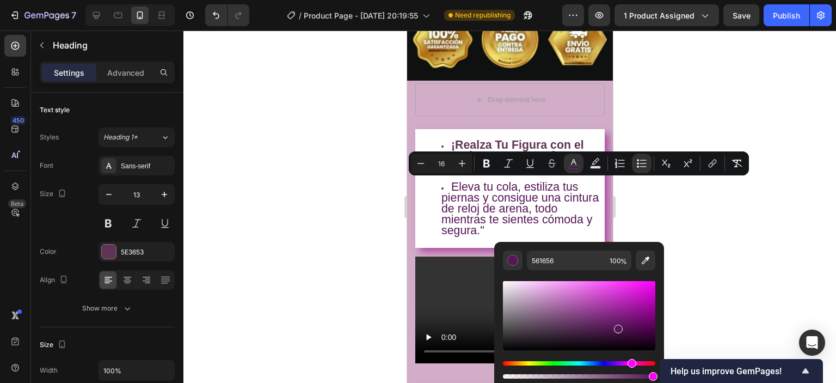
click at [627, 333] on div "Editor contextual toolbar" at bounding box center [579, 315] width 152 height 69
type input "3D0B3D"
click at [705, 217] on div at bounding box center [509, 206] width 652 height 352
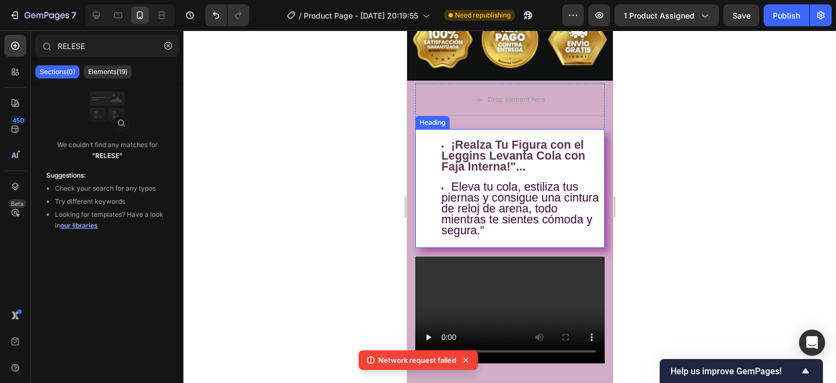
click at [475, 156] on strong "¡Realza Tu Figura con el Leggins Levanta Cola con Faja Interna!"..." at bounding box center [513, 155] width 144 height 35
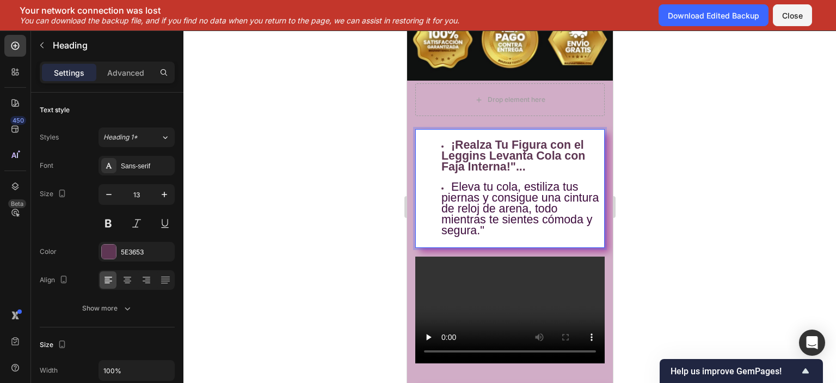
click at [475, 200] on span "Eleva tu cola, estiliza tus piernas y consigue una cintura de reloj de arena, t…" at bounding box center [519, 208] width 157 height 57
click at [466, 200] on span "Eleva tu cola, estiliza tus piernas y consigue una cintura de reloj de arena, t…" at bounding box center [519, 208] width 157 height 57
click at [330, 206] on div at bounding box center [509, 206] width 652 height 352
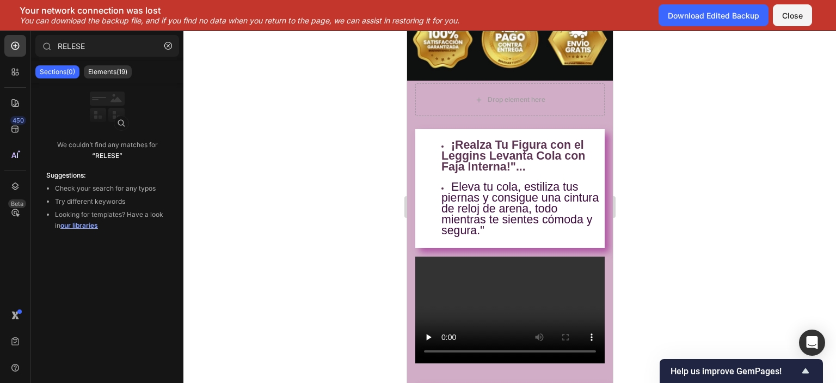
click at [250, 273] on div at bounding box center [509, 206] width 652 height 352
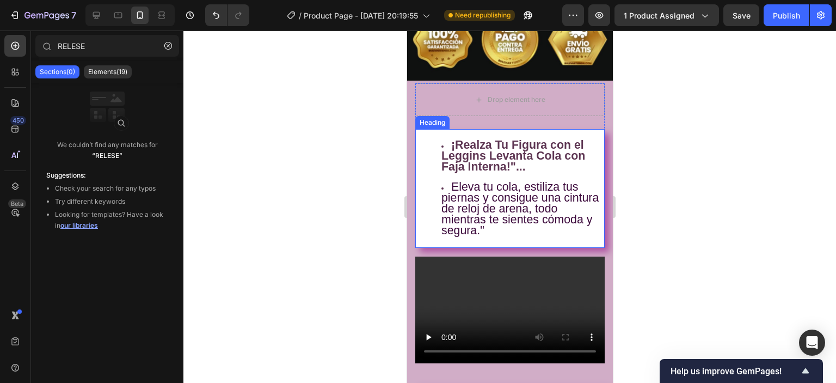
radio input "false"
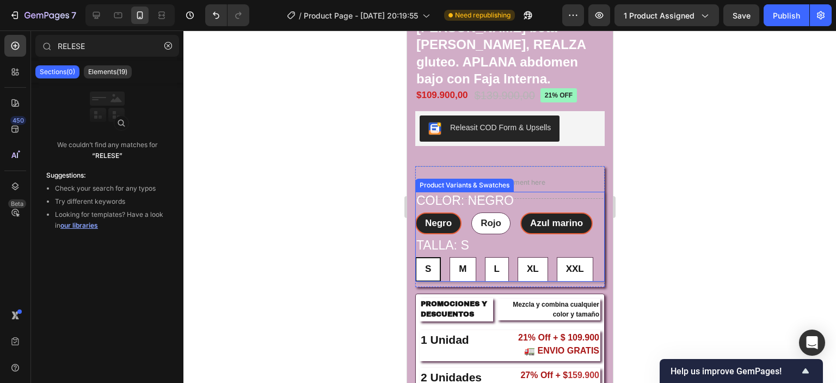
scroll to position [381, 0]
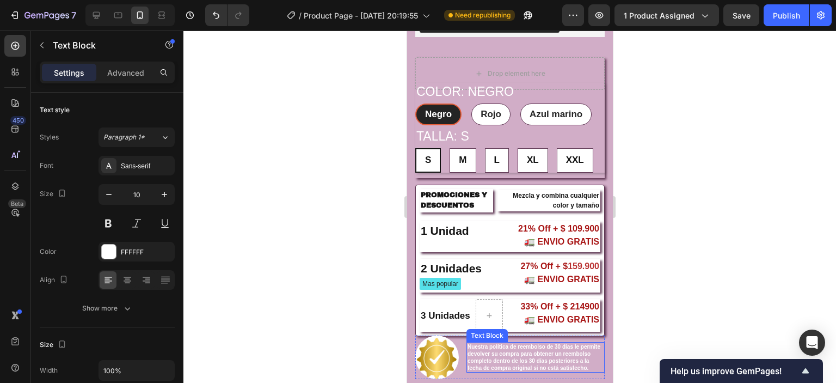
click at [492, 343] on p "Nuestra política de reembolso de 30 días le permite devolver su compra para obt…" at bounding box center [535, 357] width 136 height 28
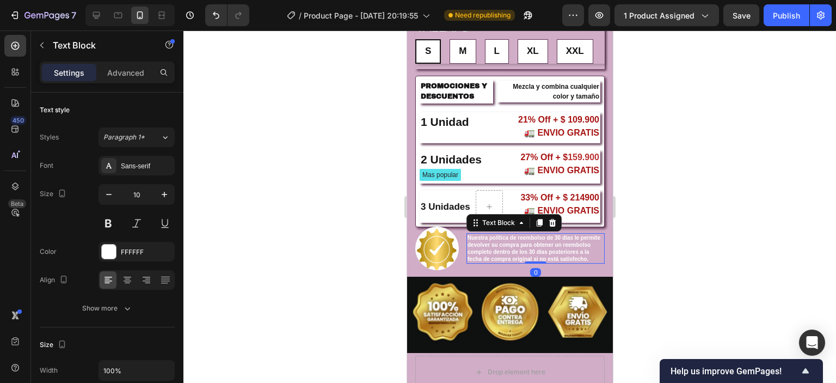
click at [783, 211] on div at bounding box center [509, 206] width 652 height 352
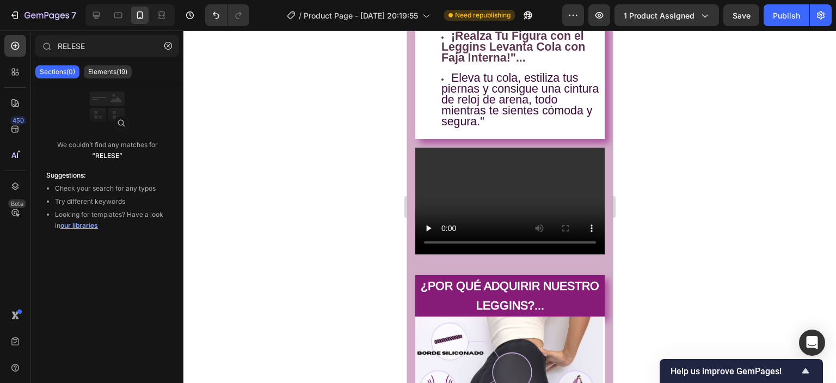
scroll to position [979, 0]
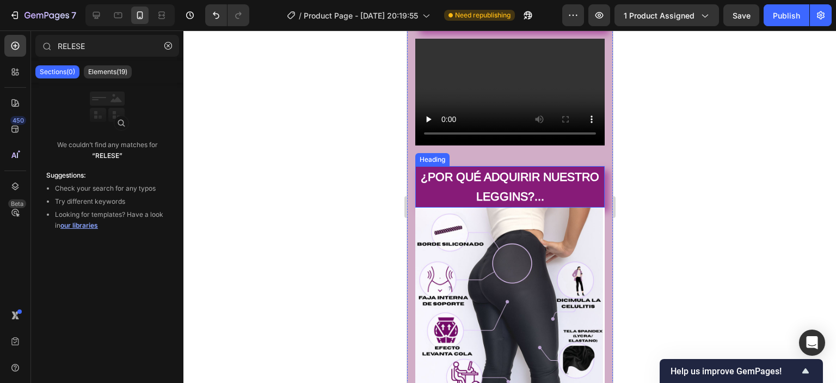
click at [427, 176] on h2 "¿POR QUÉ ADQUIRIR NUESTRO LEGGINS?..." at bounding box center [509, 186] width 189 height 41
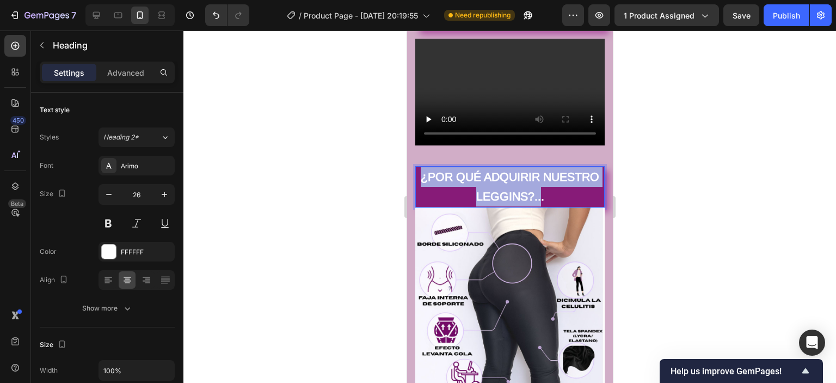
drag, startPoint x: 445, startPoint y: 173, endPoint x: 566, endPoint y: 195, distance: 123.9
click at [566, 195] on strong "¿POR QUÉ ADQUIRIR NUESTRO LEGGINS?..." at bounding box center [509, 186] width 178 height 33
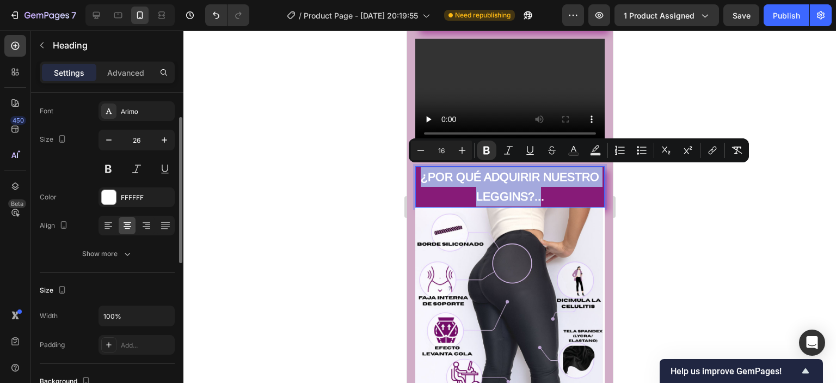
scroll to position [163, 0]
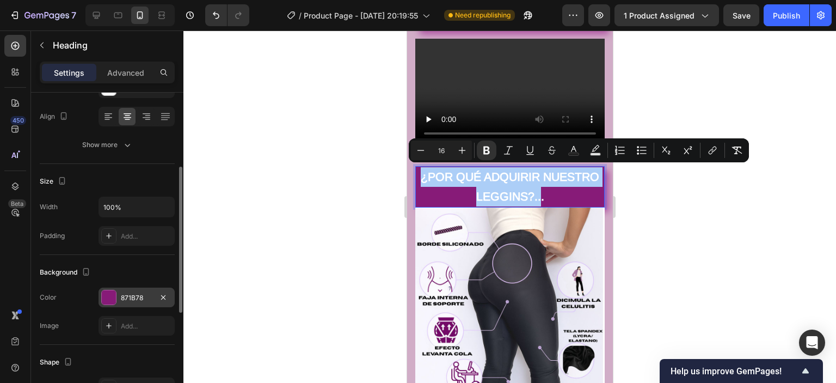
click at [107, 294] on div at bounding box center [109, 297] width 14 height 14
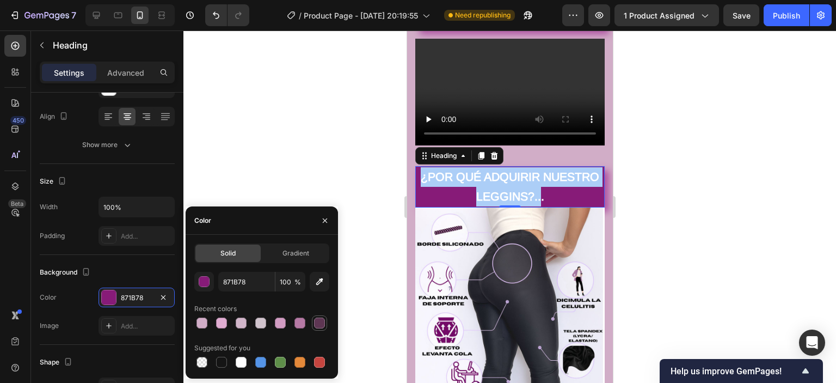
click at [317, 323] on div at bounding box center [319, 322] width 11 height 11
type input "5E3653"
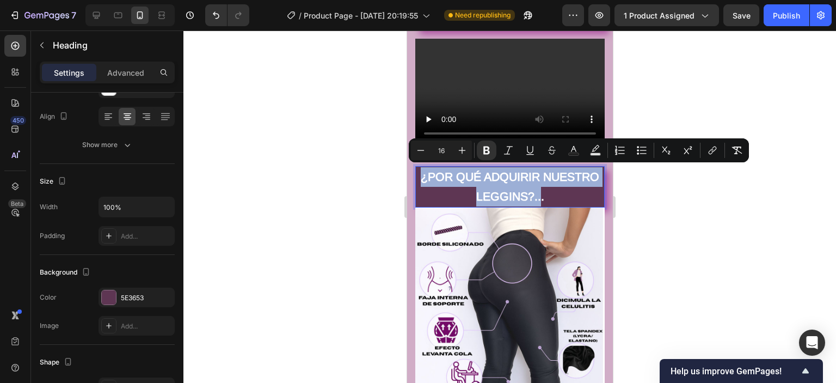
drag, startPoint x: 443, startPoint y: 169, endPoint x: 566, endPoint y: 195, distance: 125.7
click at [566, 195] on p "¿POR QUÉ ADQUIRIR NUESTRO LEGGINS?..." at bounding box center [509, 186] width 187 height 39
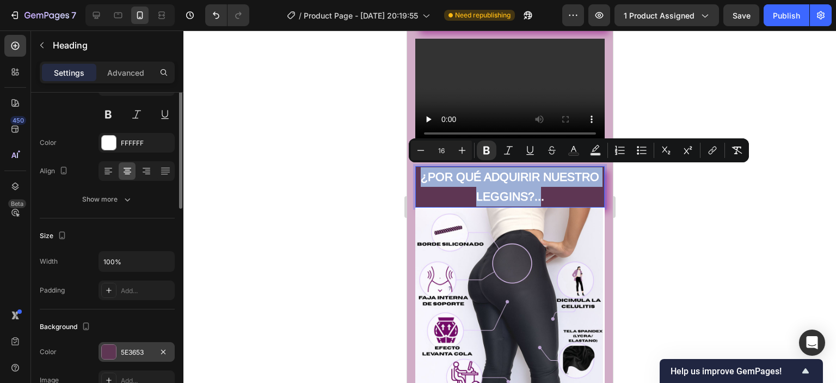
scroll to position [54, 0]
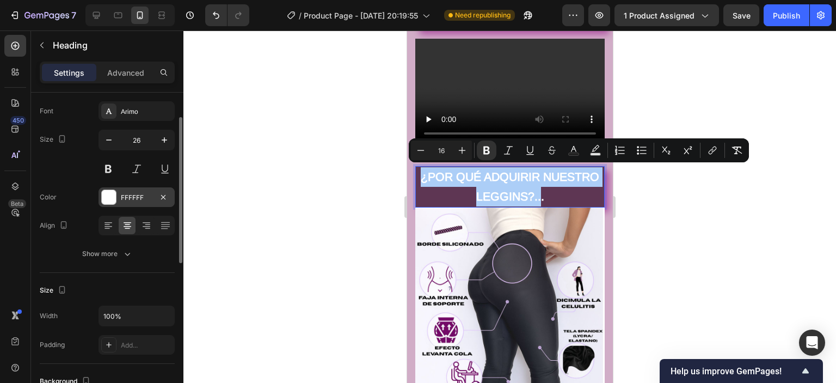
click at [114, 196] on div at bounding box center [109, 197] width 14 height 14
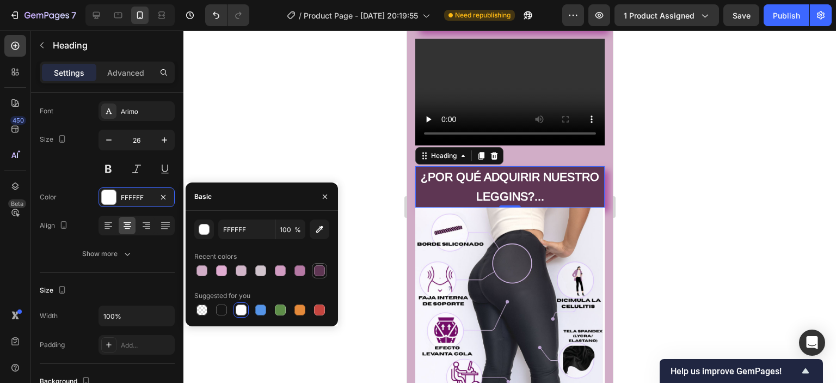
click at [314, 270] on div at bounding box center [319, 270] width 11 height 11
type input "5E3653"
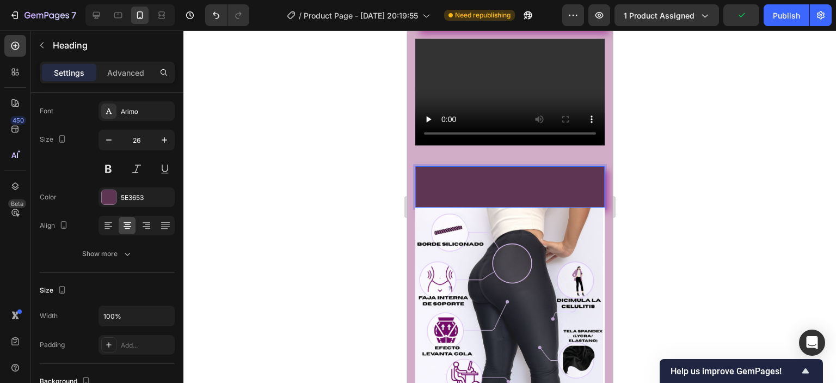
click at [430, 176] on p "¿POR QUÉ ADQUIRIR NUESTRO LEGGINS?..." at bounding box center [509, 186] width 187 height 39
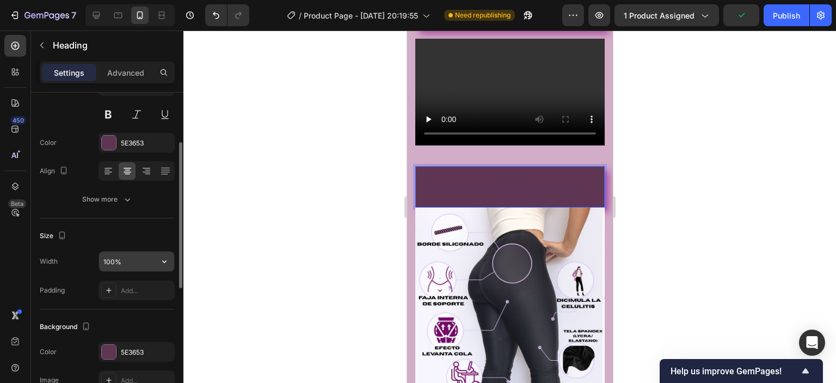
scroll to position [218, 0]
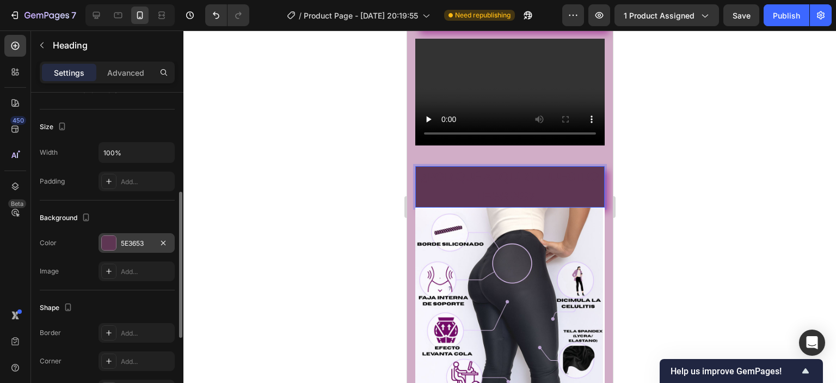
drag, startPoint x: 113, startPoint y: 237, endPoint x: 102, endPoint y: 239, distance: 11.1
click at [111, 237] on div at bounding box center [109, 243] width 14 height 14
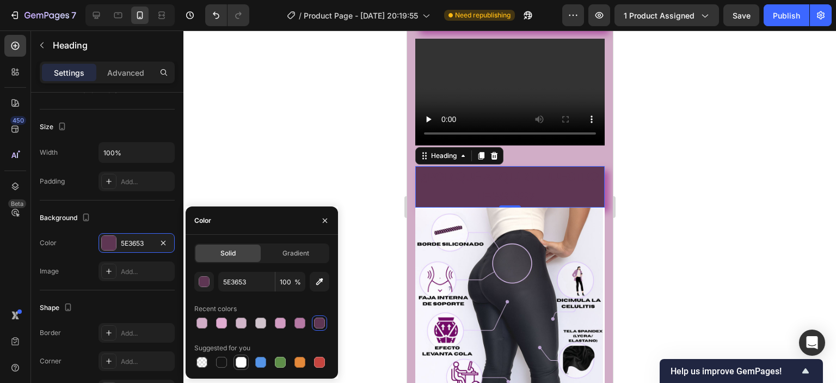
click at [244, 359] on div at bounding box center [241, 361] width 11 height 11
type input "FFFFFF"
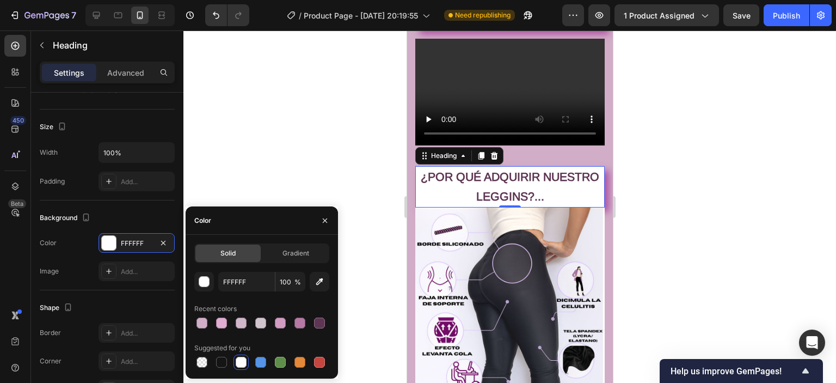
drag, startPoint x: 707, startPoint y: 192, endPoint x: 93, endPoint y: 204, distance: 614.5
click at [707, 192] on div at bounding box center [509, 206] width 652 height 352
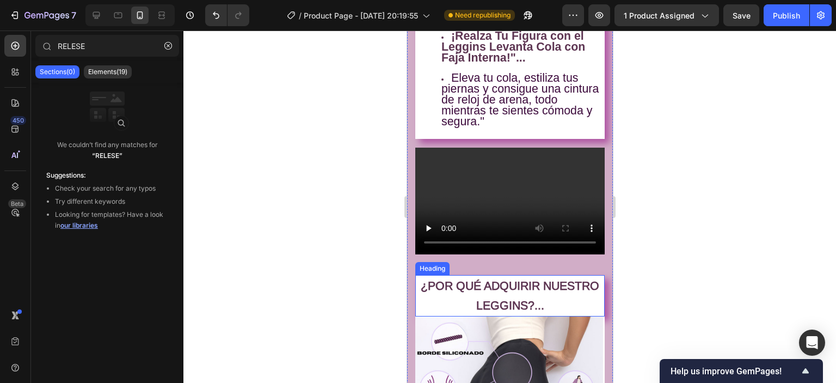
scroll to position [762, 0]
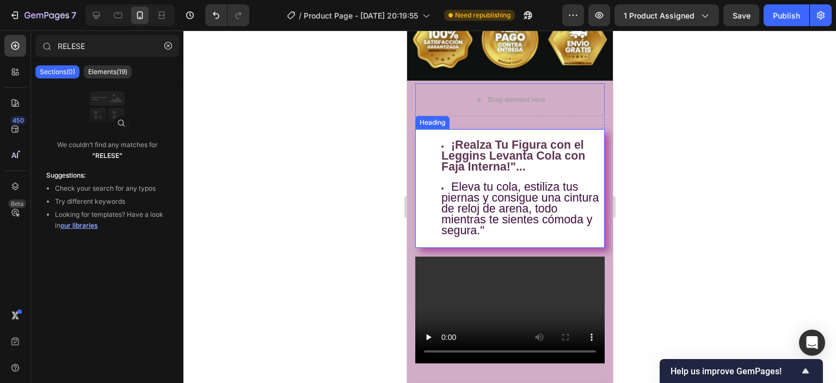
radio input "false"
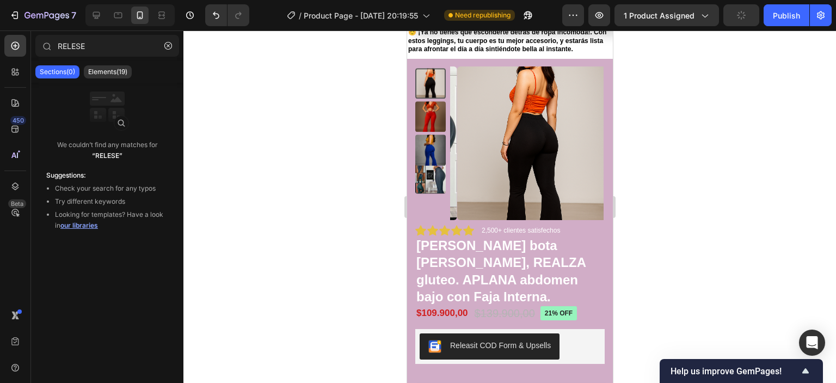
scroll to position [0, 0]
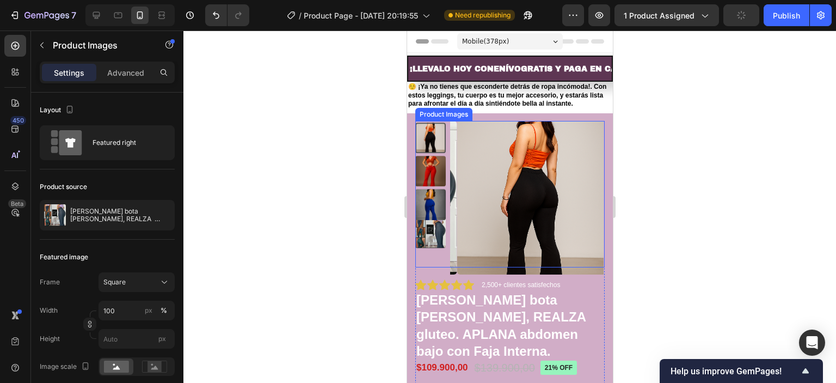
click at [423, 233] on img at bounding box center [430, 232] width 30 height 30
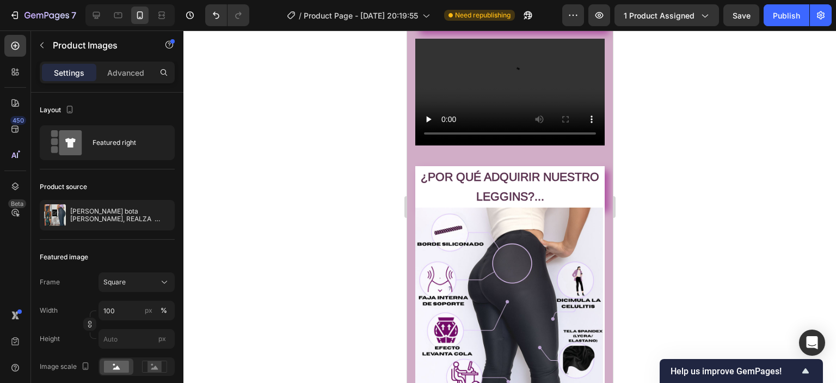
scroll to position [1034, 0]
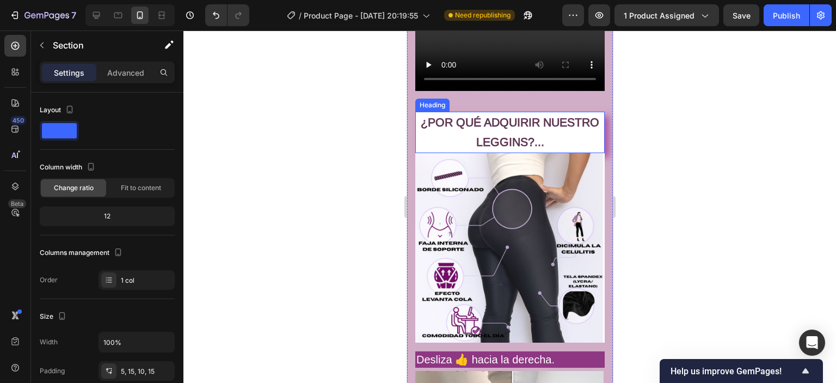
click at [426, 126] on h2 "¿POR QUÉ ADQUIRIR NUESTRO LEGGINS?..." at bounding box center [509, 132] width 189 height 41
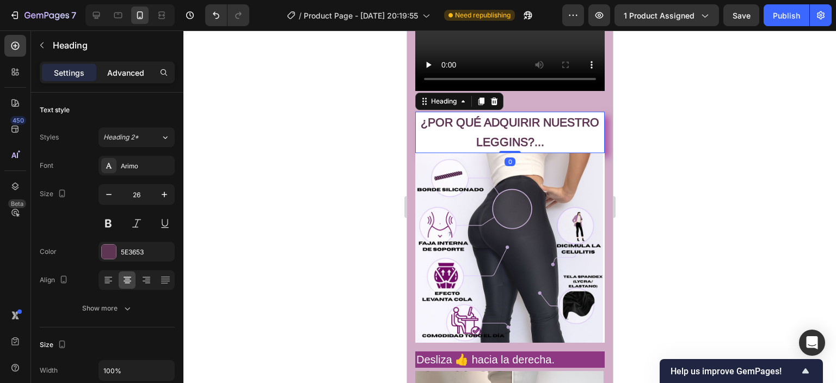
click at [122, 73] on p "Advanced" at bounding box center [125, 72] width 37 height 11
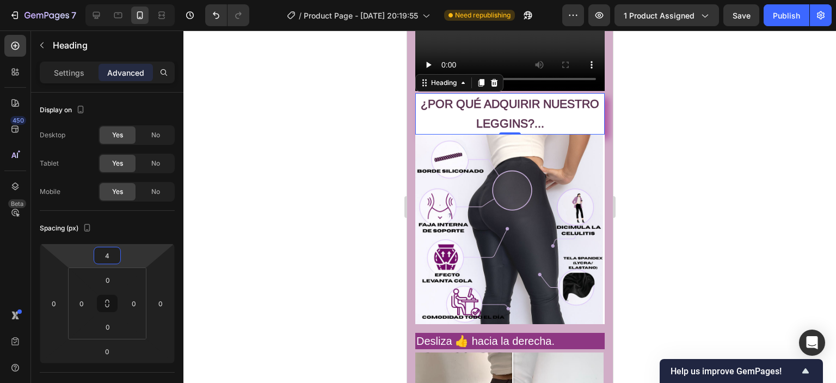
type input "-8"
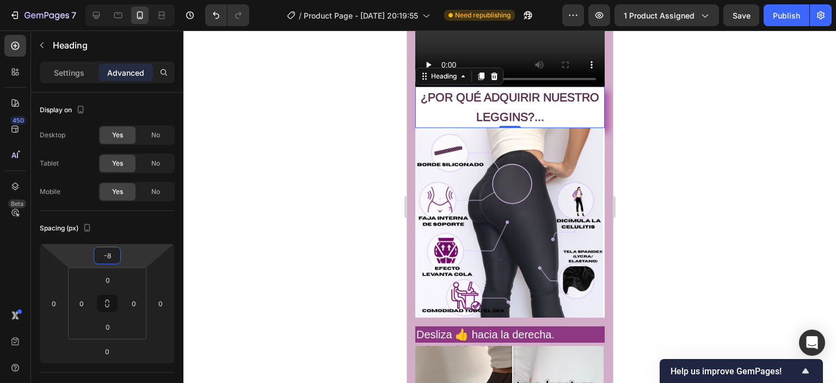
drag, startPoint x: 106, startPoint y: 264, endPoint x: 109, endPoint y: 277, distance: 12.9
click at [109, 0] on html "7 / Product Page - Sep 15, 20:19:55 Need republishing Preview 1 product assigne…" at bounding box center [418, 0] width 836 height 0
click at [285, 184] on div at bounding box center [509, 206] width 652 height 352
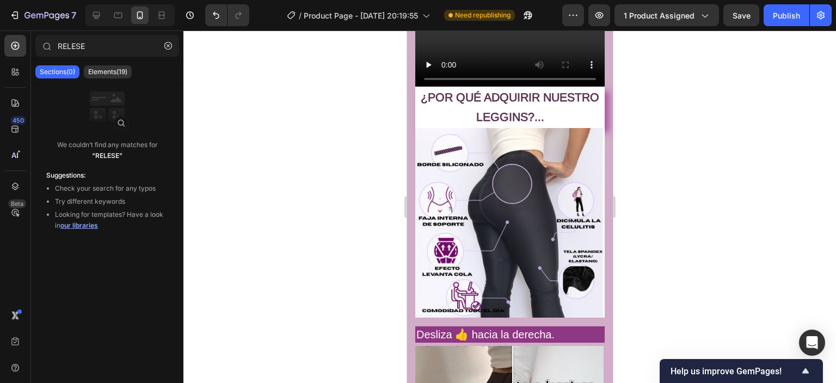
click at [767, 153] on div at bounding box center [509, 206] width 652 height 352
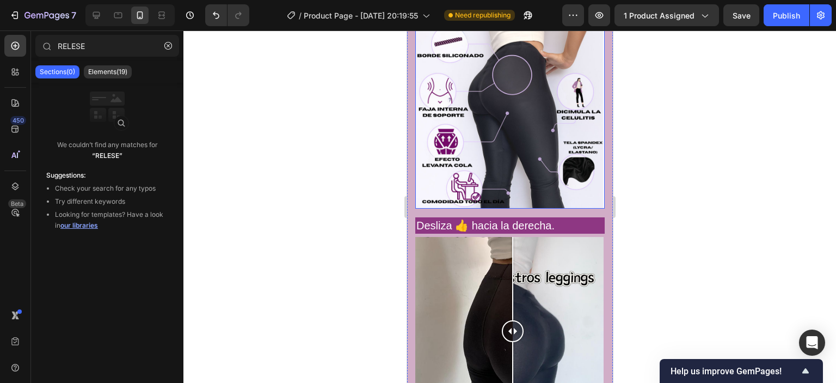
scroll to position [1197, 0]
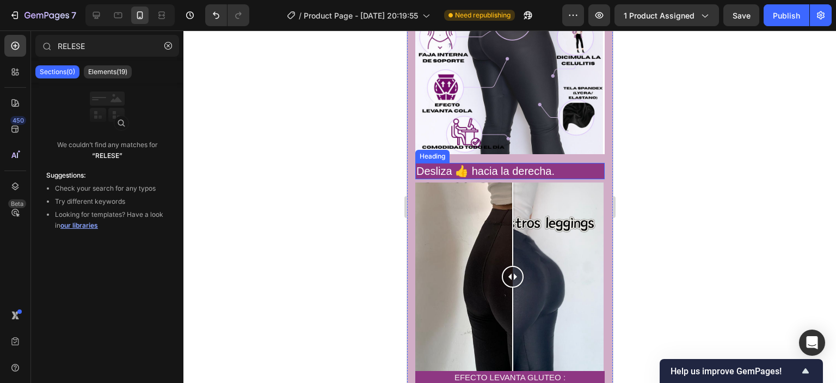
click at [573, 163] on h2 "Desliza 👍️ hacia la derecha." at bounding box center [509, 171] width 189 height 16
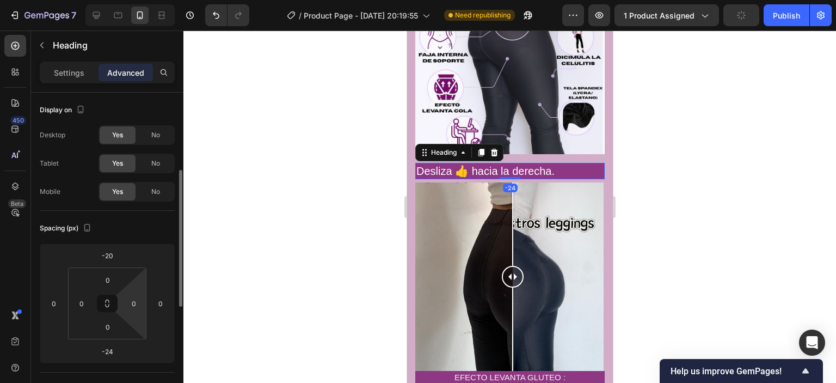
scroll to position [54, 0]
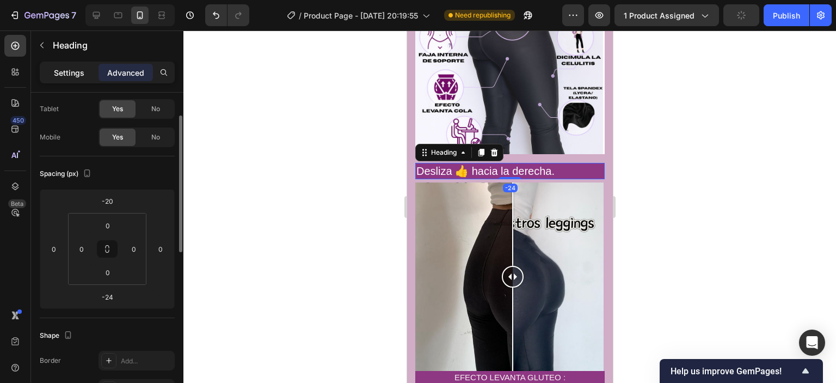
click at [68, 73] on p "Settings" at bounding box center [69, 72] width 30 height 11
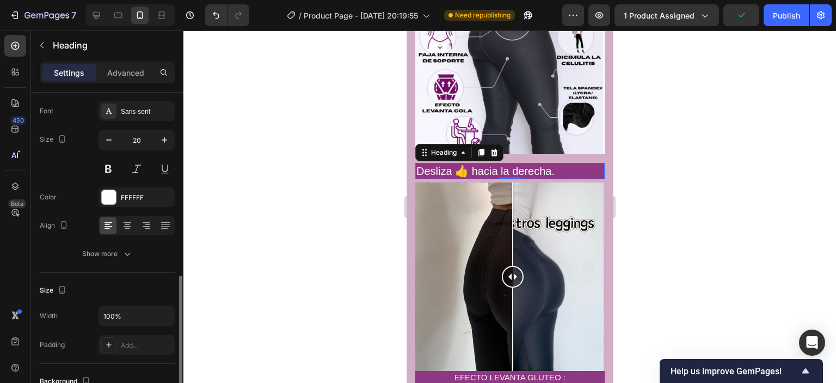
scroll to position [163, 0]
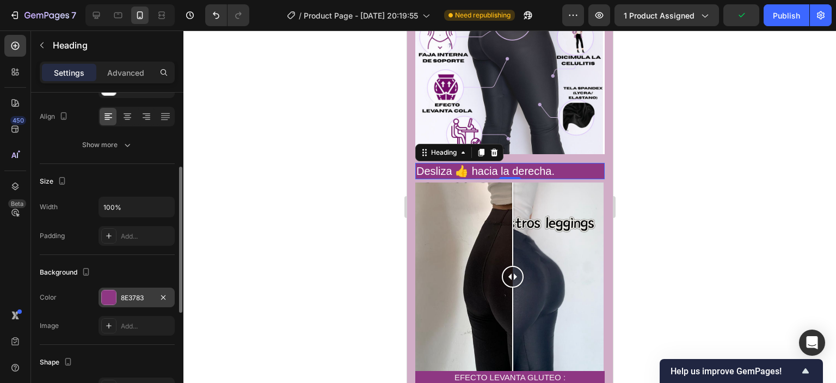
click at [107, 291] on div at bounding box center [109, 297] width 14 height 14
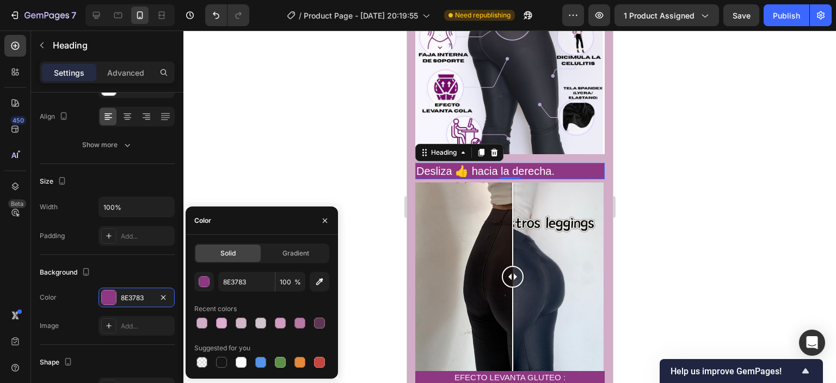
click at [562, 163] on h2 "Desliza 👍️ hacia la derecha." at bounding box center [509, 171] width 189 height 16
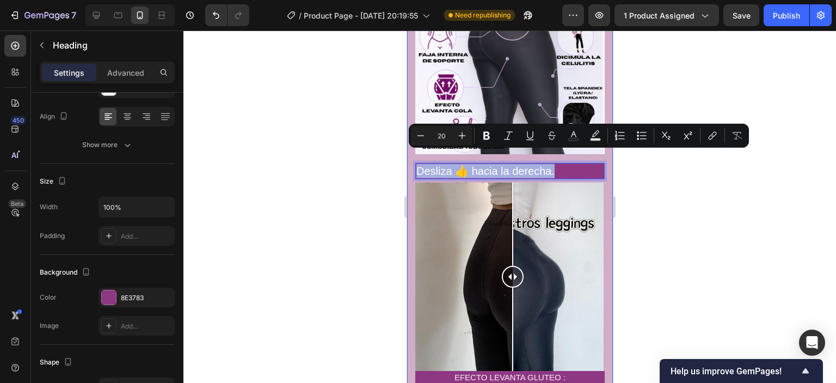
drag, startPoint x: 556, startPoint y: 161, endPoint x: 410, endPoint y: 170, distance: 146.6
click at [410, 170] on div "Drop element here ¡Realza Tu Figura con el Leggins Levanta Cola con Faja Intern…" at bounding box center [509, 375] width 206 height 1461
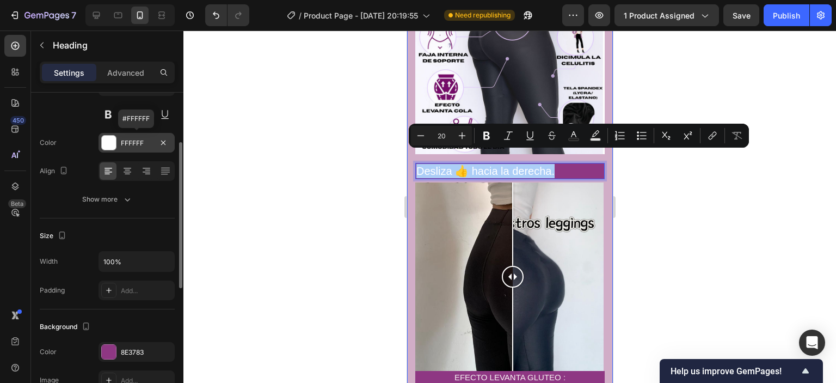
click at [109, 140] on div at bounding box center [109, 142] width 14 height 14
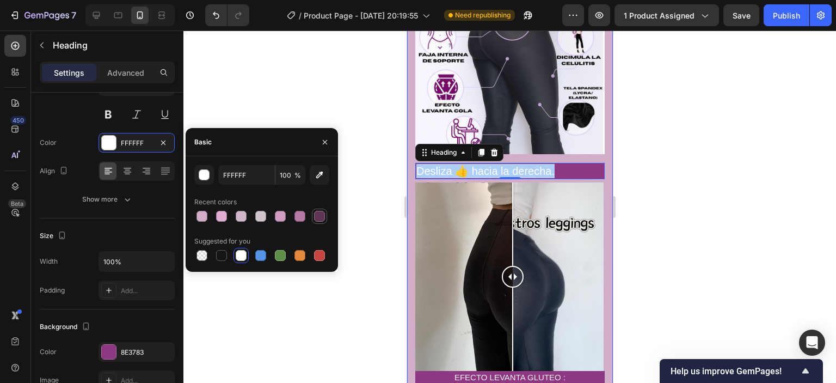
drag, startPoint x: 322, startPoint y: 215, endPoint x: 33, endPoint y: 162, distance: 293.8
click at [322, 215] on div at bounding box center [319, 216] width 11 height 11
type input "5E3653"
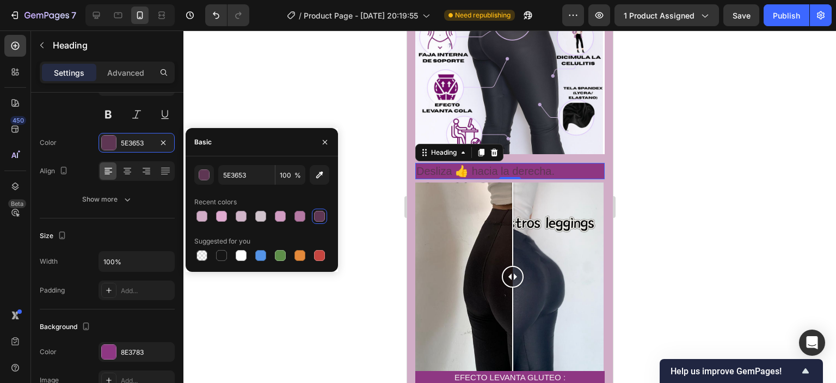
click at [565, 164] on p "Desliza 👍️ hacia la derecha." at bounding box center [509, 171] width 187 height 14
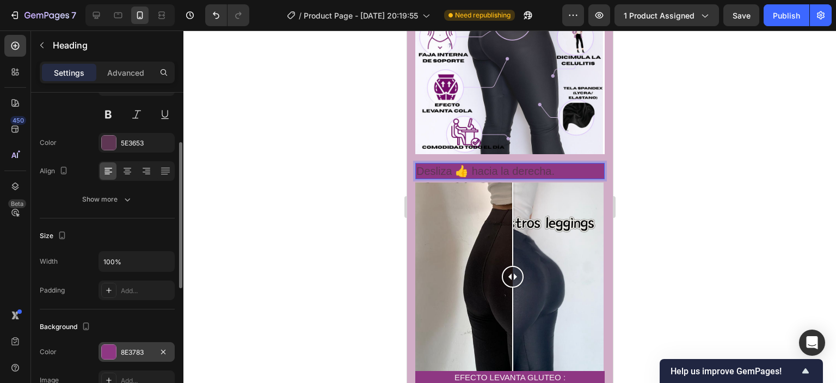
click at [104, 348] on div at bounding box center [109, 351] width 14 height 14
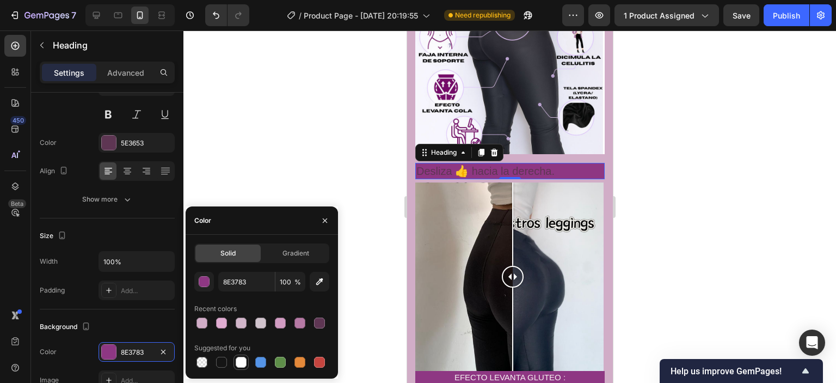
click at [240, 363] on div at bounding box center [241, 361] width 11 height 11
type input "FFFFFF"
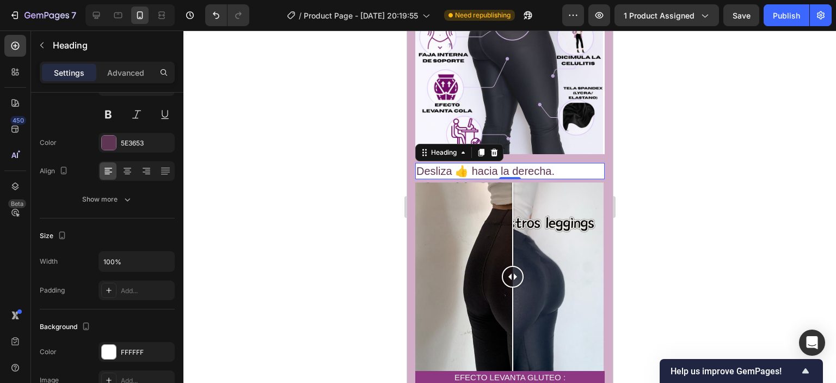
click at [731, 210] on div at bounding box center [509, 206] width 652 height 352
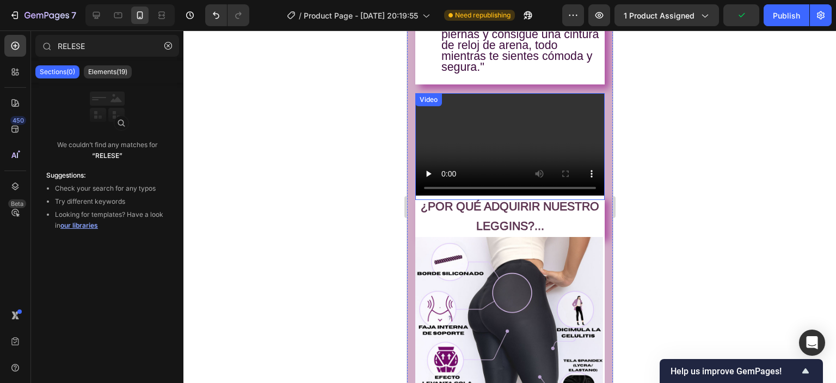
scroll to position [979, 0]
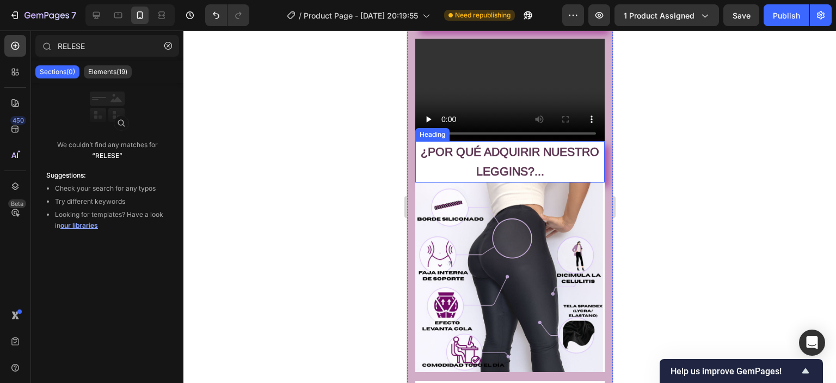
click at [580, 155] on h2 "¿POR QUÉ ADQUIRIR NUESTRO LEGGINS?..." at bounding box center [509, 161] width 189 height 41
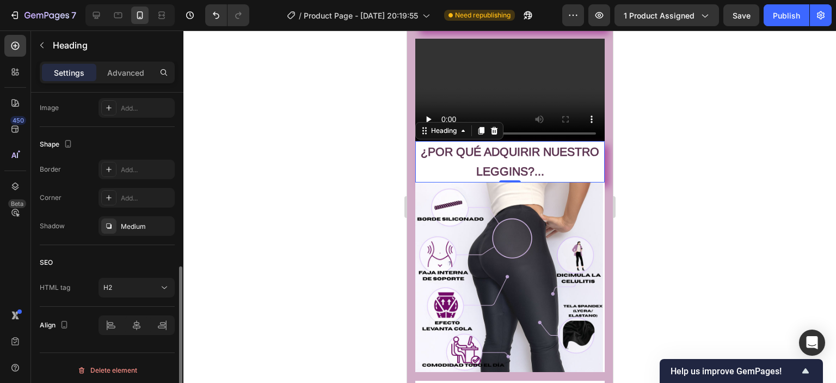
scroll to position [384, 0]
click at [111, 215] on div at bounding box center [108, 222] width 15 height 15
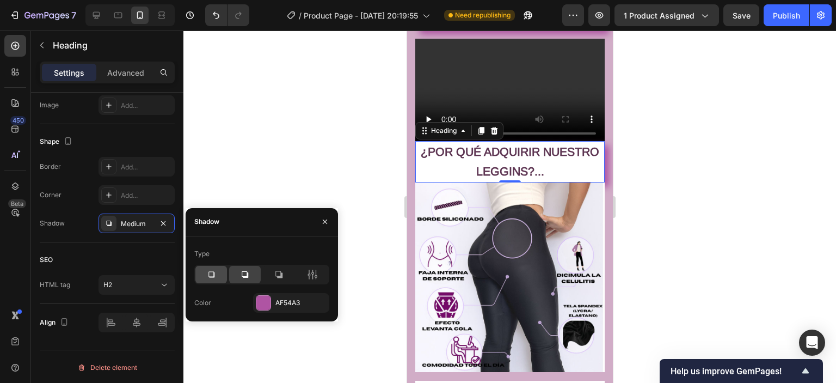
click at [206, 273] on icon at bounding box center [211, 274] width 11 height 11
click at [260, 306] on div at bounding box center [263, 302] width 14 height 14
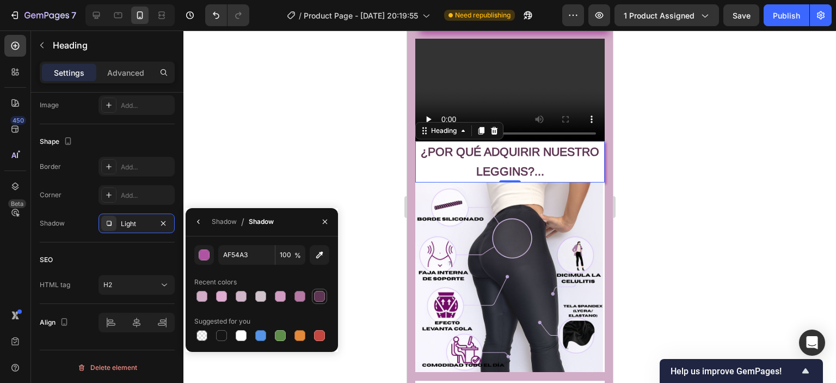
click at [319, 296] on div at bounding box center [319, 296] width 11 height 11
type input "5E3653"
click at [679, 245] on div at bounding box center [509, 206] width 652 height 352
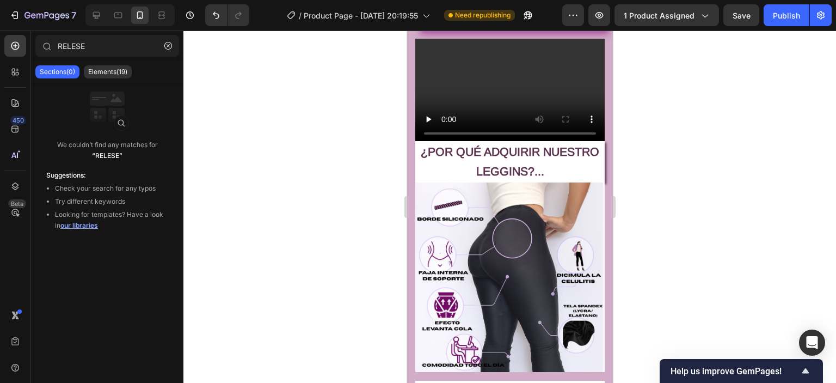
click at [638, 252] on div at bounding box center [509, 206] width 652 height 352
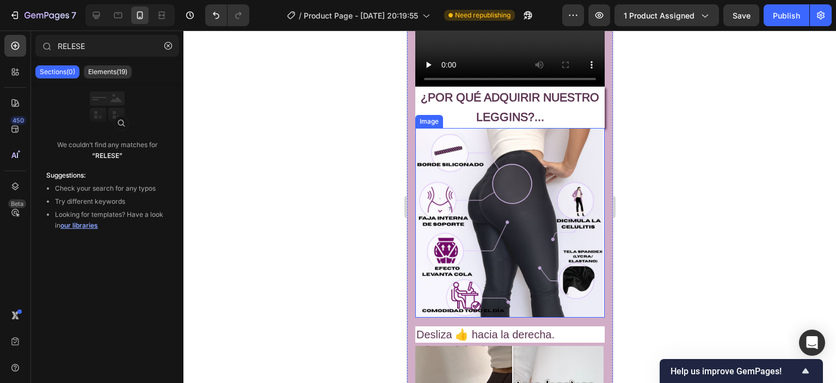
scroll to position [1088, 0]
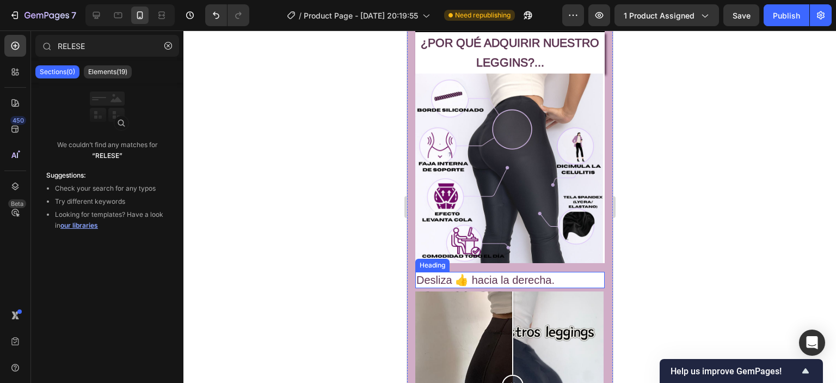
click at [575, 273] on p "Desliza 👍️ hacia la derecha." at bounding box center [509, 280] width 187 height 14
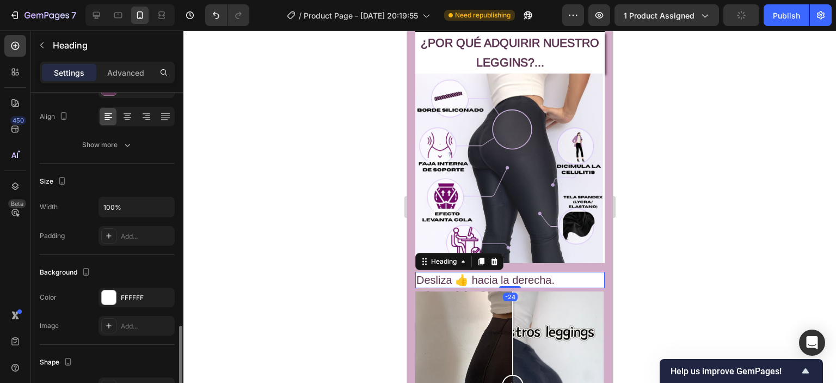
scroll to position [272, 0]
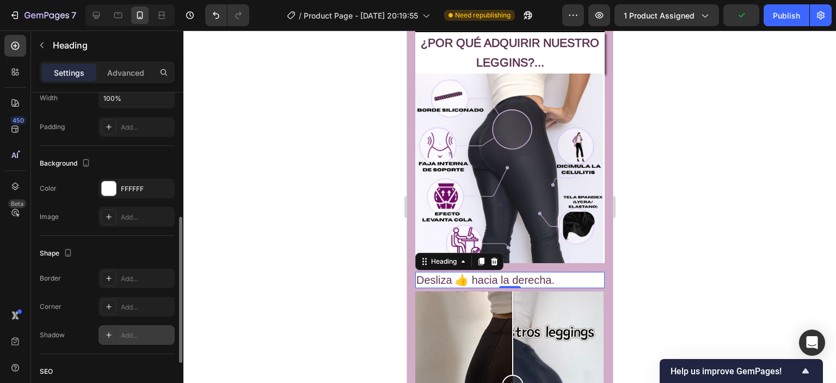
click at [112, 332] on icon at bounding box center [108, 334] width 9 height 9
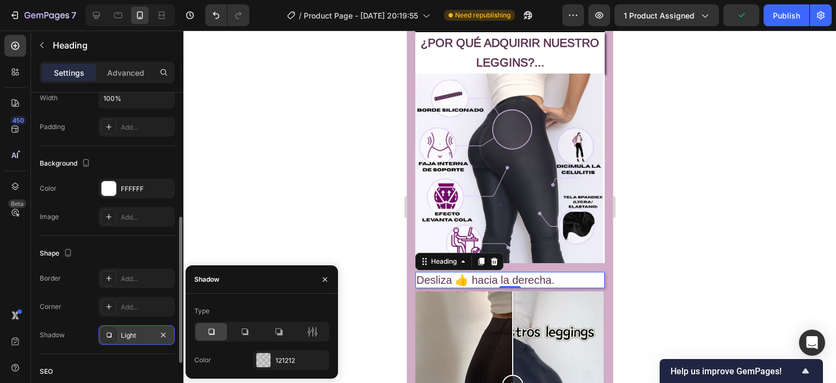
click at [206, 326] on icon at bounding box center [211, 331] width 11 height 11
click at [261, 356] on div at bounding box center [263, 360] width 14 height 14
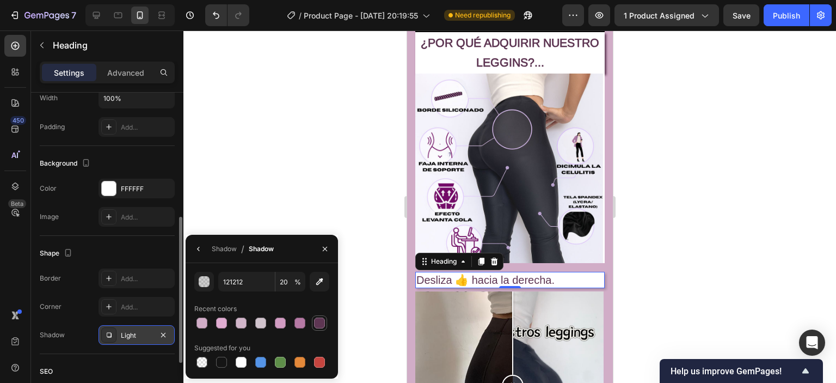
click at [316, 322] on div at bounding box center [319, 322] width 11 height 11
type input "5E3653"
type input "100"
click at [703, 248] on div at bounding box center [509, 206] width 652 height 352
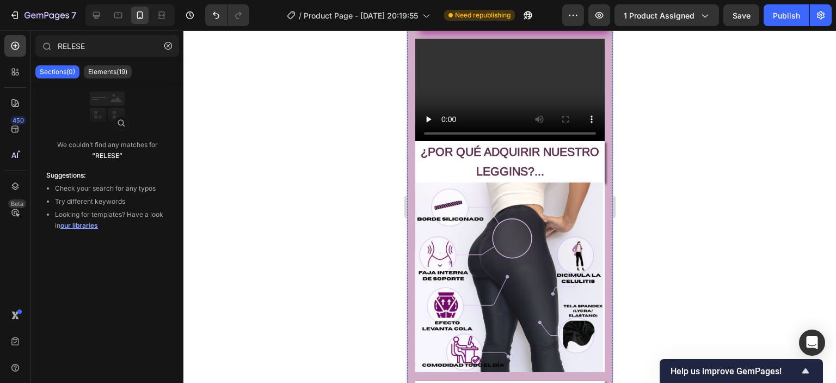
scroll to position [1034, 0]
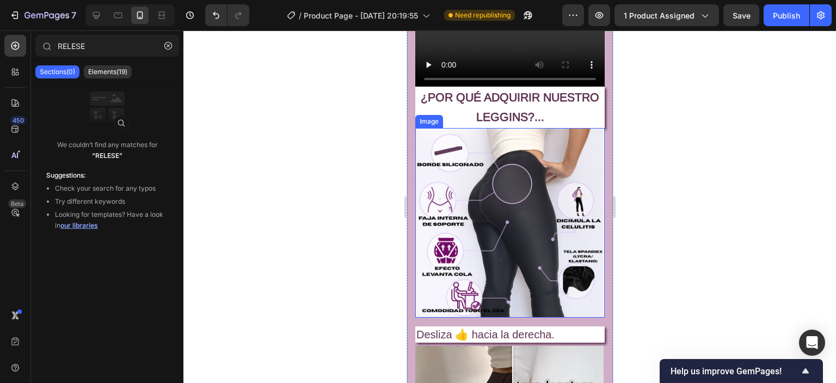
click at [582, 172] on img at bounding box center [509, 222] width 189 height 189
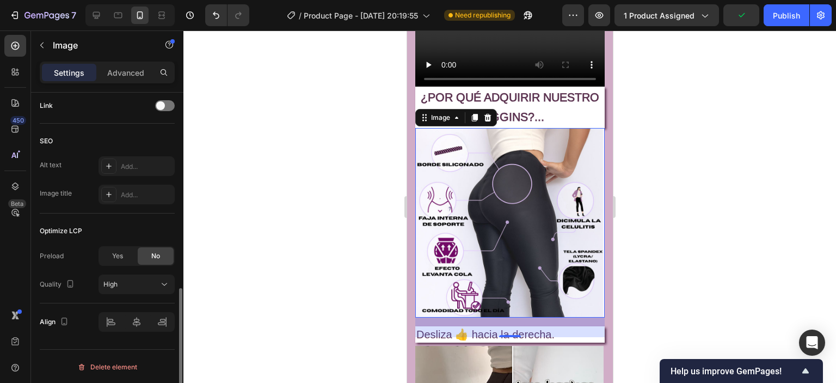
scroll to position [445, 0]
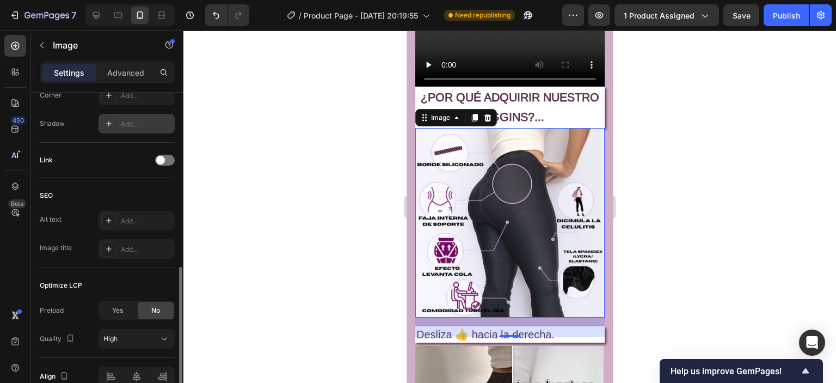
click at [108, 119] on icon at bounding box center [108, 123] width 9 height 9
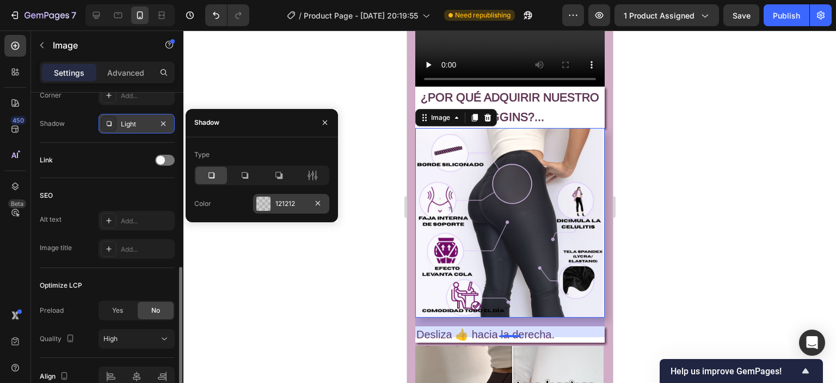
click at [258, 206] on div at bounding box center [263, 203] width 14 height 14
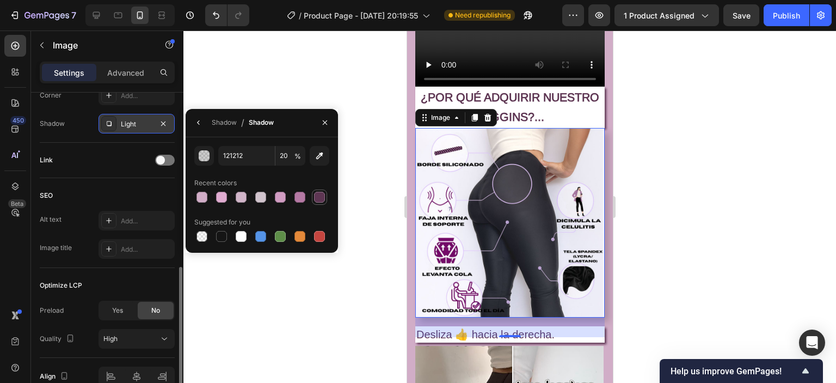
click at [317, 197] on div at bounding box center [319, 197] width 11 height 11
type input "5E3653"
type input "100"
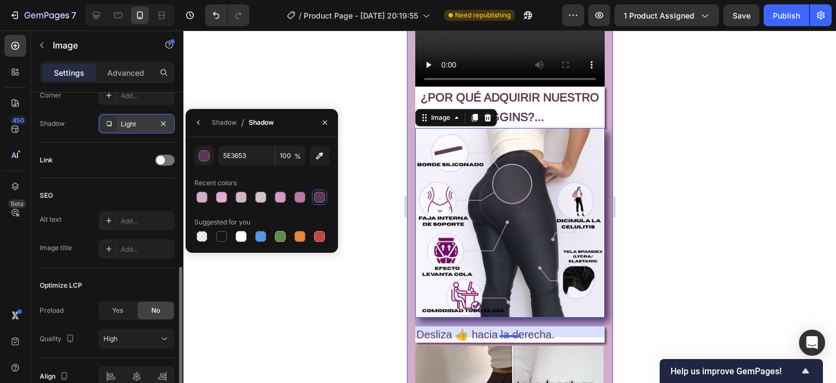
click at [640, 216] on div at bounding box center [509, 206] width 652 height 352
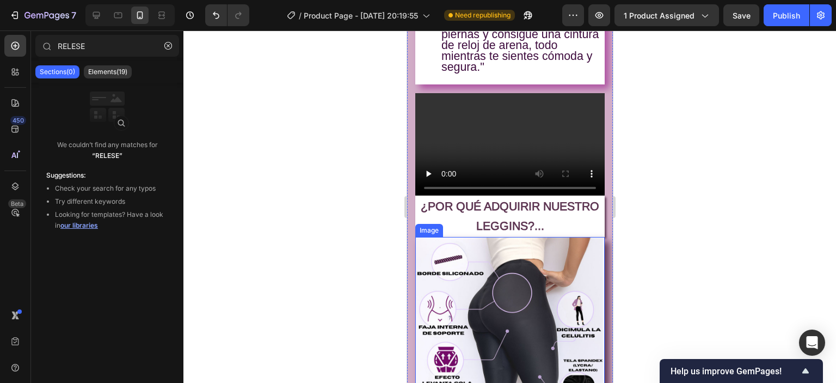
scroll to position [816, 0]
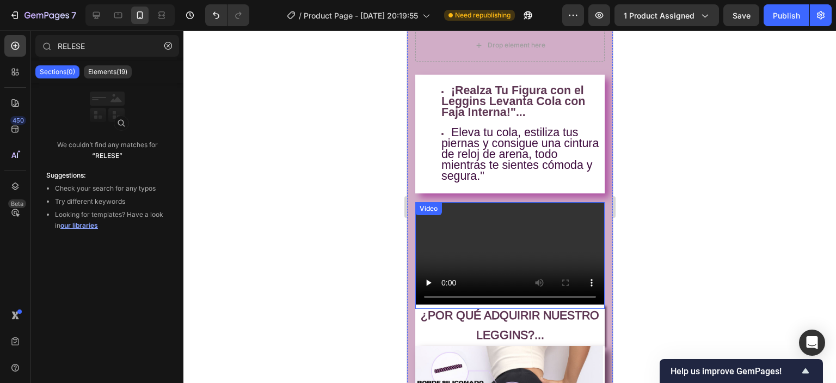
click at [565, 228] on video at bounding box center [509, 255] width 189 height 107
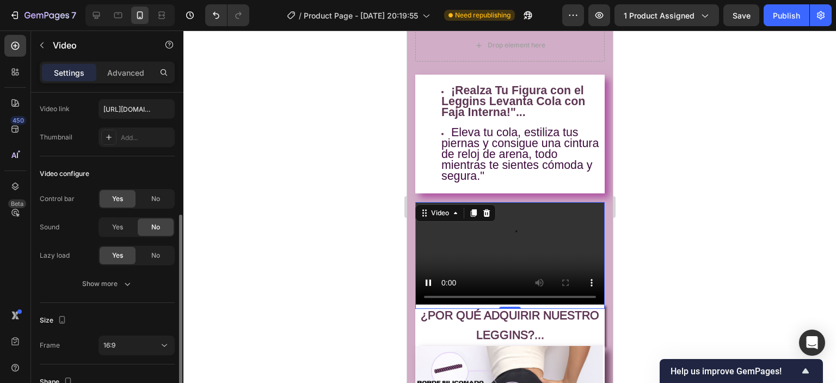
scroll to position [196, 0]
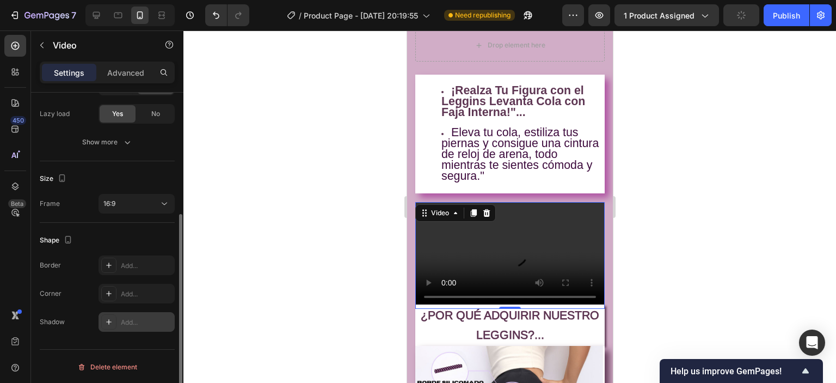
click at [109, 326] on div at bounding box center [108, 321] width 15 height 15
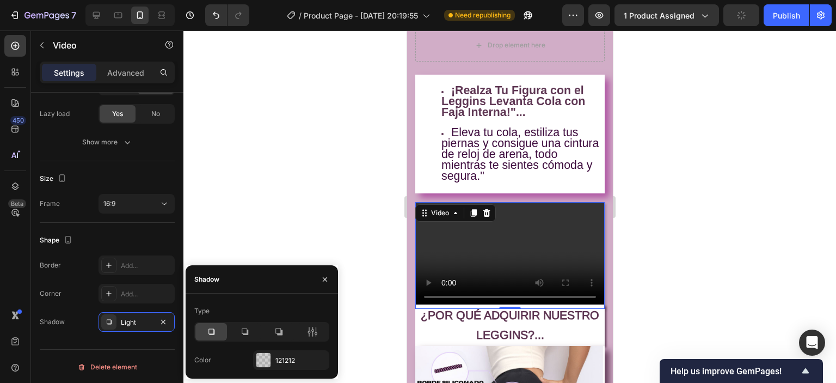
click at [206, 331] on icon at bounding box center [211, 331] width 11 height 11
click at [269, 360] on div at bounding box center [263, 359] width 15 height 15
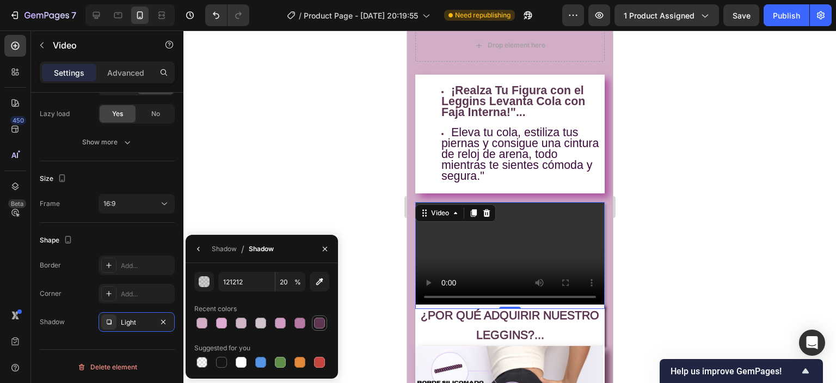
click at [317, 316] on div at bounding box center [319, 322] width 15 height 15
type input "5E3653"
type input "100"
click at [701, 254] on div at bounding box center [509, 206] width 652 height 352
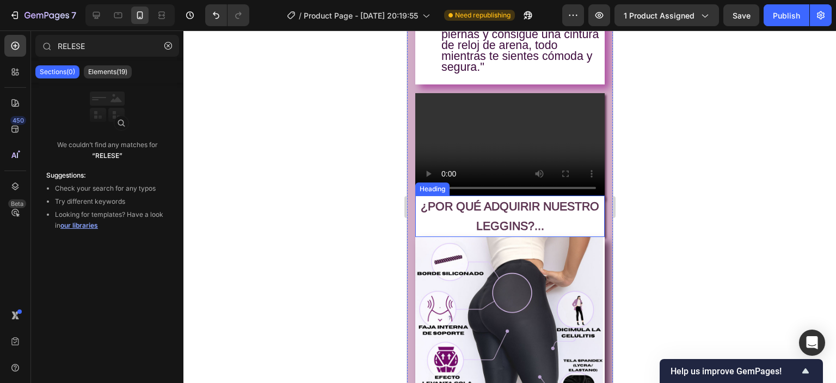
scroll to position [1088, 0]
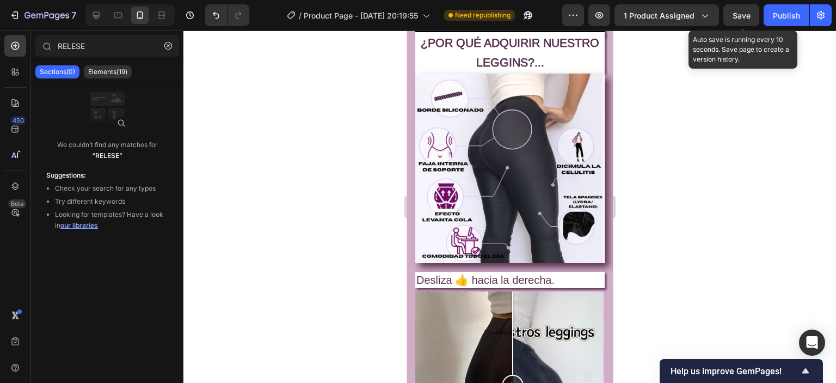
click at [741, 8] on button "Save" at bounding box center [741, 15] width 36 height 22
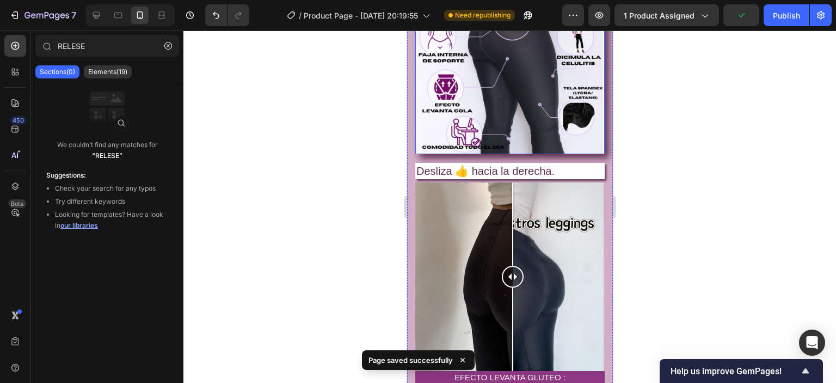
scroll to position [1252, 0]
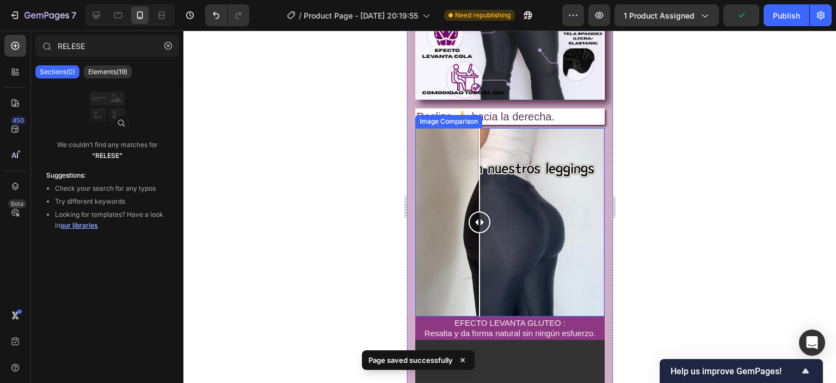
click at [479, 163] on div at bounding box center [509, 222] width 188 height 188
click at [504, 174] on div at bounding box center [509, 222] width 188 height 188
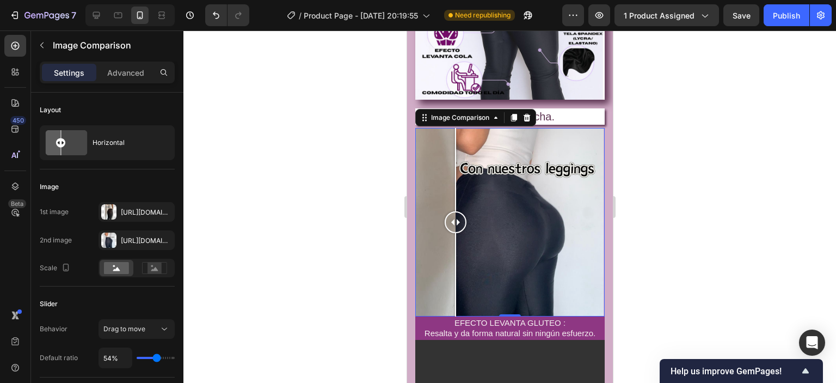
click at [455, 192] on div at bounding box center [509, 222] width 188 height 188
click at [534, 189] on div at bounding box center [509, 222] width 188 height 188
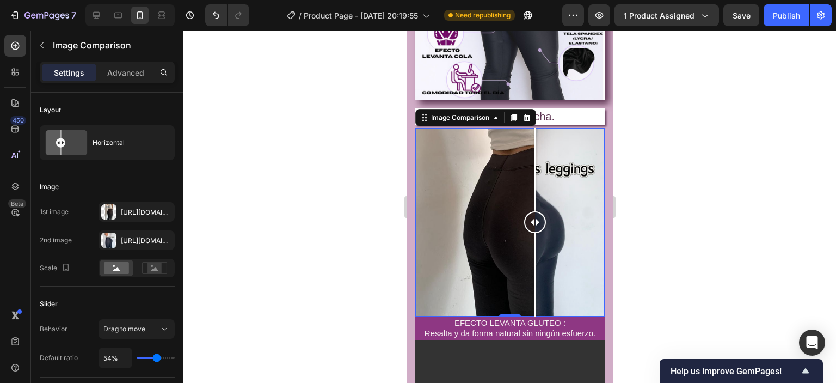
click at [485, 258] on div at bounding box center [509, 222] width 188 height 188
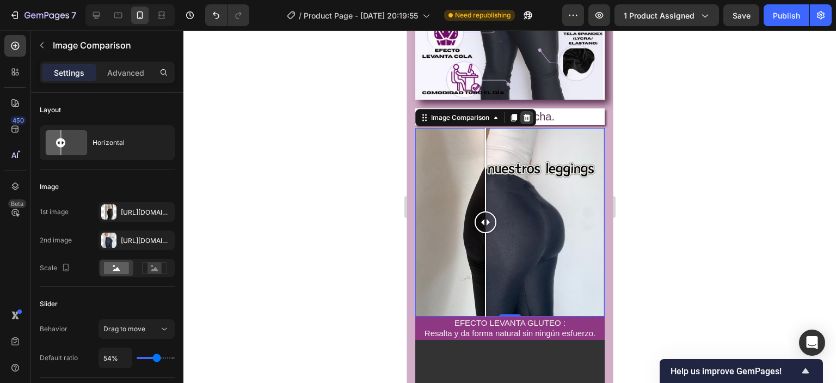
click at [571, 247] on div at bounding box center [509, 222] width 188 height 188
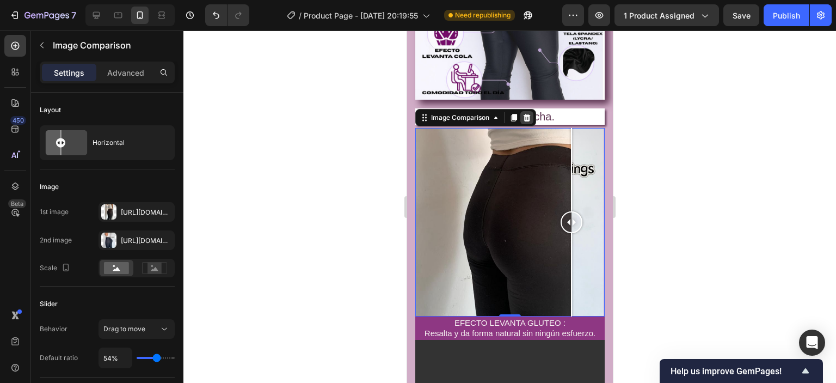
click at [527, 114] on icon at bounding box center [526, 118] width 7 height 8
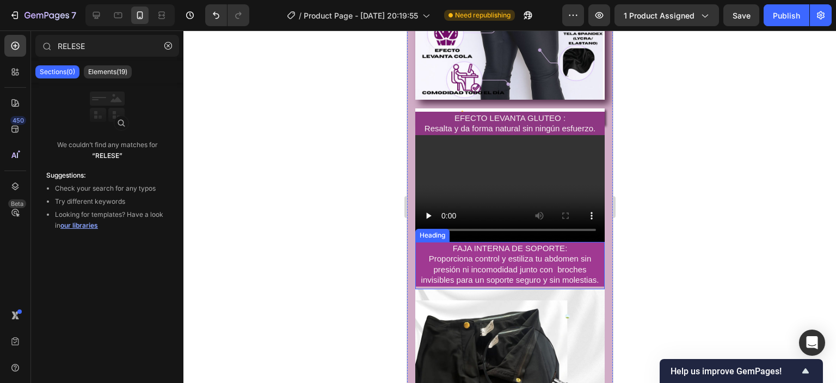
scroll to position [1197, 0]
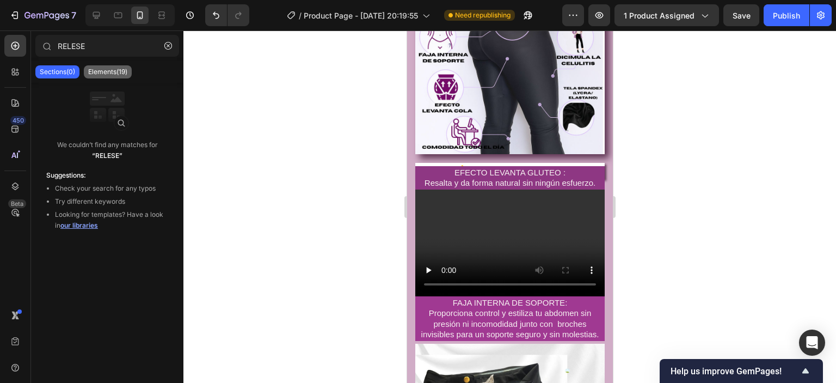
click at [113, 70] on p "Elements(19)" at bounding box center [107, 71] width 39 height 9
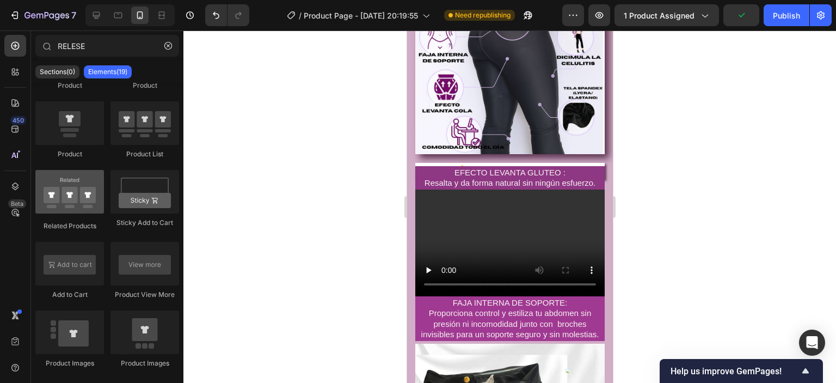
scroll to position [0, 0]
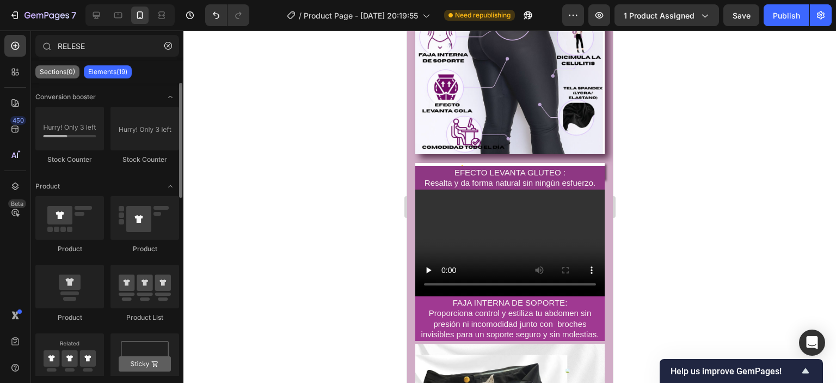
click at [54, 69] on p "Sections(0)" at bounding box center [57, 71] width 35 height 9
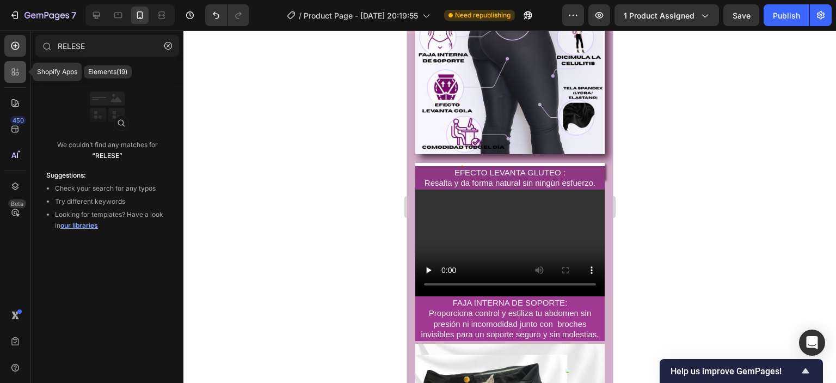
click at [13, 67] on icon at bounding box center [15, 71] width 11 height 11
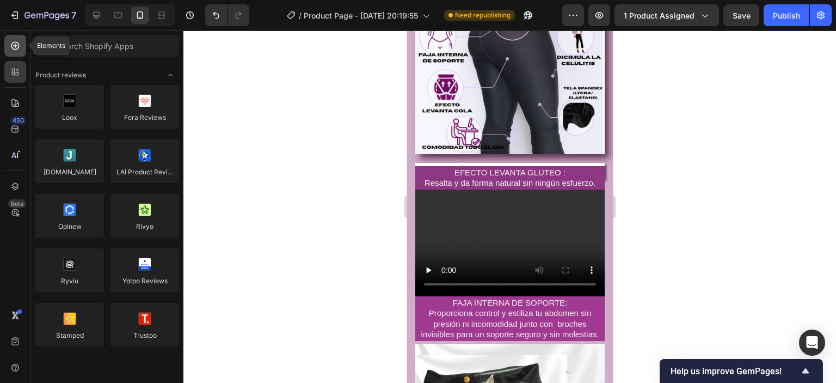
click at [10, 44] on icon at bounding box center [15, 45] width 11 height 11
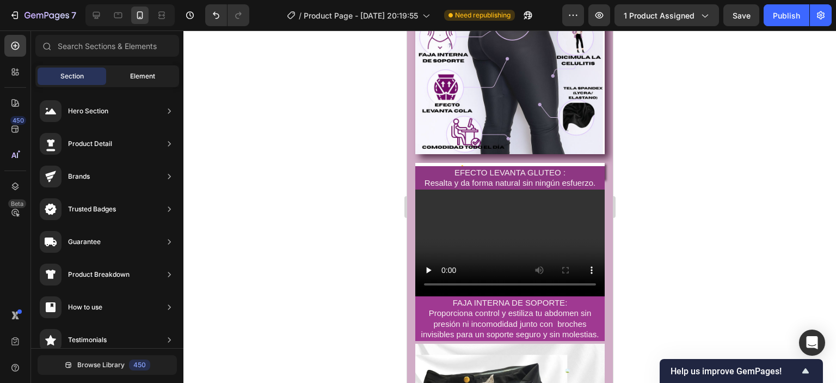
click at [144, 72] on span "Element" at bounding box center [142, 76] width 25 height 10
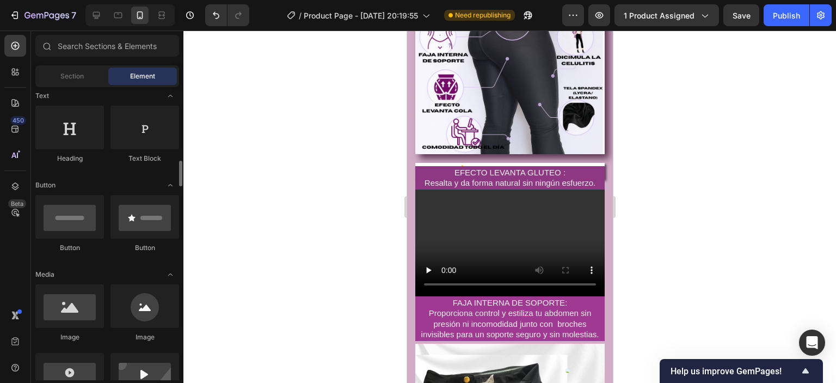
scroll to position [218, 0]
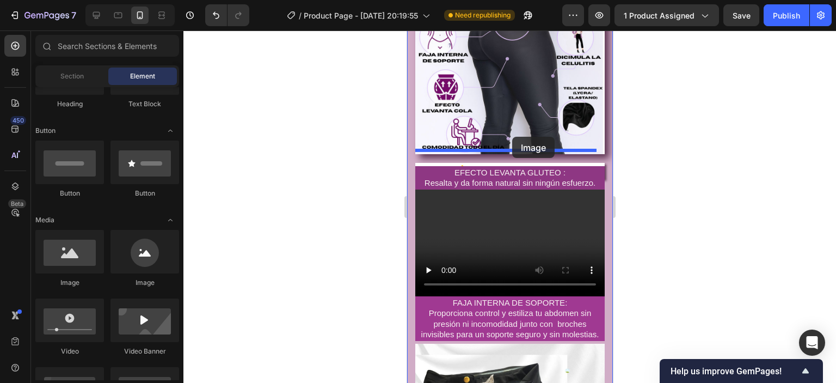
drag, startPoint x: 482, startPoint y: 288, endPoint x: 512, endPoint y: 137, distance: 154.7
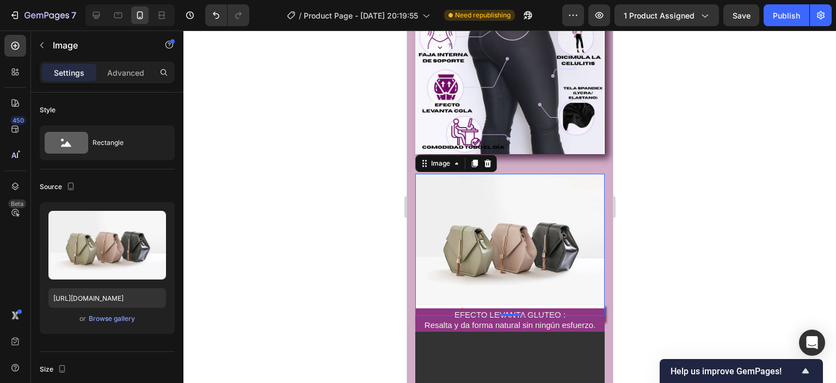
click at [503, 231] on img at bounding box center [509, 245] width 189 height 142
click at [514, 217] on img at bounding box center [509, 245] width 189 height 142
click at [107, 319] on div "Browse gallery" at bounding box center [112, 318] width 46 height 10
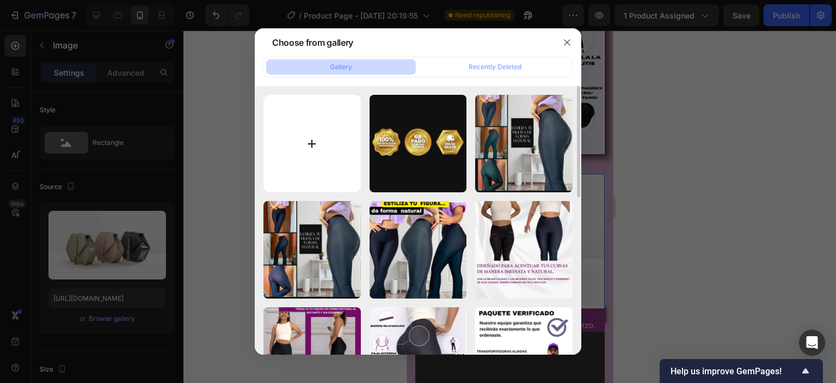
click at [313, 152] on input "file" at bounding box center [311, 143] width 97 height 97
type input "C:\fakepath\legguins (500 x 168 px) (1080 x 1080 px).jpg"
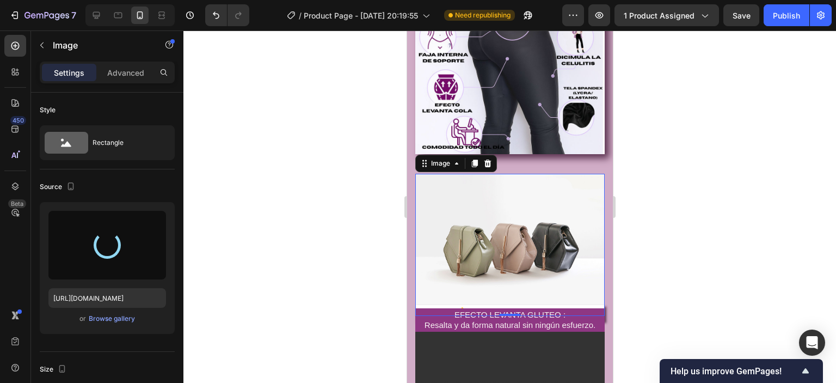
type input "https://cdn.shopify.com/s/files/1/0715/3228/2029/files/gempages_576784377736856…"
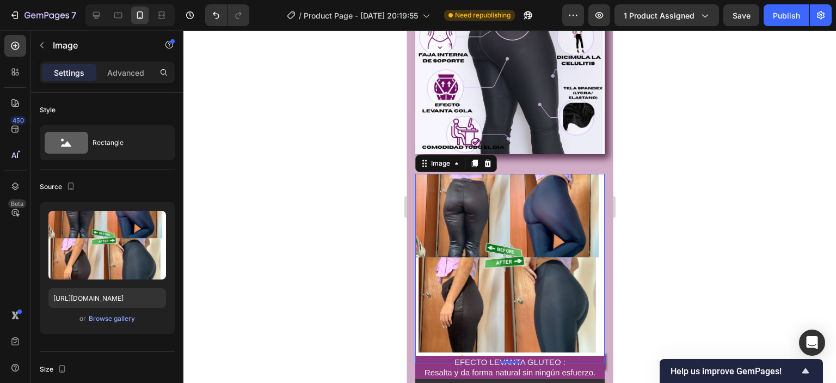
scroll to position [1252, 0]
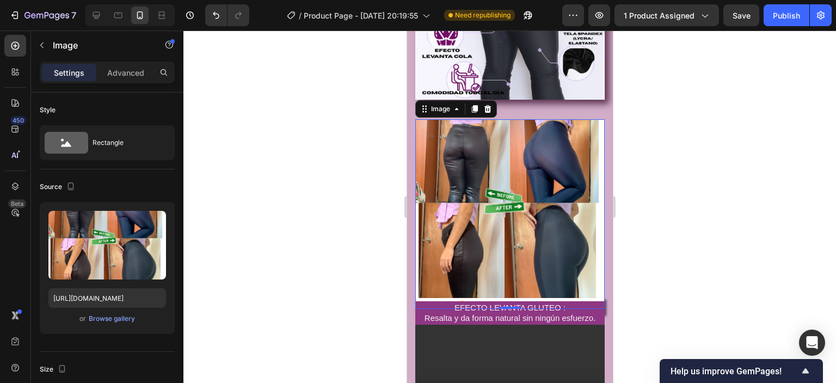
click at [703, 191] on div at bounding box center [509, 206] width 652 height 352
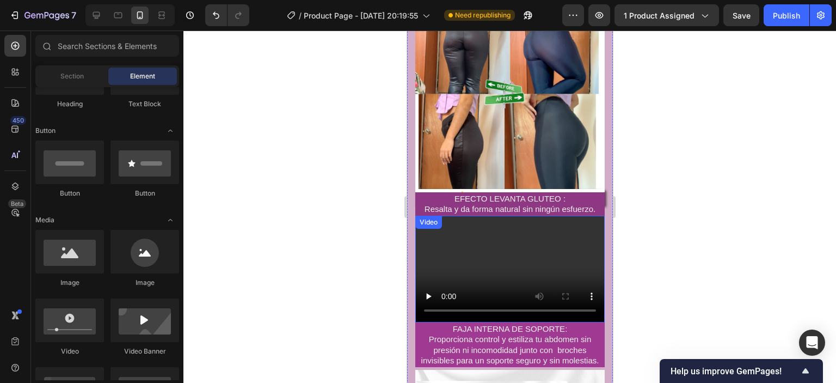
scroll to position [1415, 0]
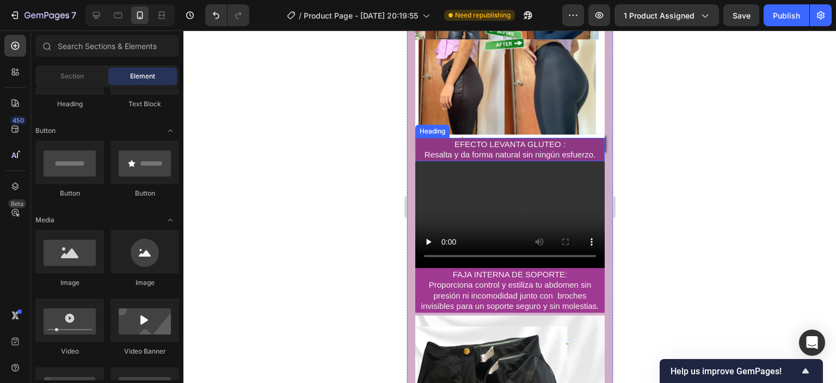
click at [569, 138] on h2 "EFECTO LEVANTA GLUTEO : Resalta y da forma natural sin ningún esfuerzo." at bounding box center [509, 149] width 189 height 23
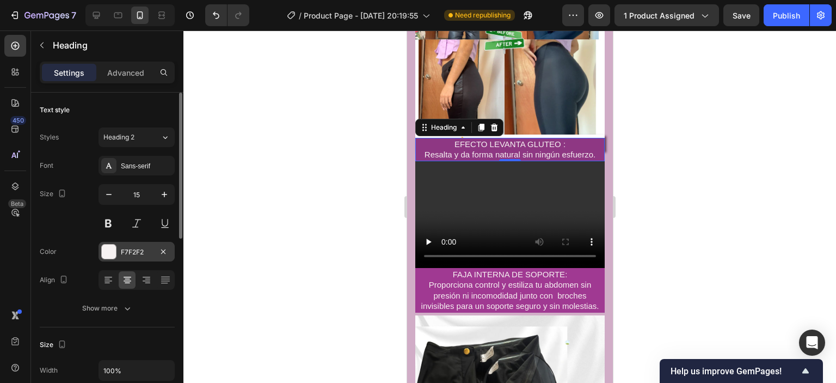
click at [108, 254] on div at bounding box center [109, 251] width 14 height 14
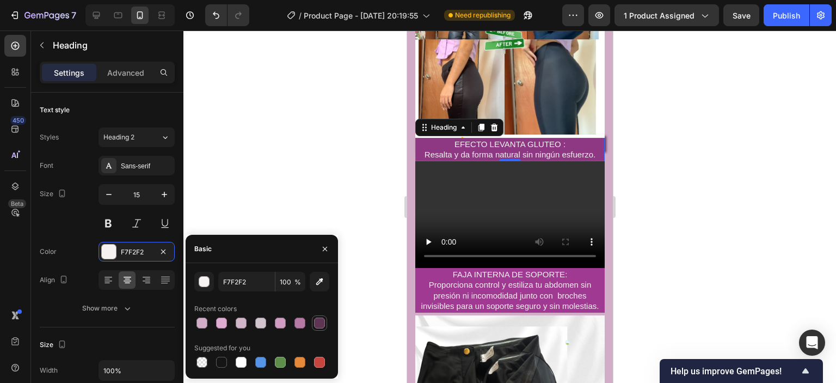
click at [324, 323] on div at bounding box center [319, 322] width 11 height 11
type input "5E3653"
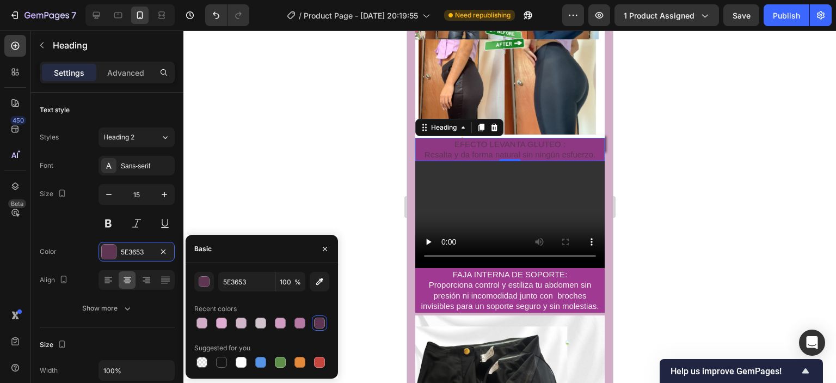
click at [431, 138] on h2 "EFECTO LEVANTA GLUTEO : Resalta y da forma natural sin ningún esfuerzo." at bounding box center [509, 149] width 189 height 23
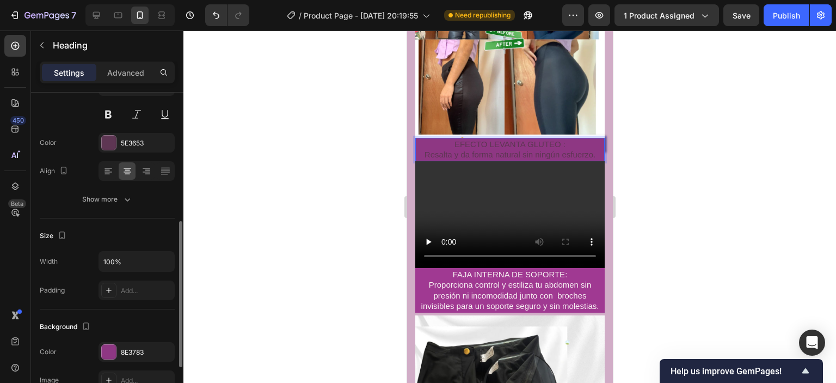
scroll to position [218, 0]
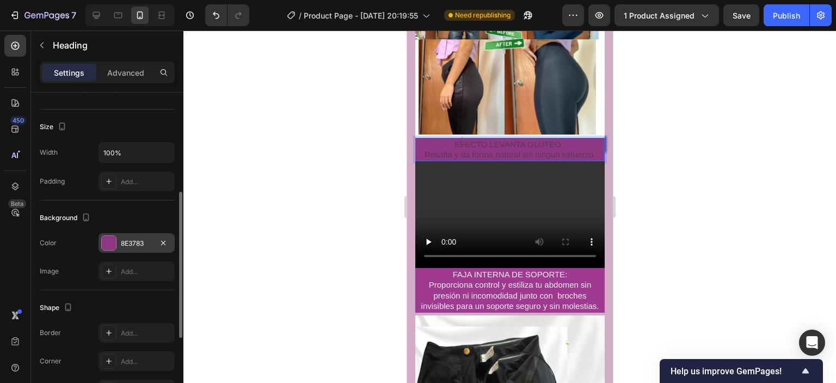
click at [108, 236] on div at bounding box center [109, 243] width 14 height 14
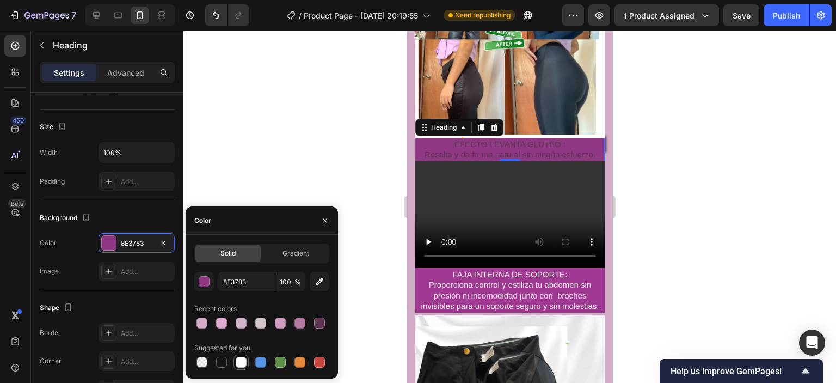
click at [240, 361] on div at bounding box center [241, 361] width 11 height 11
type input "FFFFFF"
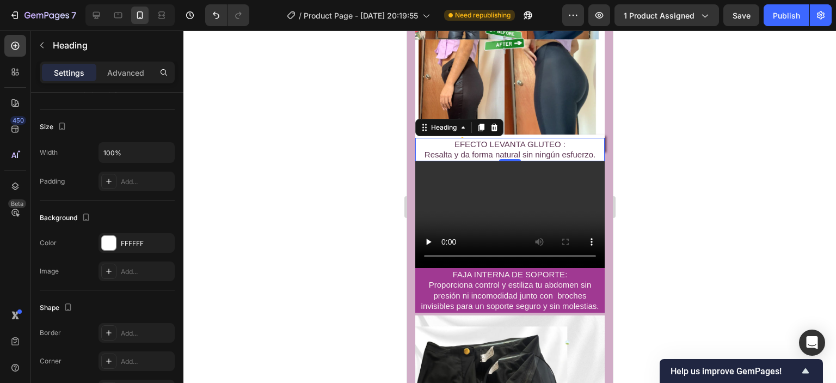
click at [788, 179] on div at bounding box center [509, 206] width 652 height 352
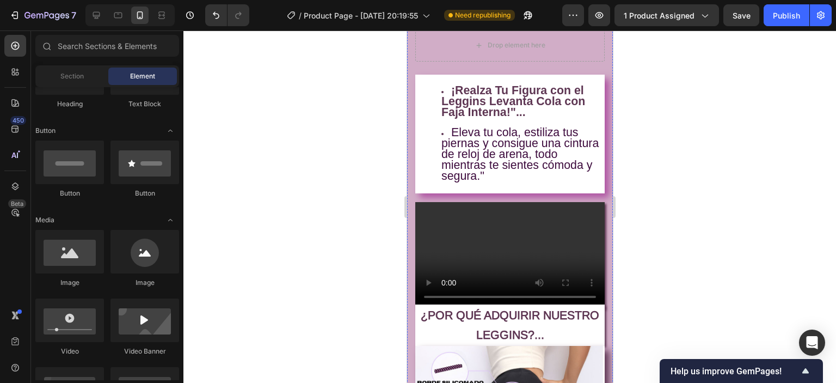
scroll to position [762, 0]
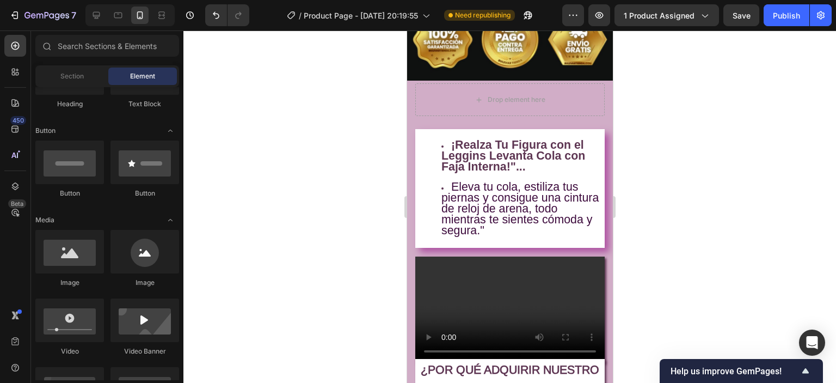
radio input "false"
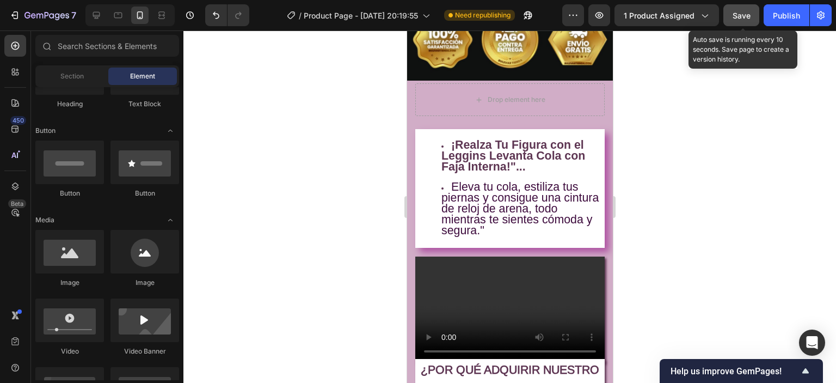
scroll to position [653, 0]
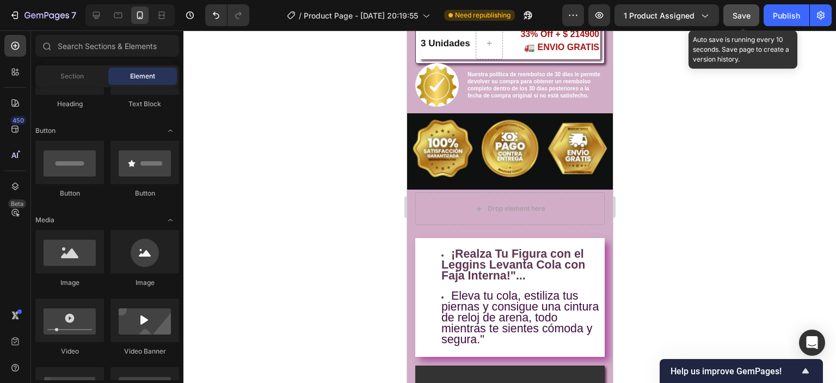
click at [737, 18] on span "Save" at bounding box center [741, 15] width 18 height 9
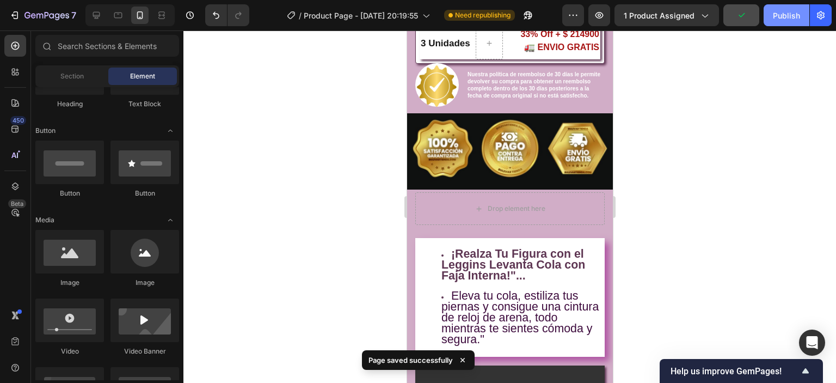
click at [788, 16] on div "Publish" at bounding box center [786, 15] width 27 height 11
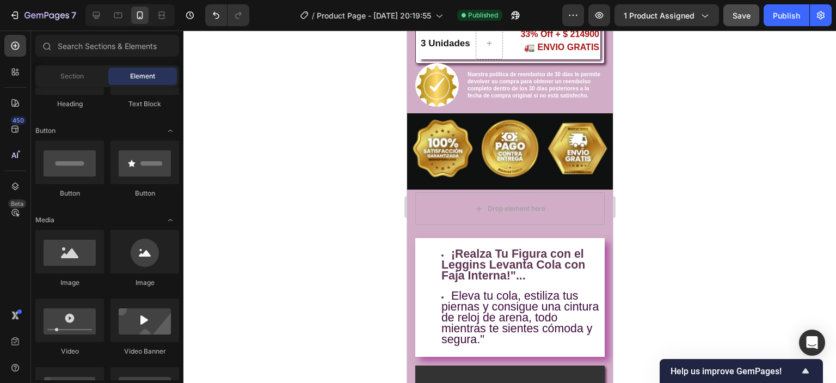
click at [785, 273] on div at bounding box center [509, 206] width 652 height 352
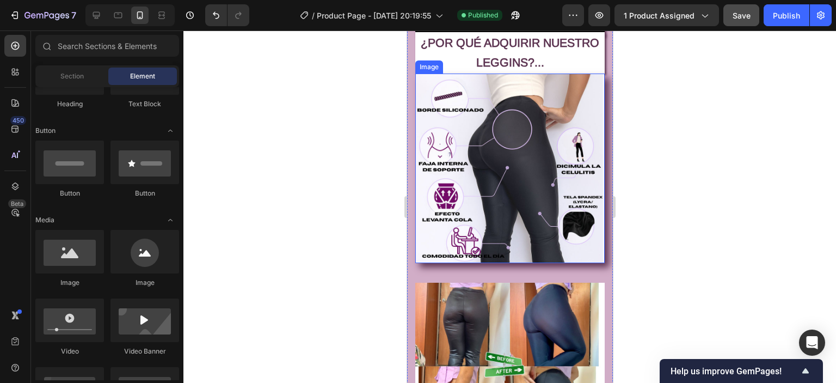
scroll to position [1197, 0]
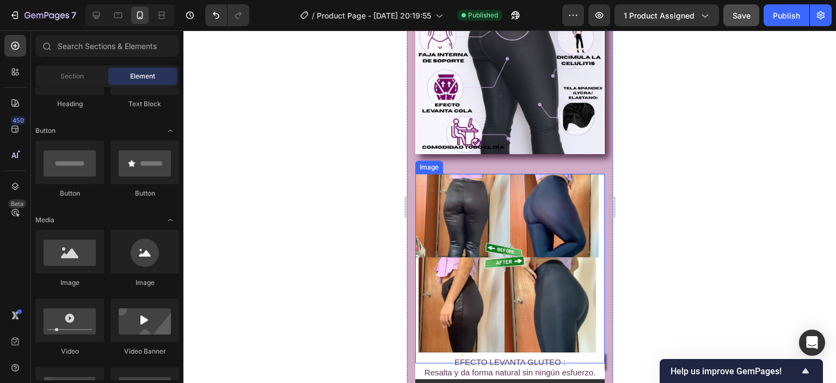
click at [471, 188] on img at bounding box center [509, 268] width 189 height 189
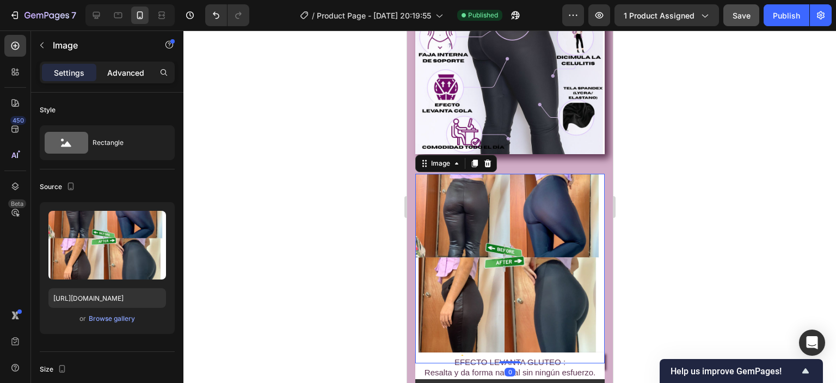
click at [124, 69] on p "Advanced" at bounding box center [125, 72] width 37 height 11
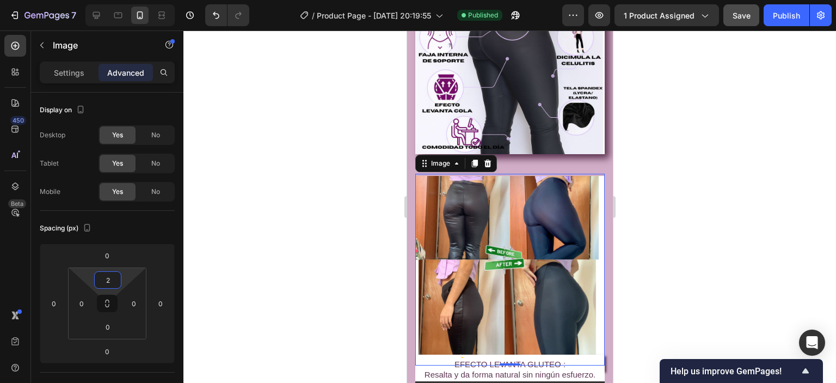
type input "0"
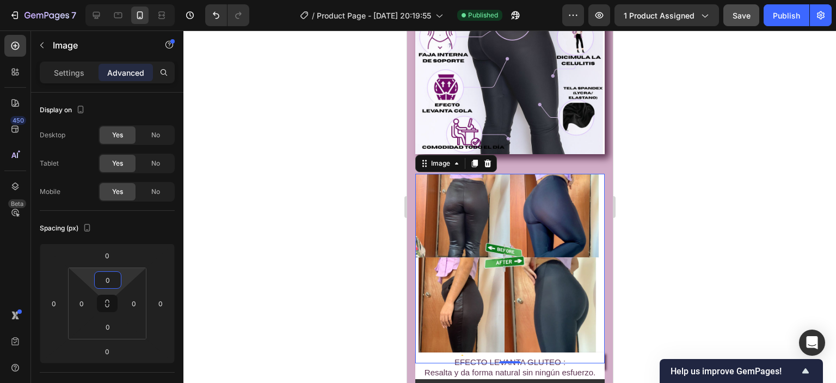
drag, startPoint x: 107, startPoint y: 268, endPoint x: 110, endPoint y: 278, distance: 10.5
click at [110, 0] on html "7 / Product Page - Sep 15, 20:19:55 Published Preview 1 product assigned Save P…" at bounding box center [418, 0] width 836 height 0
click at [560, 152] on div "Drop element here ¡Realza Tu Figura con el Leggins Levanta Cola con Faja Intern…" at bounding box center [509, 366] width 189 height 1437
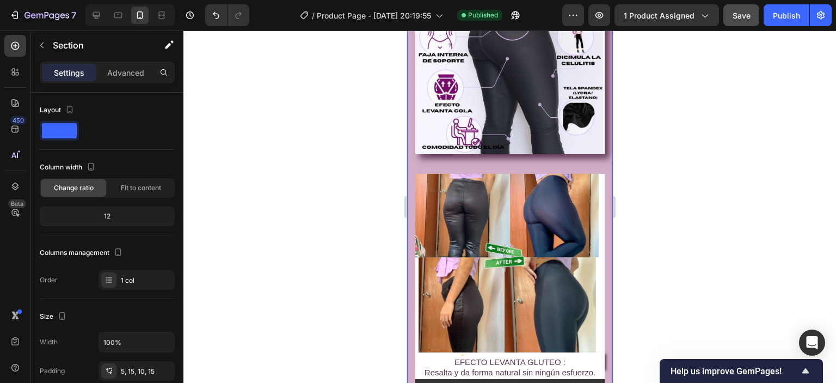
click at [715, 204] on div at bounding box center [509, 206] width 652 height 352
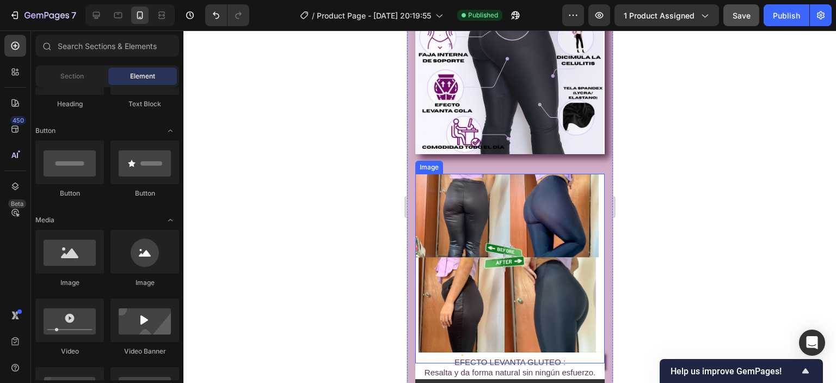
click at [529, 174] on img at bounding box center [509, 268] width 189 height 189
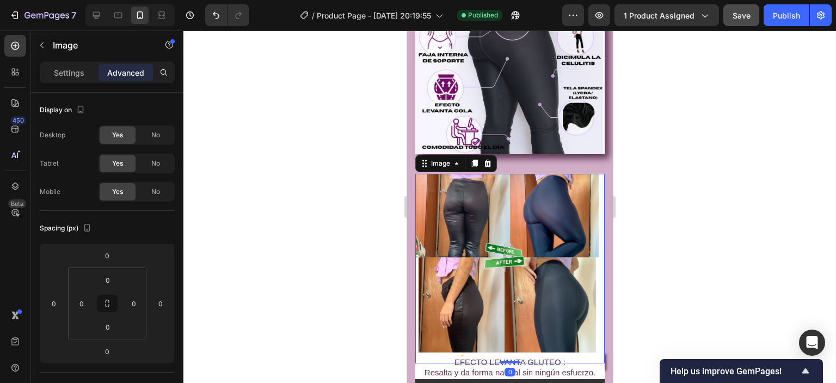
click at [450, 205] on img at bounding box center [509, 268] width 189 height 189
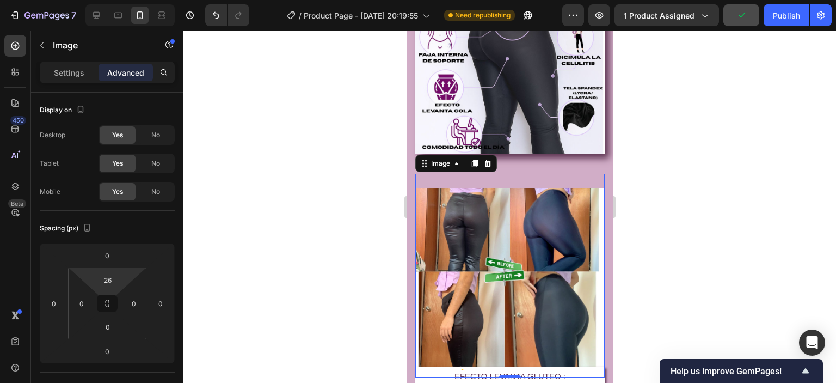
type input "0"
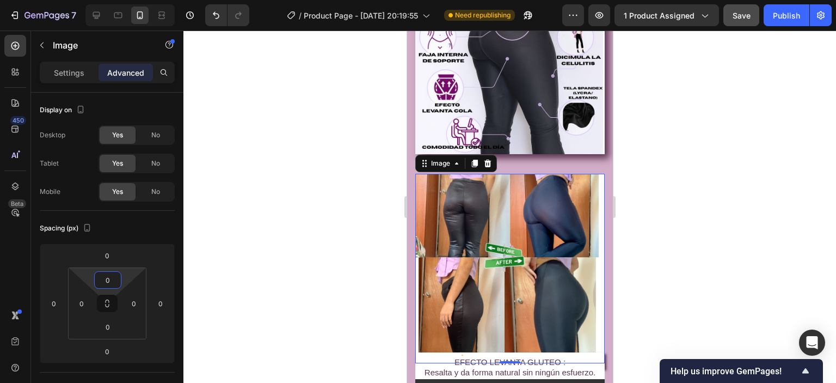
drag, startPoint x: 106, startPoint y: 268, endPoint x: 108, endPoint y: 299, distance: 31.1
click at [108, 0] on html "7 / Product Page - Sep 15, 20:19:55 Need republishing Preview 1 product assigne…" at bounding box center [418, 0] width 836 height 0
click at [734, 248] on div at bounding box center [509, 206] width 652 height 352
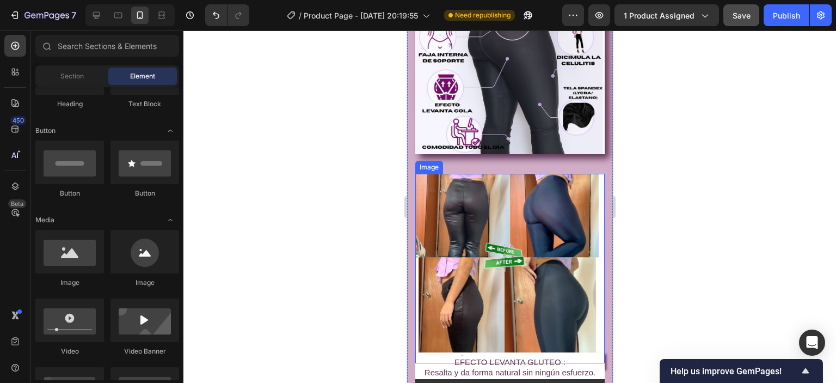
click at [553, 203] on img at bounding box center [509, 268] width 189 height 189
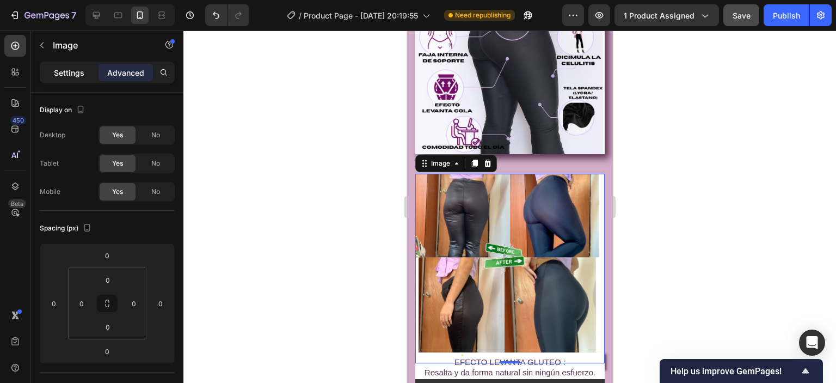
click at [57, 76] on p "Settings" at bounding box center [69, 72] width 30 height 11
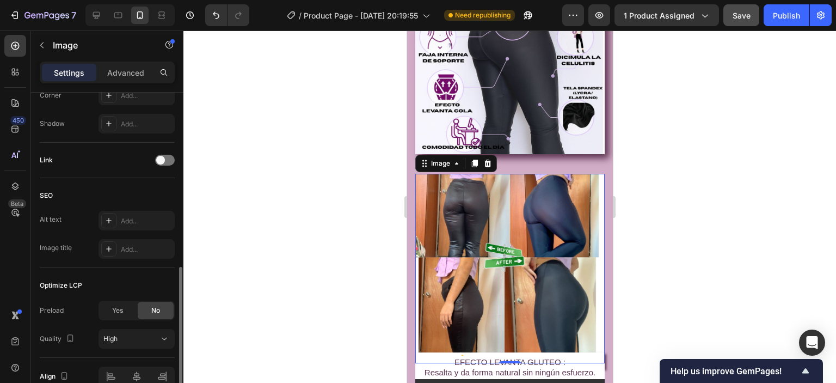
scroll to position [391, 0]
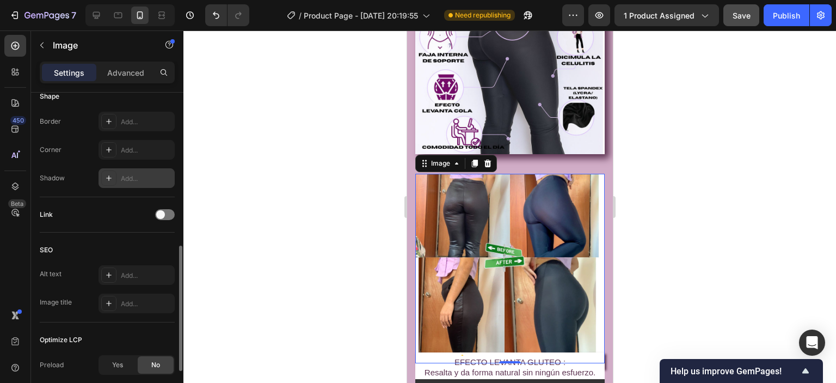
click at [110, 174] on icon at bounding box center [108, 178] width 9 height 9
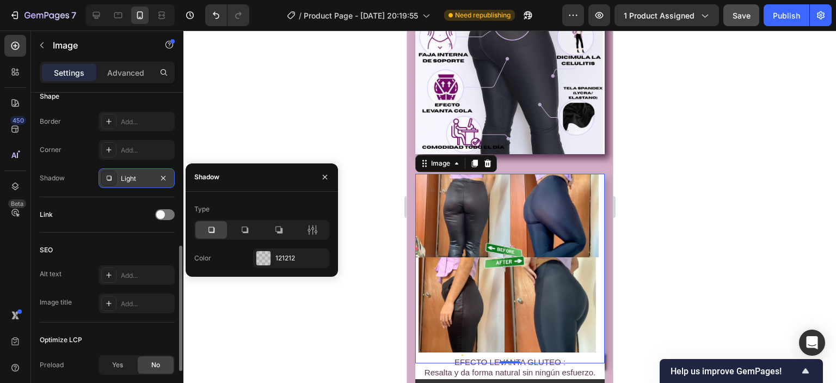
click at [215, 228] on icon at bounding box center [211, 229] width 11 height 11
click at [261, 264] on div at bounding box center [263, 258] width 14 height 14
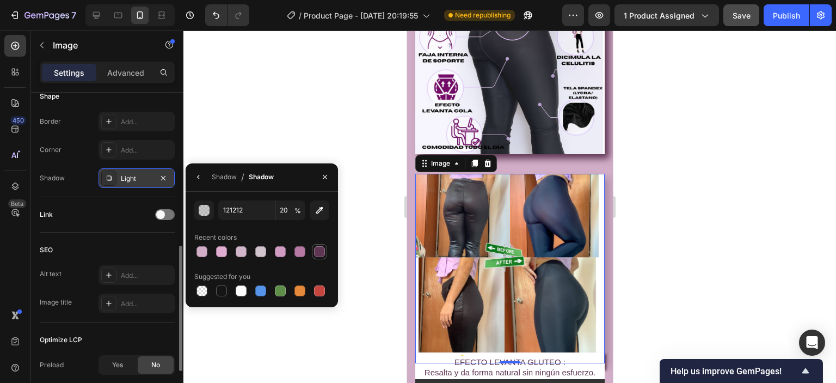
click at [322, 249] on div at bounding box center [319, 251] width 11 height 11
type input "5E3653"
type input "100"
click at [743, 228] on div at bounding box center [509, 206] width 652 height 352
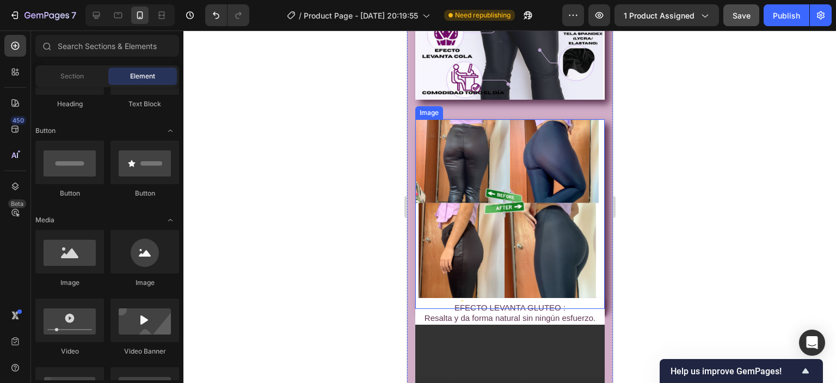
scroll to position [1360, 0]
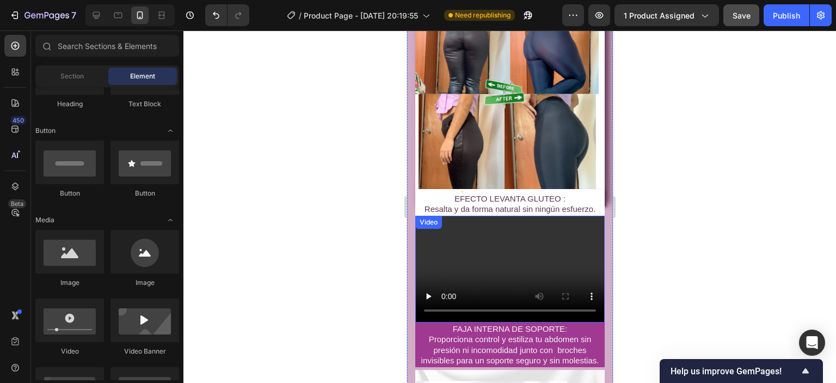
click at [562, 244] on video at bounding box center [509, 268] width 189 height 107
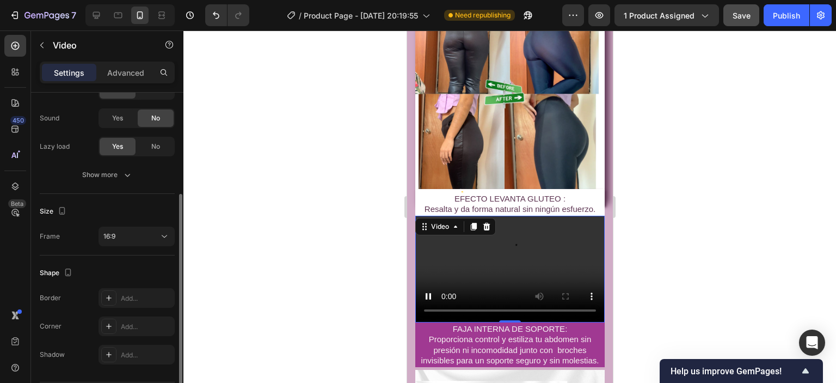
scroll to position [196, 0]
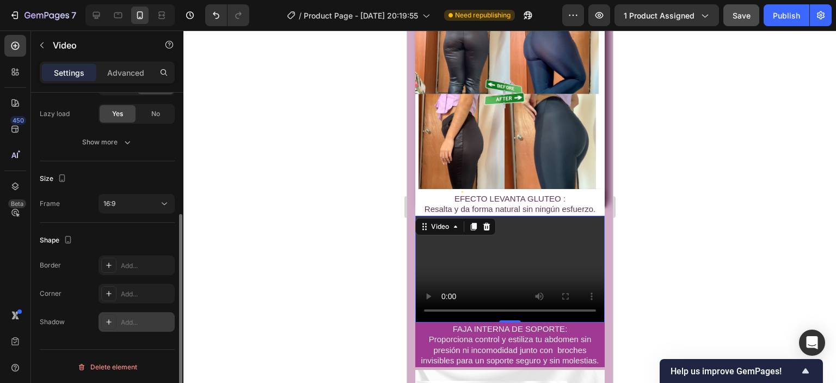
click at [111, 321] on icon at bounding box center [108, 321] width 9 height 9
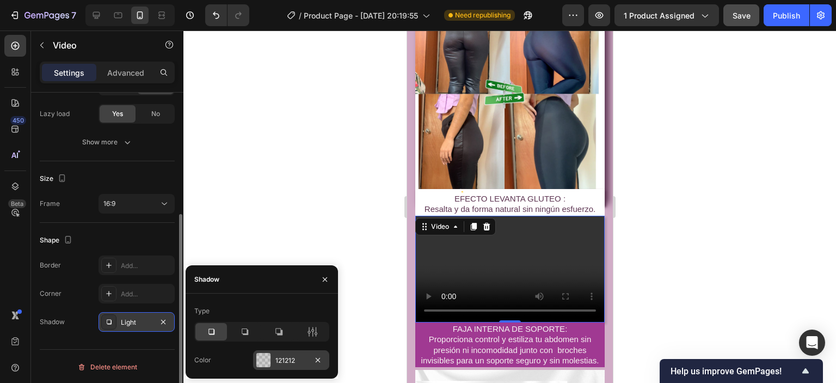
click at [262, 358] on div at bounding box center [263, 360] width 14 height 14
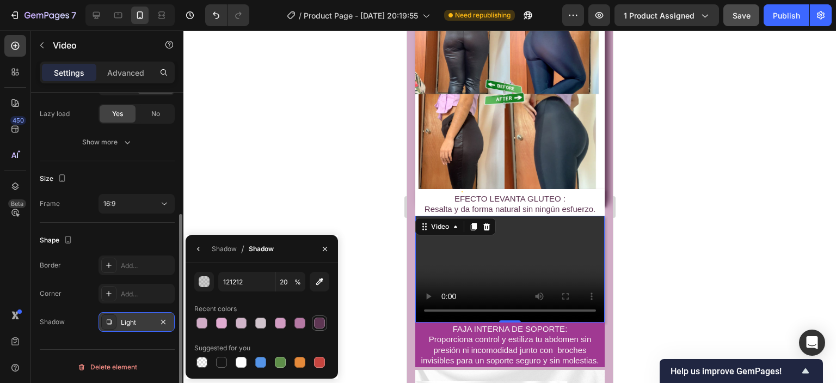
click at [324, 319] on div at bounding box center [319, 322] width 11 height 11
type input "5E3653"
type input "100"
click at [673, 228] on div at bounding box center [509, 206] width 652 height 352
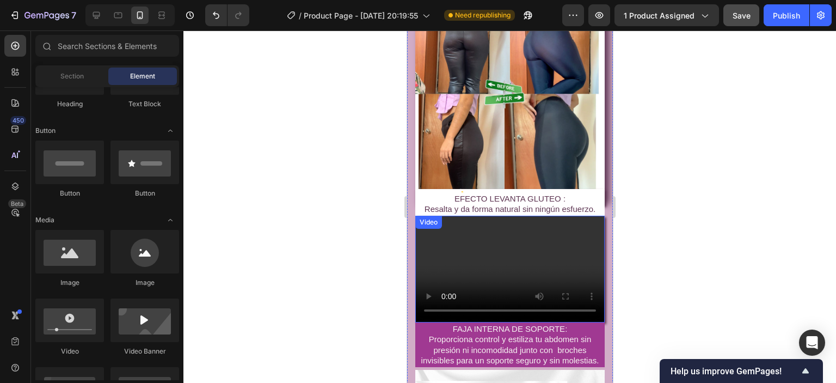
scroll to position [1469, 0]
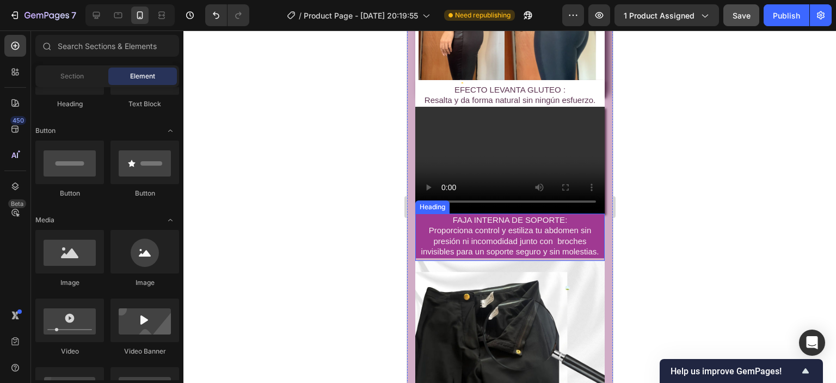
click at [454, 213] on h2 "FAJA INTERNA DE SOPORTE: Proporciona control y estiliza tu abdomen sin presión …" at bounding box center [509, 235] width 189 height 45
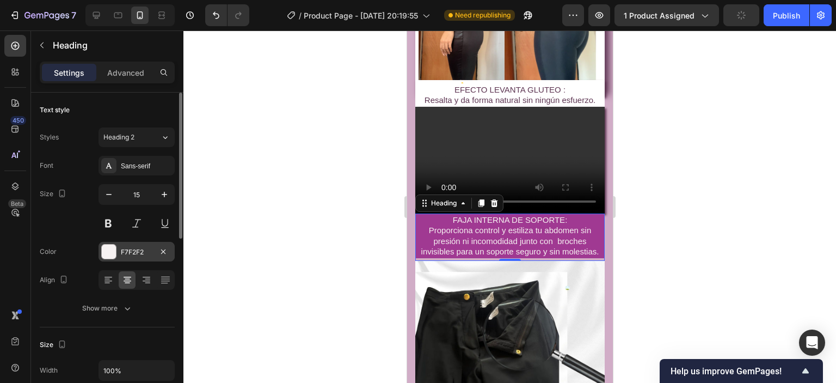
click at [102, 251] on div at bounding box center [109, 251] width 14 height 14
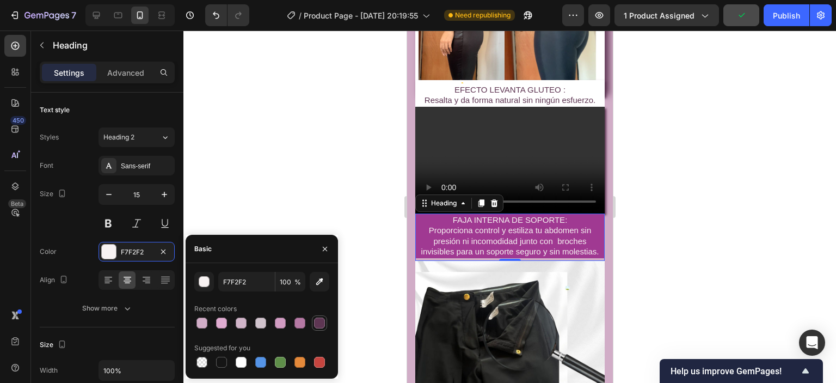
click at [321, 322] on div at bounding box center [319, 322] width 11 height 11
type input "5E3653"
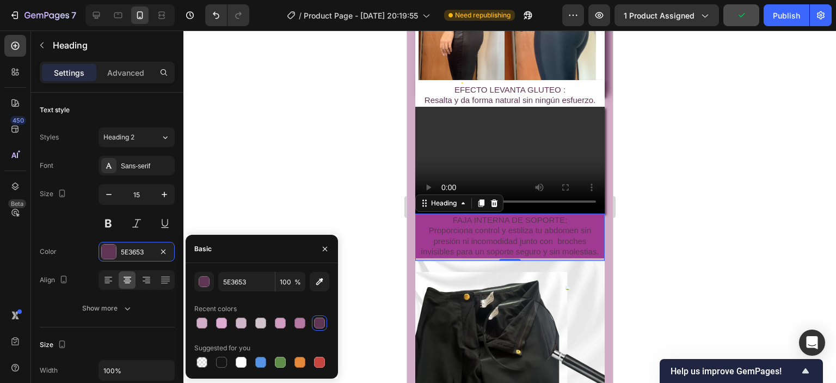
click at [426, 233] on h2 "FAJA INTERNA DE SOPORTE: Proporciona control y estiliza tu abdomen sin presión …" at bounding box center [509, 235] width 189 height 45
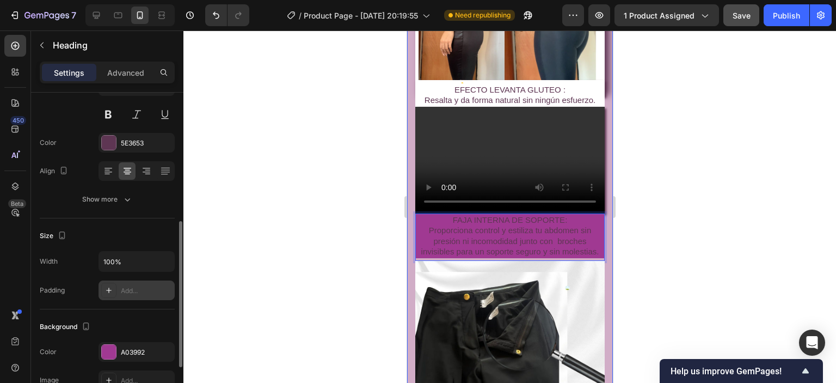
scroll to position [163, 0]
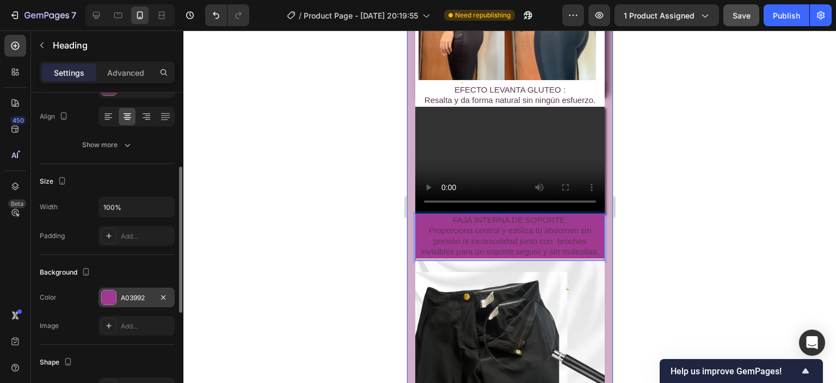
click at [109, 298] on div at bounding box center [109, 297] width 14 height 14
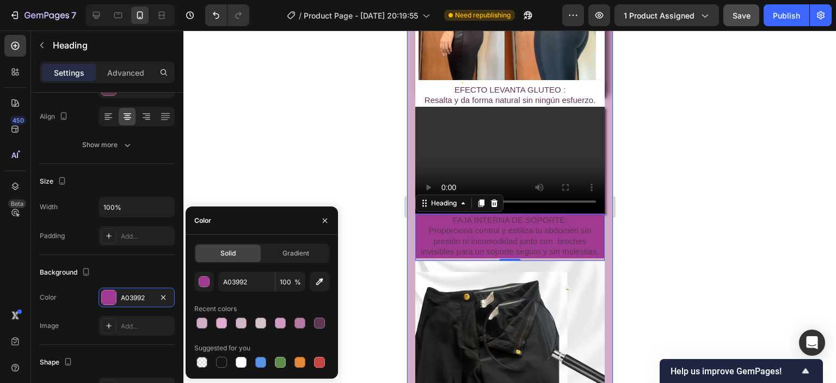
drag, startPoint x: 243, startPoint y: 365, endPoint x: 224, endPoint y: 354, distance: 21.7
click at [242, 365] on div at bounding box center [241, 361] width 11 height 11
type input "FFFFFF"
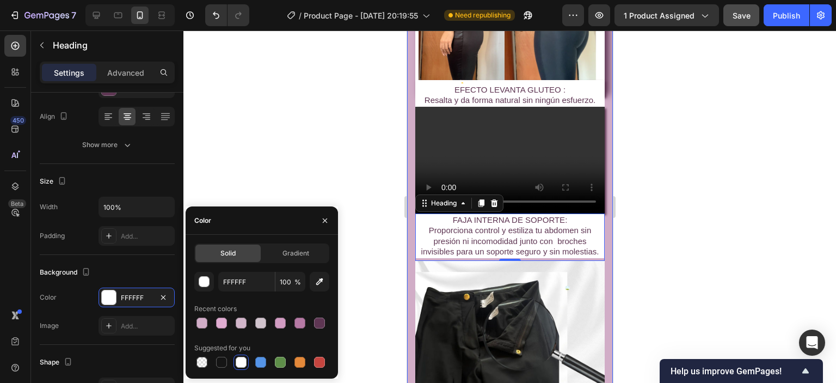
click at [698, 220] on div at bounding box center [509, 206] width 652 height 352
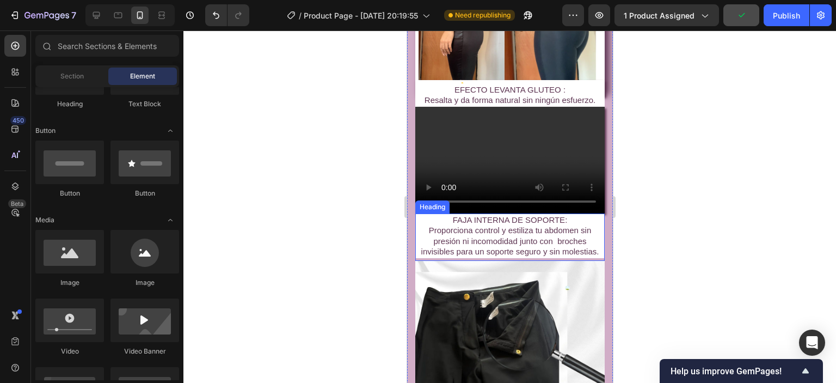
click at [446, 214] on p "FAJA INTERNA DE SOPORTE: Proporciona control y estiliza tu abdomen sin presión …" at bounding box center [509, 235] width 187 height 42
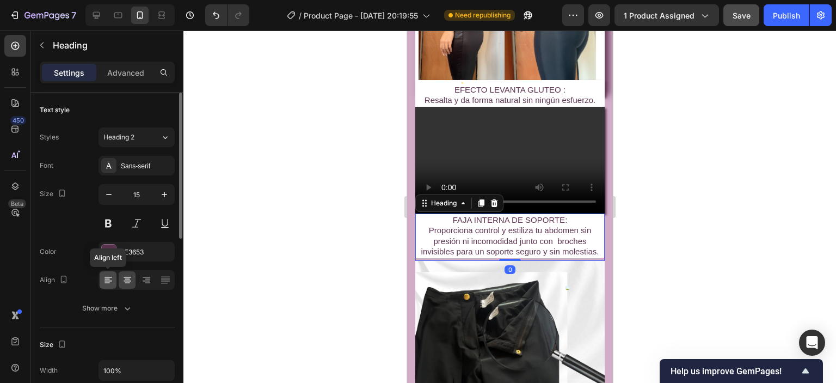
click at [110, 280] on icon at bounding box center [108, 280] width 8 height 1
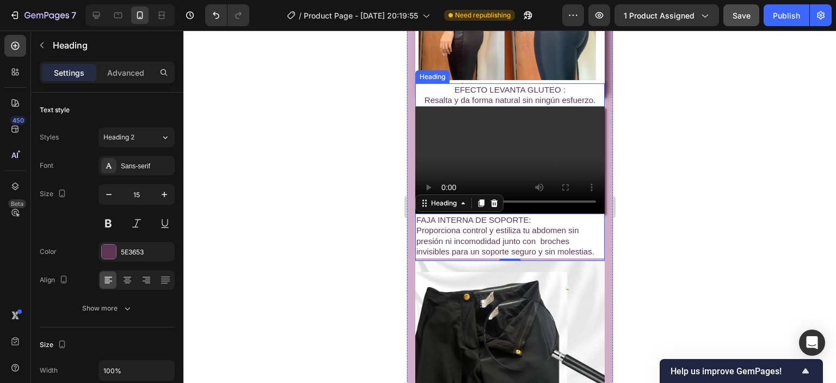
click at [488, 84] on p "EFECTO LEVANTA GLUTEO : Resalta y da forma natural sin ningún esfuerzo." at bounding box center [509, 94] width 187 height 21
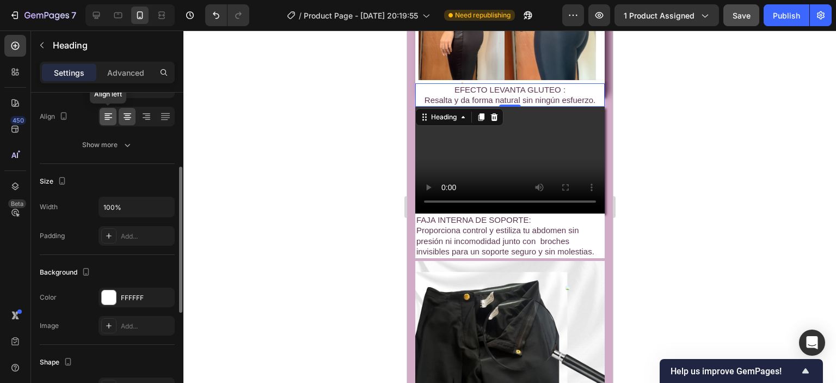
click at [104, 115] on icon at bounding box center [106, 115] width 5 height 1
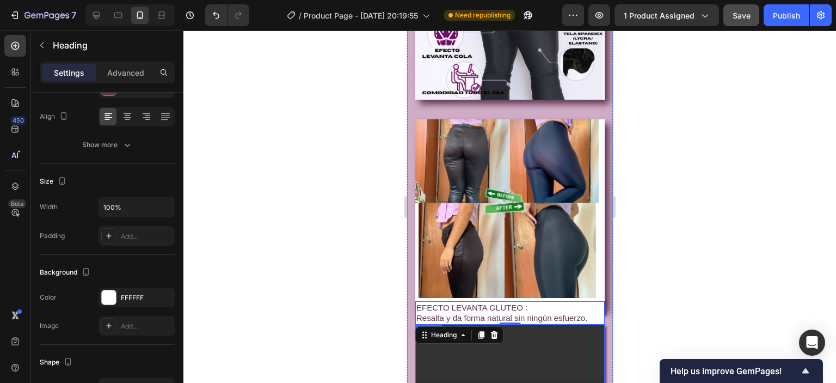
scroll to position [1306, 0]
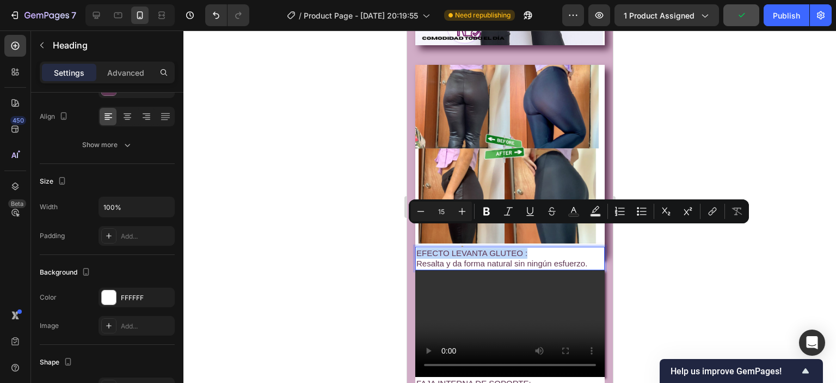
drag, startPoint x: 532, startPoint y: 233, endPoint x: 415, endPoint y: 237, distance: 117.0
click at [415, 247] on h2 "EFECTO LEVANTA GLUTEO : Resalta y da forma natural sin ningún esfuerzo." at bounding box center [509, 258] width 189 height 23
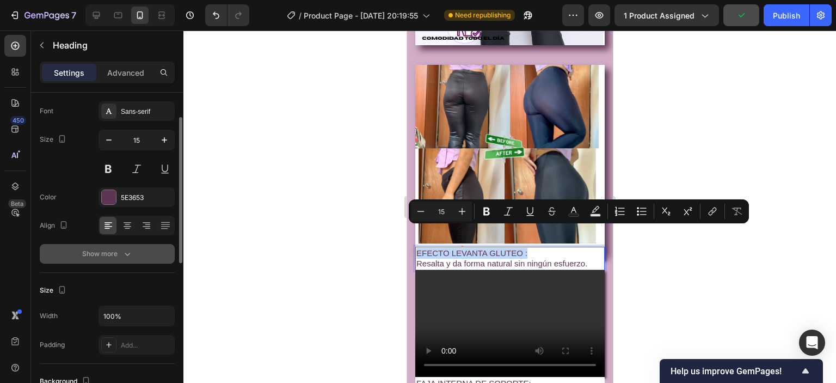
scroll to position [0, 0]
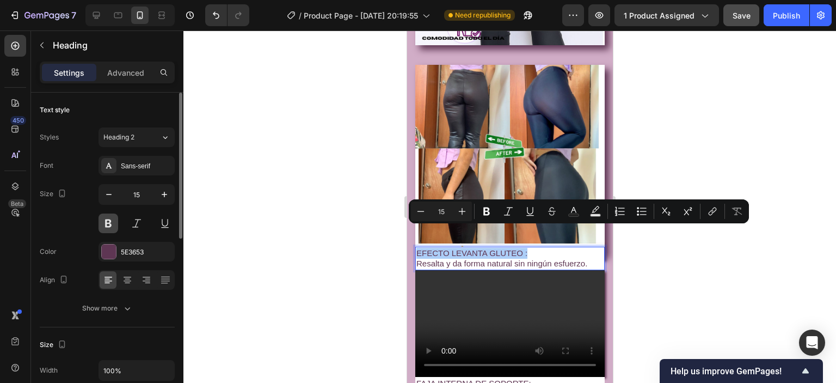
click at [104, 221] on button at bounding box center [108, 223] width 20 height 20
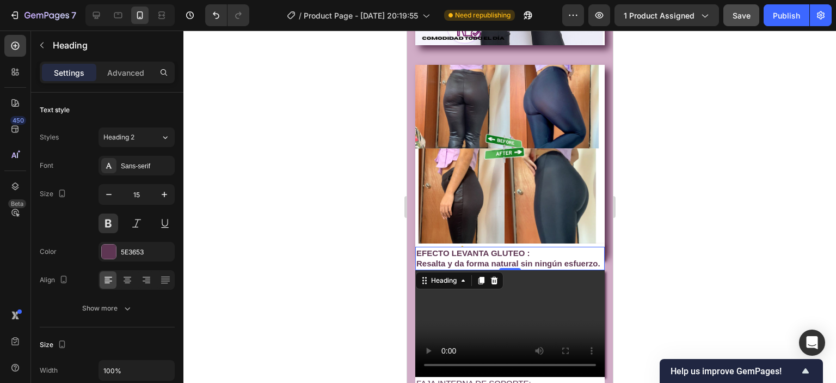
click at [727, 208] on div at bounding box center [509, 206] width 652 height 352
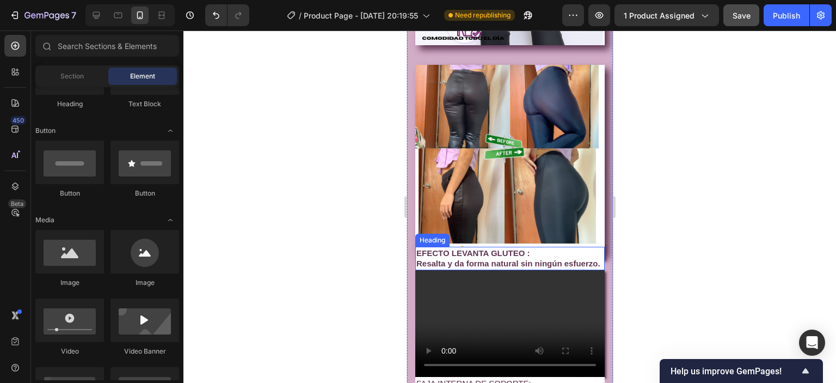
scroll to position [1415, 0]
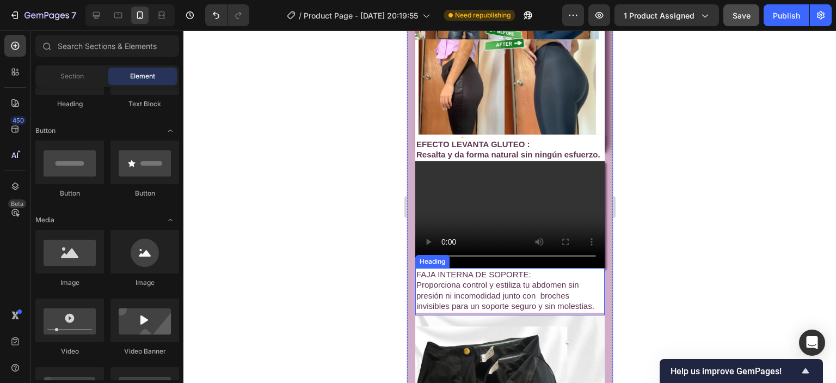
click at [455, 269] on p "FAJA INTERNA DE SOPORTE: Proporciona control y estiliza tu abdomen sin presión …" at bounding box center [509, 290] width 187 height 42
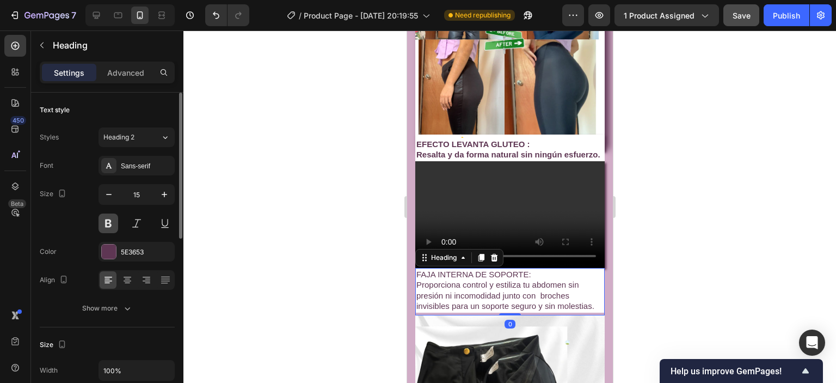
click at [110, 221] on button at bounding box center [108, 223] width 20 height 20
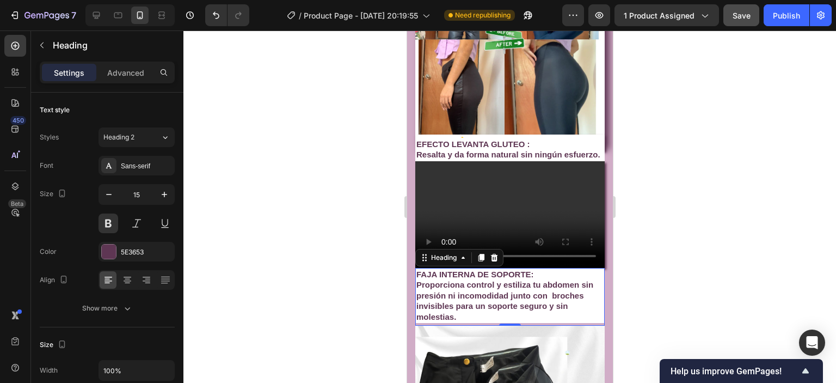
click at [668, 224] on div at bounding box center [509, 206] width 652 height 352
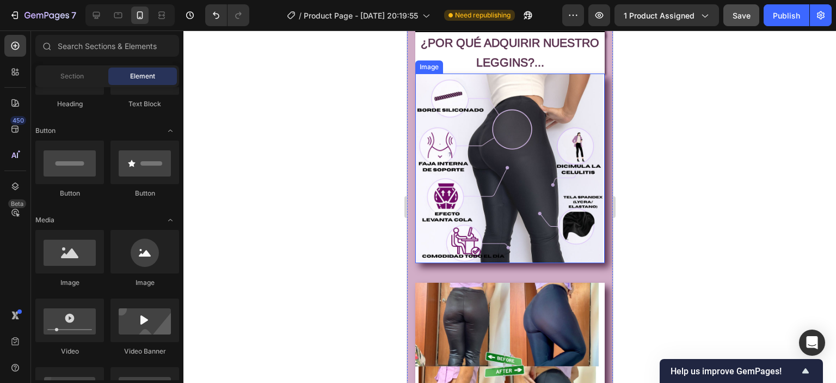
scroll to position [979, 0]
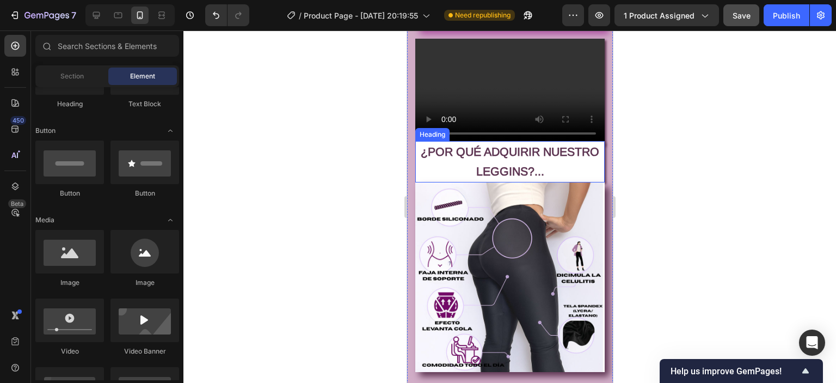
click at [502, 156] on h2 "¿POR QUÉ ADQUIRIR NUESTRO LEGGINS?..." at bounding box center [509, 161] width 189 height 41
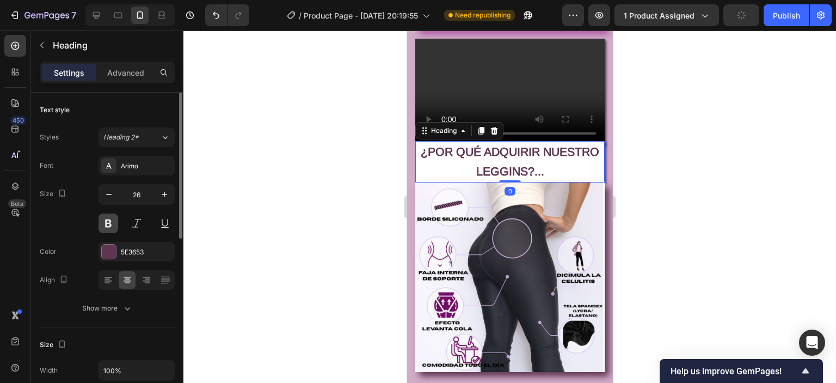
click at [106, 224] on button at bounding box center [108, 223] width 20 height 20
click at [110, 223] on button at bounding box center [108, 223] width 20 height 20
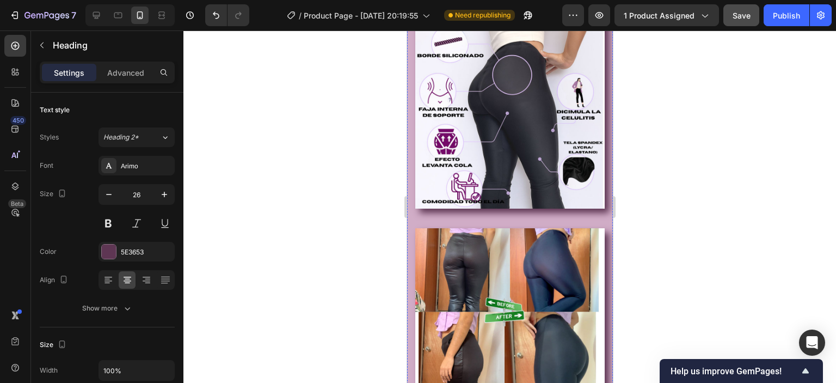
scroll to position [1252, 0]
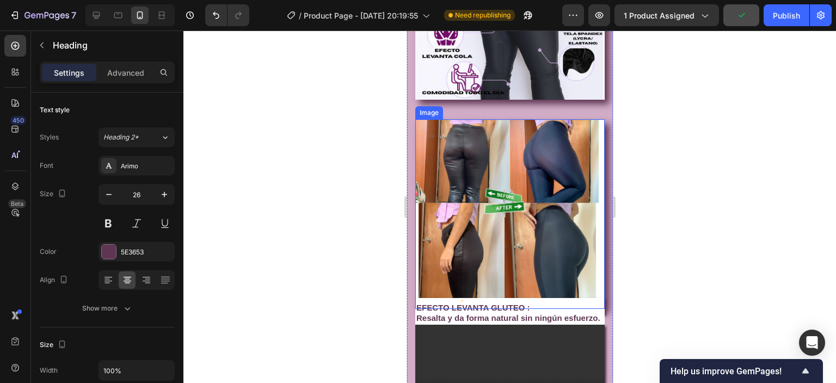
click at [458, 224] on img at bounding box center [509, 213] width 189 height 189
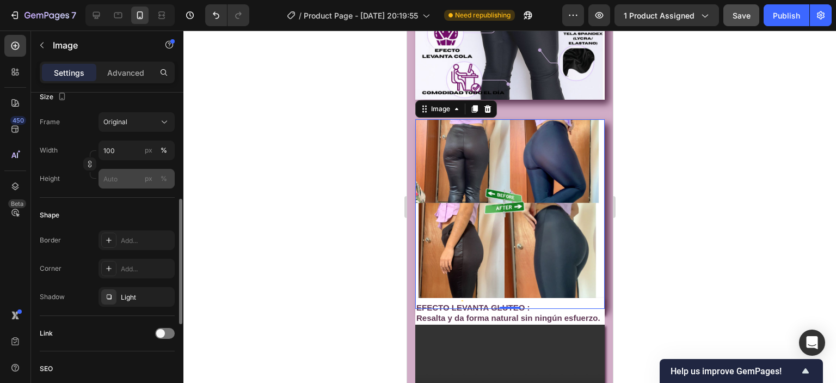
scroll to position [326, 0]
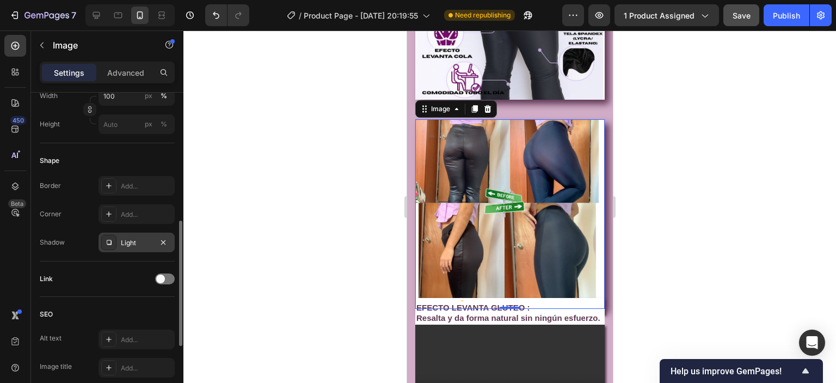
click at [107, 240] on icon at bounding box center [109, 242] width 5 height 5
click at [109, 212] on icon at bounding box center [108, 213] width 9 height 9
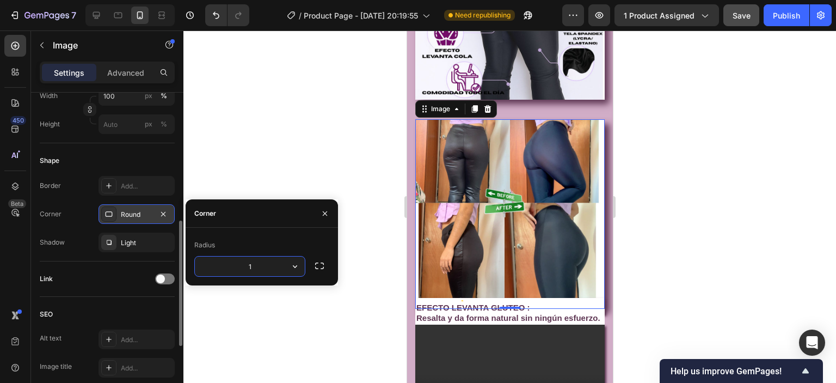
type input "10"
click at [309, 115] on div at bounding box center [509, 206] width 652 height 352
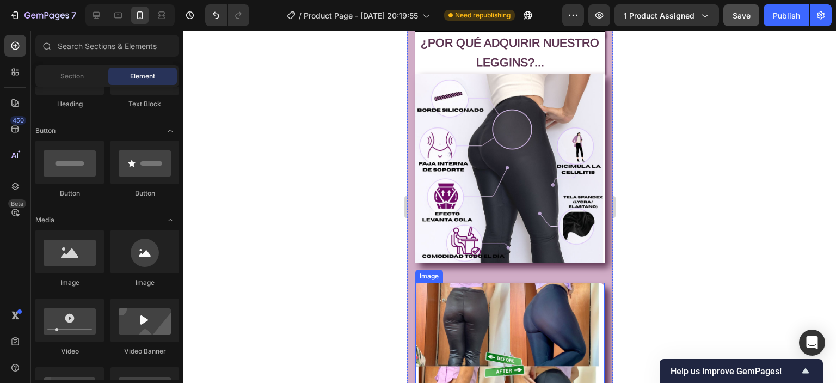
scroll to position [1197, 0]
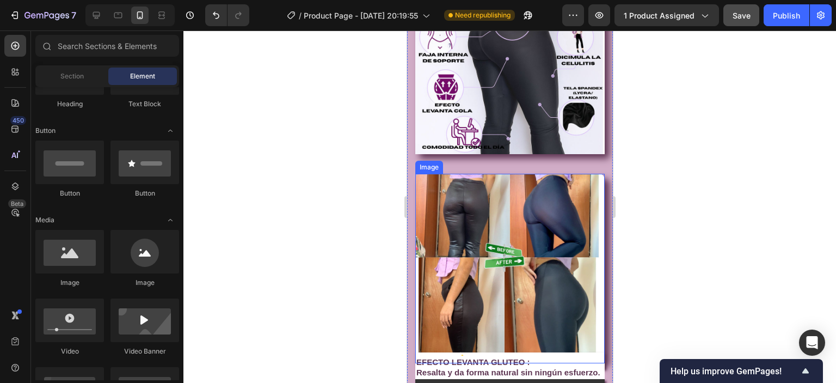
click at [456, 190] on img at bounding box center [509, 268] width 189 height 189
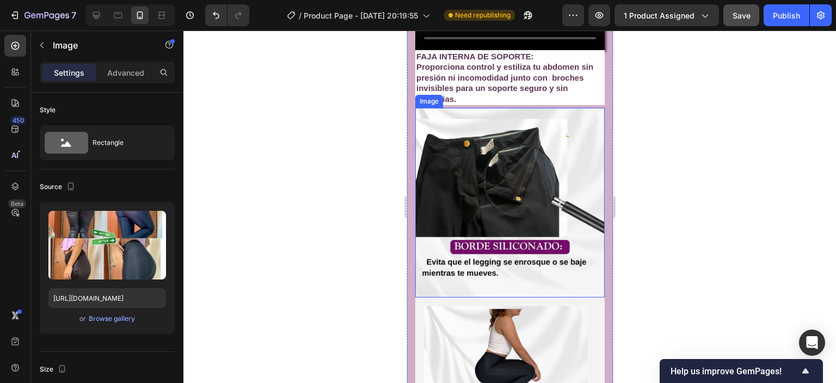
scroll to position [1578, 0]
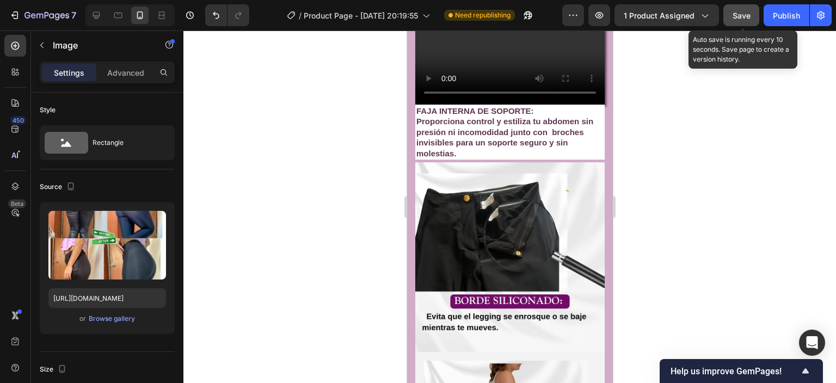
click at [738, 17] on span "Save" at bounding box center [741, 15] width 18 height 9
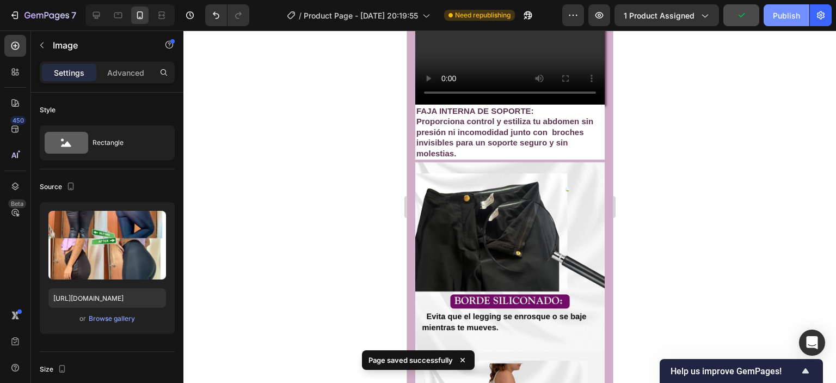
click at [780, 17] on div "Publish" at bounding box center [786, 15] width 27 height 11
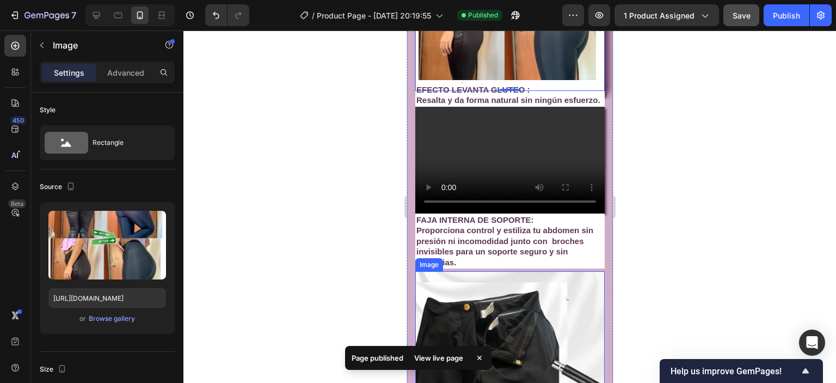
scroll to position [1360, 0]
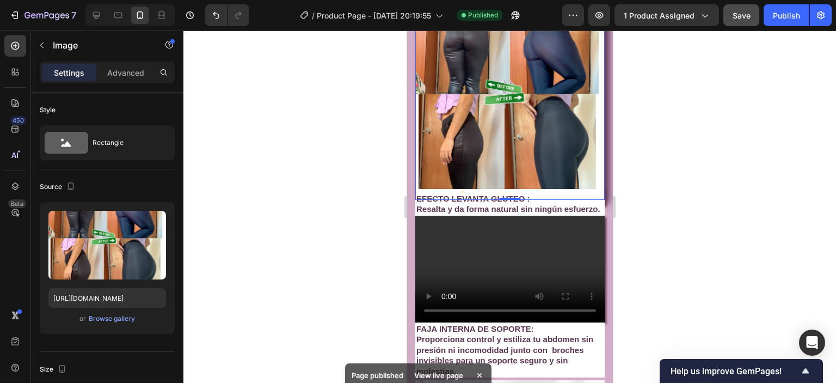
click at [763, 154] on div at bounding box center [509, 206] width 652 height 352
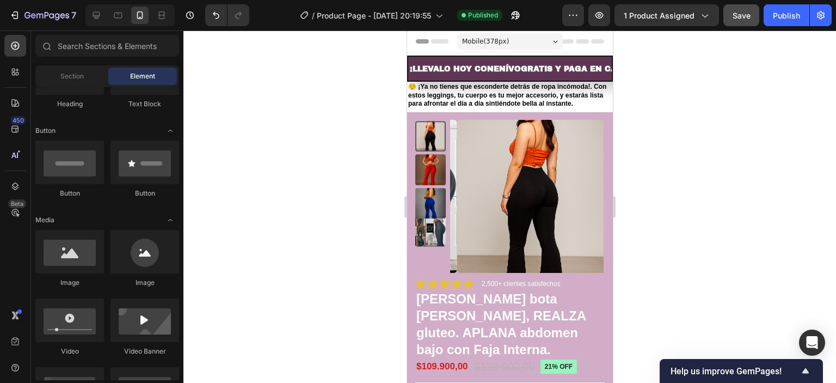
scroll to position [54, 0]
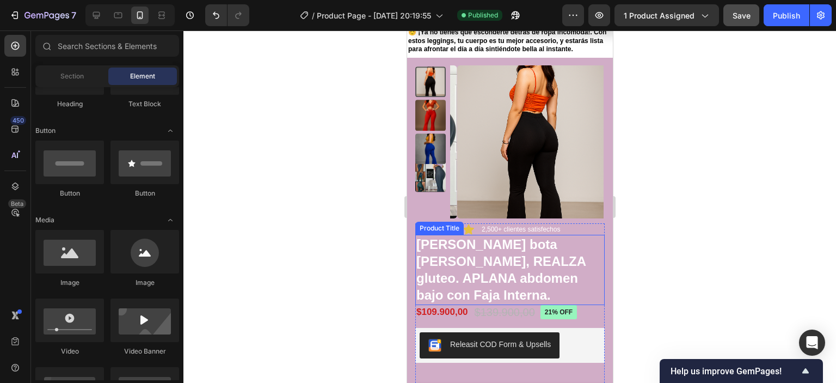
click at [467, 250] on h1 "[PERSON_NAME] bota [PERSON_NAME], REALZA gluteo. APLANA abdomen bajo con Faja I…" at bounding box center [509, 270] width 189 height 70
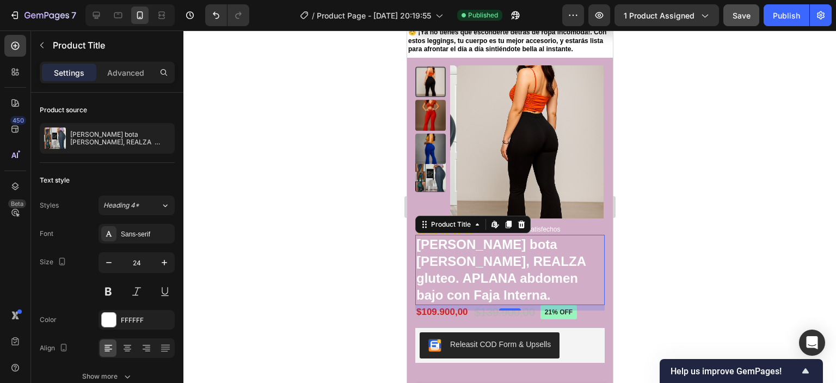
click at [484, 254] on h1 "[PERSON_NAME] bota [PERSON_NAME], REALZA gluteo. APLANA abdomen bajo con Faja I…" at bounding box center [509, 270] width 189 height 70
click at [436, 251] on h1 "[PERSON_NAME] bota [PERSON_NAME], REALZA gluteo. APLANA abdomen bajo con Faja I…" at bounding box center [509, 270] width 189 height 70
click at [429, 247] on h1 "[PERSON_NAME] bota [PERSON_NAME], REALZA gluteo. APLANA abdomen bajo con Faja I…" at bounding box center [509, 270] width 189 height 70
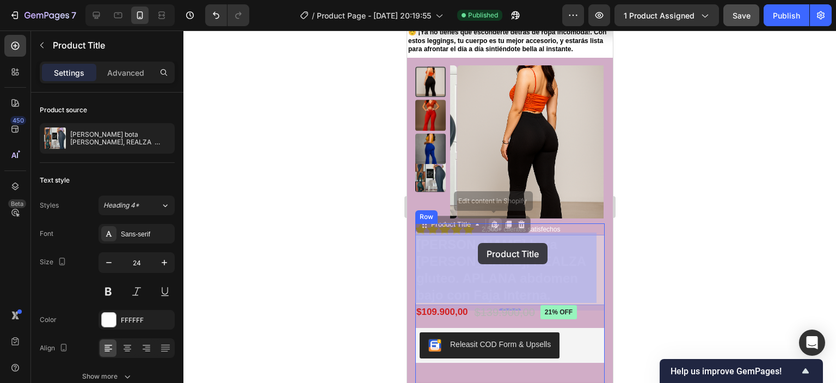
drag, startPoint x: 415, startPoint y: 245, endPoint x: 478, endPoint y: 243, distance: 63.2
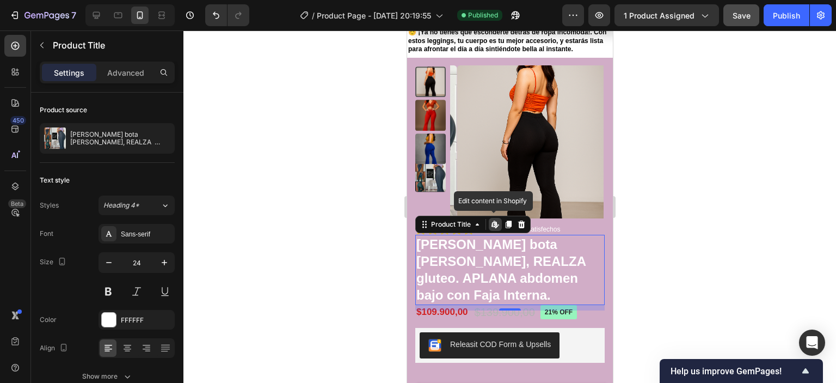
click at [491, 272] on h1 "[PERSON_NAME] bota [PERSON_NAME], REALZA gluteo. APLANA abdomen bajo con Faja I…" at bounding box center [509, 270] width 189 height 70
click at [422, 243] on h1 "[PERSON_NAME] bota [PERSON_NAME], REALZA gluteo. APLANA abdomen bajo con Faja I…" at bounding box center [509, 270] width 189 height 70
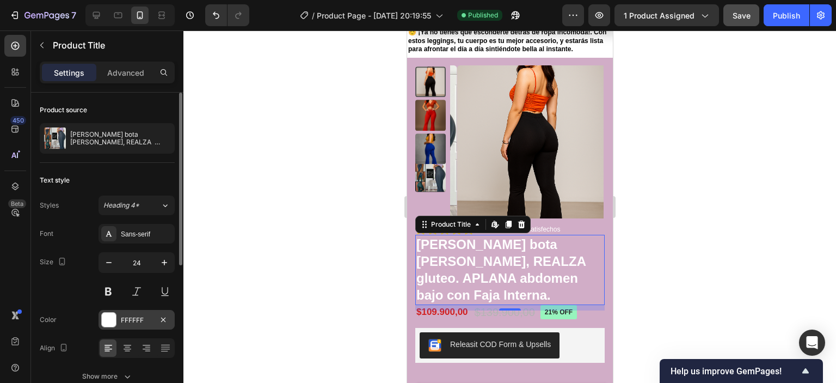
click at [113, 317] on div at bounding box center [109, 319] width 14 height 14
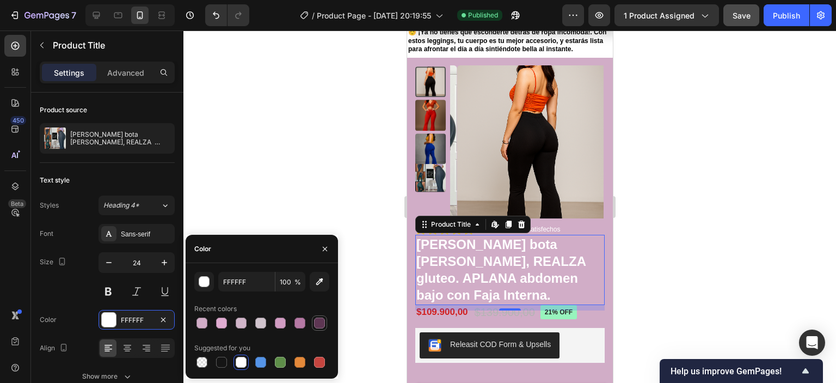
click at [320, 320] on div at bounding box center [319, 322] width 11 height 11
type input "5E3653"
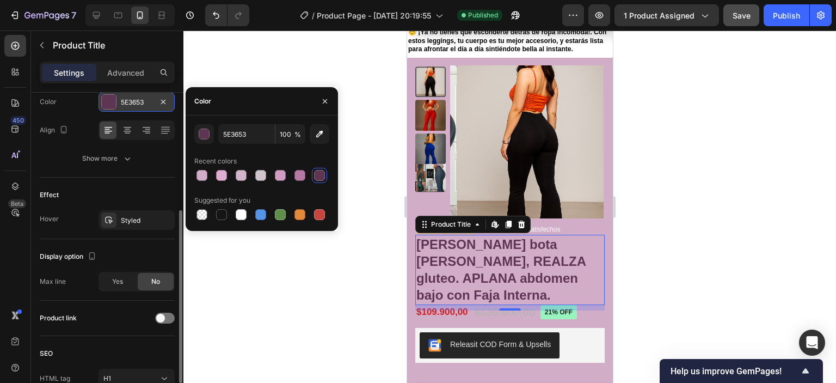
scroll to position [274, 0]
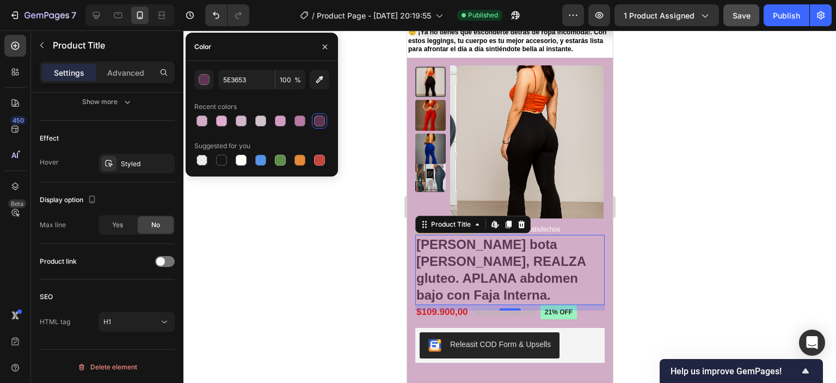
click at [525, 293] on h1 "[PERSON_NAME] bota [PERSON_NAME], REALZA gluteo. APLANA abdomen bajo con Faja I…" at bounding box center [509, 270] width 189 height 70
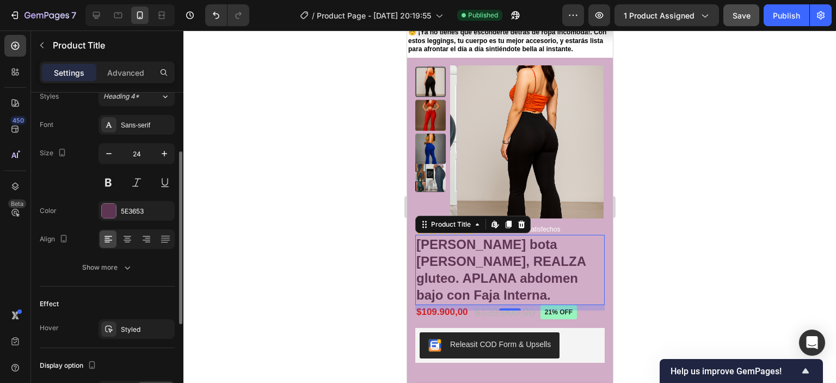
scroll to position [163, 0]
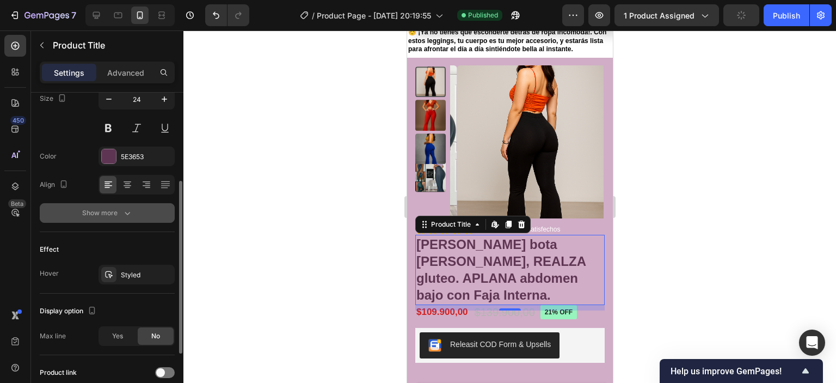
click at [111, 209] on div "Show more" at bounding box center [107, 212] width 51 height 11
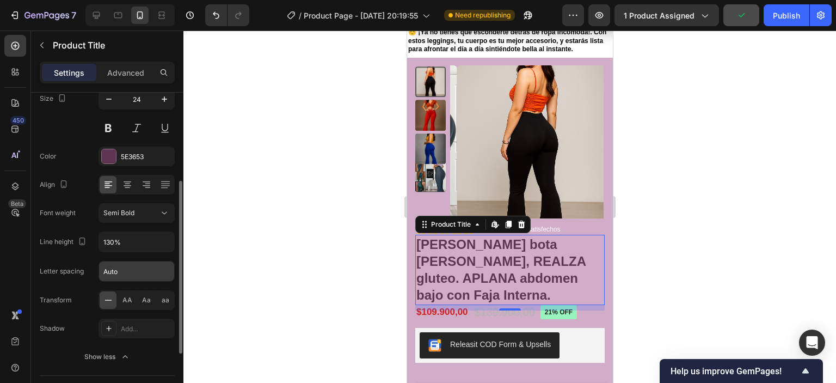
scroll to position [272, 0]
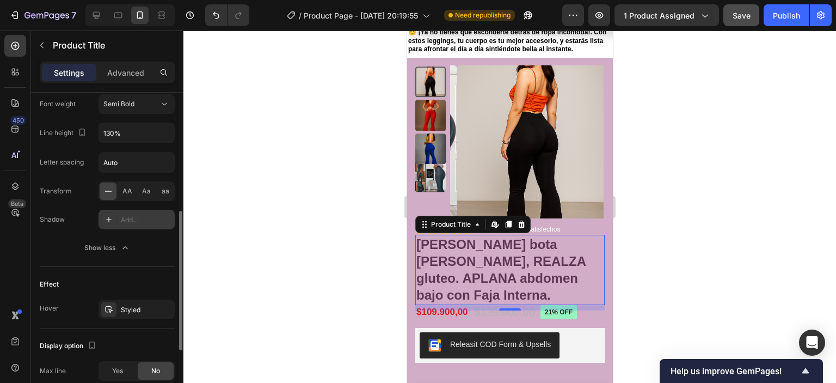
click at [108, 213] on div at bounding box center [108, 219] width 15 height 15
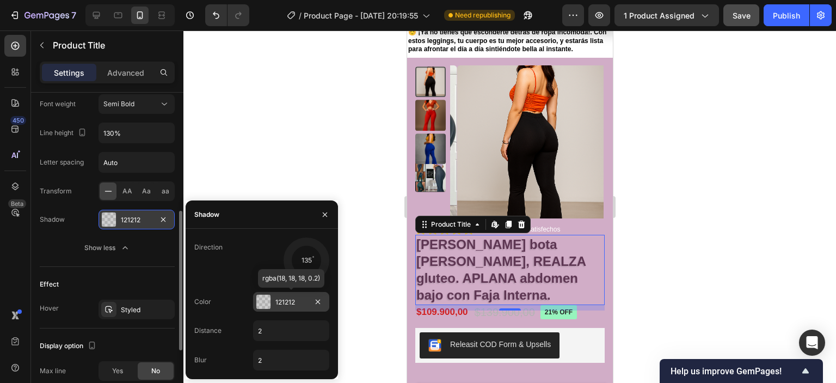
click at [260, 303] on div at bounding box center [263, 301] width 14 height 14
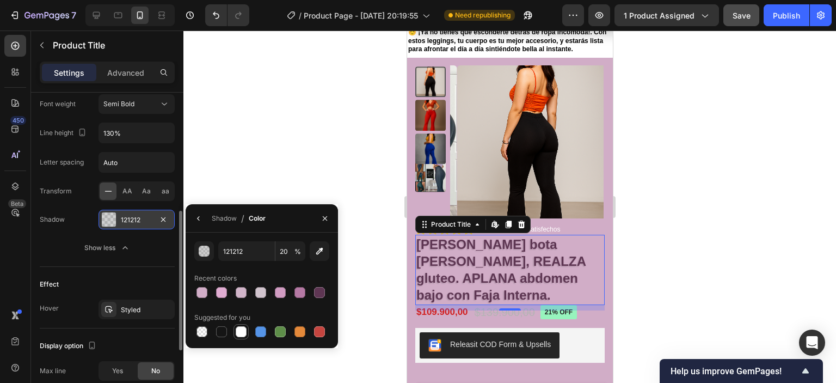
click at [238, 335] on div at bounding box center [241, 331] width 11 height 11
type input "FFFFFF"
type input "100"
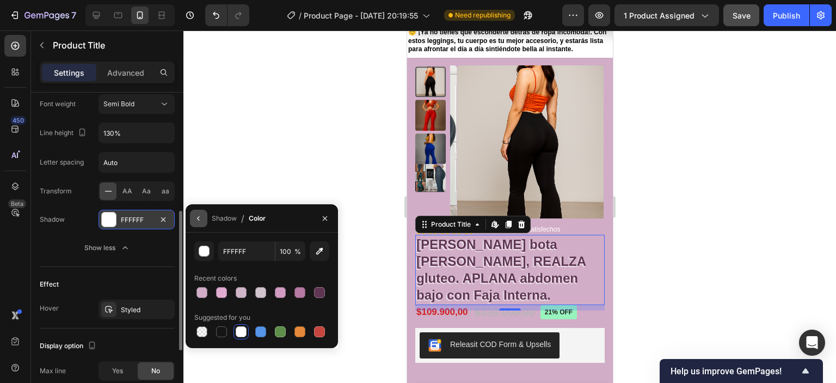
click at [195, 215] on icon "button" at bounding box center [198, 218] width 9 height 9
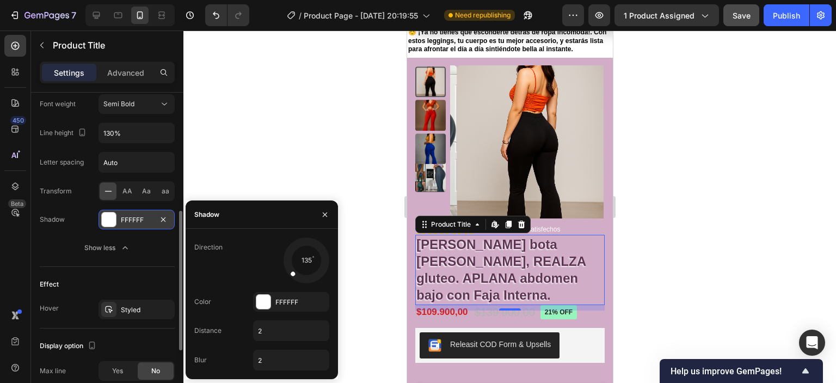
click at [276, 142] on div at bounding box center [509, 206] width 652 height 352
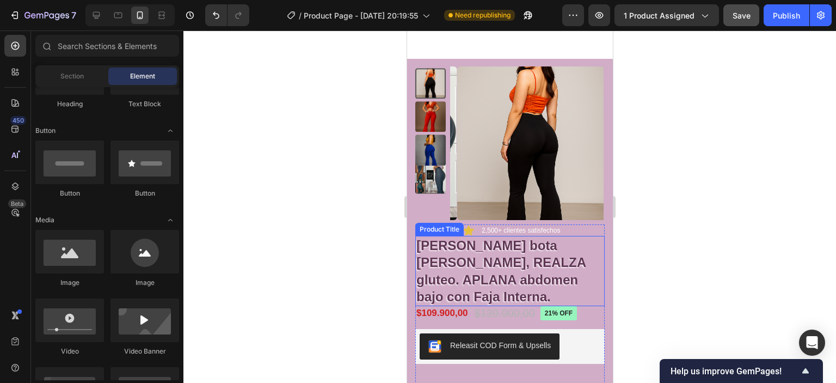
scroll to position [109, 0]
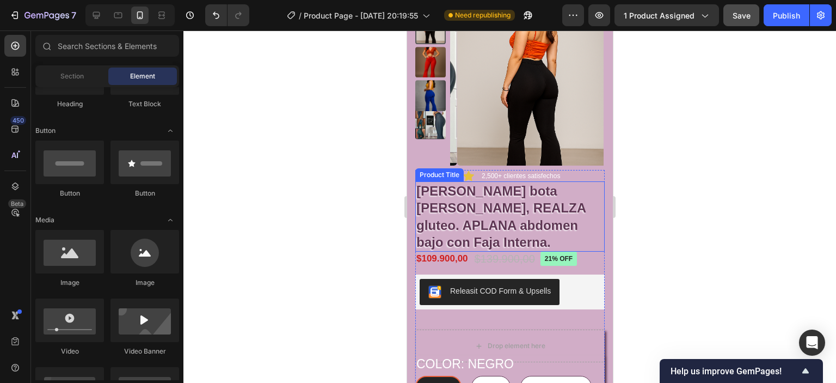
click at [571, 236] on h1 "[PERSON_NAME] bota [PERSON_NAME], REALZA gluteo. APLANA abdomen bajo con Faja I…" at bounding box center [509, 216] width 189 height 70
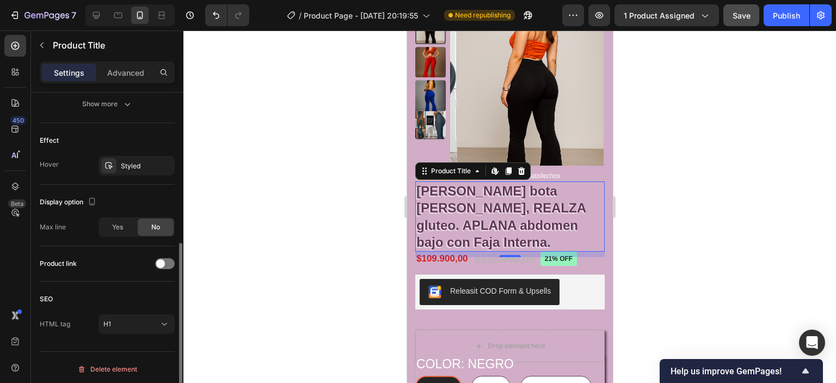
scroll to position [274, 0]
click at [159, 319] on icon at bounding box center [164, 321] width 11 height 11
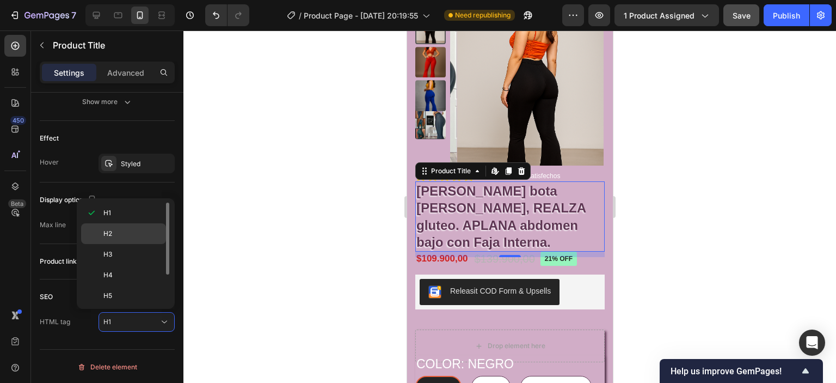
click at [110, 230] on span "H2" at bounding box center [107, 234] width 9 height 10
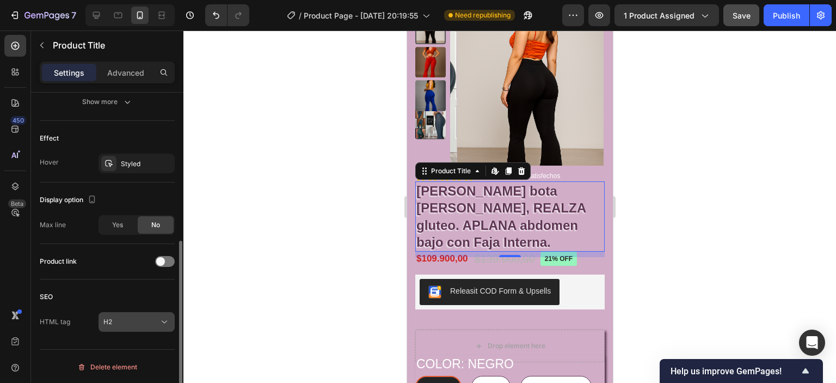
click at [166, 322] on icon at bounding box center [164, 321] width 11 height 11
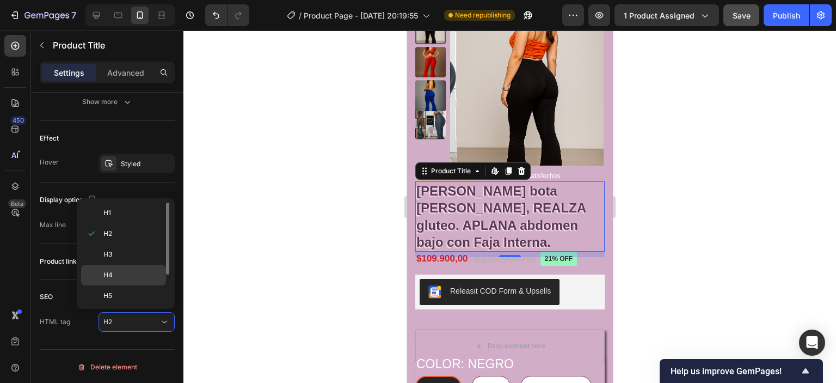
click at [107, 274] on span "H4" at bounding box center [107, 275] width 9 height 10
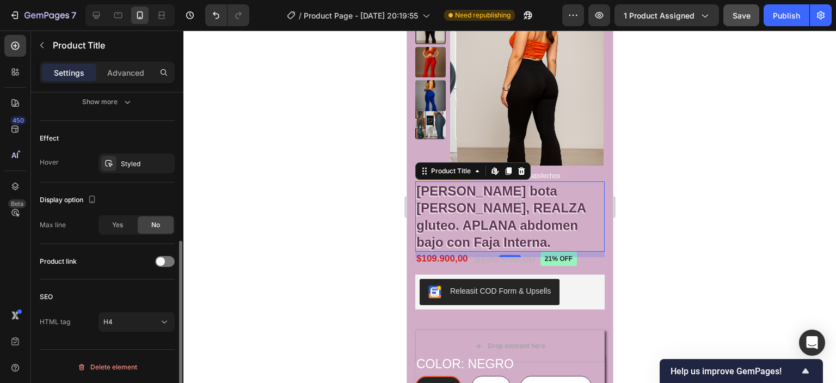
scroll to position [220, 0]
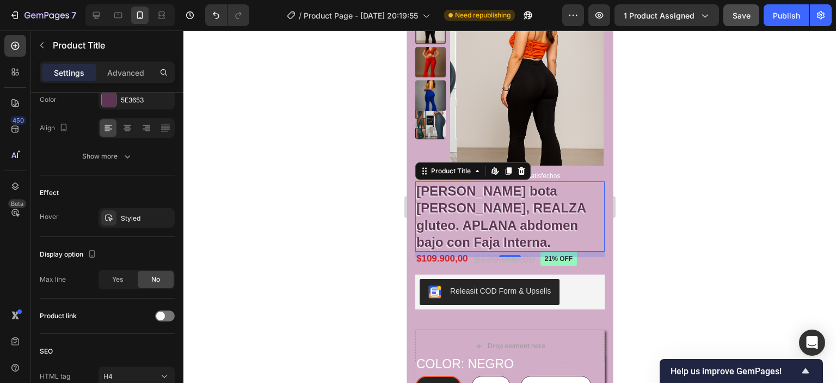
click at [717, 206] on div at bounding box center [509, 206] width 652 height 352
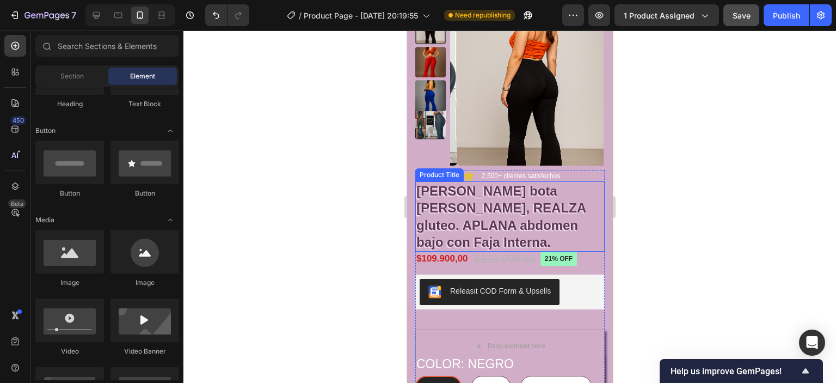
click at [494, 205] on h4 "[PERSON_NAME] bota [PERSON_NAME], REALZA gluteo. APLANA abdomen bajo con Faja I…" at bounding box center [509, 216] width 189 height 70
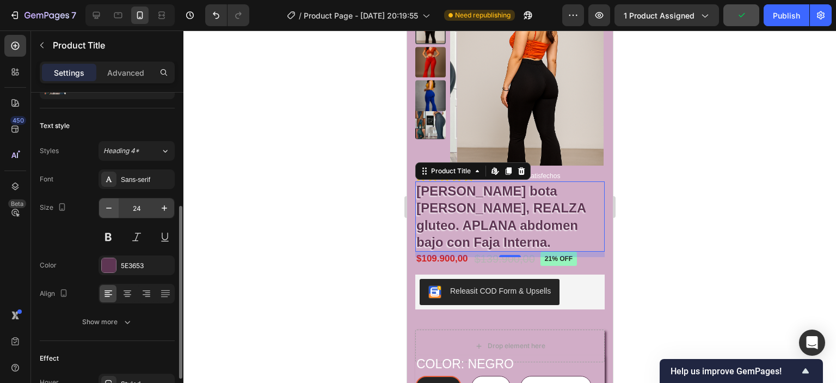
scroll to position [109, 0]
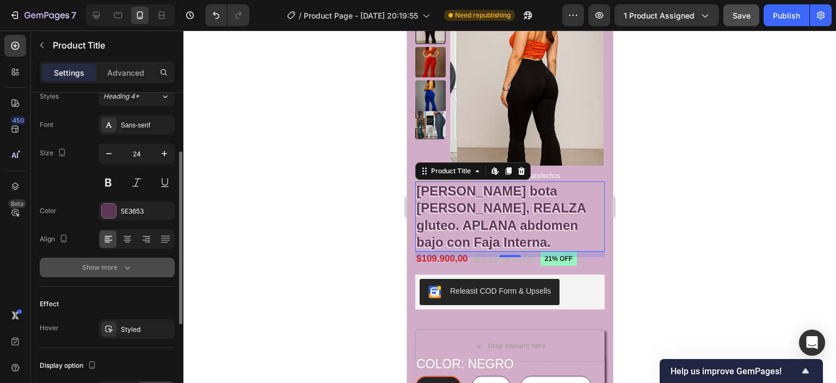
click at [109, 262] on div "Show more" at bounding box center [107, 267] width 51 height 11
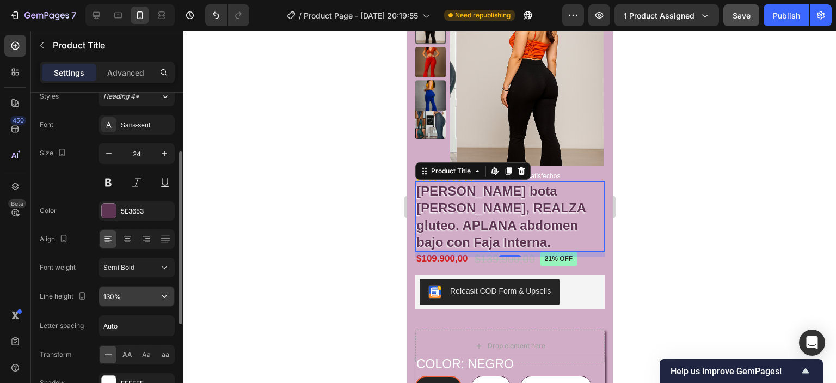
scroll to position [163, 0]
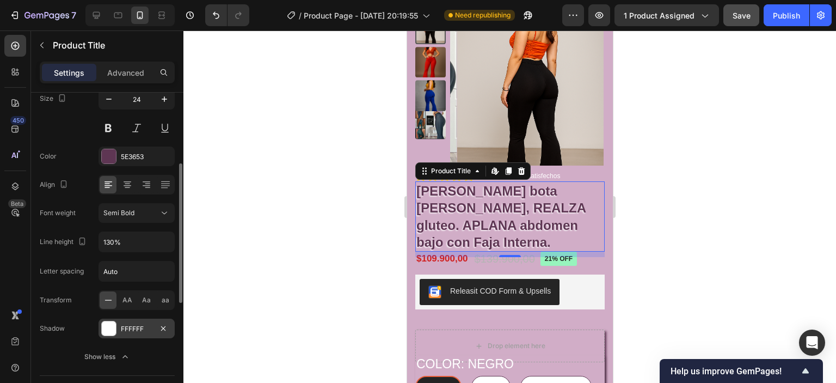
click at [103, 326] on div at bounding box center [109, 328] width 14 height 14
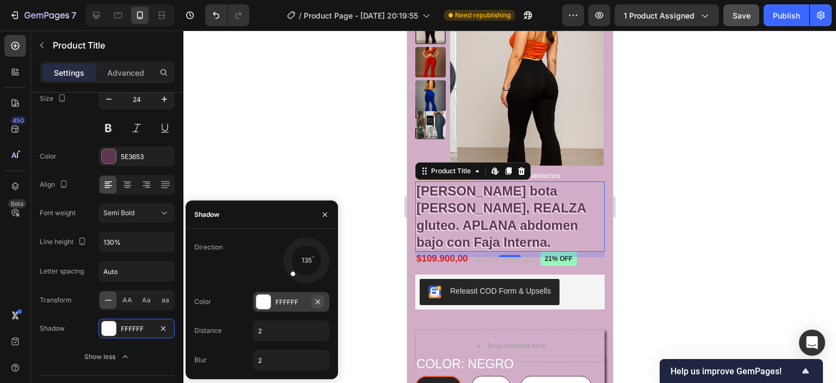
click at [318, 299] on icon "button" at bounding box center [317, 301] width 9 height 9
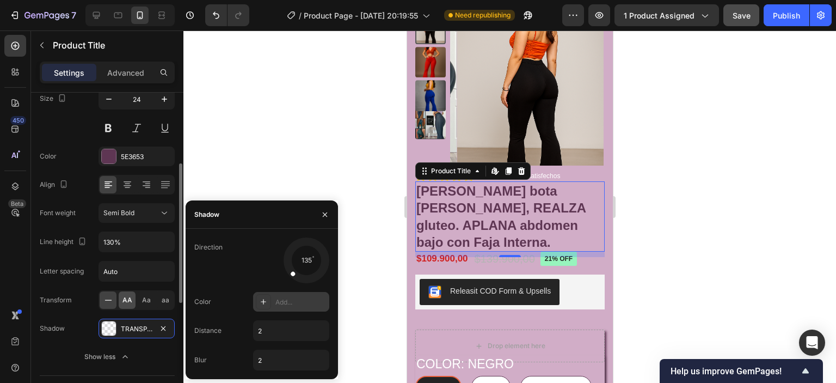
click at [124, 299] on span "AA" at bounding box center [127, 300] width 10 height 10
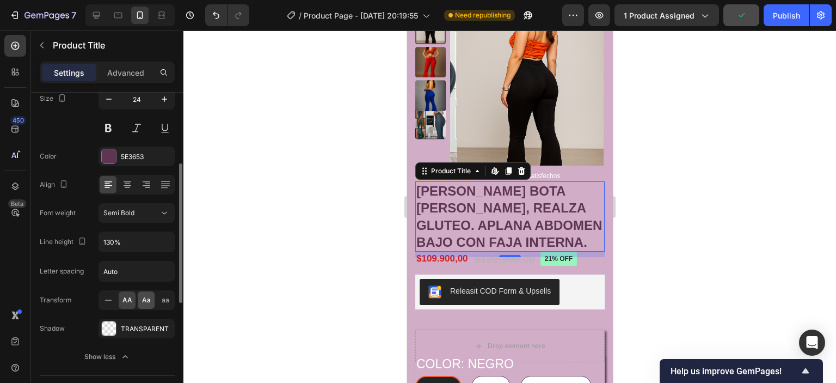
click at [143, 297] on span "Aa" at bounding box center [146, 300] width 9 height 10
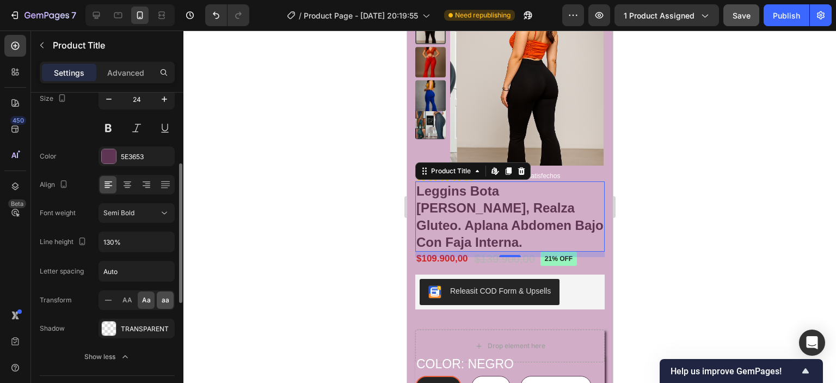
click at [167, 301] on span "aa" at bounding box center [166, 300] width 8 height 10
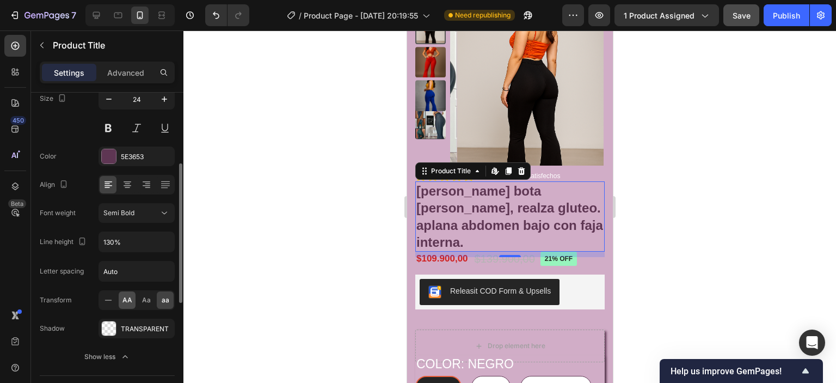
click at [129, 297] on span "AA" at bounding box center [127, 300] width 10 height 10
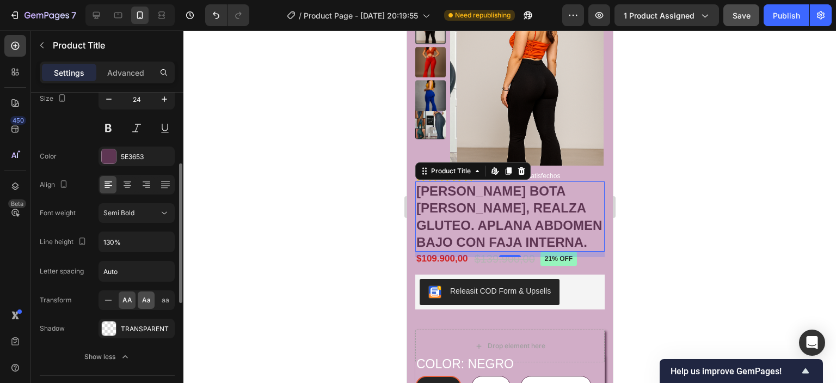
click at [143, 297] on span "Aa" at bounding box center [146, 300] width 9 height 10
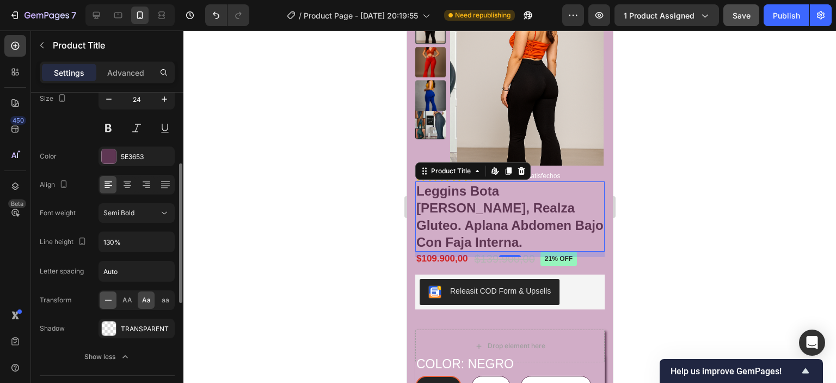
click at [106, 296] on icon at bounding box center [108, 299] width 11 height 11
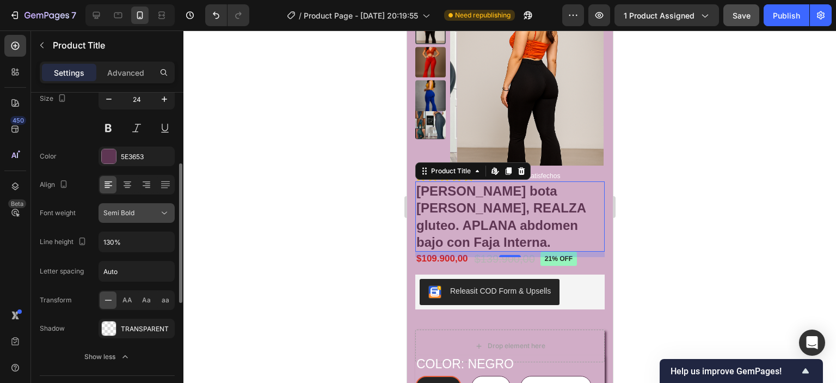
click at [168, 209] on icon at bounding box center [164, 212] width 11 height 11
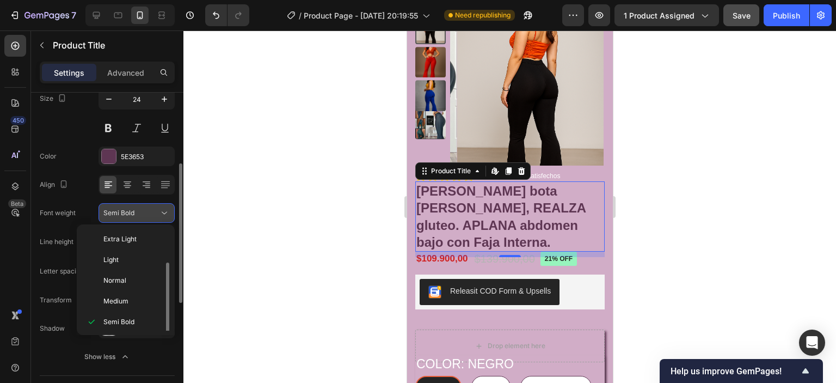
scroll to position [20, 0]
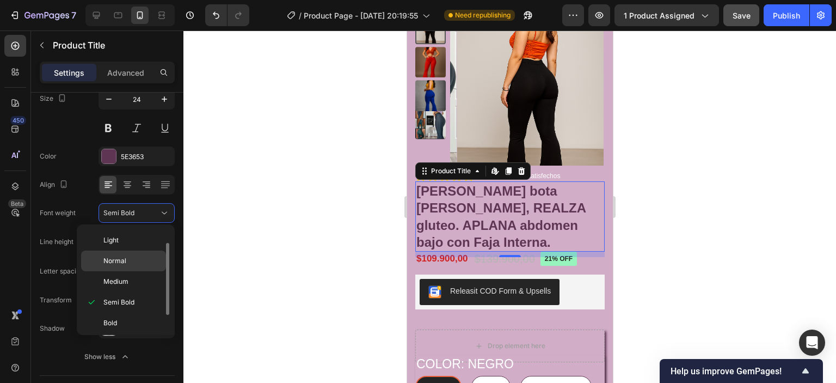
click at [130, 262] on p "Normal" at bounding box center [132, 261] width 58 height 10
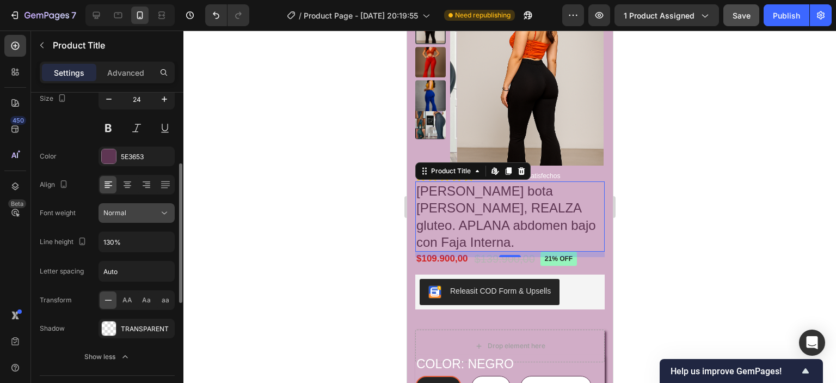
click at [155, 208] on div "Normal" at bounding box center [131, 213] width 56 height 10
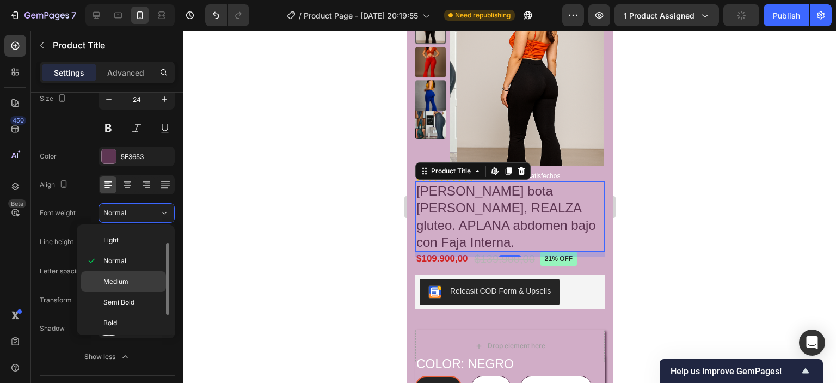
click at [122, 279] on span "Medium" at bounding box center [115, 281] width 25 height 10
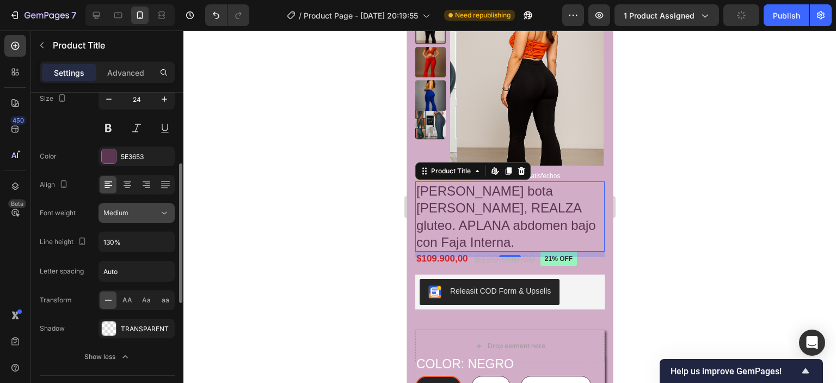
click at [158, 208] on div "Medium" at bounding box center [131, 213] width 56 height 10
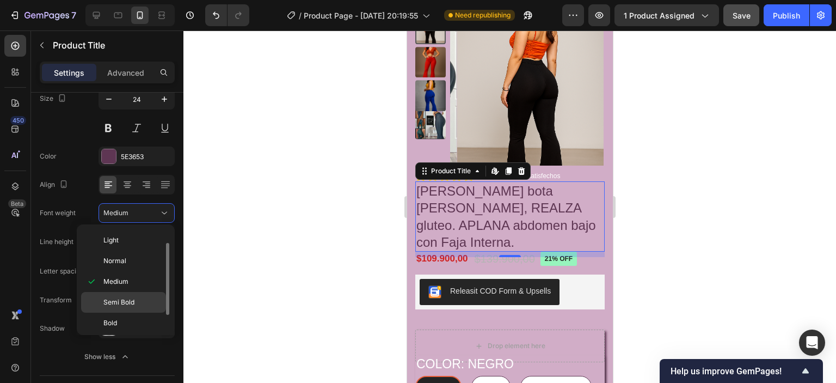
click at [119, 302] on span "Semi Bold" at bounding box center [118, 302] width 31 height 10
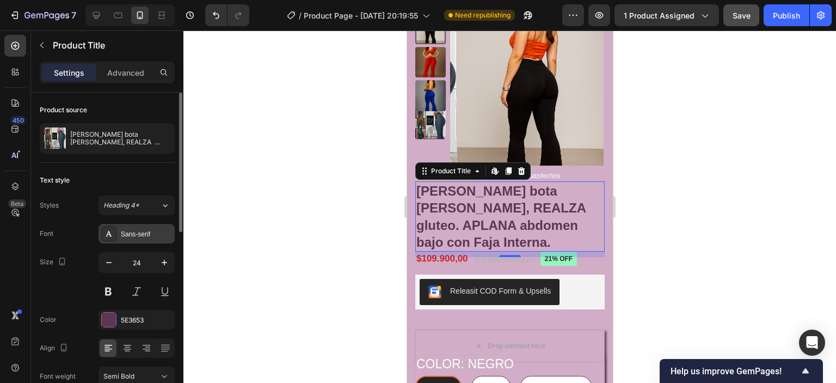
scroll to position [54, 0]
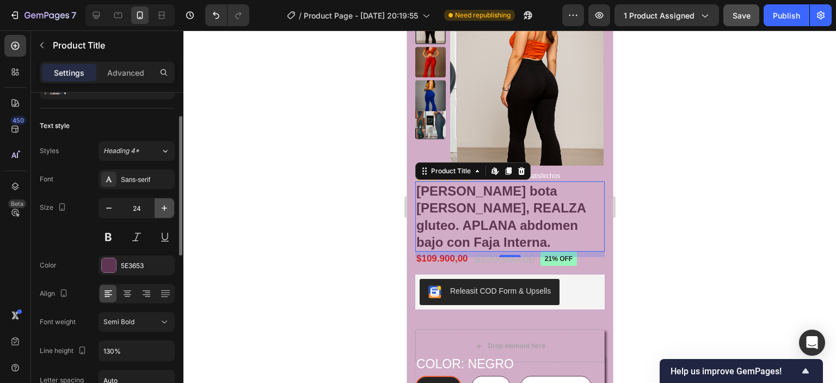
click at [167, 206] on icon "button" at bounding box center [164, 207] width 11 height 11
type input "25"
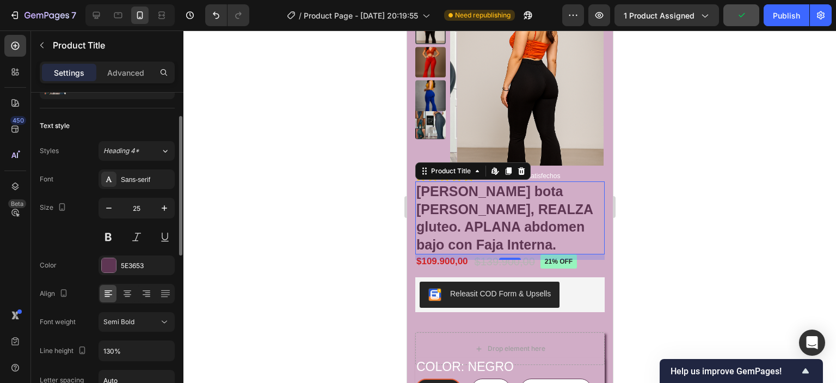
scroll to position [0, 0]
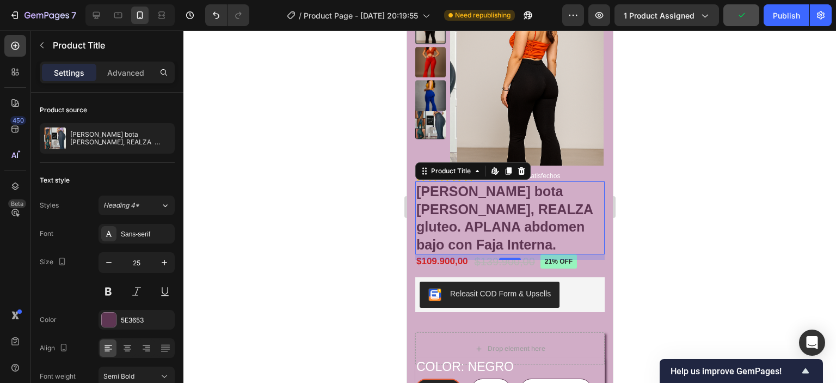
click at [677, 226] on div at bounding box center [509, 206] width 652 height 352
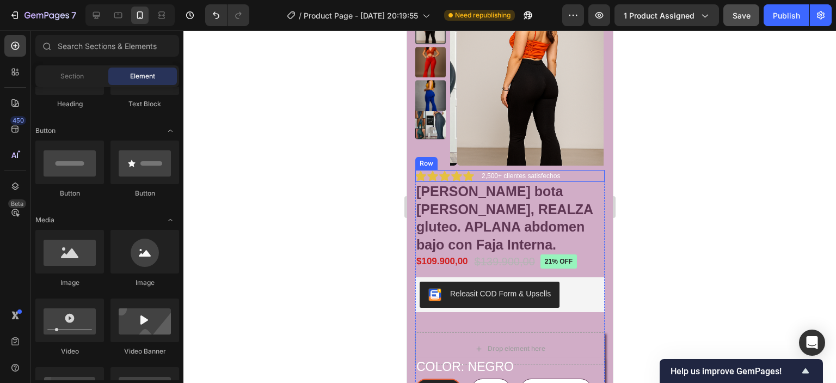
click at [583, 176] on div "Icon Icon Icon Icon Icon Icon List 2,500+ clientes satisfechos Text Block Row" at bounding box center [509, 176] width 189 height 12
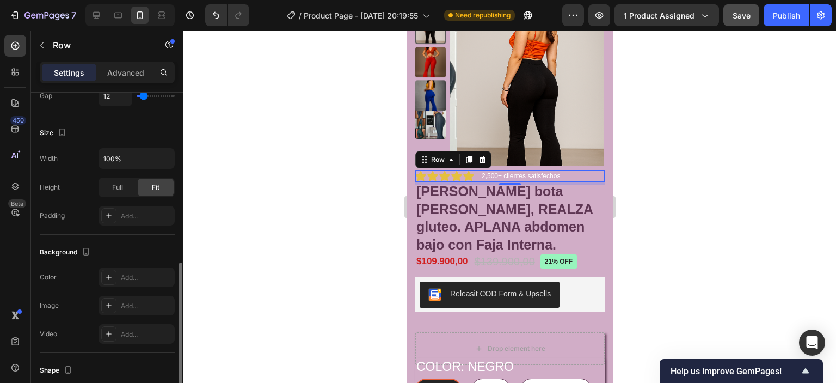
scroll to position [272, 0]
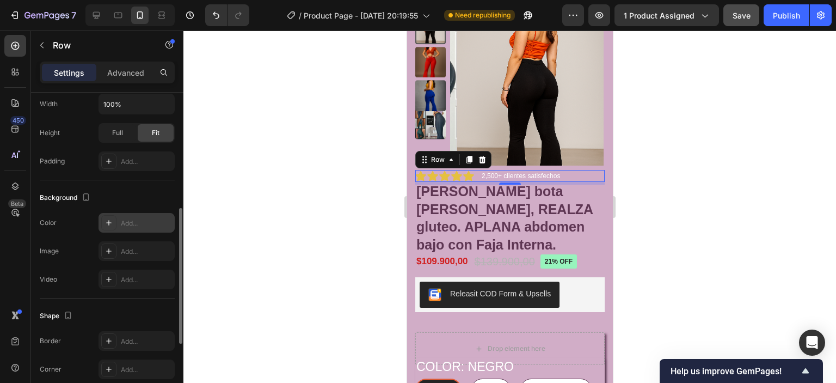
click at [106, 223] on icon at bounding box center [108, 222] width 9 height 9
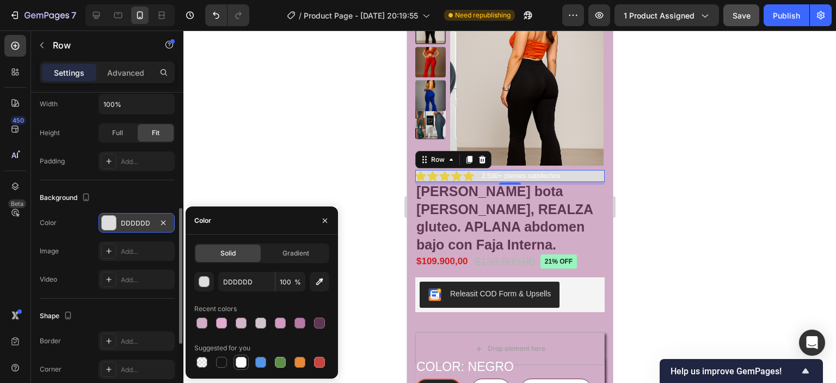
click at [239, 359] on div at bounding box center [241, 361] width 11 height 11
click at [316, 322] on div at bounding box center [319, 322] width 11 height 11
type input "5E3653"
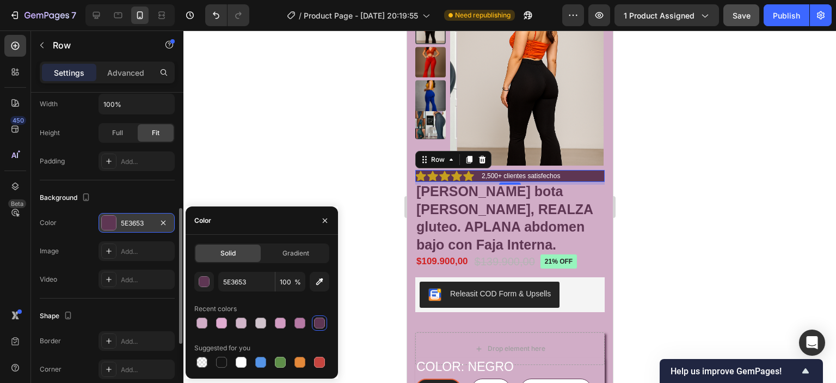
click at [323, 134] on div at bounding box center [509, 206] width 652 height 352
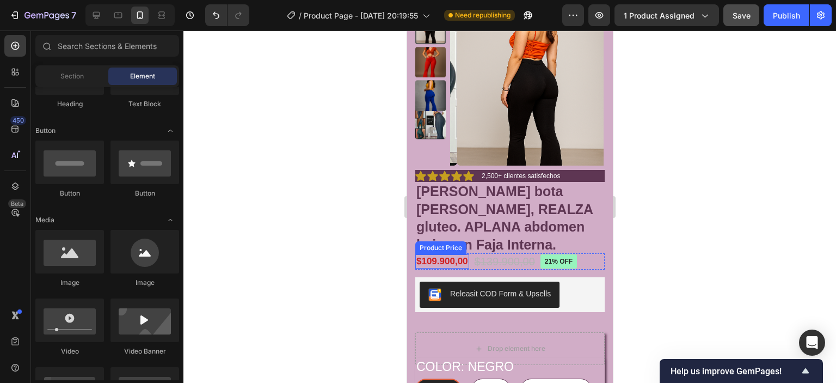
click at [464, 263] on div "$109.900,00" at bounding box center [442, 261] width 54 height 14
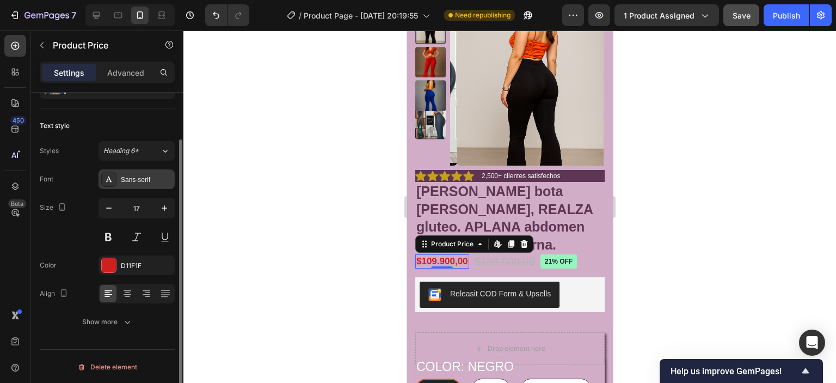
scroll to position [54, 0]
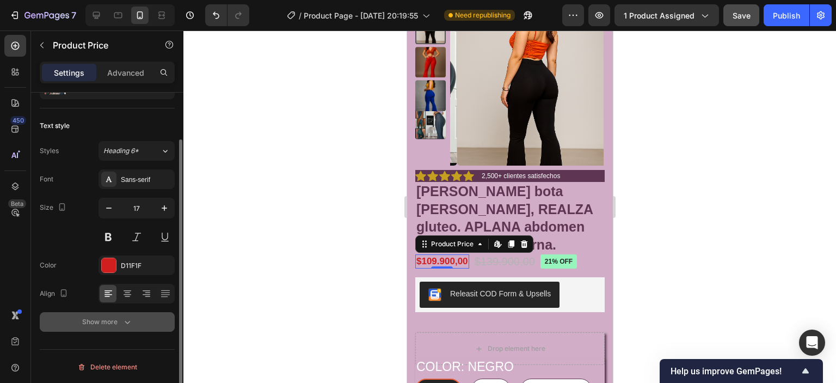
click at [122, 319] on icon "button" at bounding box center [127, 321] width 11 height 11
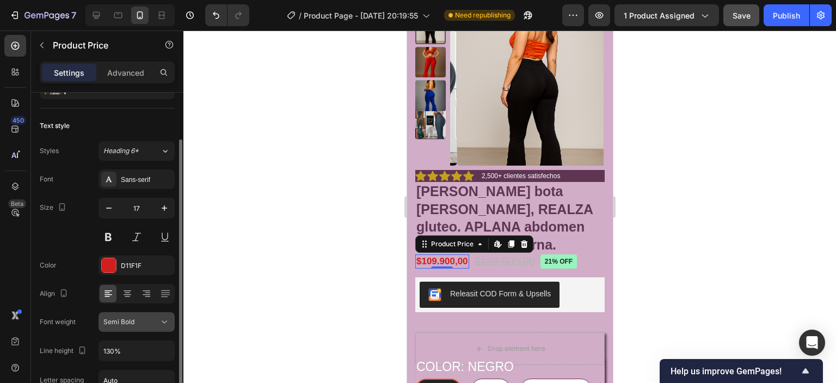
scroll to position [163, 0]
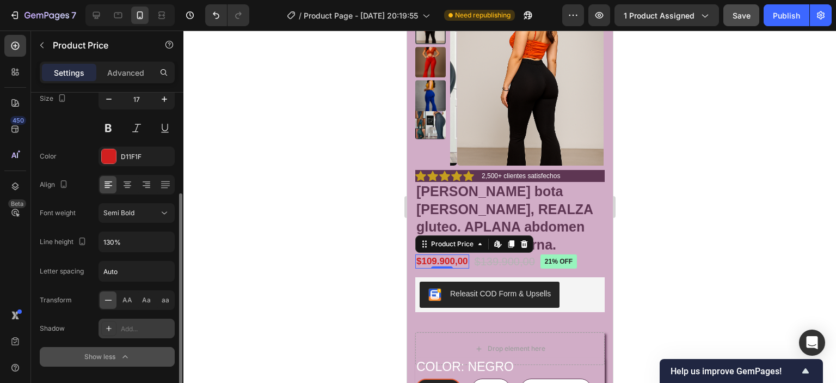
click at [106, 328] on icon at bounding box center [108, 328] width 9 height 9
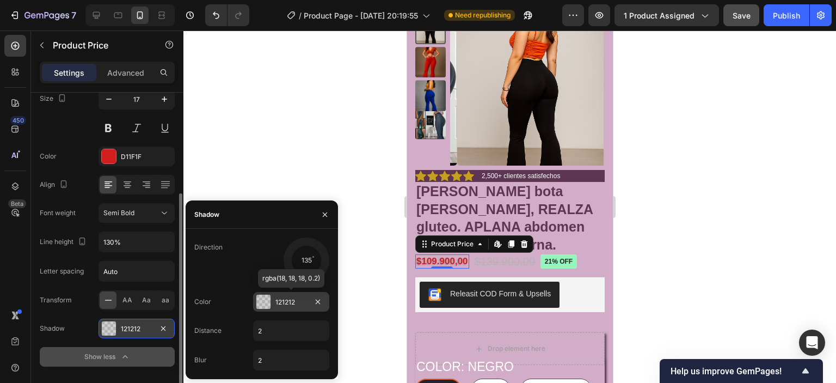
click at [262, 302] on div at bounding box center [263, 301] width 14 height 14
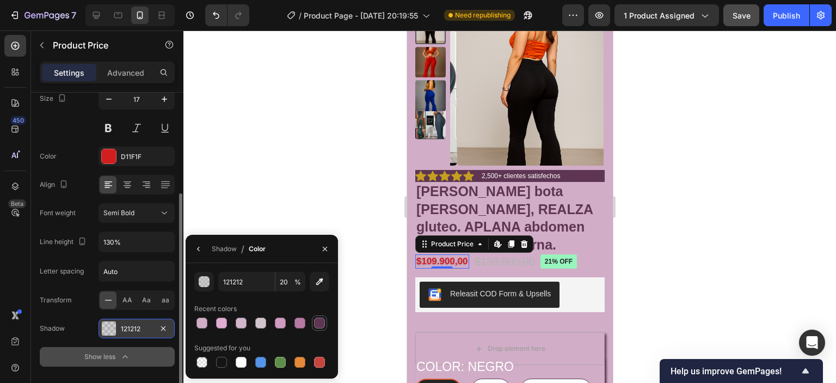
click at [317, 325] on div at bounding box center [319, 322] width 11 height 11
type input "5E3653"
type input "100"
click at [323, 250] on icon "button" at bounding box center [325, 249] width 4 height 4
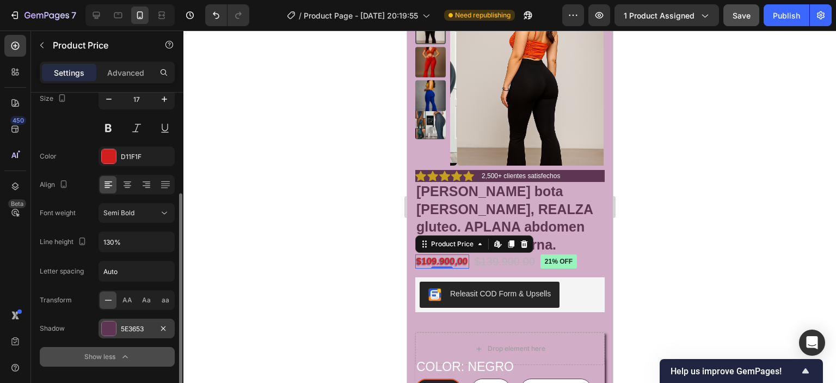
click at [455, 258] on div "$109.900,00" at bounding box center [442, 261] width 54 height 14
click at [107, 330] on div at bounding box center [109, 328] width 14 height 14
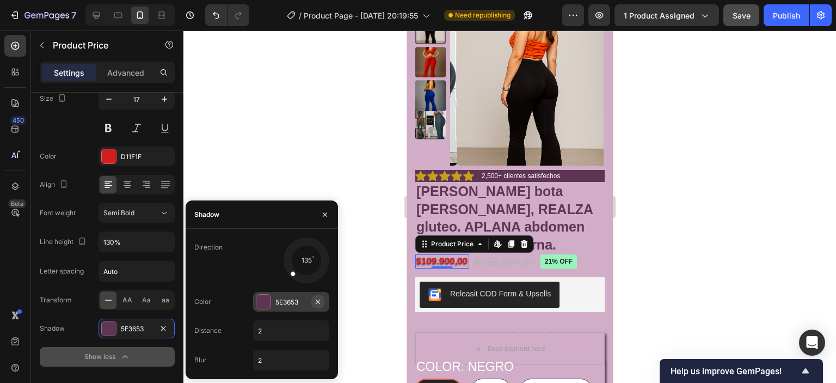
click at [319, 301] on icon "button" at bounding box center [317, 301] width 9 height 9
click at [319, 138] on div at bounding box center [509, 206] width 652 height 352
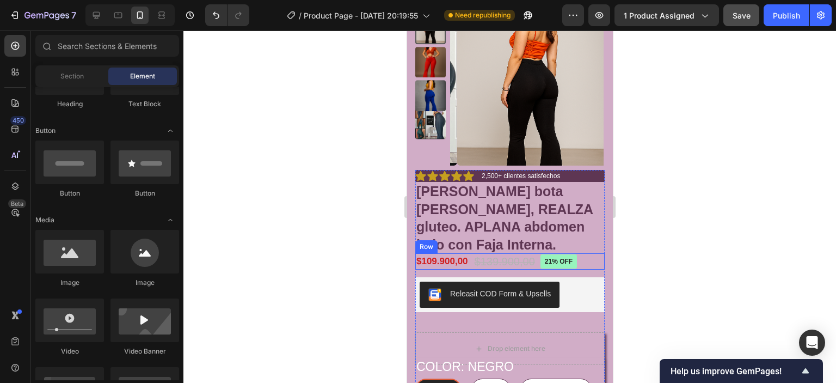
click at [582, 259] on div "$109.900,00 Product Price Product Price $139.900,00 Product Price Product Price…" at bounding box center [509, 261] width 189 height 16
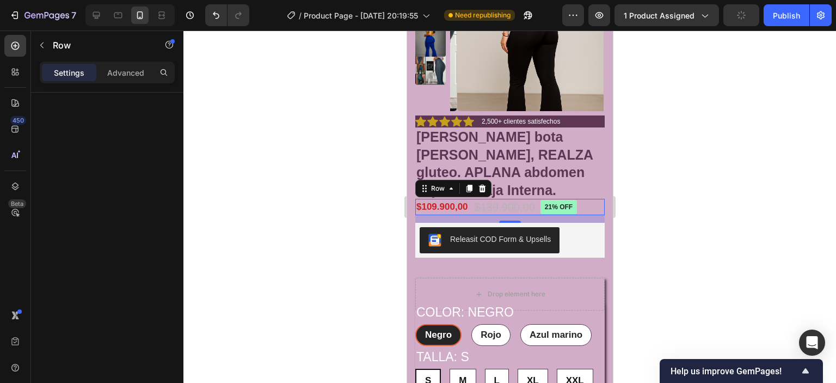
click at [661, 215] on div at bounding box center [509, 206] width 652 height 352
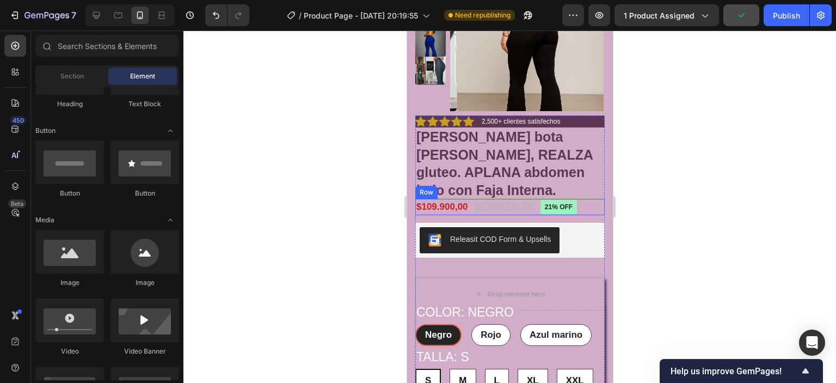
click at [590, 206] on div "$109.900,00 Product Price Product Price $139.900,00 Product Price Product Price…" at bounding box center [509, 207] width 189 height 16
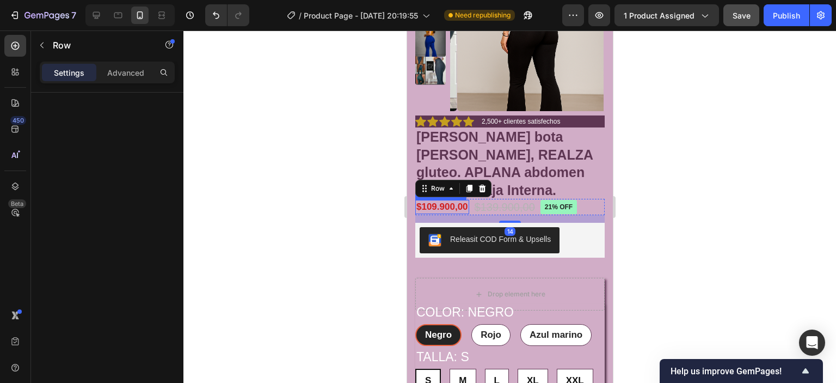
click at [462, 205] on div "$109.900,00" at bounding box center [442, 207] width 54 height 14
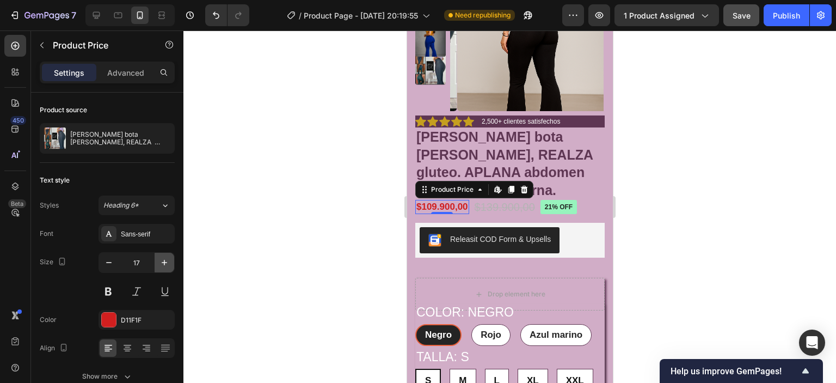
click at [161, 264] on icon "button" at bounding box center [164, 262] width 11 height 11
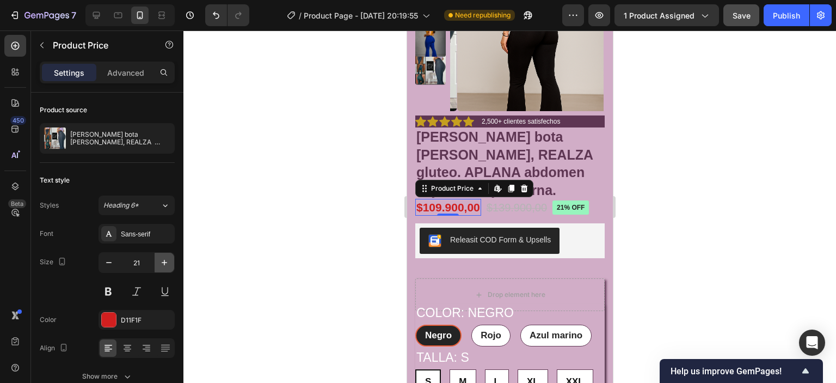
click at [161, 264] on icon "button" at bounding box center [164, 262] width 11 height 11
type input "22"
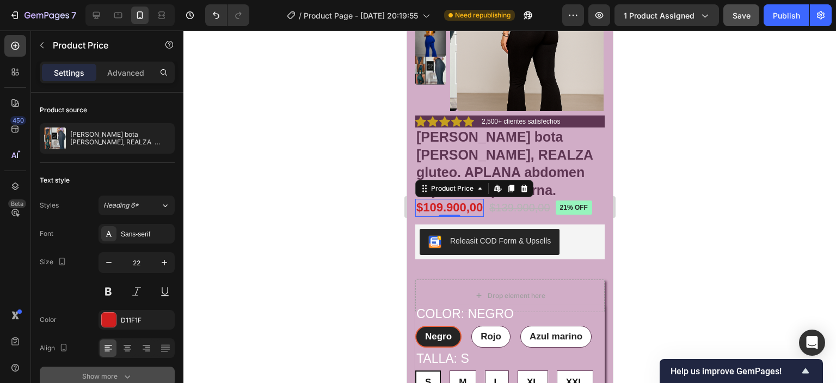
click at [125, 373] on icon "button" at bounding box center [127, 376] width 11 height 11
click at [340, 267] on div at bounding box center [509, 206] width 652 height 352
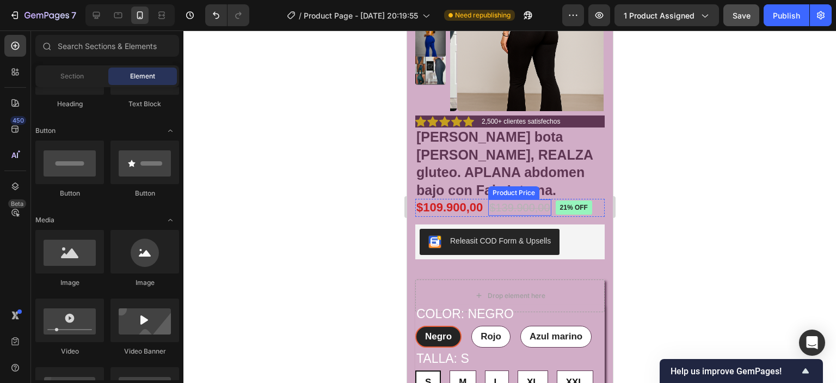
click at [523, 212] on div "$139.900,00" at bounding box center [519, 207] width 63 height 16
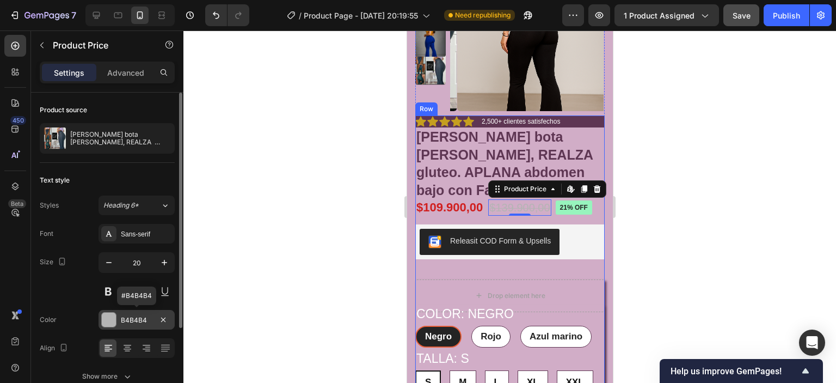
click at [111, 317] on div at bounding box center [109, 319] width 14 height 14
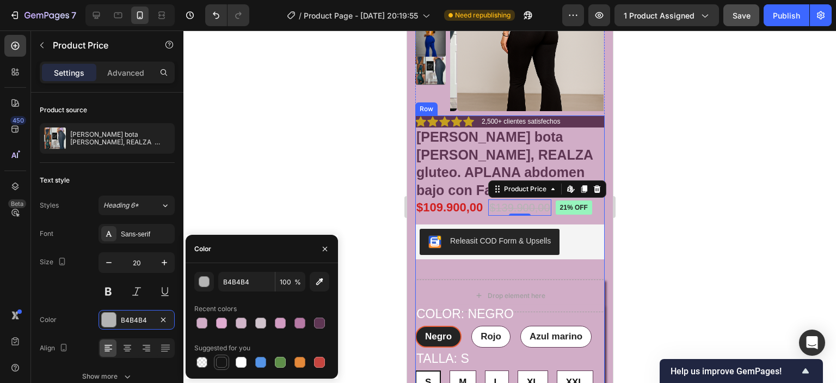
click at [222, 359] on div at bounding box center [221, 361] width 11 height 11
click at [320, 324] on div at bounding box center [319, 322] width 11 height 11
click at [300, 323] on div at bounding box center [299, 322] width 11 height 11
type input "B579A4"
click at [343, 182] on div at bounding box center [509, 206] width 652 height 352
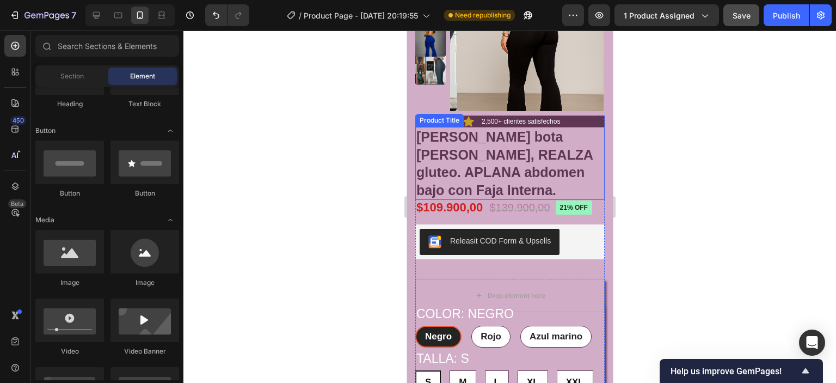
click at [584, 169] on h4 "[PERSON_NAME] bota [PERSON_NAME], REALZA gluteo. APLANA abdomen bajo con Faja I…" at bounding box center [509, 163] width 189 height 73
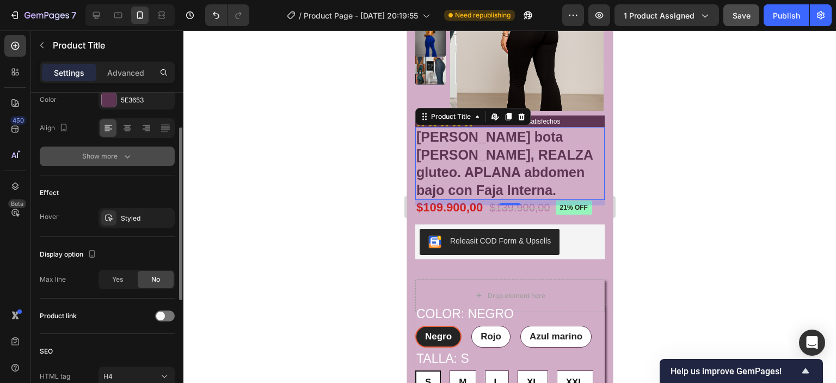
scroll to position [165, 0]
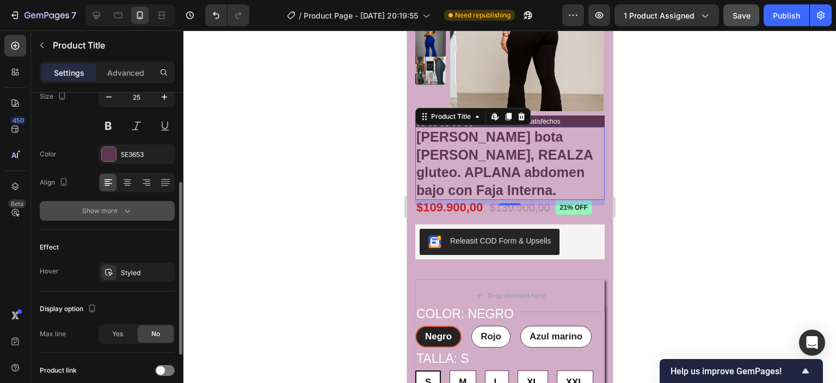
click at [124, 211] on icon "button" at bounding box center [127, 210] width 11 height 11
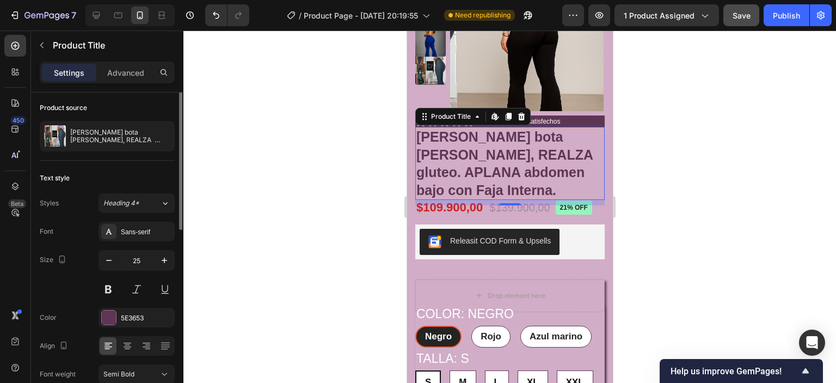
scroll to position [0, 0]
click at [324, 182] on div at bounding box center [509, 206] width 652 height 352
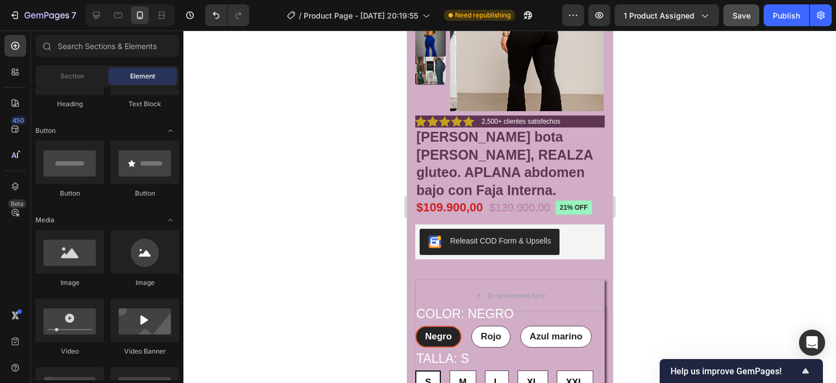
click at [660, 186] on div at bounding box center [509, 206] width 652 height 352
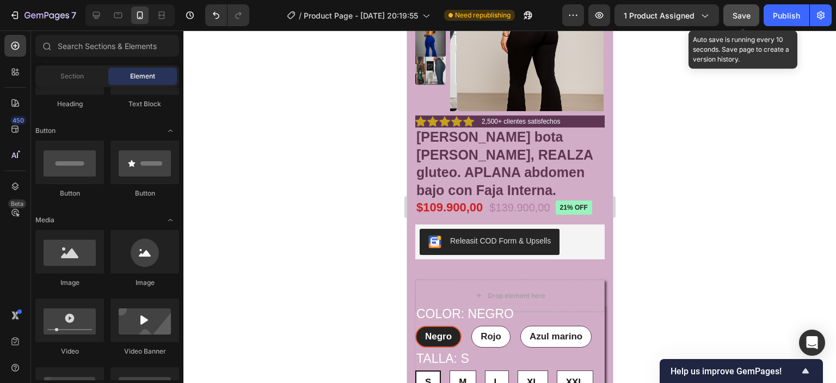
click at [749, 14] on button "Save" at bounding box center [741, 15] width 36 height 22
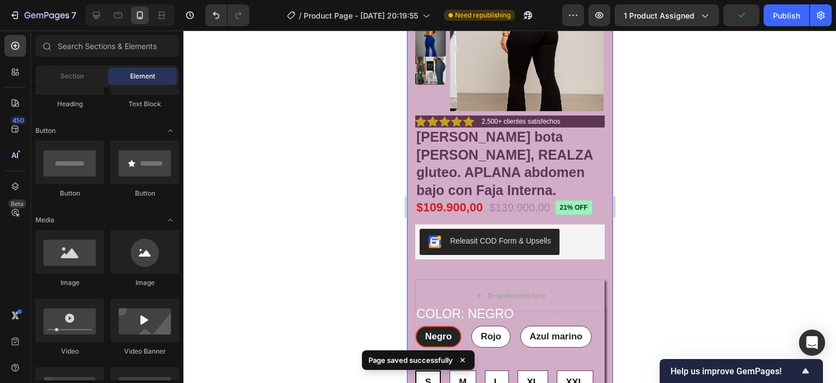
scroll to position [54, 0]
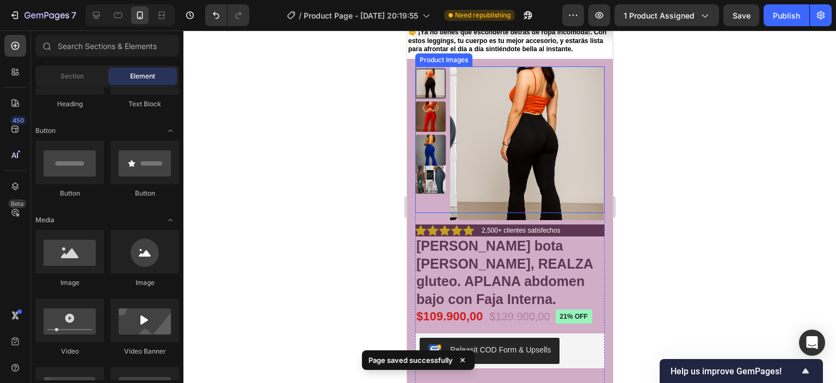
click at [422, 172] on img at bounding box center [430, 178] width 30 height 30
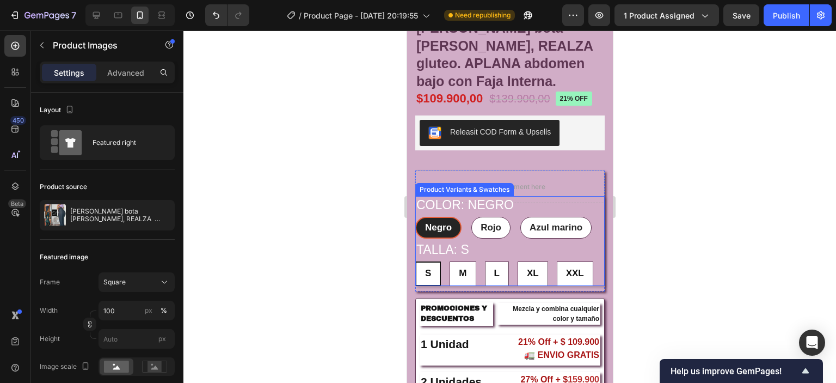
scroll to position [326, 0]
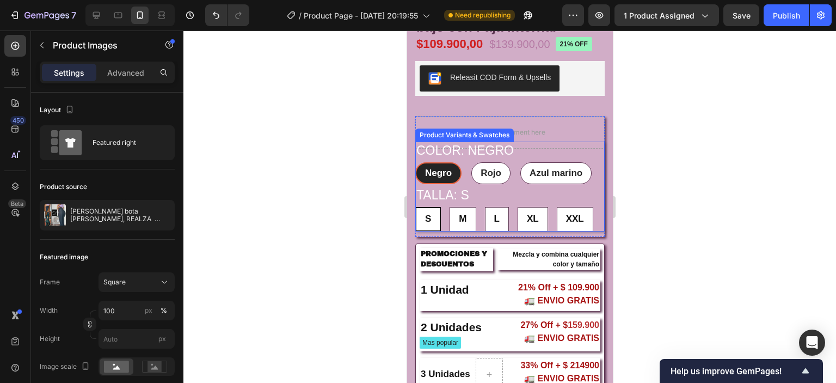
click at [477, 150] on legend "Color: Negro" at bounding box center [465, 150] width 100 height 19
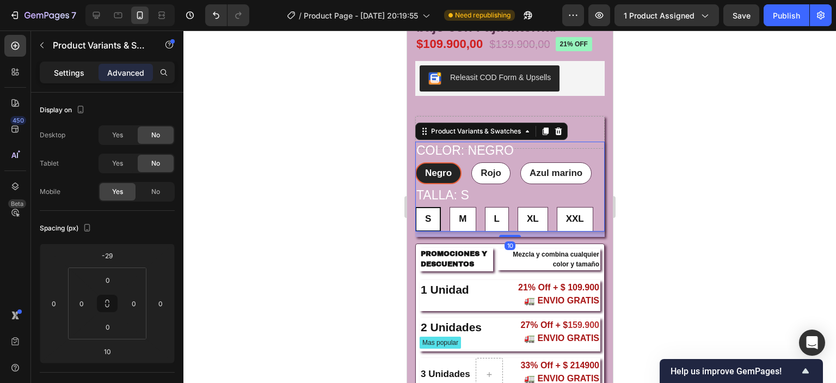
click at [74, 72] on p "Settings" at bounding box center [69, 72] width 30 height 11
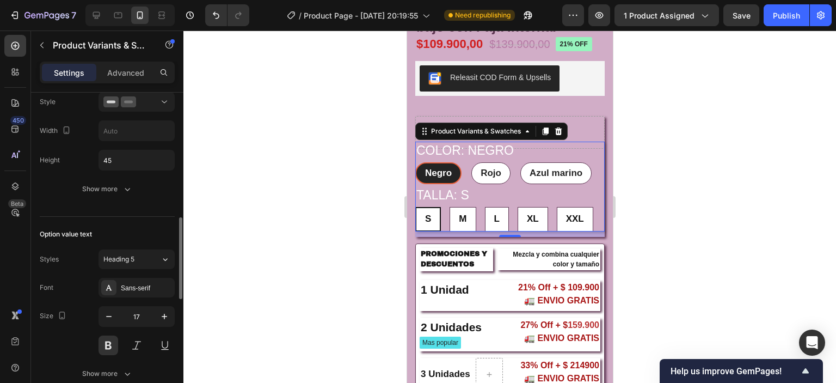
scroll to position [544, 0]
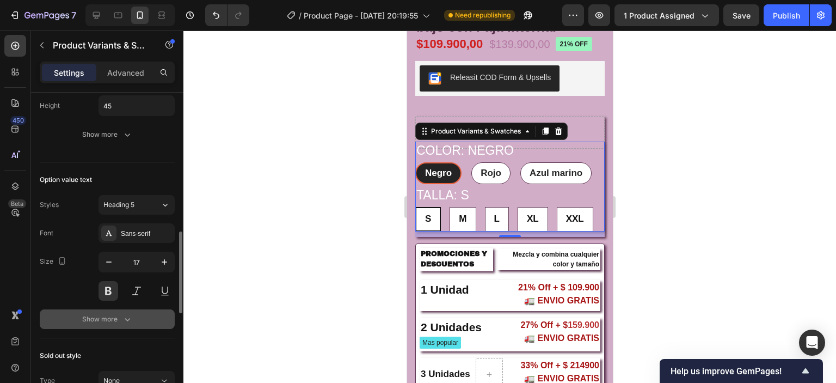
click at [124, 313] on icon "button" at bounding box center [127, 318] width 11 height 11
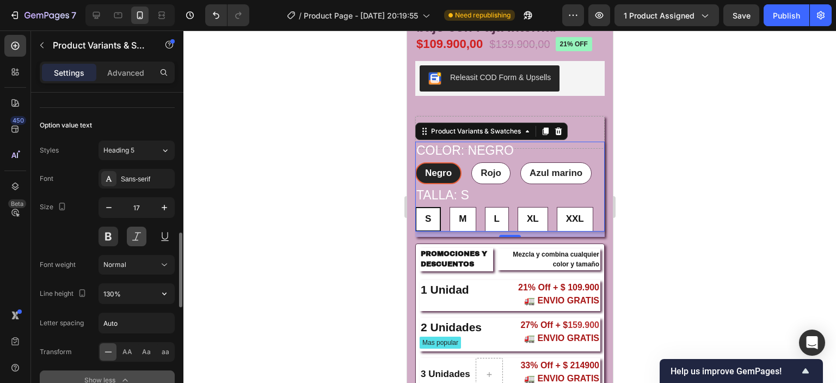
scroll to position [653, 0]
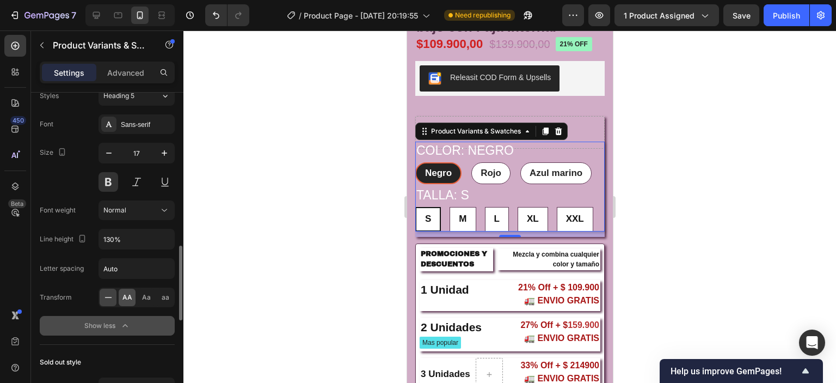
click at [127, 298] on span "AA" at bounding box center [127, 297] width 10 height 10
radio input "true"
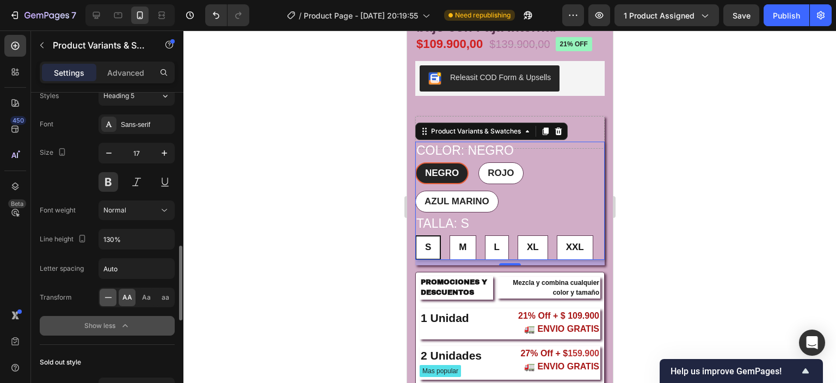
click at [113, 294] on icon at bounding box center [108, 297] width 11 height 11
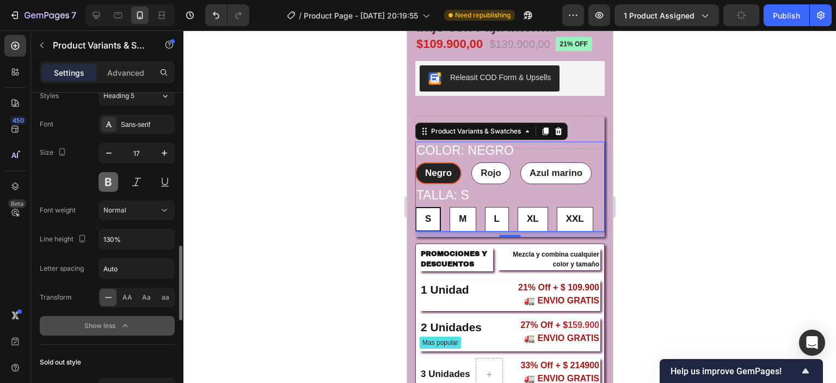
click at [104, 179] on button at bounding box center [108, 182] width 20 height 20
click at [163, 147] on icon "button" at bounding box center [164, 152] width 11 height 11
click at [112, 154] on icon "button" at bounding box center [108, 152] width 11 height 11
type input "17"
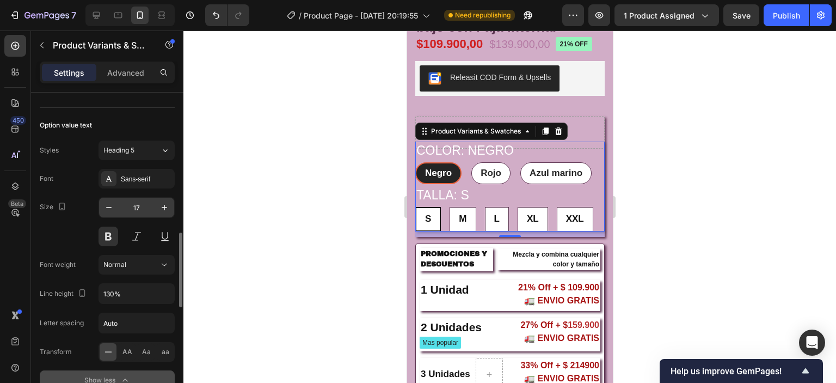
scroll to position [490, 0]
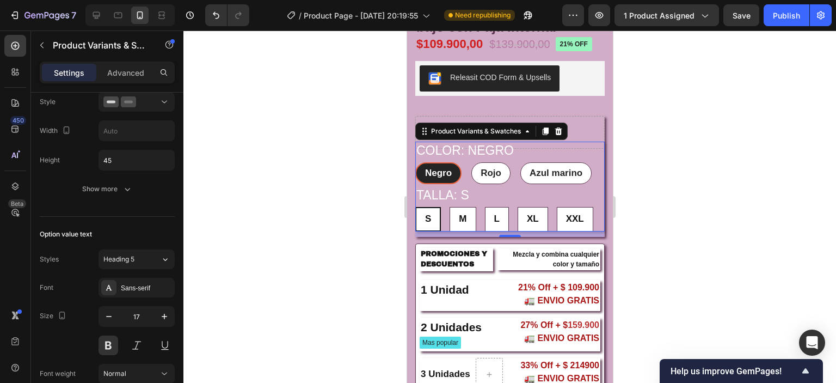
click at [700, 200] on div at bounding box center [509, 206] width 652 height 352
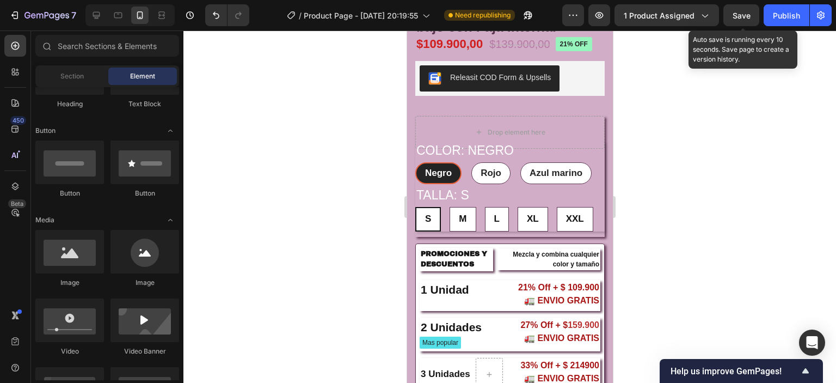
click at [739, 11] on span "Save" at bounding box center [741, 15] width 18 height 9
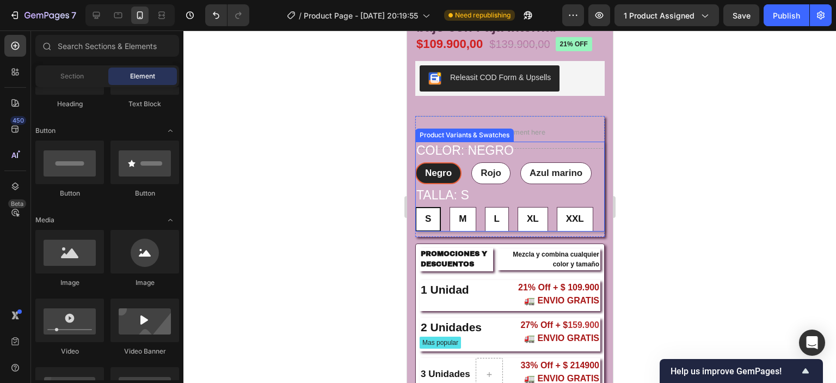
click at [546, 149] on div "Color: Negro Negro Negro Negro Rojo Rojo Rojo Azul marino Azul marino Azul mari…" at bounding box center [509, 162] width 189 height 42
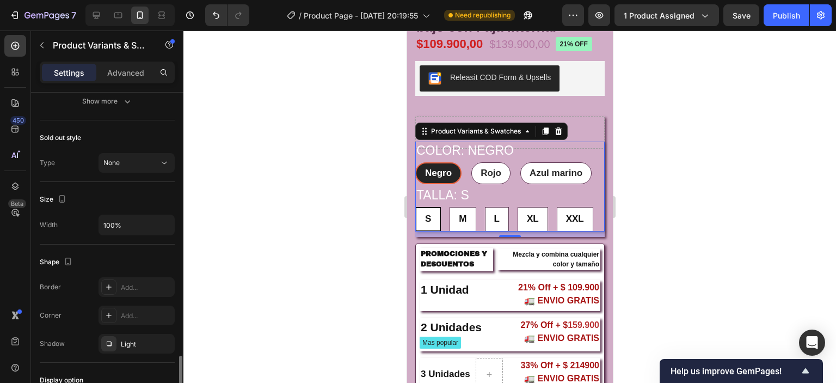
scroll to position [816, 0]
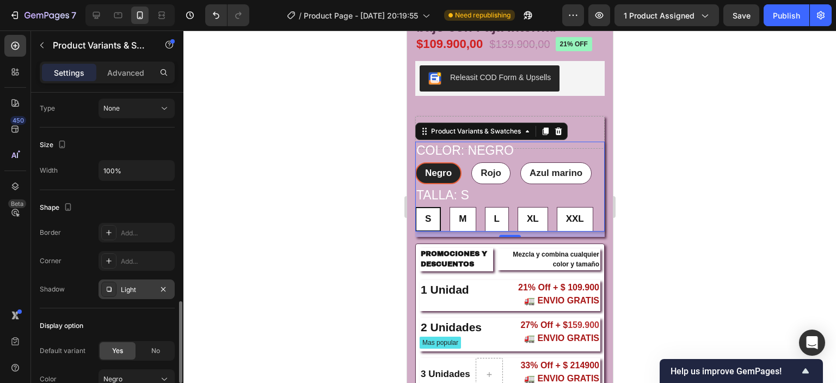
click at [110, 287] on icon at bounding box center [109, 289] width 5 height 5
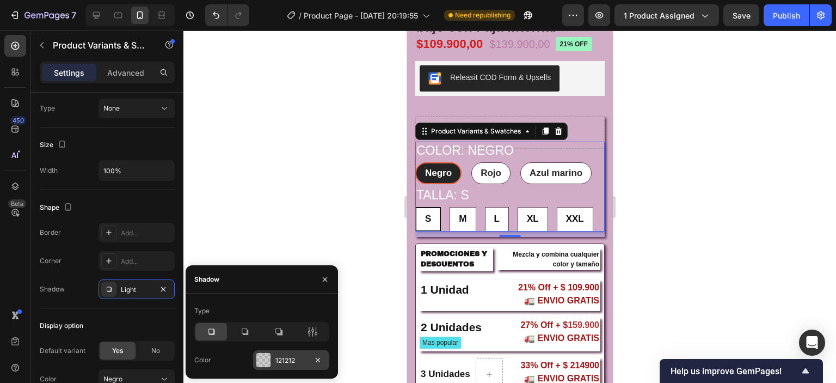
click at [257, 361] on div at bounding box center [263, 360] width 14 height 14
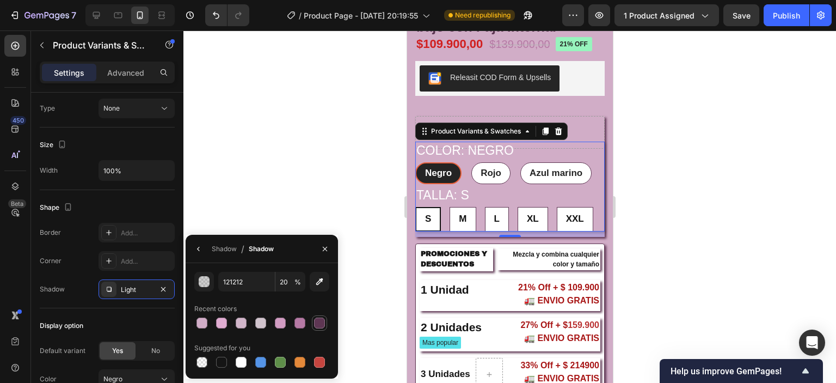
click at [316, 317] on div at bounding box center [319, 322] width 11 height 11
type input "5E3653"
type input "100"
click at [374, 141] on div at bounding box center [509, 206] width 652 height 352
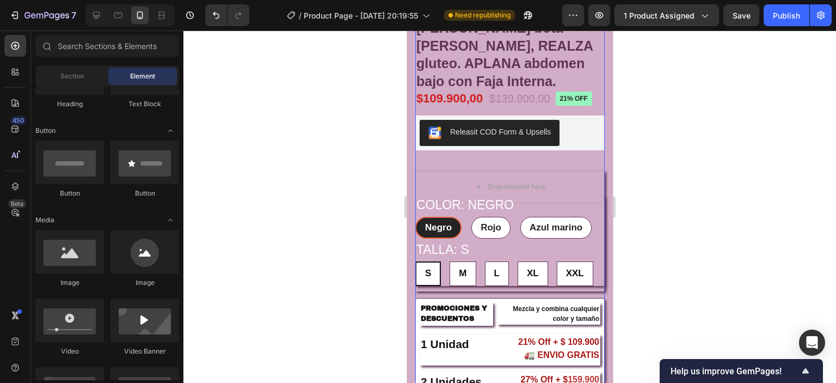
scroll to position [163, 0]
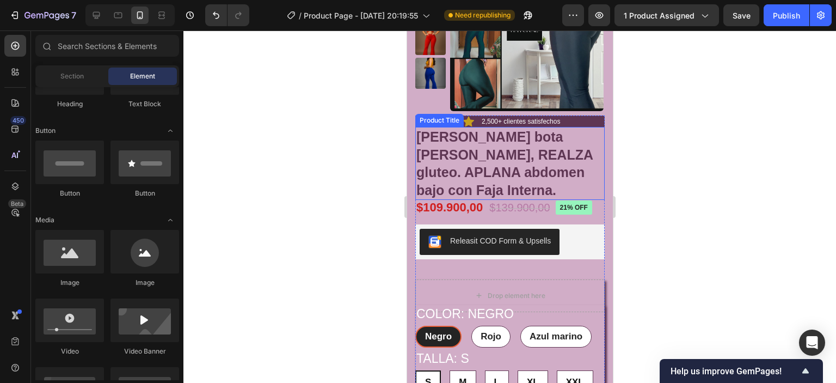
click at [580, 184] on h4 "[PERSON_NAME] bota [PERSON_NAME], REALZA gluteo. APLANA abdomen bajo con Faja I…" at bounding box center [509, 163] width 189 height 73
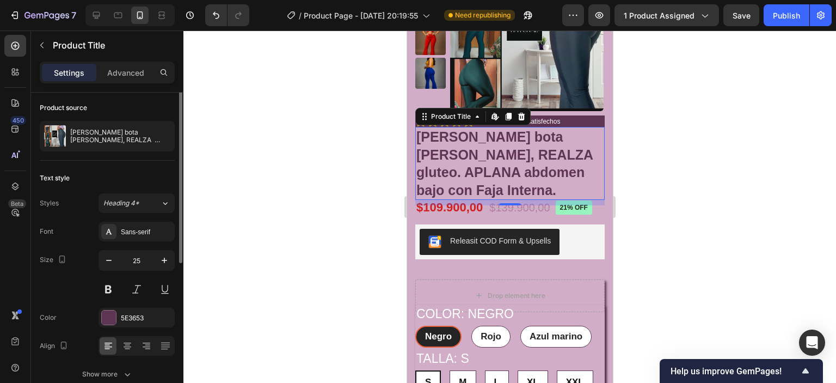
scroll to position [0, 0]
click at [129, 70] on p "Advanced" at bounding box center [125, 72] width 37 height 11
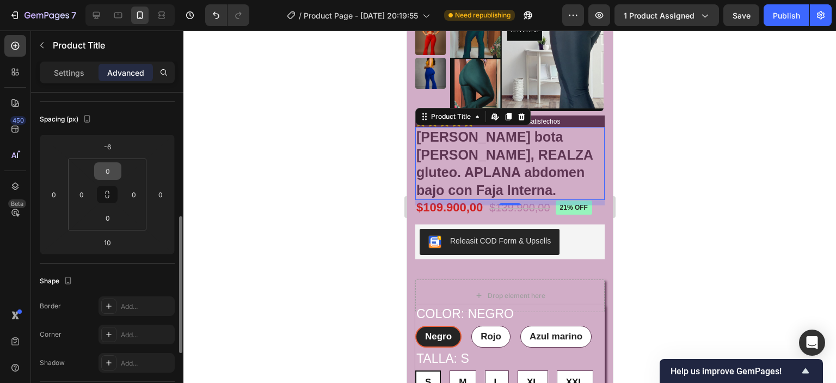
scroll to position [218, 0]
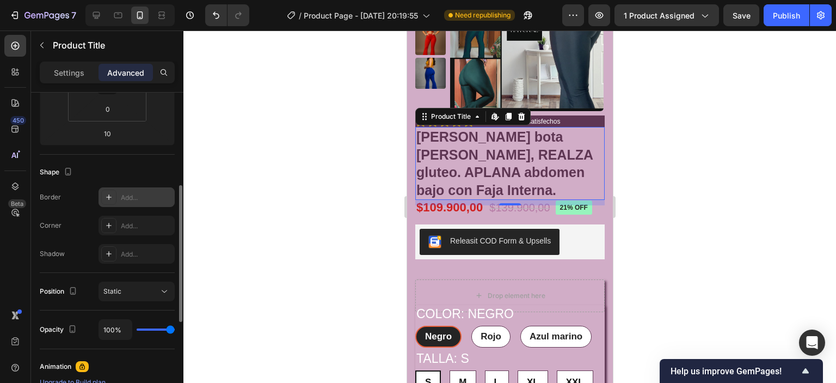
click at [106, 197] on icon at bounding box center [108, 197] width 9 height 9
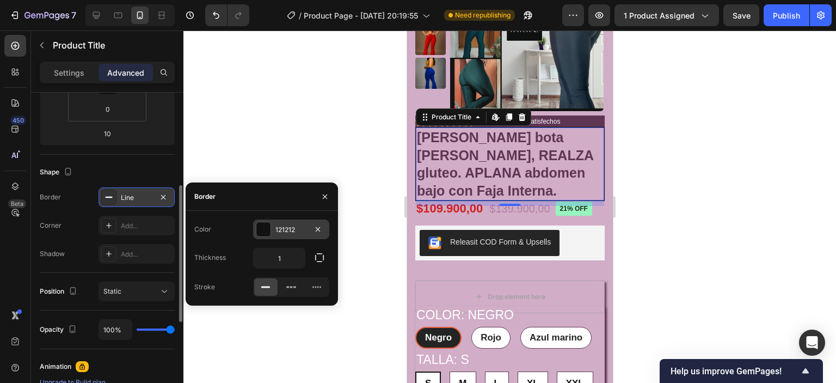
click at [263, 226] on div at bounding box center [263, 229] width 14 height 14
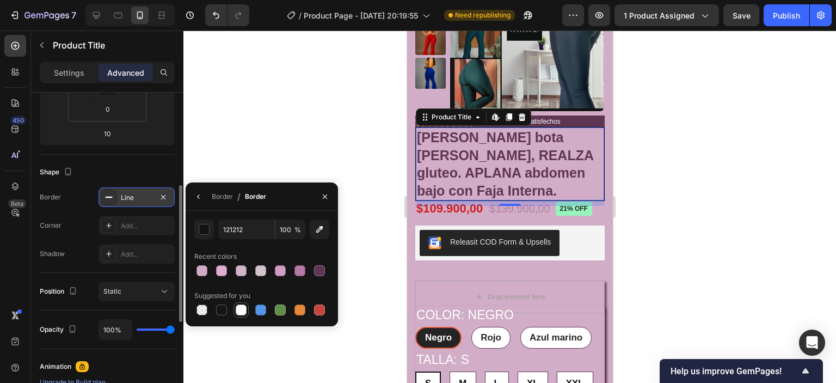
click at [242, 312] on div at bounding box center [241, 309] width 11 height 11
type input "FFFFFF"
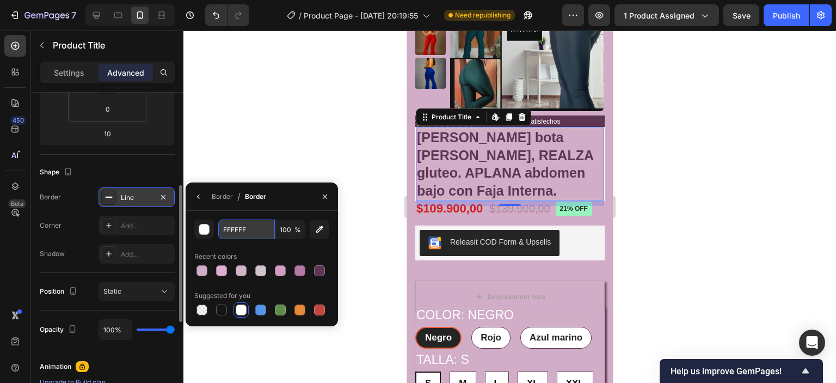
click at [247, 227] on input "FFFFFF" at bounding box center [246, 229] width 57 height 20
click at [257, 228] on input "FFFFFF" at bounding box center [246, 229] width 57 height 20
click at [696, 227] on div at bounding box center [509, 206] width 652 height 352
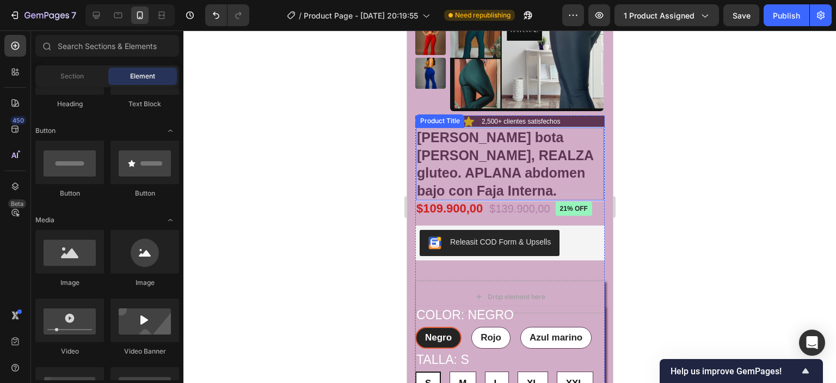
click at [572, 169] on h4 "[PERSON_NAME] bota [PERSON_NAME], REALZA gluteo. APLANA abdomen bajo con Faja I…" at bounding box center [509, 163] width 188 height 73
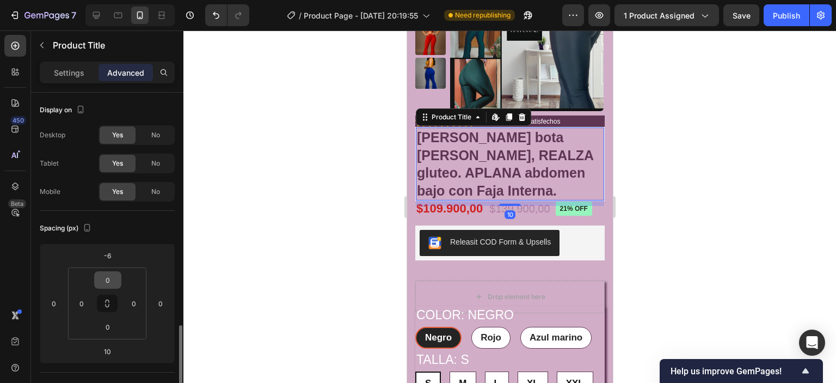
scroll to position [163, 0]
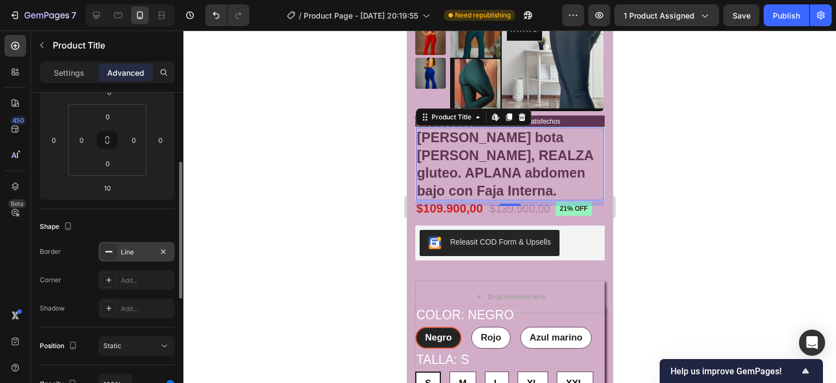
click at [124, 249] on div "Line" at bounding box center [137, 252] width 32 height 10
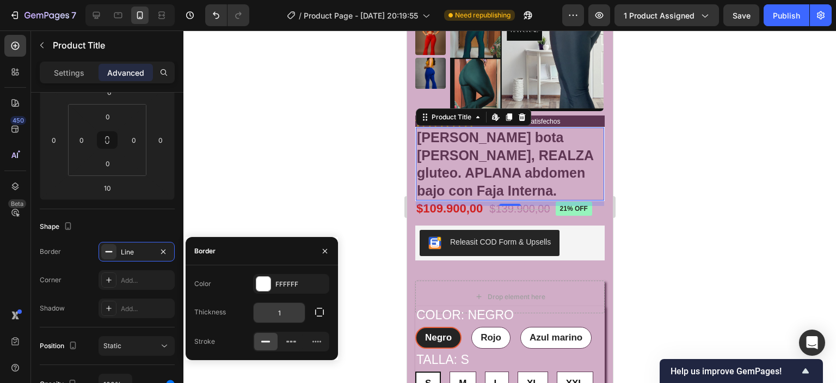
click at [287, 310] on input "1" at bounding box center [279, 313] width 51 height 20
type input "5"
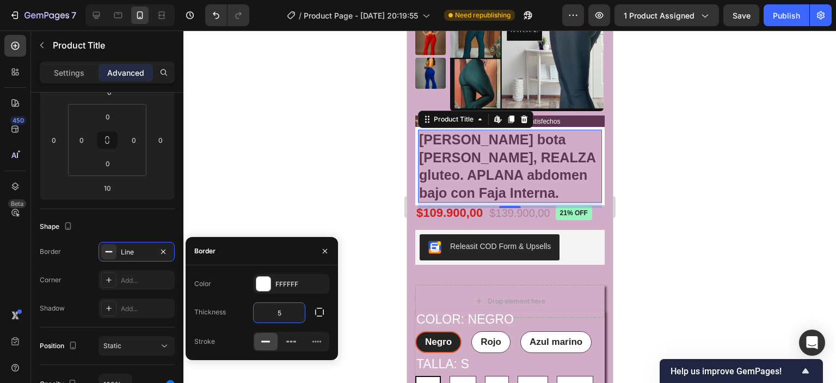
click at [658, 213] on div at bounding box center [509, 206] width 652 height 352
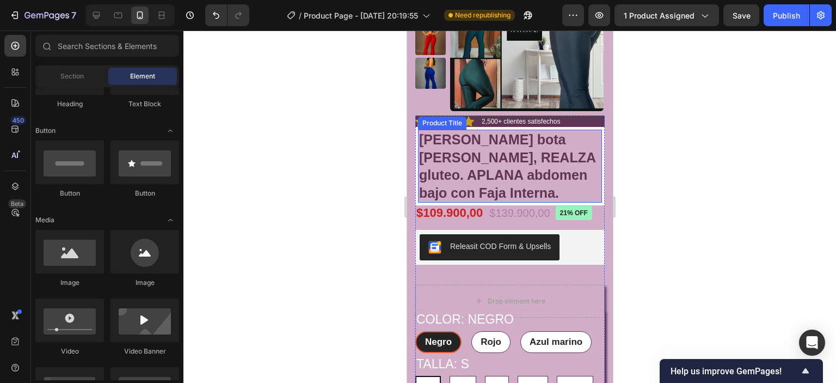
click at [571, 183] on h4 "[PERSON_NAME] bota [PERSON_NAME], REALZA gluteo. APLANA abdomen bajo con Faja I…" at bounding box center [509, 166] width 184 height 73
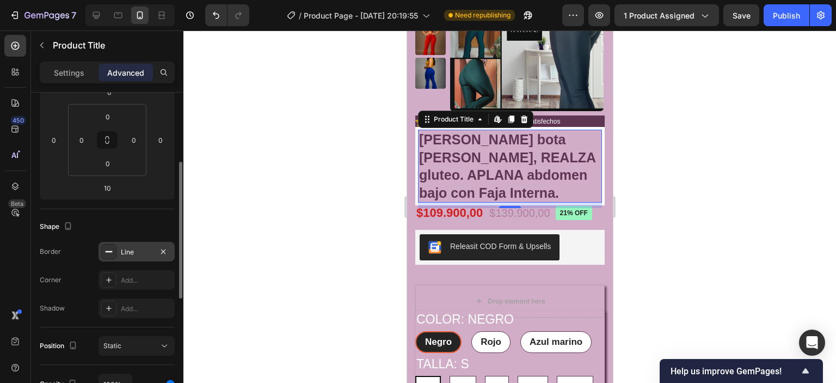
click at [137, 252] on div "Line" at bounding box center [137, 252] width 32 height 10
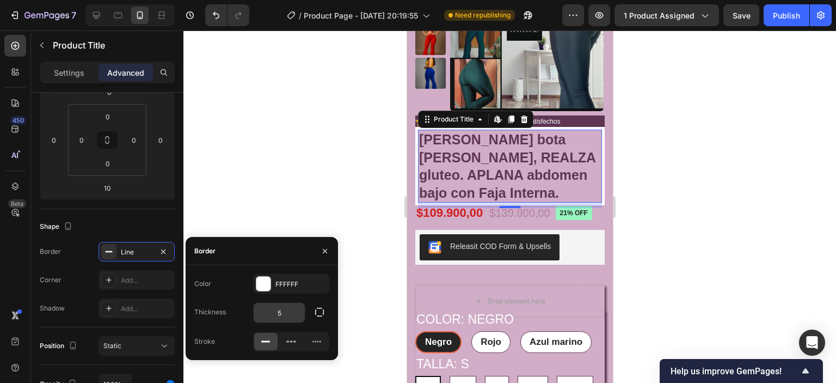
click at [283, 319] on input "5" at bounding box center [279, 313] width 51 height 20
type input "3"
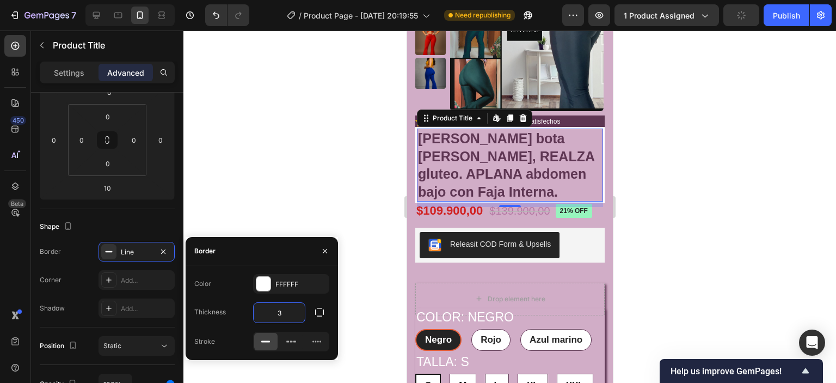
click at [326, 141] on div at bounding box center [509, 206] width 652 height 352
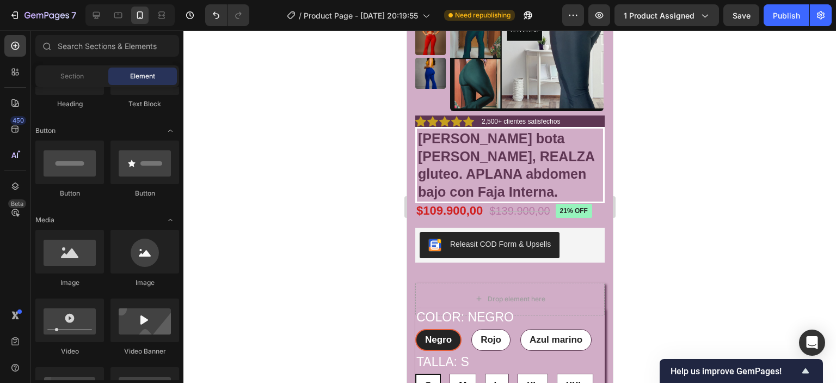
click at [786, 195] on div at bounding box center [509, 206] width 652 height 352
click at [464, 210] on div "$109.900,00" at bounding box center [449, 211] width 69 height 18
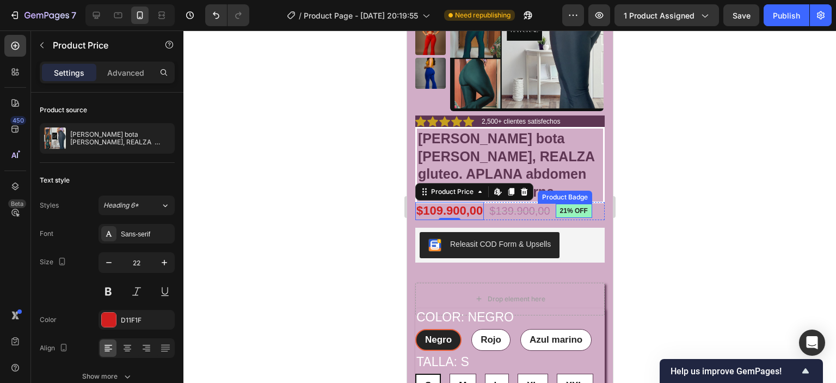
click at [578, 211] on pre "21% off" at bounding box center [573, 211] width 36 height 14
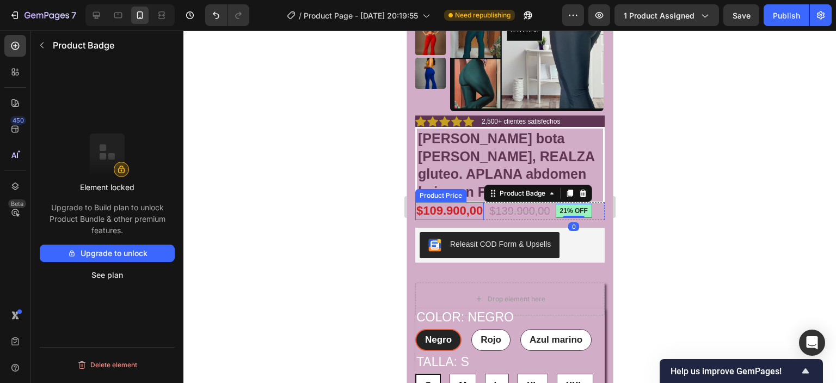
click at [426, 213] on div "$109.900,00" at bounding box center [449, 211] width 69 height 18
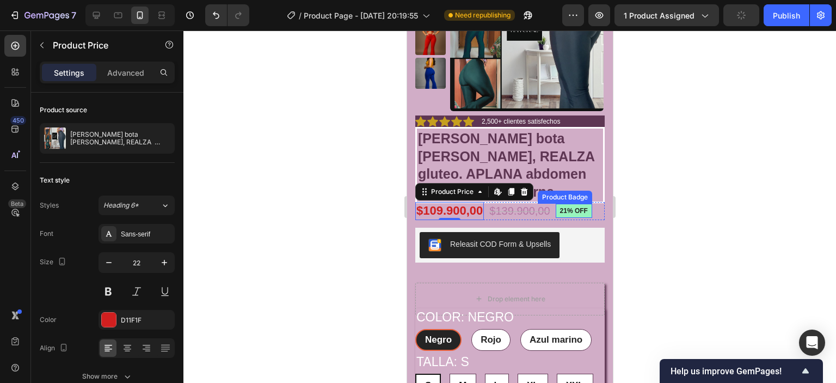
click at [569, 206] on pre "21% off" at bounding box center [573, 211] width 36 height 14
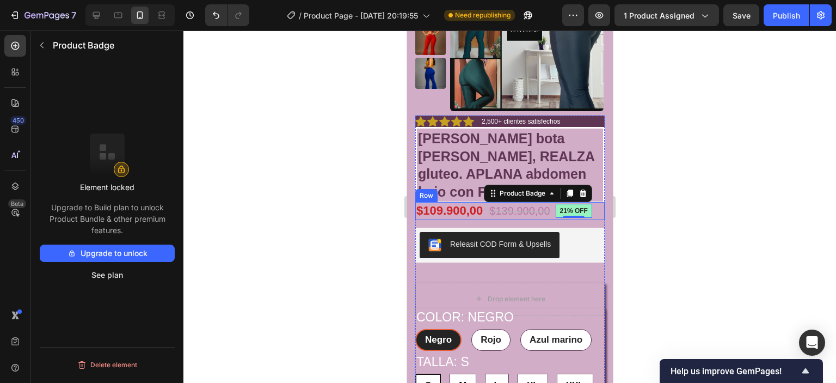
click at [557, 210] on div "$109.900,00 Product Price Product Price $139.900,00 Product Price Product Price…" at bounding box center [509, 211] width 189 height 18
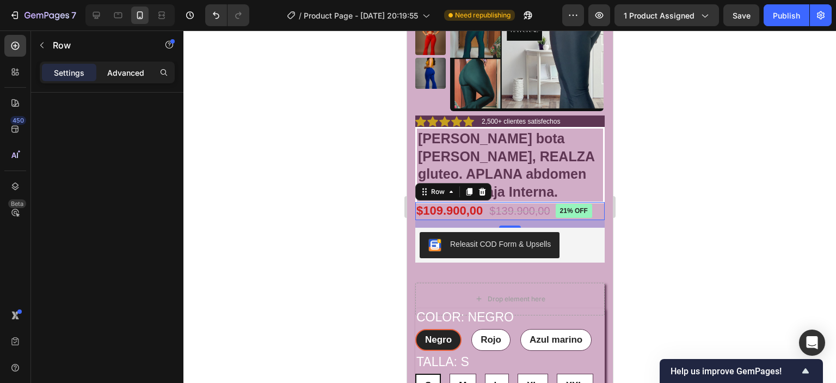
click at [130, 79] on div "Advanced" at bounding box center [125, 72] width 54 height 17
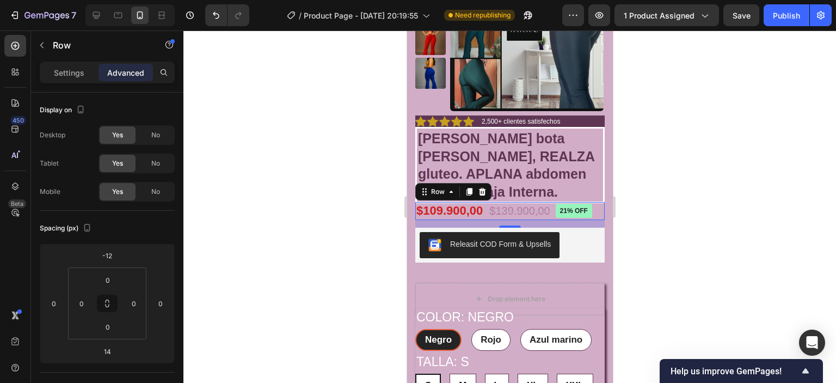
click at [717, 180] on div at bounding box center [509, 206] width 652 height 352
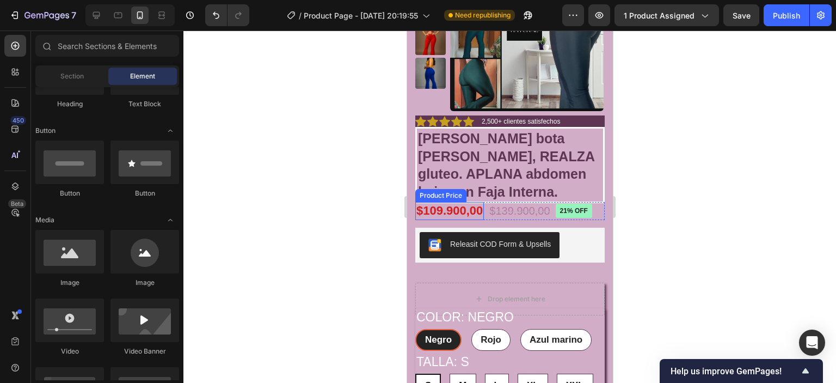
click at [447, 207] on div "$109.900,00" at bounding box center [449, 211] width 69 height 18
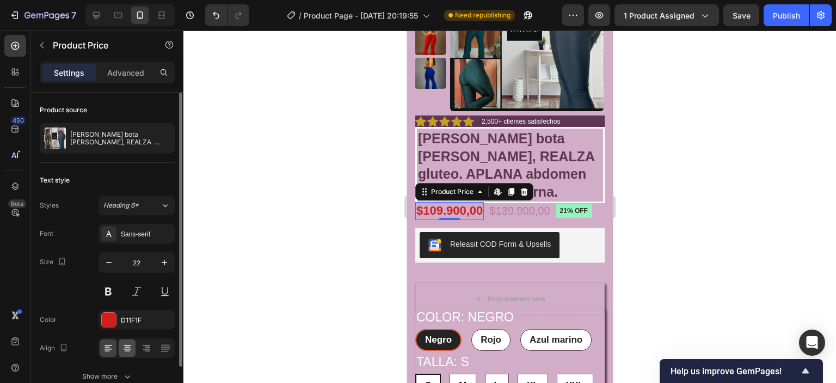
scroll to position [54, 0]
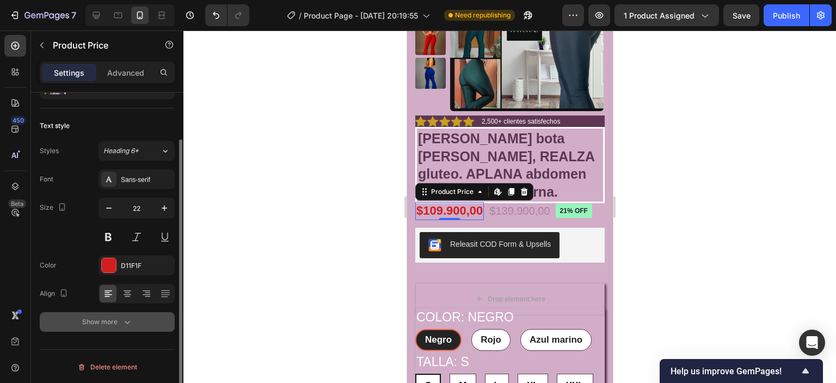
click at [122, 320] on icon "button" at bounding box center [127, 321] width 11 height 11
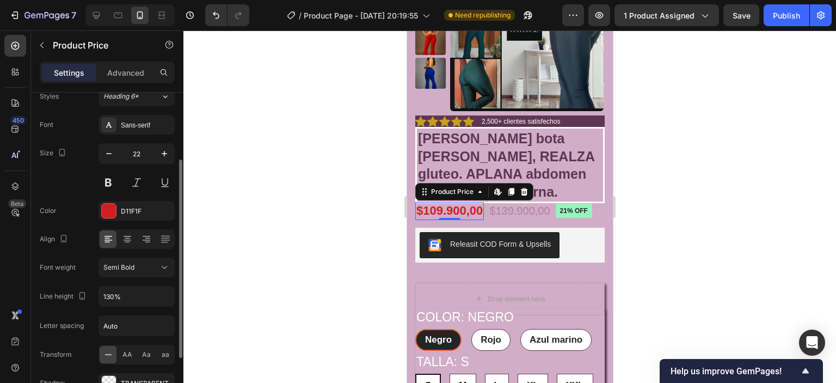
scroll to position [198, 0]
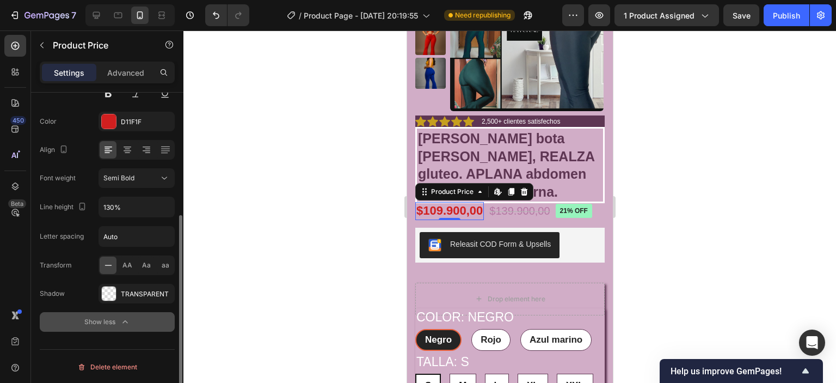
click at [109, 262] on icon at bounding box center [108, 265] width 11 height 11
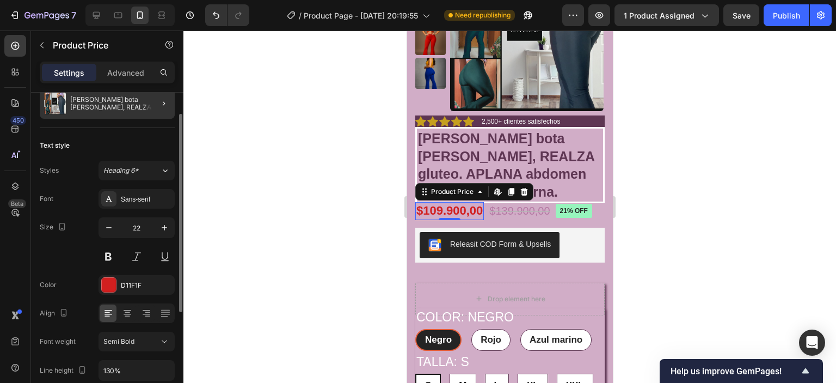
scroll to position [0, 0]
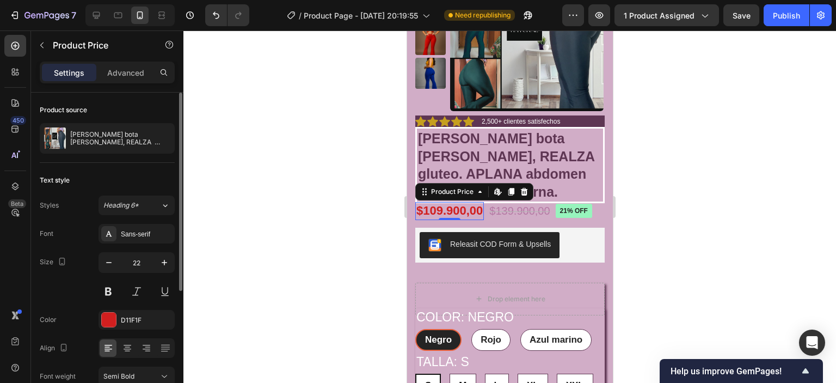
click at [130, 72] on p "Advanced" at bounding box center [125, 72] width 37 height 11
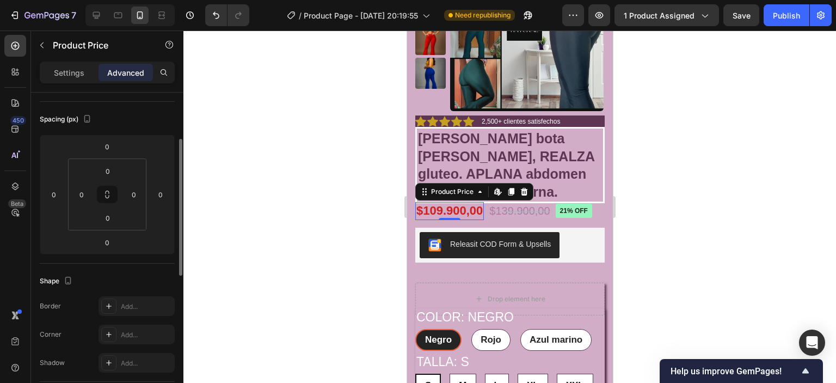
scroll to position [218, 0]
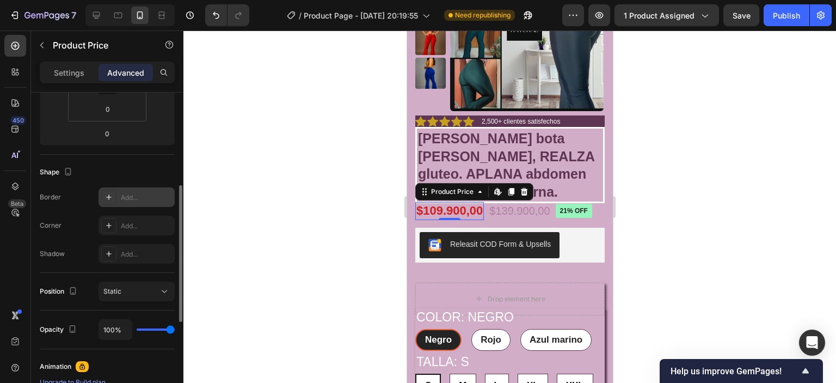
click at [109, 193] on icon at bounding box center [108, 197] width 9 height 9
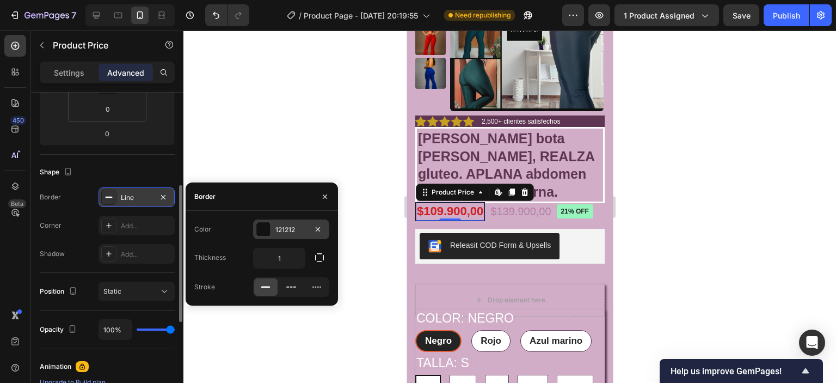
click at [258, 228] on div at bounding box center [263, 229] width 14 height 14
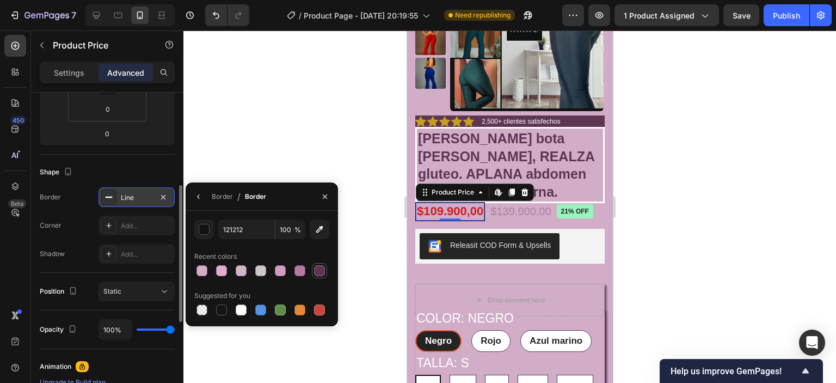
click at [322, 270] on div at bounding box center [319, 270] width 11 height 11
type input "5E3653"
click at [103, 195] on div at bounding box center [108, 196] width 15 height 15
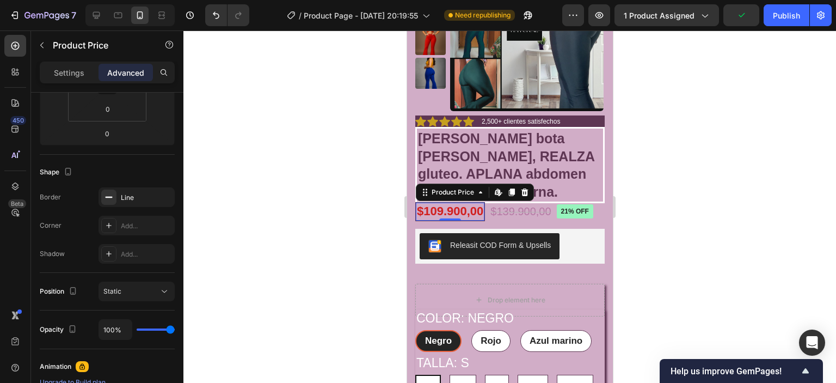
click at [105, 195] on icon at bounding box center [108, 197] width 9 height 9
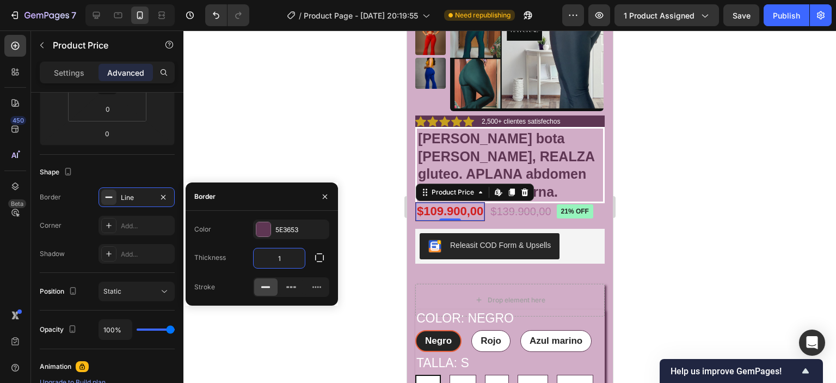
click at [285, 254] on input "1" at bounding box center [279, 258] width 51 height 20
type input "5"
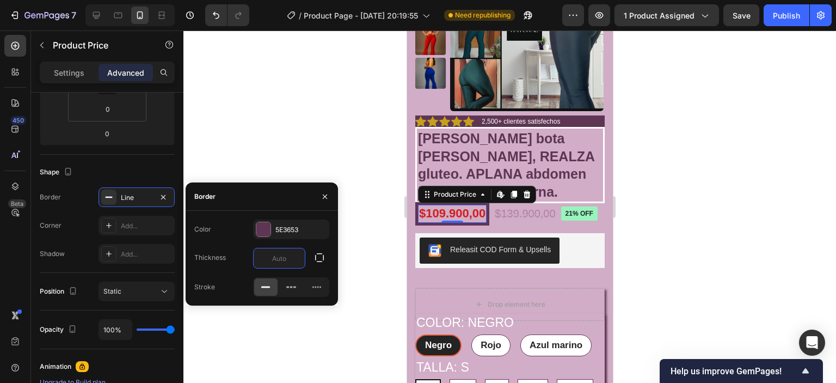
type input "2"
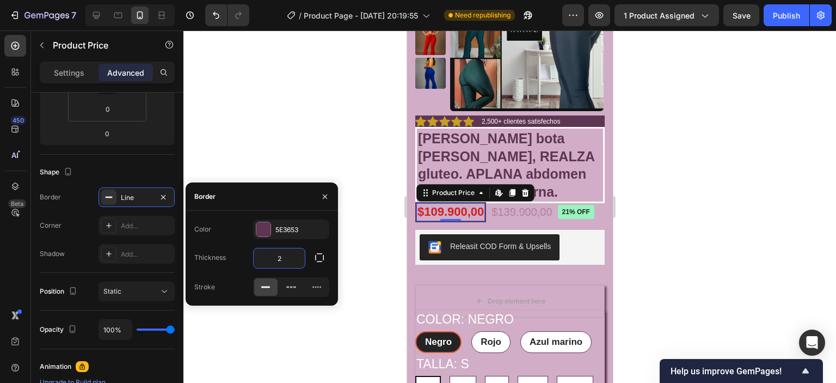
click at [680, 202] on div at bounding box center [509, 206] width 652 height 352
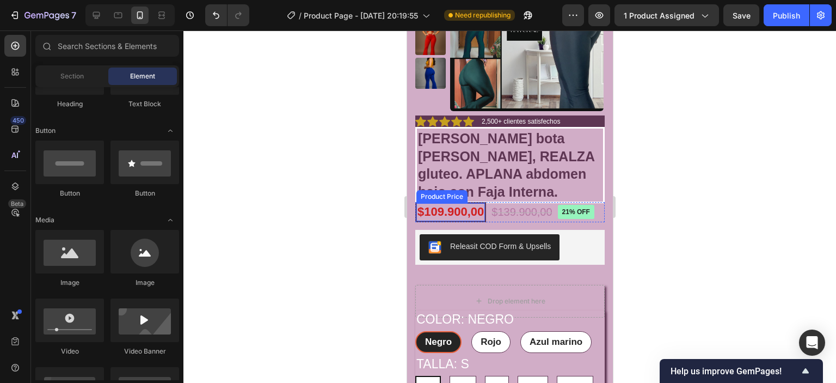
click at [435, 221] on div "$109.900,00" at bounding box center [450, 212] width 69 height 18
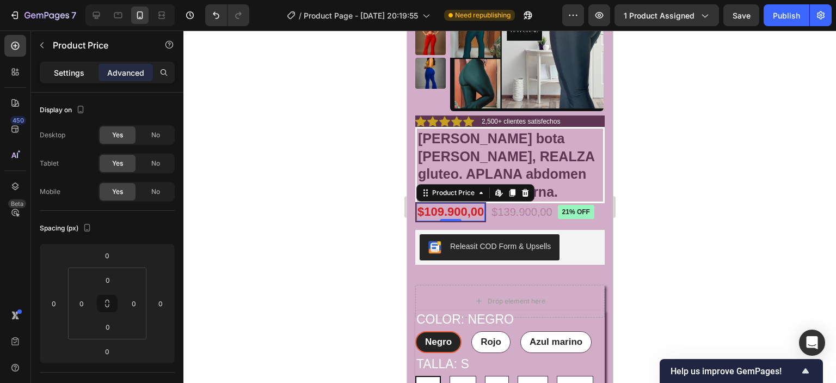
click at [68, 72] on p "Settings" at bounding box center [69, 72] width 30 height 11
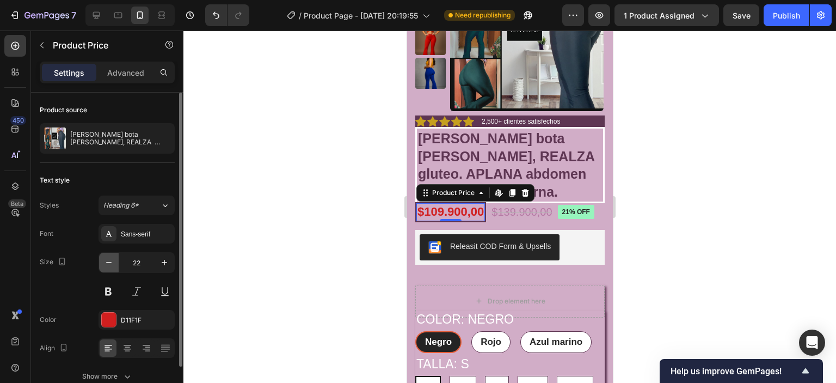
click at [108, 258] on icon "button" at bounding box center [108, 262] width 11 height 11
type input "21"
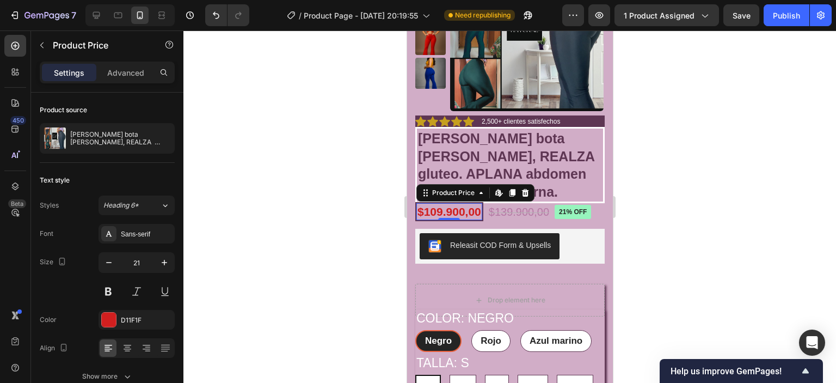
click at [663, 217] on div at bounding box center [509, 206] width 652 height 352
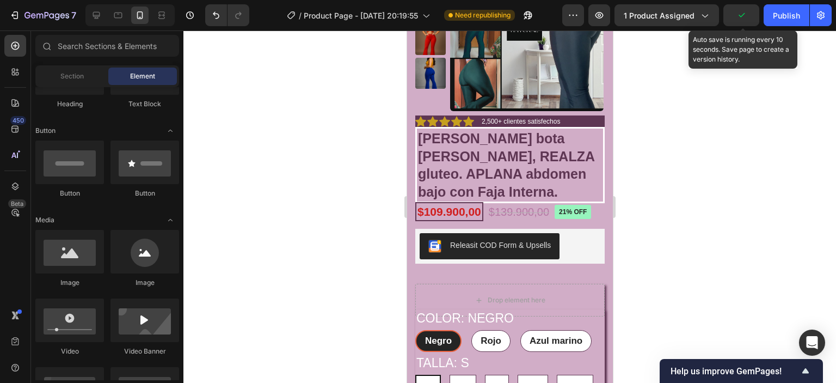
click at [737, 16] on icon "button" at bounding box center [741, 15] width 11 height 11
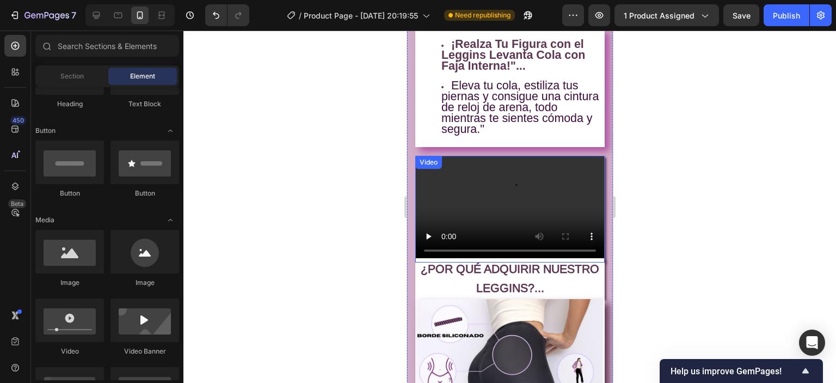
scroll to position [762, 0]
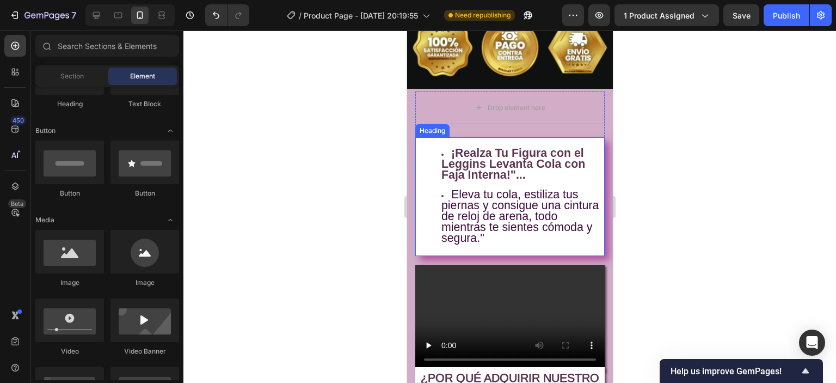
click at [442, 191] on li "Eleva tu cola, estiliza tus piernas y consigue una cintura de reloj de arena, t…" at bounding box center [520, 217] width 159 height 54
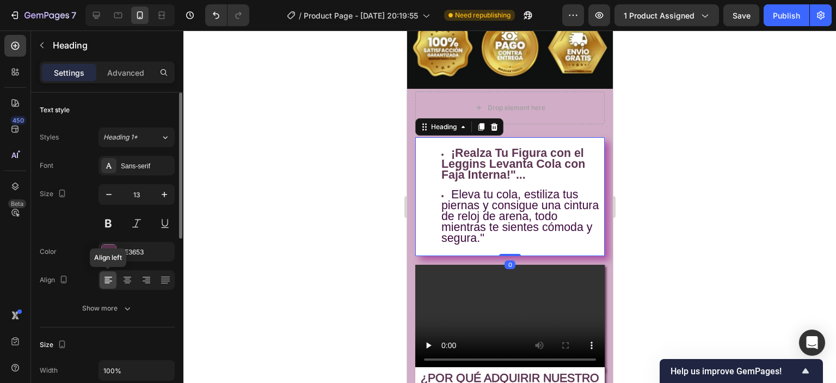
click at [113, 280] on icon at bounding box center [108, 279] width 11 height 11
click at [126, 280] on icon at bounding box center [127, 279] width 11 height 11
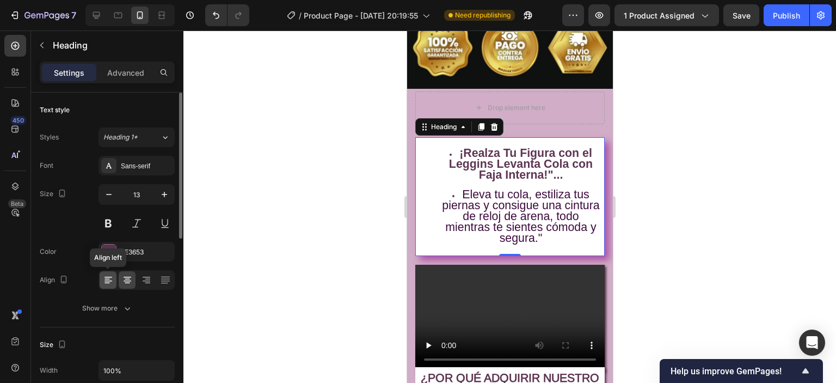
click at [103, 282] on icon at bounding box center [108, 279] width 11 height 11
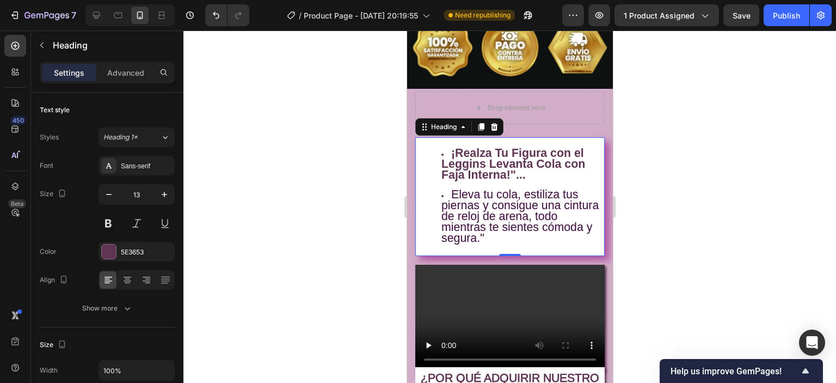
click at [446, 194] on li "Eleva tu cola, estiliza tus piernas y consigue una cintura de reloj de arena, t…" at bounding box center [520, 217] width 159 height 54
click at [742, 219] on div at bounding box center [509, 206] width 652 height 352
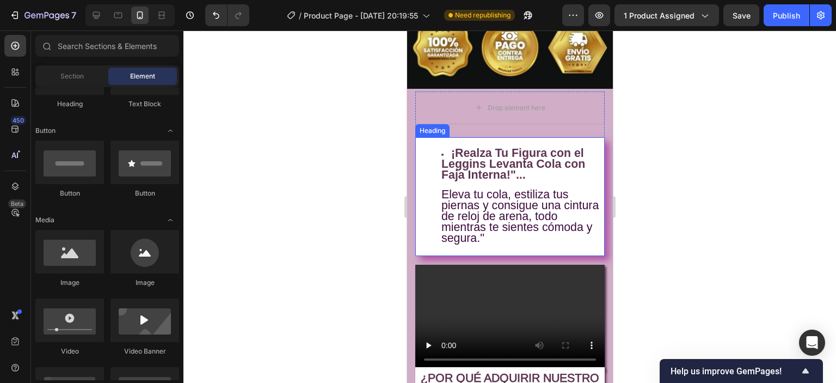
click at [587, 203] on li "⁠⁠⁠⁠⁠⁠⁠ ¡Realza Tu Figura con el Leggins Levanta Cola con Faja Interna!"... Ele…" at bounding box center [520, 197] width 159 height 96
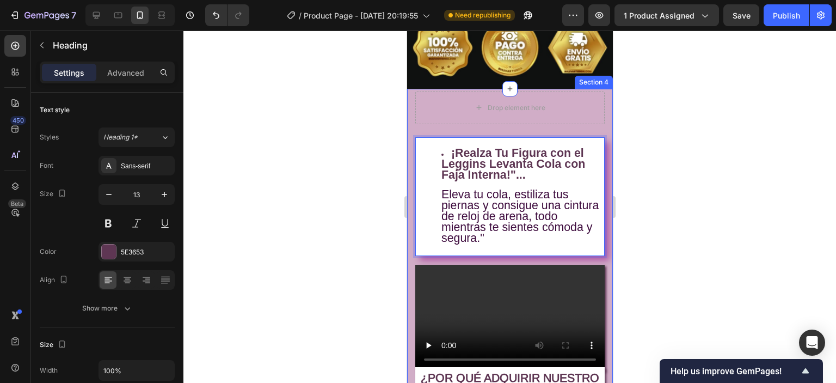
click at [124, 63] on div "Settings Advanced" at bounding box center [107, 72] width 135 height 22
click at [126, 72] on p "Advanced" at bounding box center [125, 72] width 37 height 11
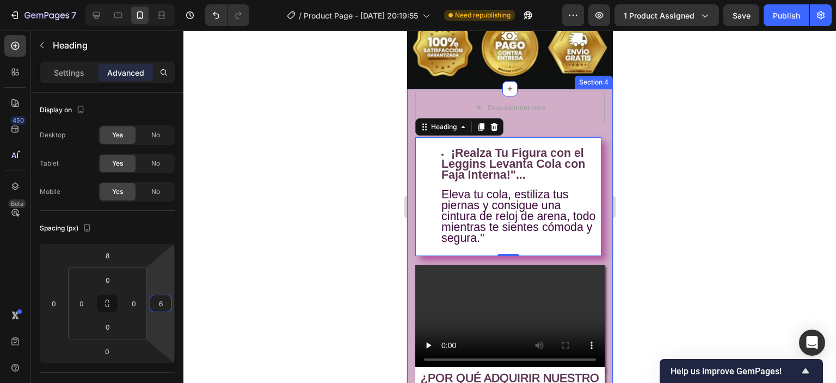
drag, startPoint x: 146, startPoint y: 304, endPoint x: 190, endPoint y: 298, distance: 43.9
click at [179, 0] on html "7 / Product Page - Sep 15, 20:19:55 Need republishing Preview 1 product assigne…" at bounding box center [418, 0] width 836 height 0
type input "4"
drag, startPoint x: 283, startPoint y: 218, endPoint x: 286, endPoint y: 225, distance: 7.3
click at [281, 222] on div at bounding box center [509, 206] width 652 height 352
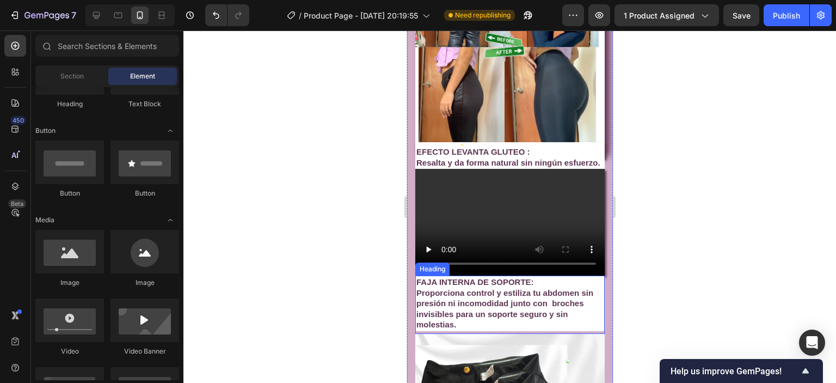
scroll to position [1469, 0]
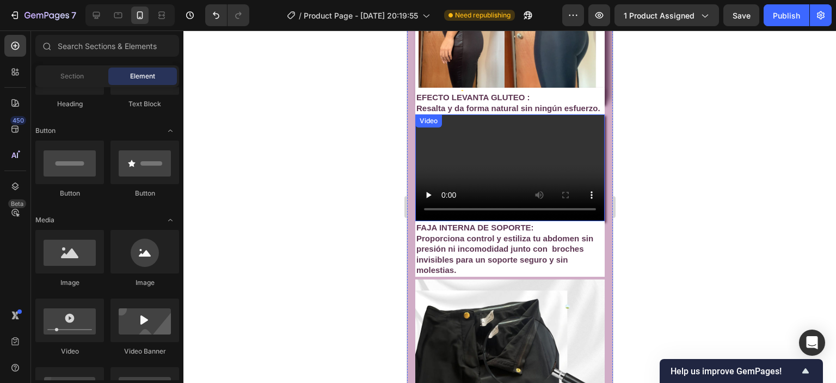
click at [443, 152] on video at bounding box center [509, 167] width 189 height 107
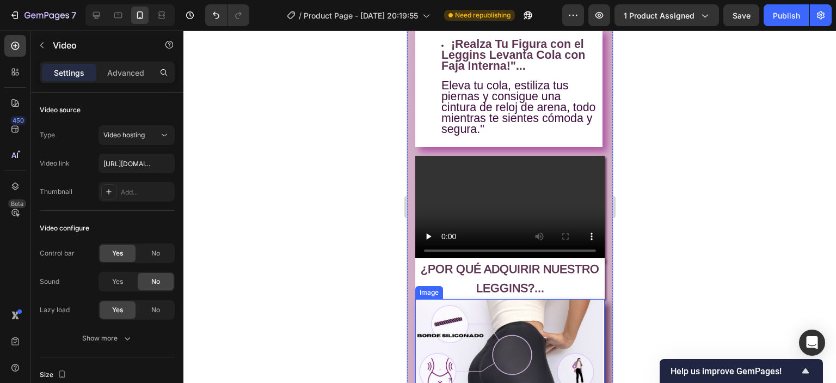
scroll to position [762, 0]
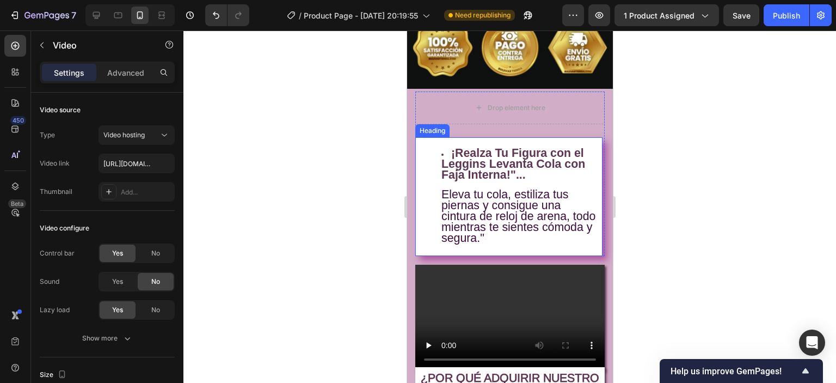
radio input "false"
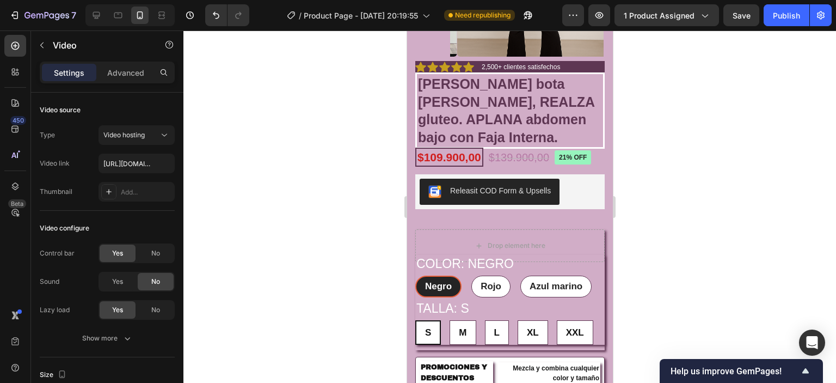
scroll to position [326, 0]
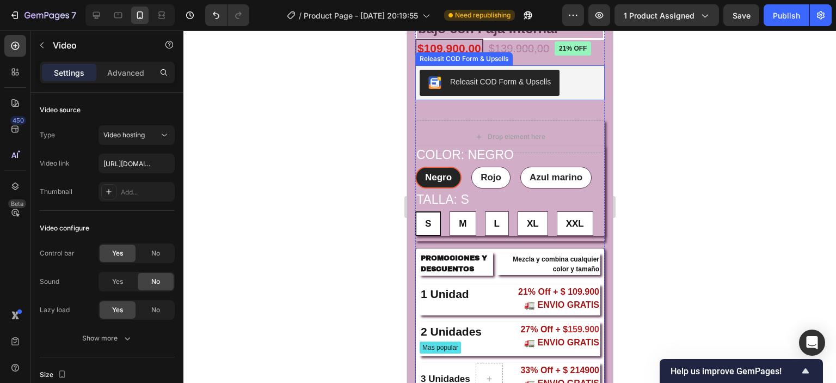
click at [575, 90] on div "Releasit COD Form & Upsells" at bounding box center [509, 83] width 181 height 26
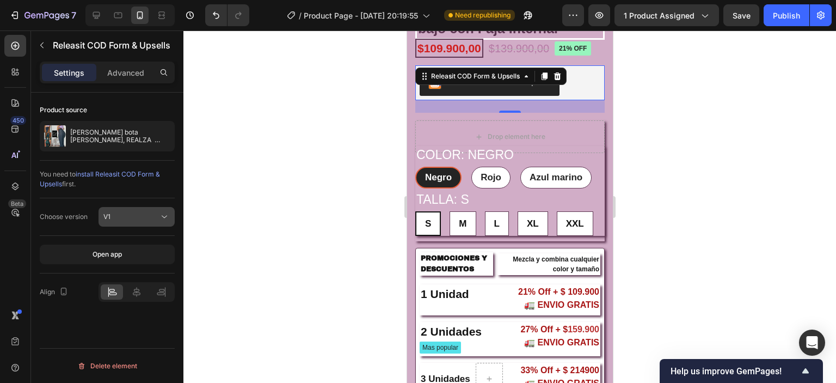
click at [157, 214] on div "V1" at bounding box center [131, 217] width 56 height 10
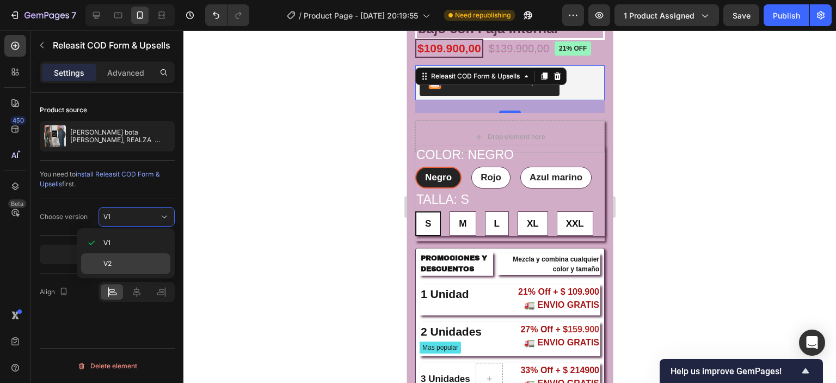
click at [119, 260] on p "V2" at bounding box center [134, 263] width 62 height 10
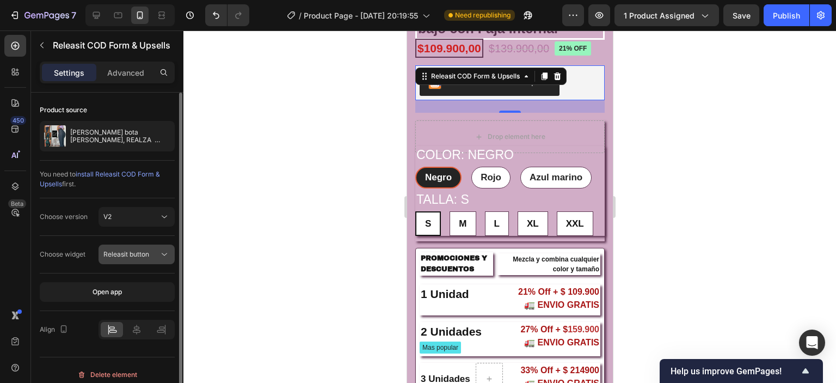
click at [157, 254] on div "Releasit button" at bounding box center [131, 254] width 56 height 10
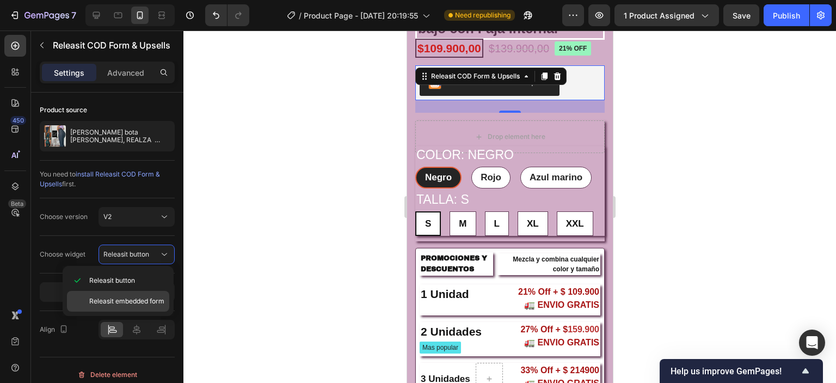
click at [141, 298] on span "Releasit embedded form" at bounding box center [126, 301] width 75 height 10
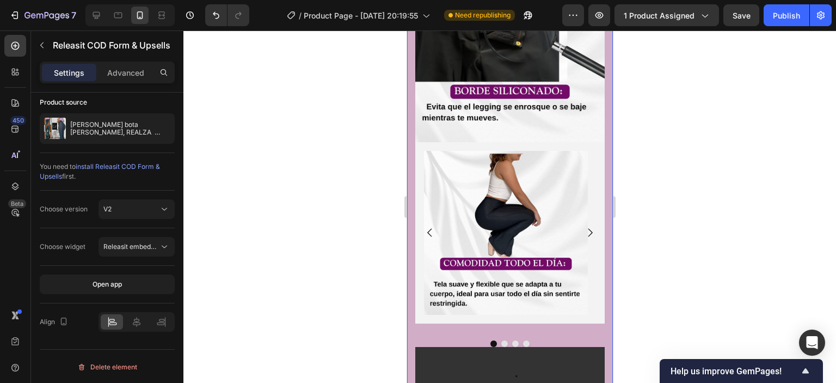
scroll to position [1687, 0]
